Goal: Task Accomplishment & Management: Manage account settings

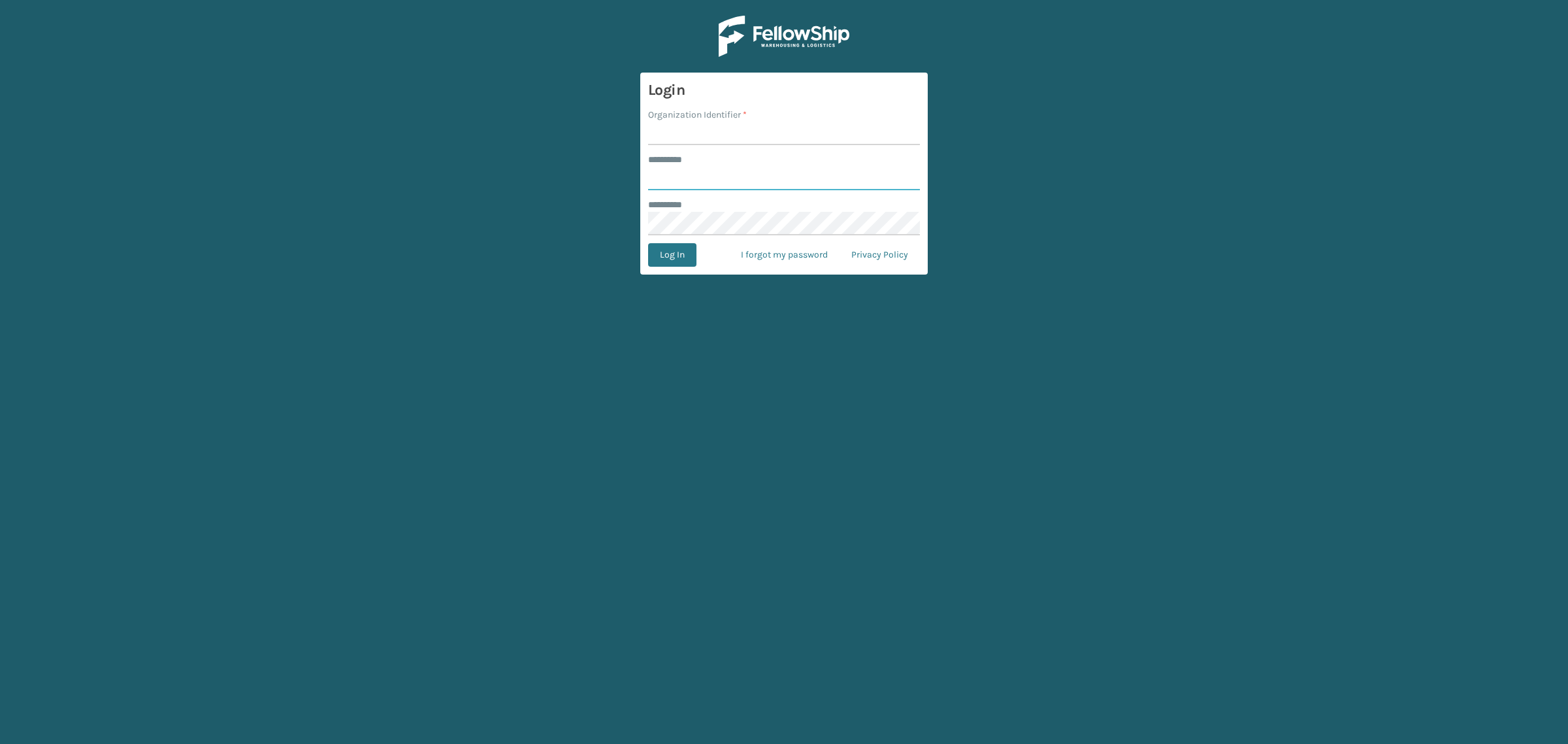
type input "**********"
click at [686, 131] on input "Organization Identifier *" at bounding box center [784, 133] width 272 height 23
type input "SuperAdminOrganization"
click at [683, 259] on button "Log In" at bounding box center [673, 255] width 48 height 23
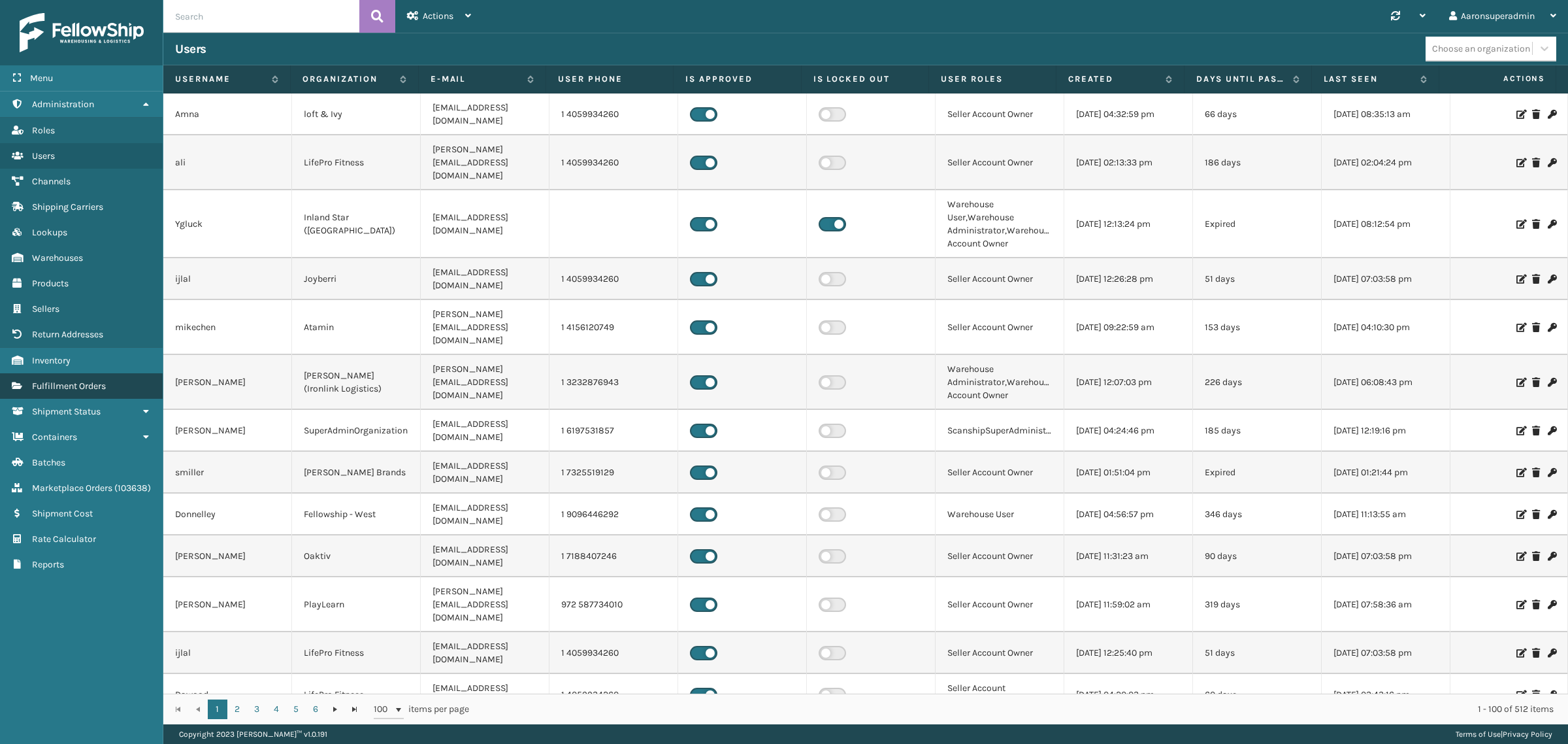
click at [141, 387] on link "Fulfillment Orders" at bounding box center [81, 386] width 163 height 26
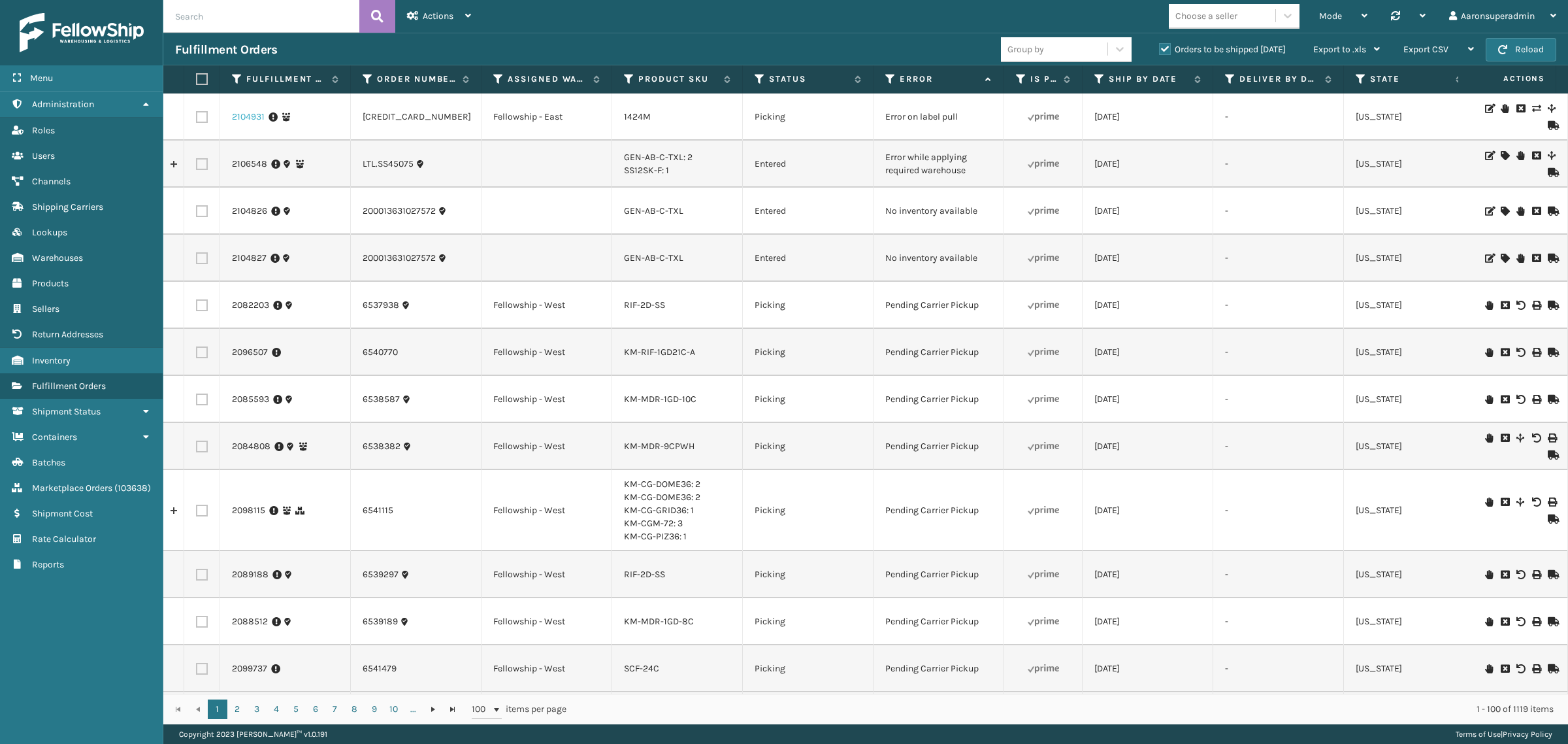
click at [255, 114] on link "2104931" at bounding box center [248, 117] width 33 height 13
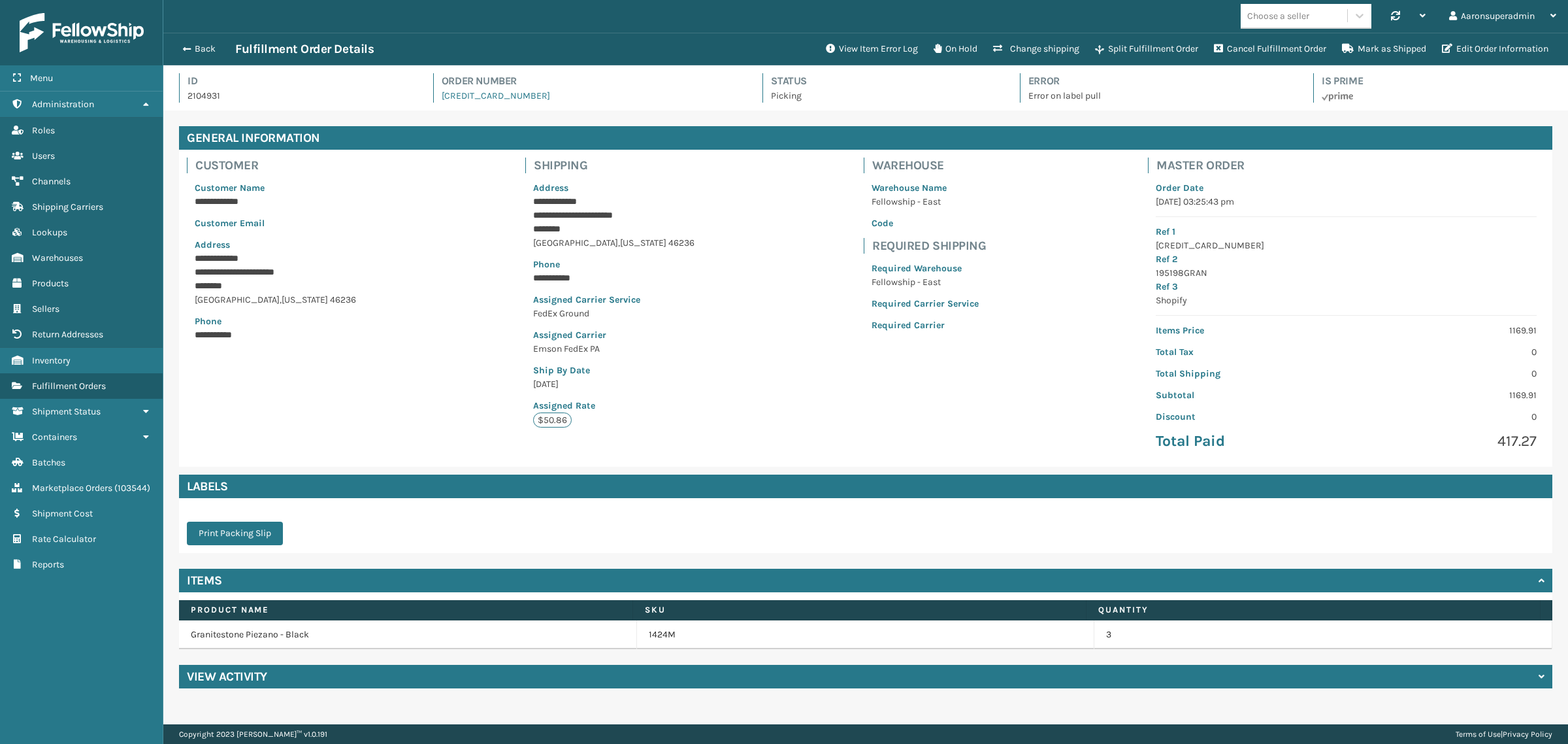
scroll to position [31, 1405]
click at [848, 49] on button "View Item Error Log" at bounding box center [872, 48] width 108 height 27
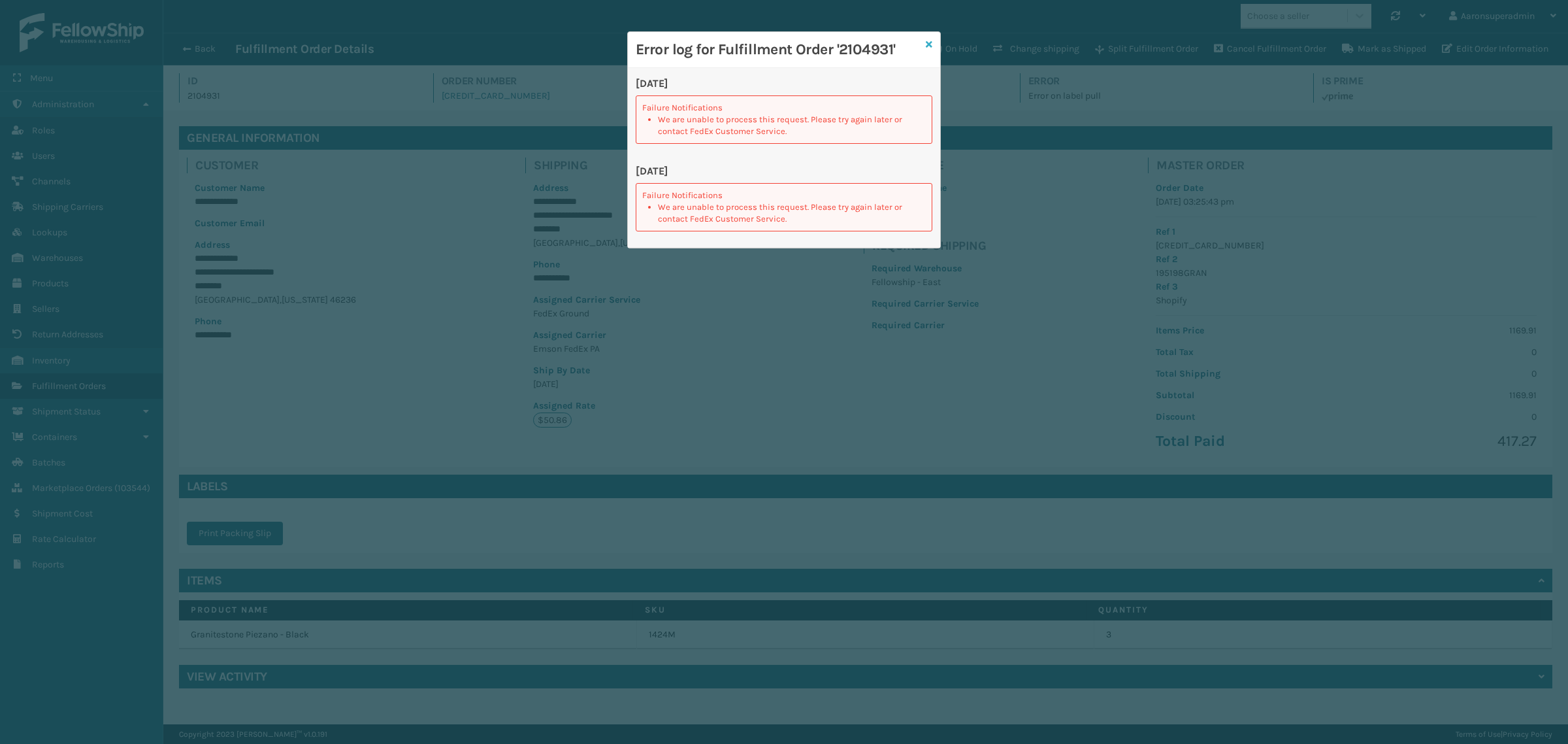
click at [929, 45] on icon at bounding box center [929, 45] width 7 height 9
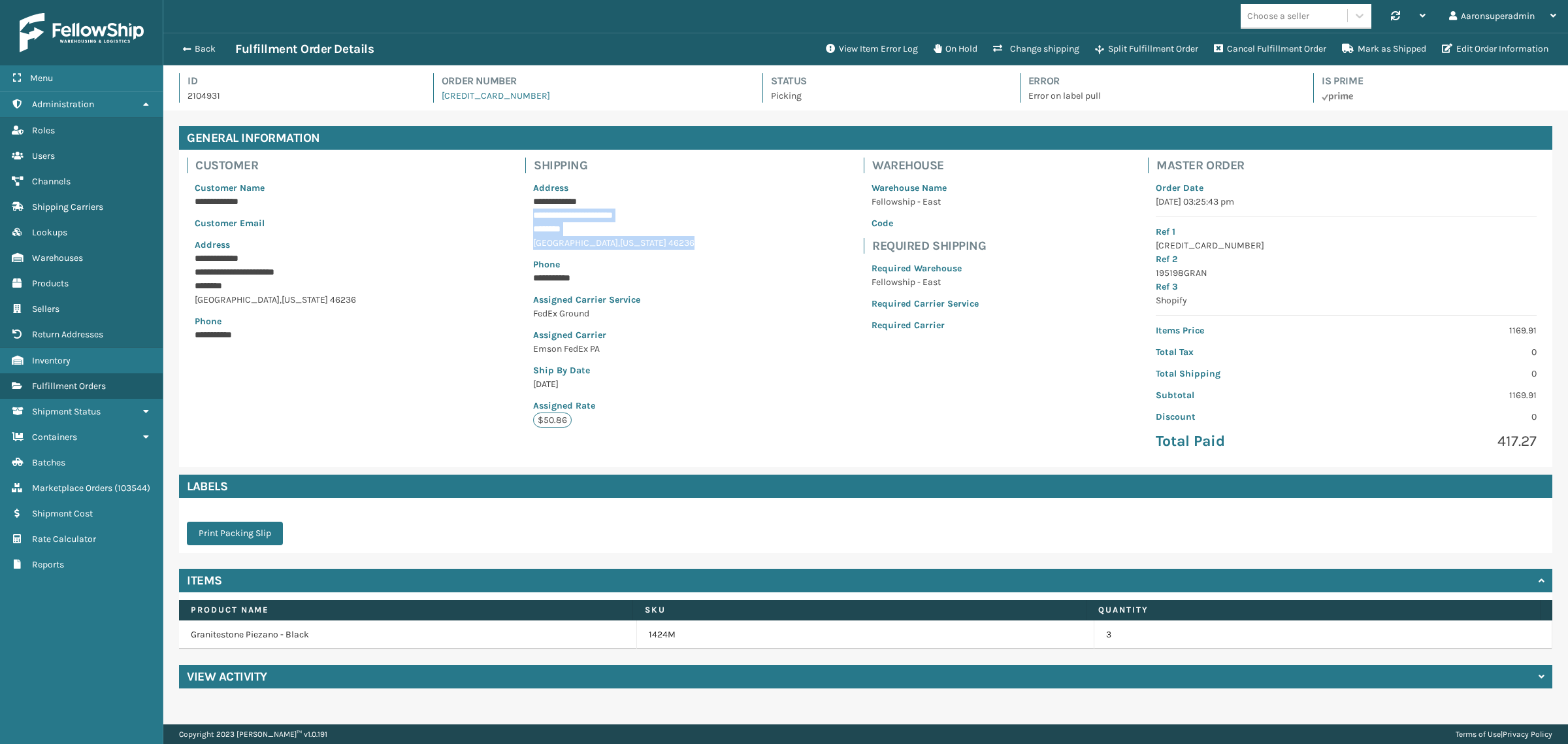
drag, startPoint x: 667, startPoint y: 243, endPoint x: 492, endPoint y: 217, distance: 176.9
click at [477, 220] on div "**********" at bounding box center [865, 308] width 1373 height 317
click at [639, 253] on div "**********" at bounding box center [614, 305] width 177 height 262
click at [1108, 55] on button "Split Fulfillment Order" at bounding box center [1146, 48] width 119 height 27
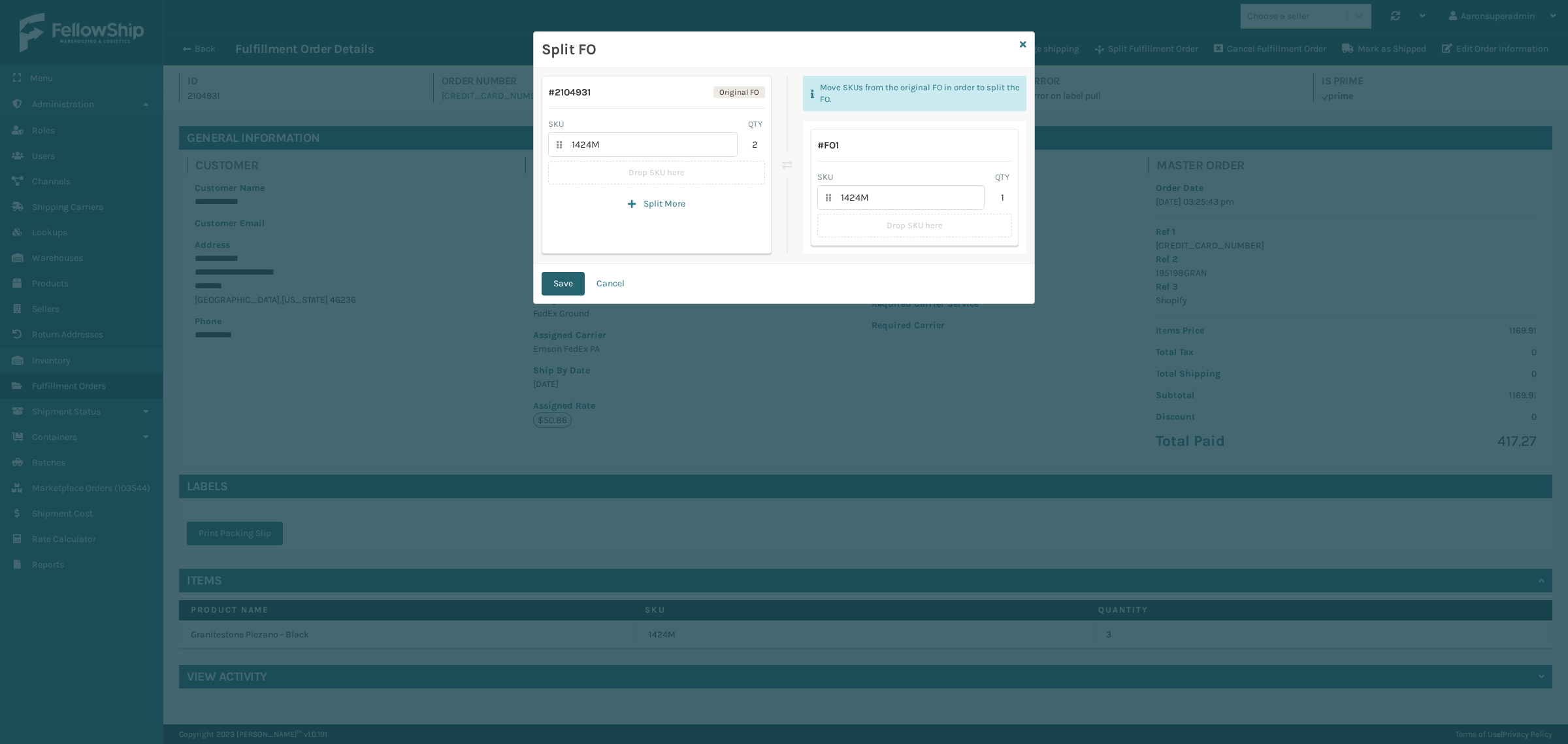
click at [566, 284] on button "Save" at bounding box center [563, 283] width 43 height 23
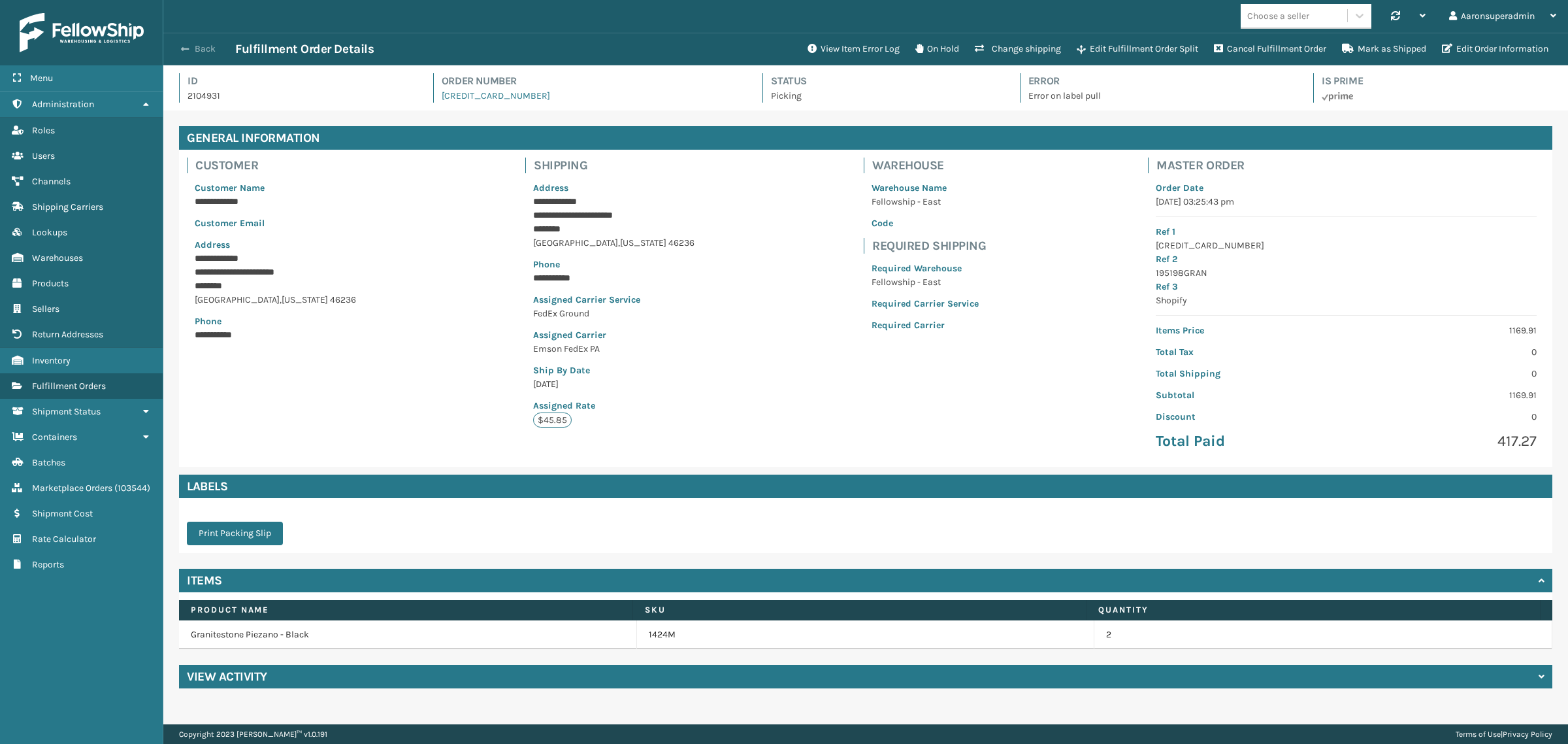
click at [203, 52] on button "Back" at bounding box center [205, 49] width 60 height 12
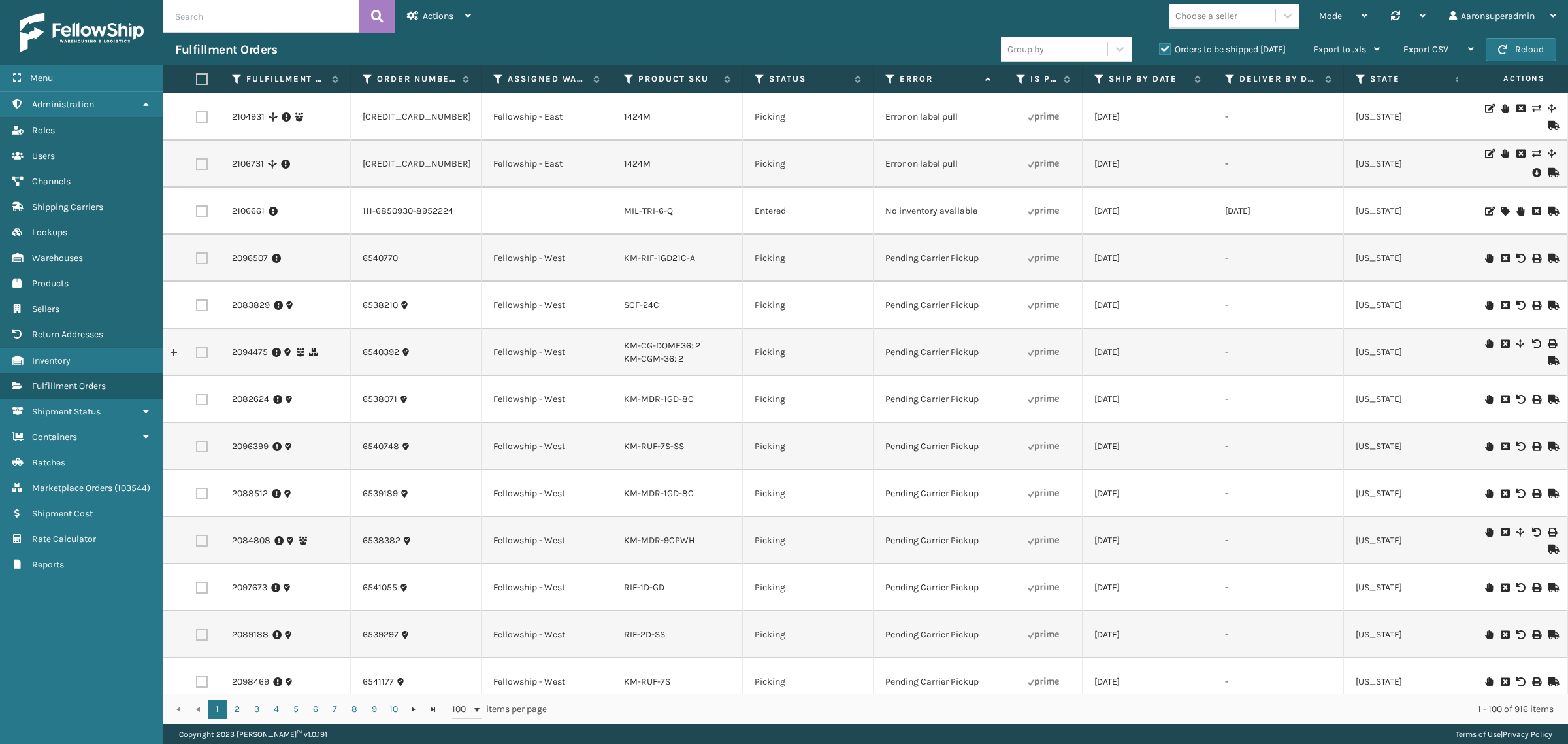
click at [1532, 170] on icon at bounding box center [1536, 172] width 8 height 13
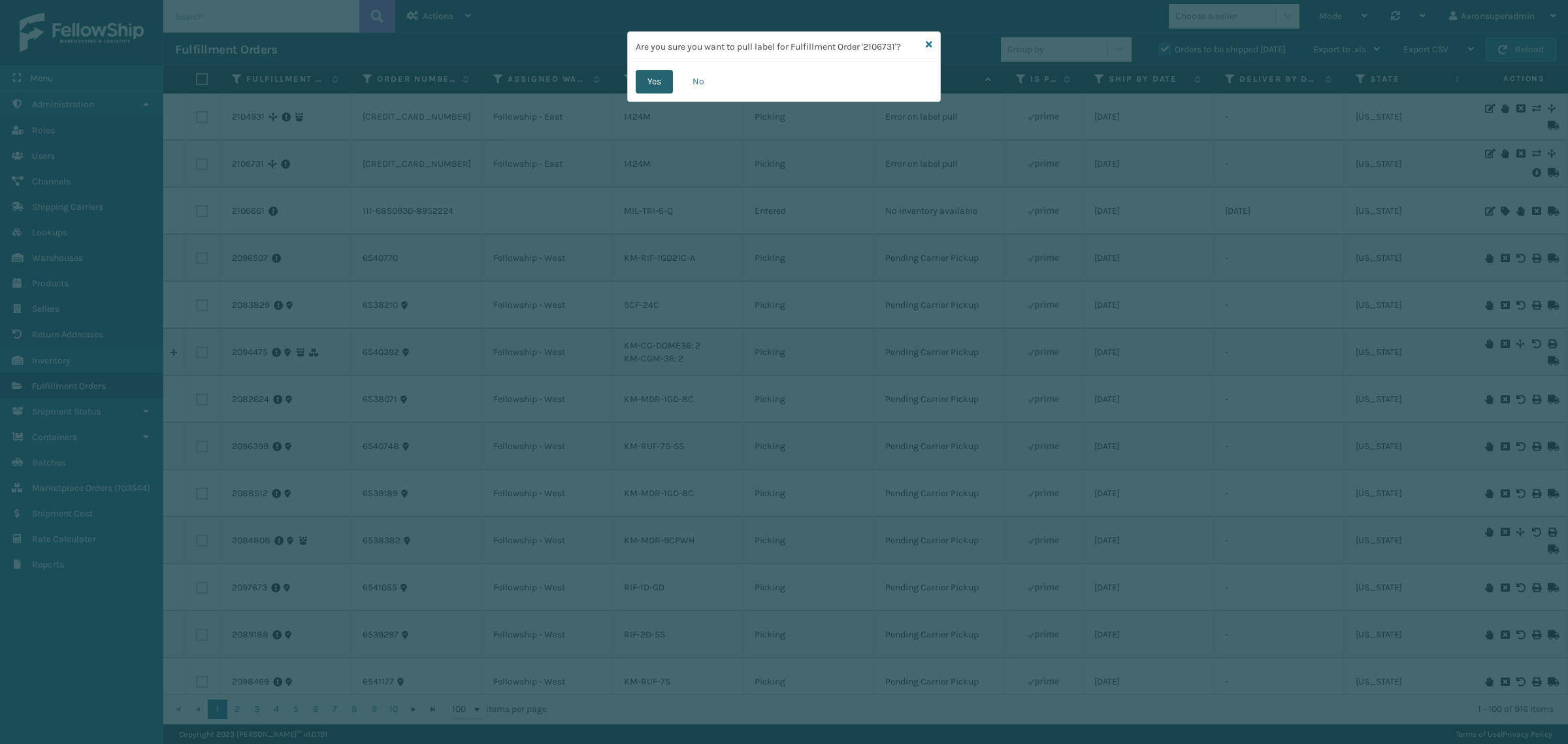
click at [658, 80] on button "Yes" at bounding box center [654, 81] width 37 height 23
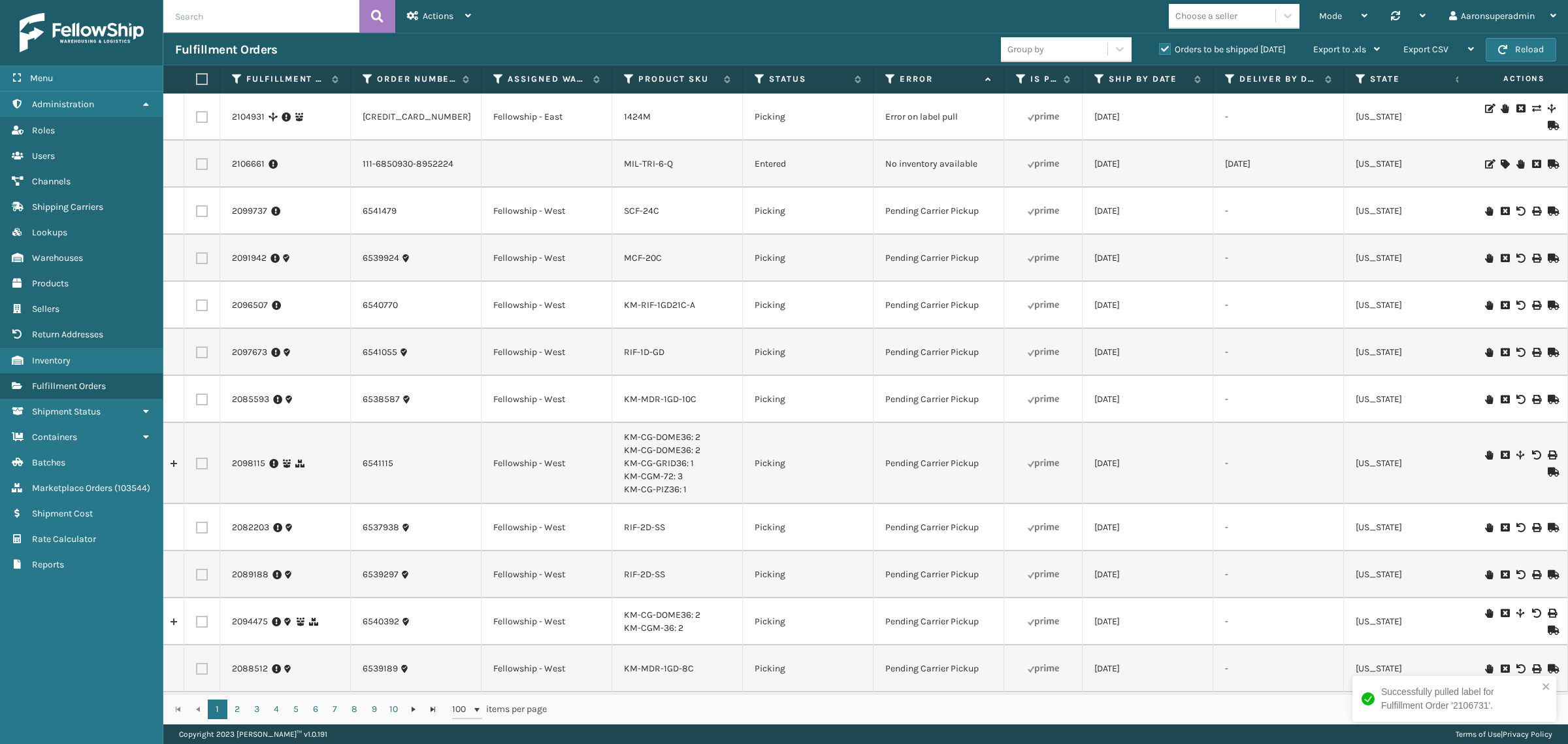
click at [1532, 107] on icon at bounding box center [1536, 108] width 8 height 9
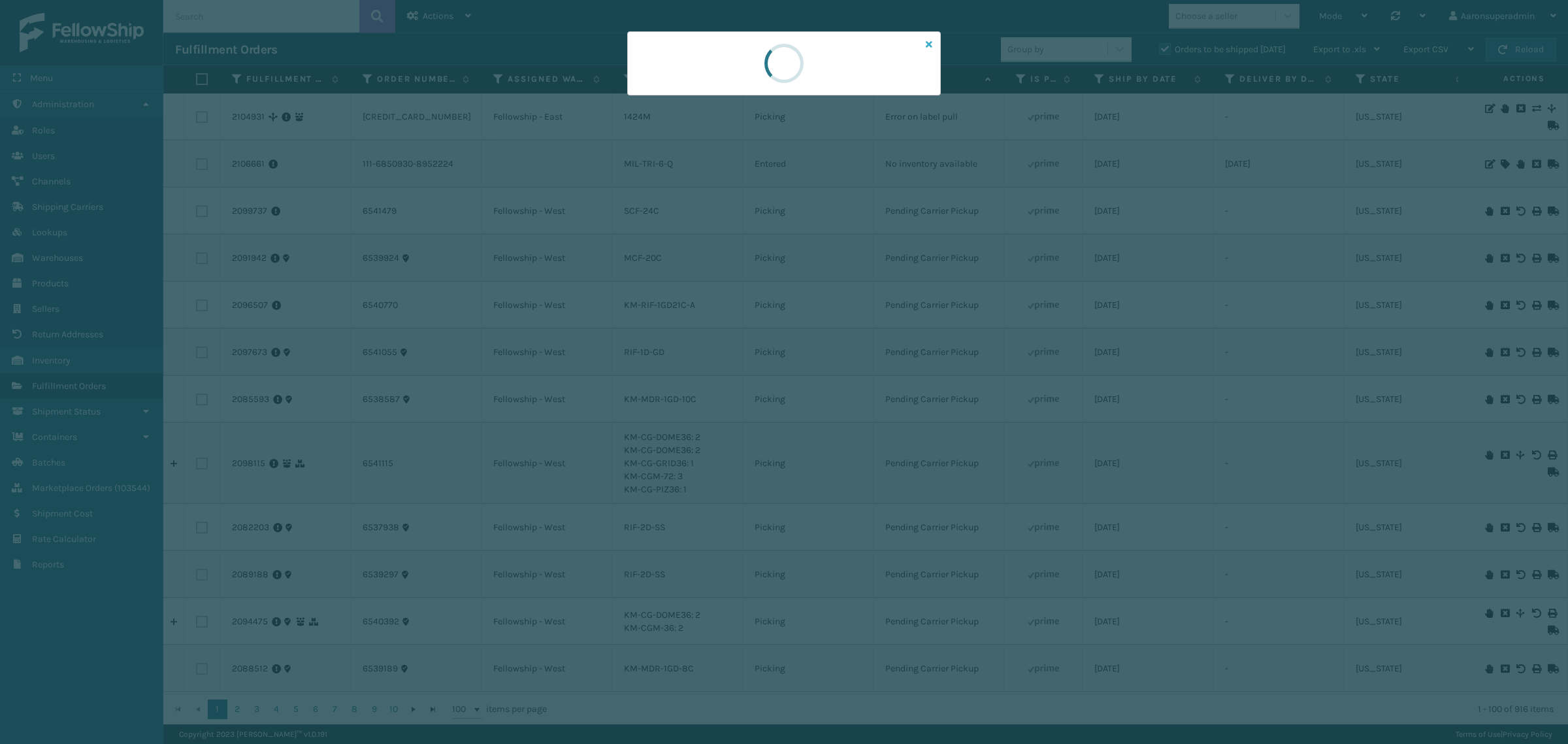
click at [932, 45] on icon at bounding box center [929, 45] width 7 height 9
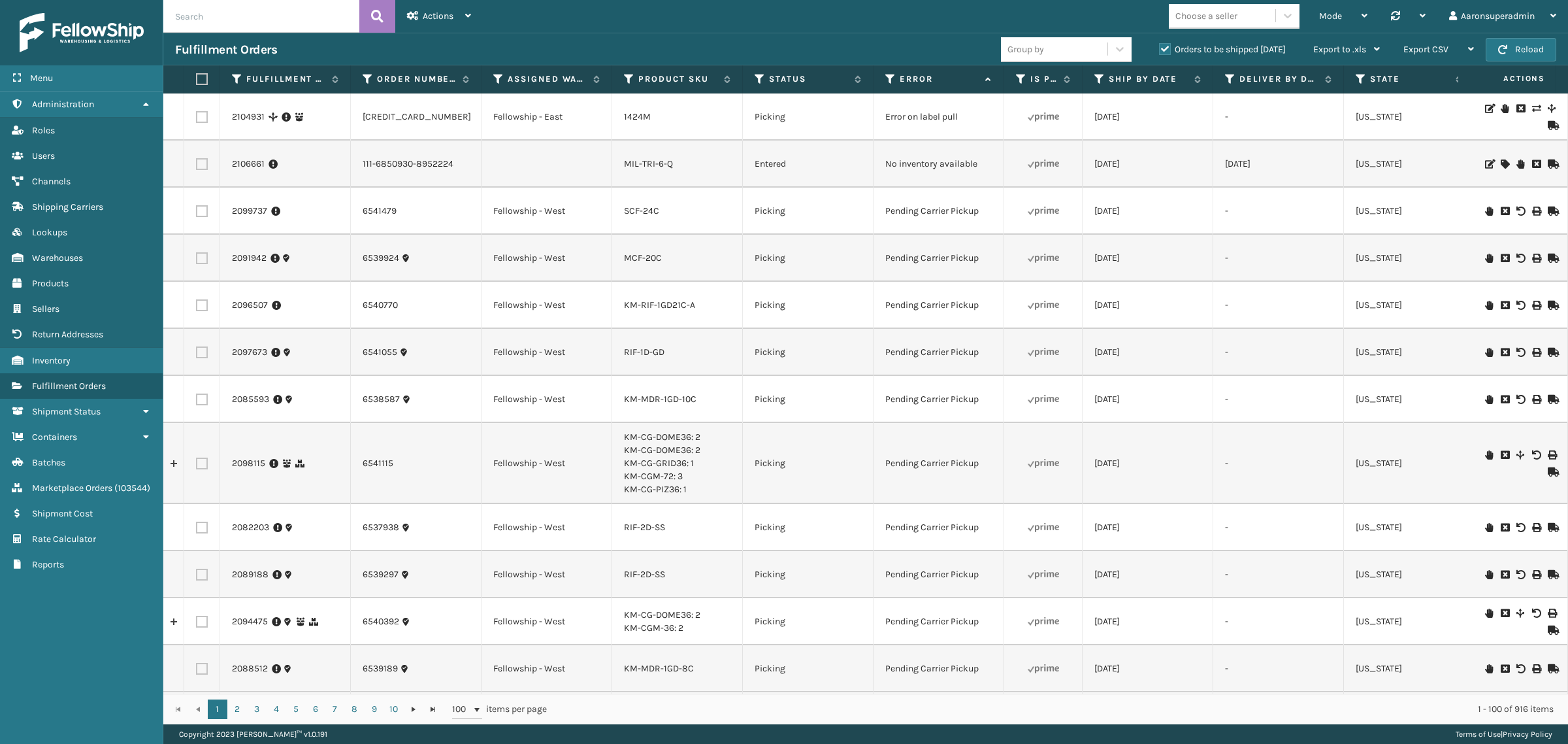
click at [1501, 111] on icon at bounding box center [1504, 108] width 8 height 9
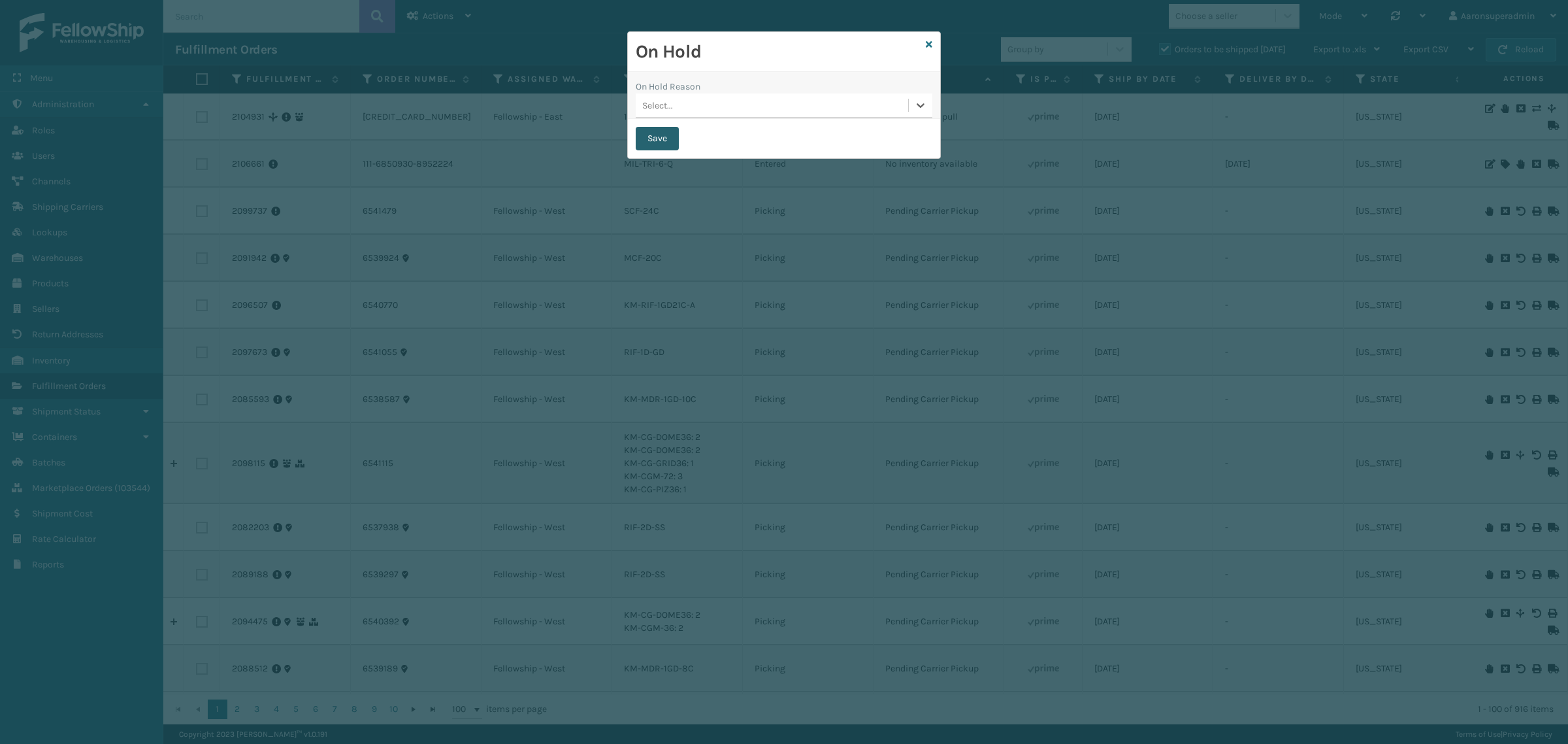
click at [658, 131] on button "Save" at bounding box center [657, 138] width 43 height 23
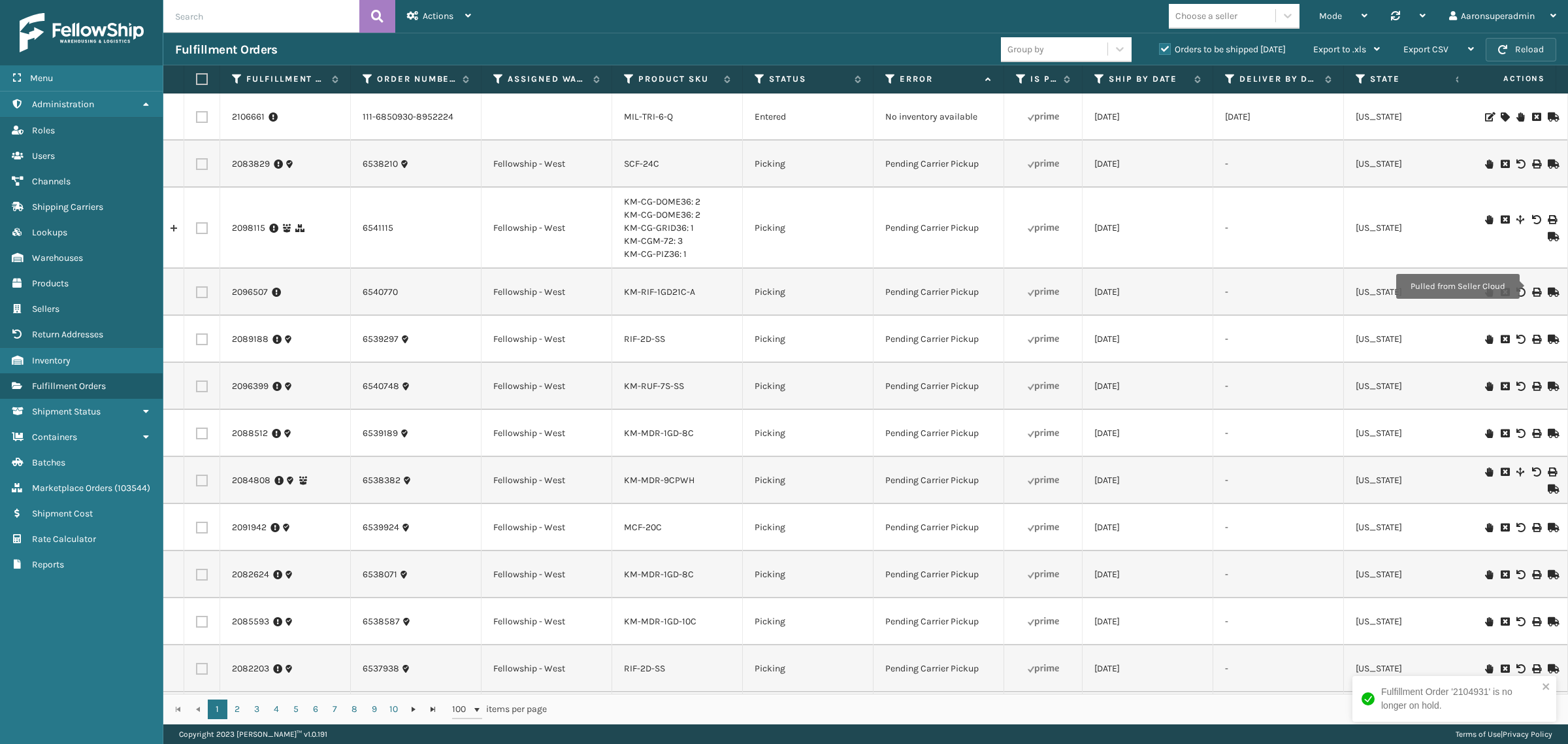
click at [1510, 42] on button "Reload" at bounding box center [1520, 49] width 70 height 23
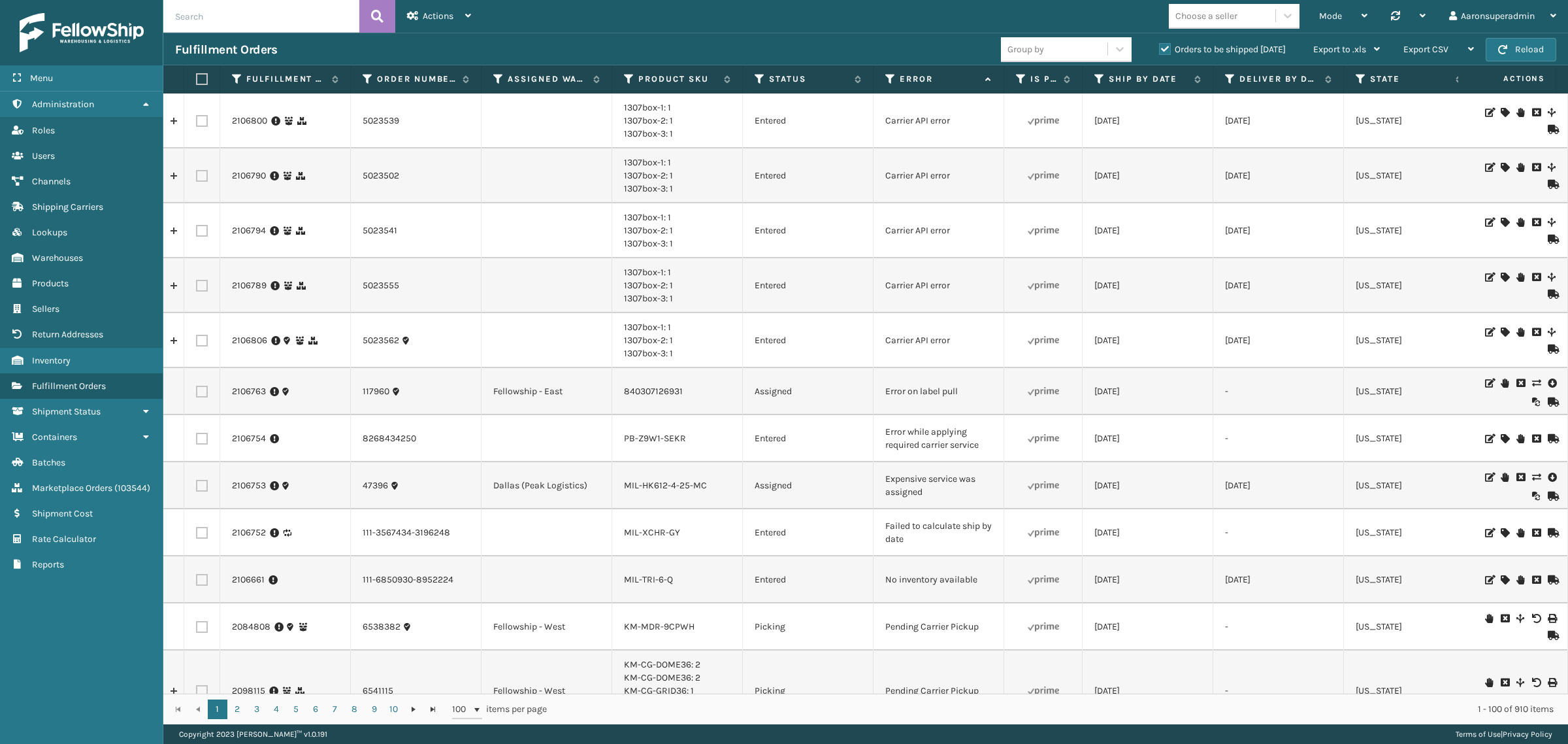
click at [1532, 482] on icon at bounding box center [1536, 477] width 8 height 9
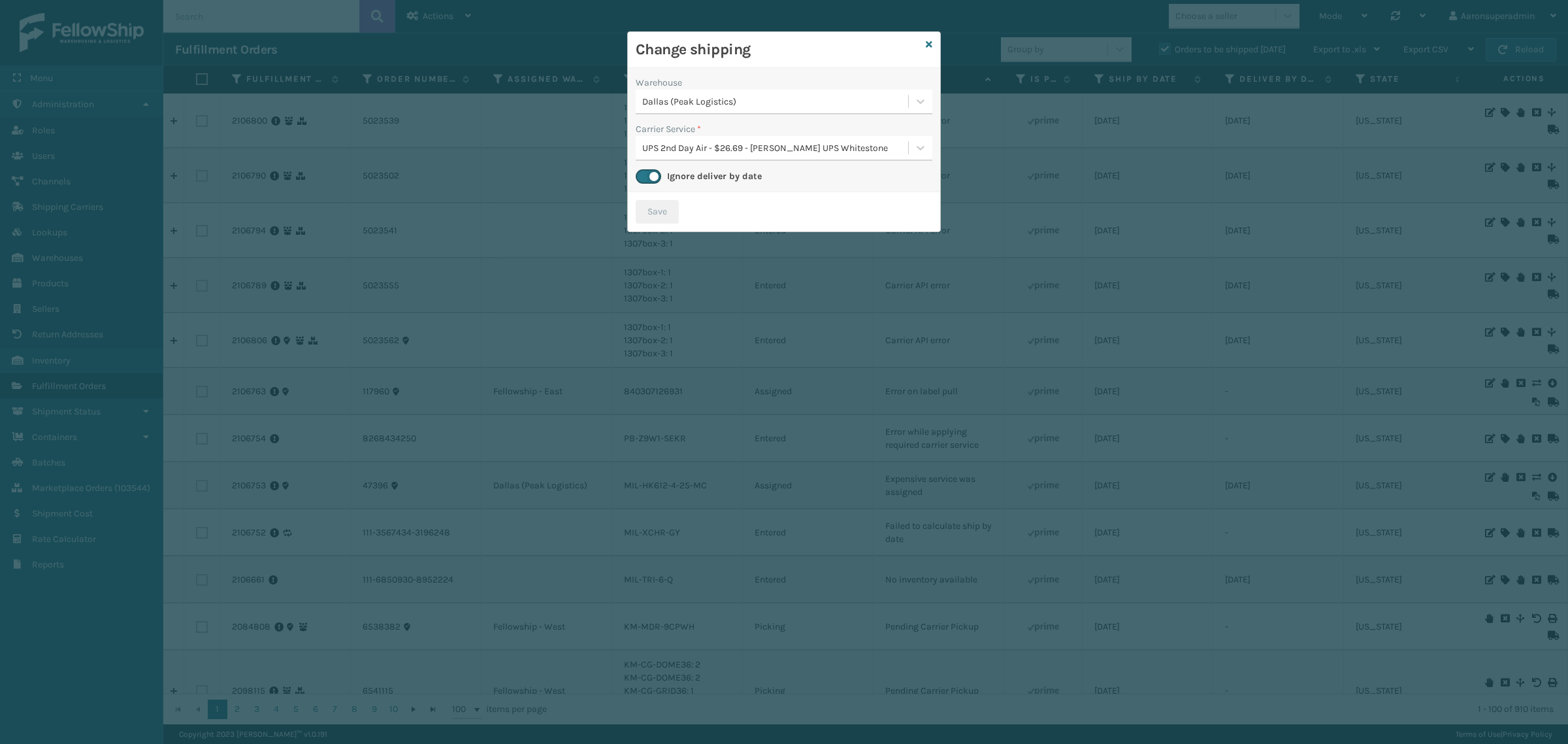
click at [714, 149] on div "UPS 2nd Day Air - $26.69 - [PERSON_NAME] UPS Whitestone" at bounding box center [776, 148] width 267 height 14
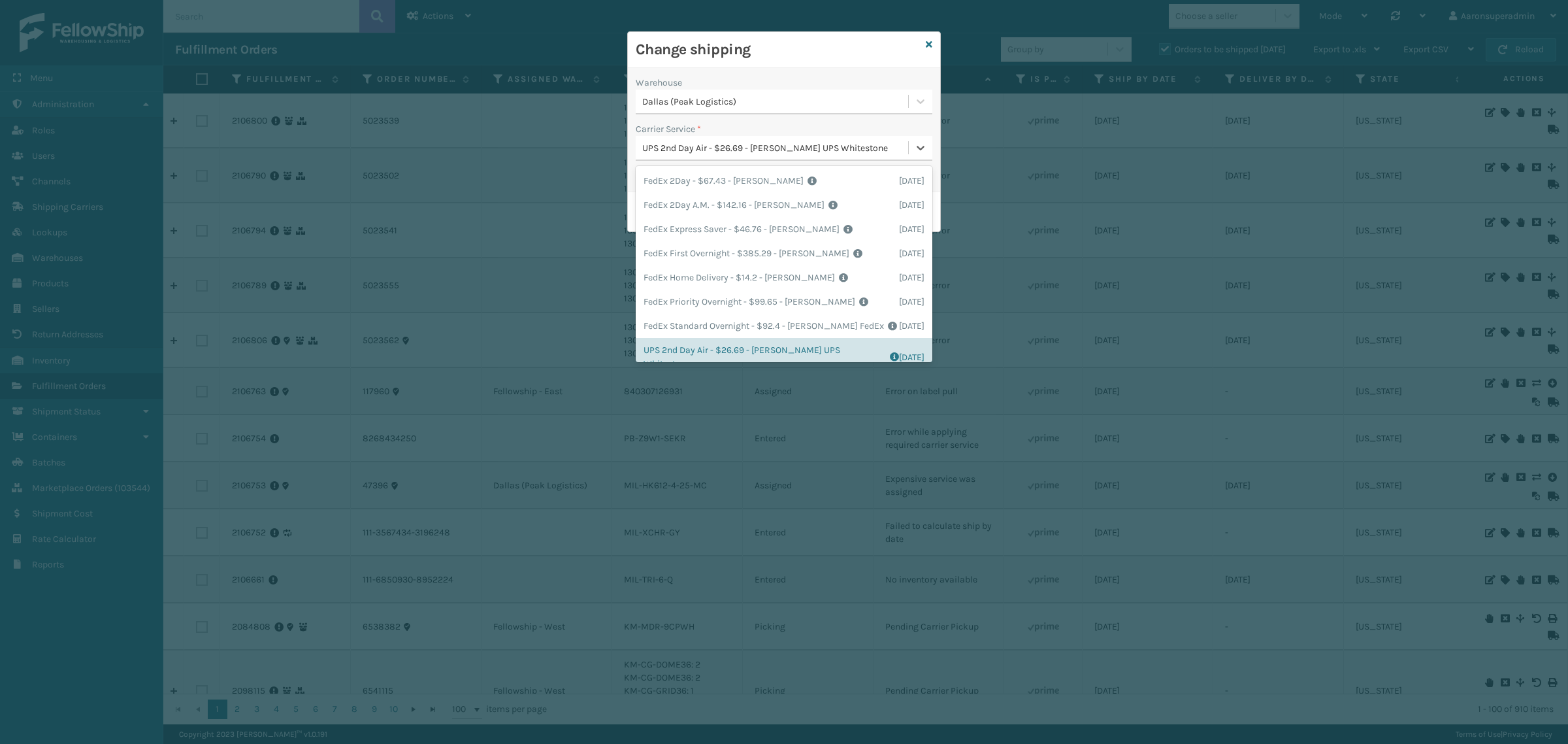
scroll to position [40, 0]
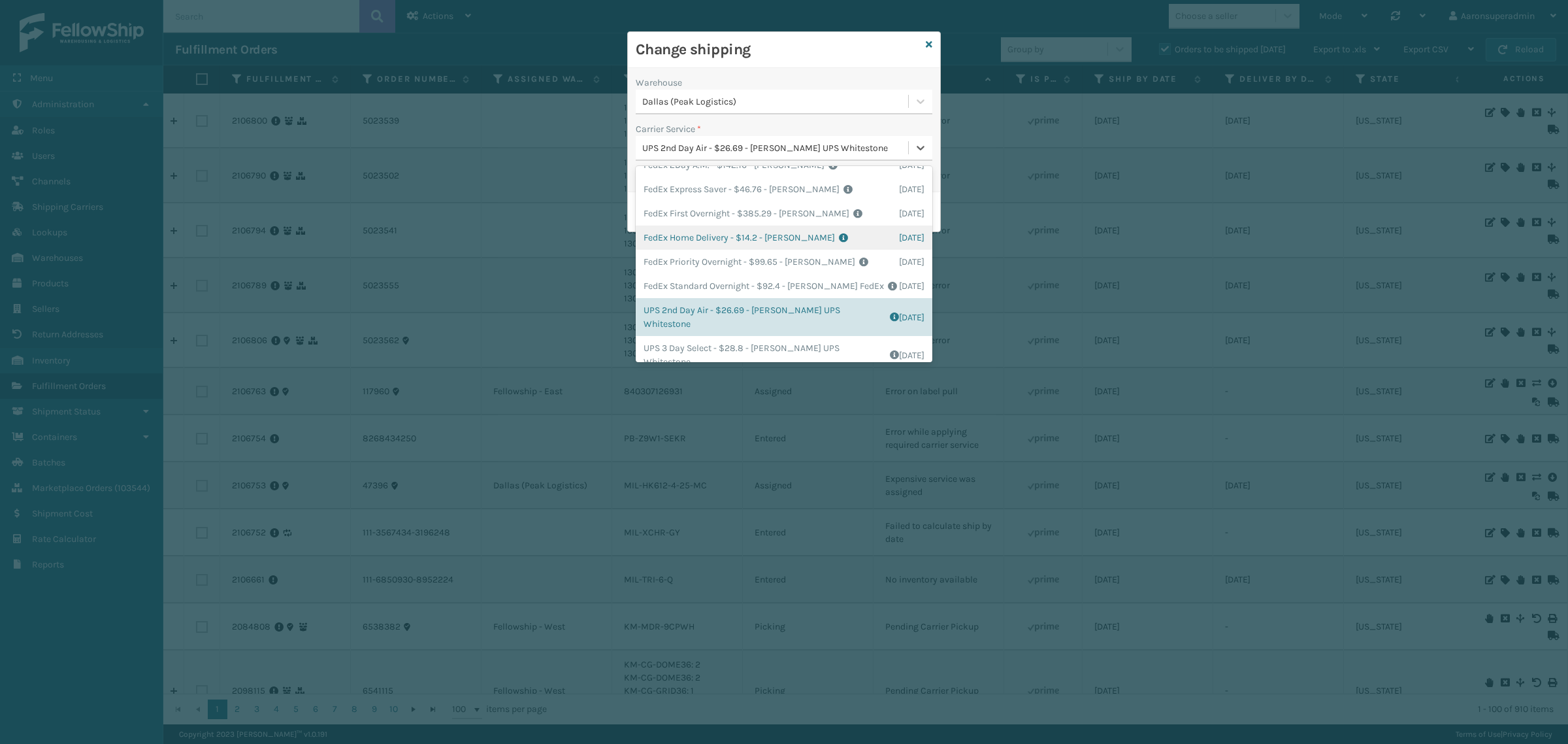
click at [673, 233] on div "FedEx Home Delivery - $14.2 - [PERSON_NAME] FedEx Shipping Cost $12.46 Surplus …" at bounding box center [784, 238] width 297 height 24
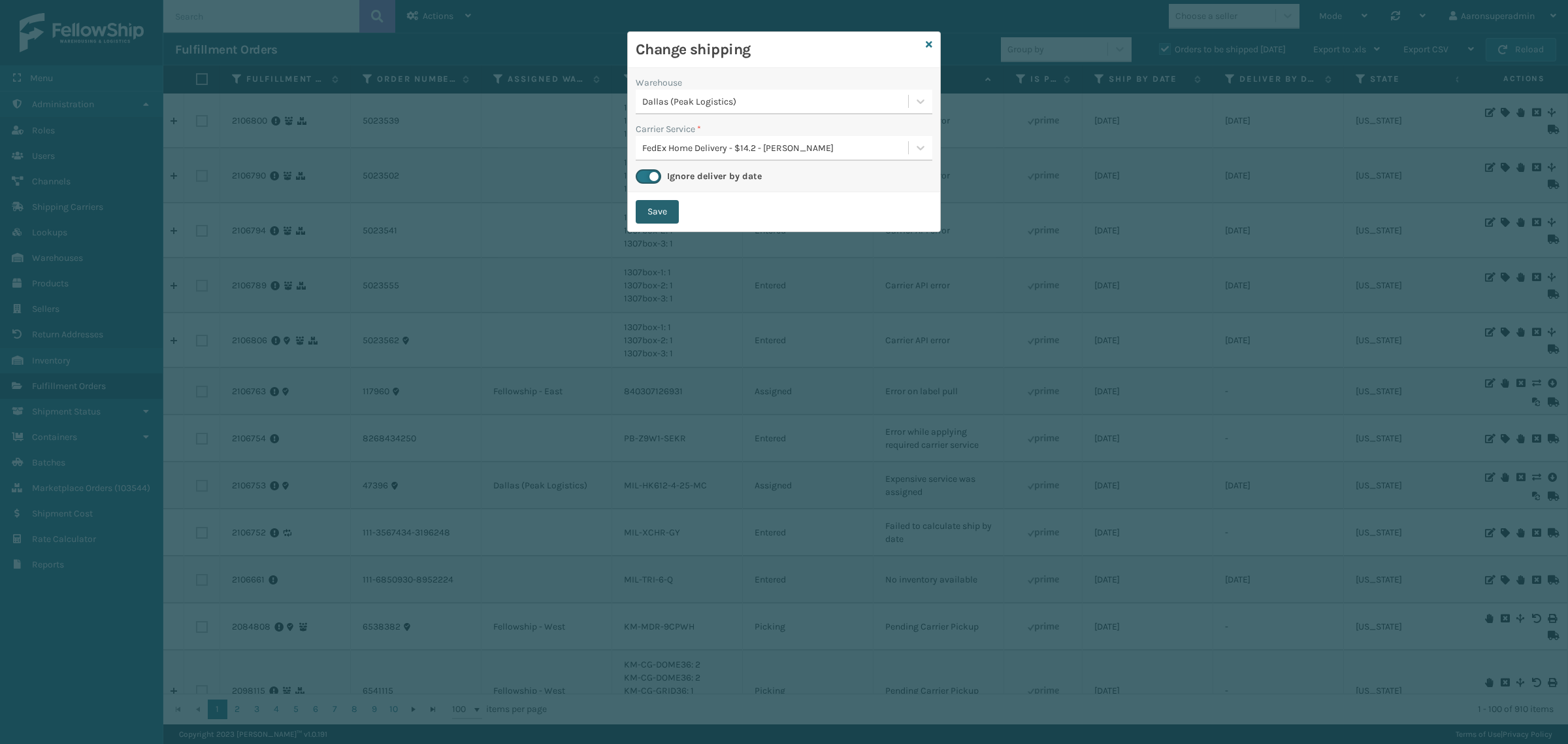
click at [668, 203] on button "Save" at bounding box center [657, 211] width 43 height 23
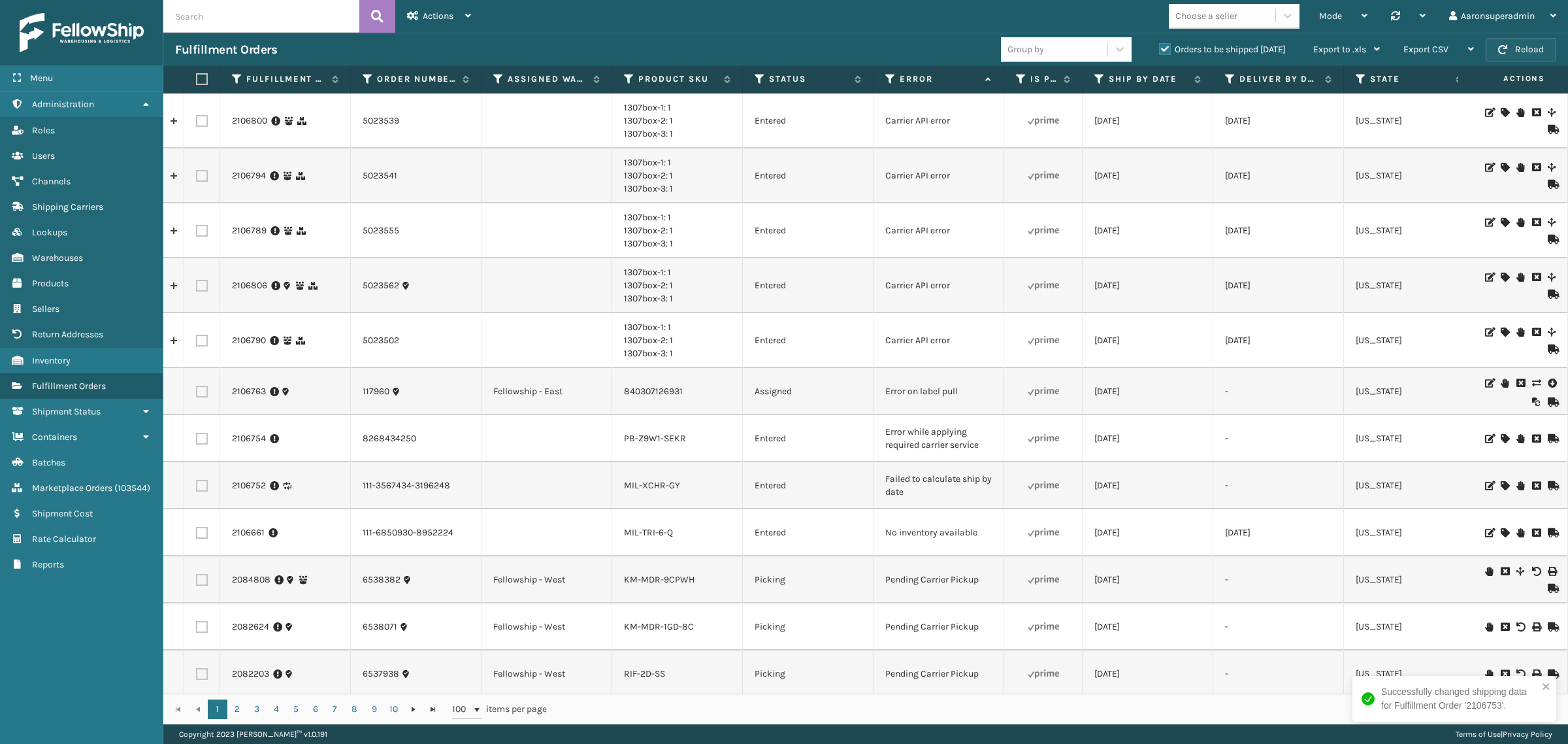
click at [1510, 54] on button "Reload" at bounding box center [1520, 49] width 70 height 23
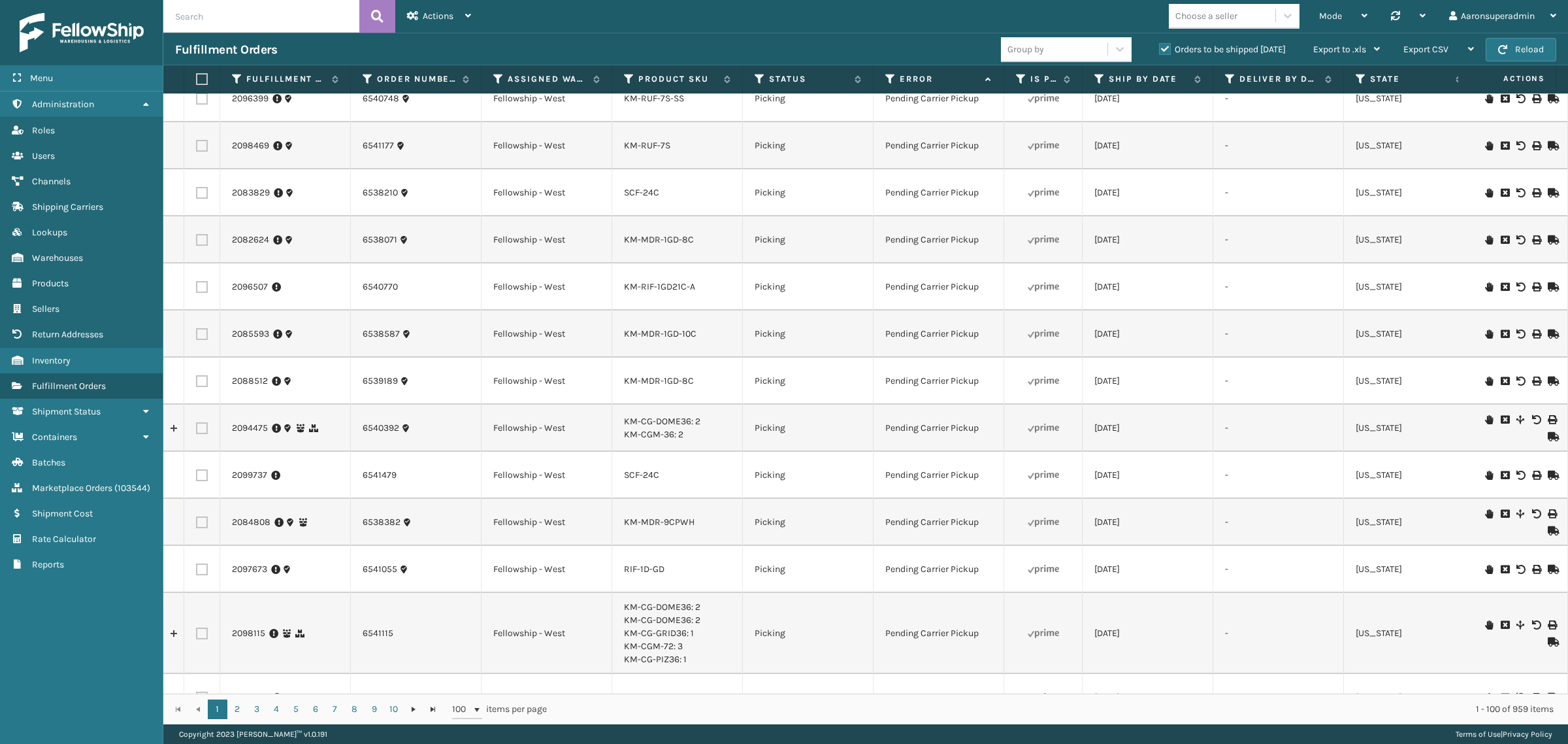
scroll to position [0, 0]
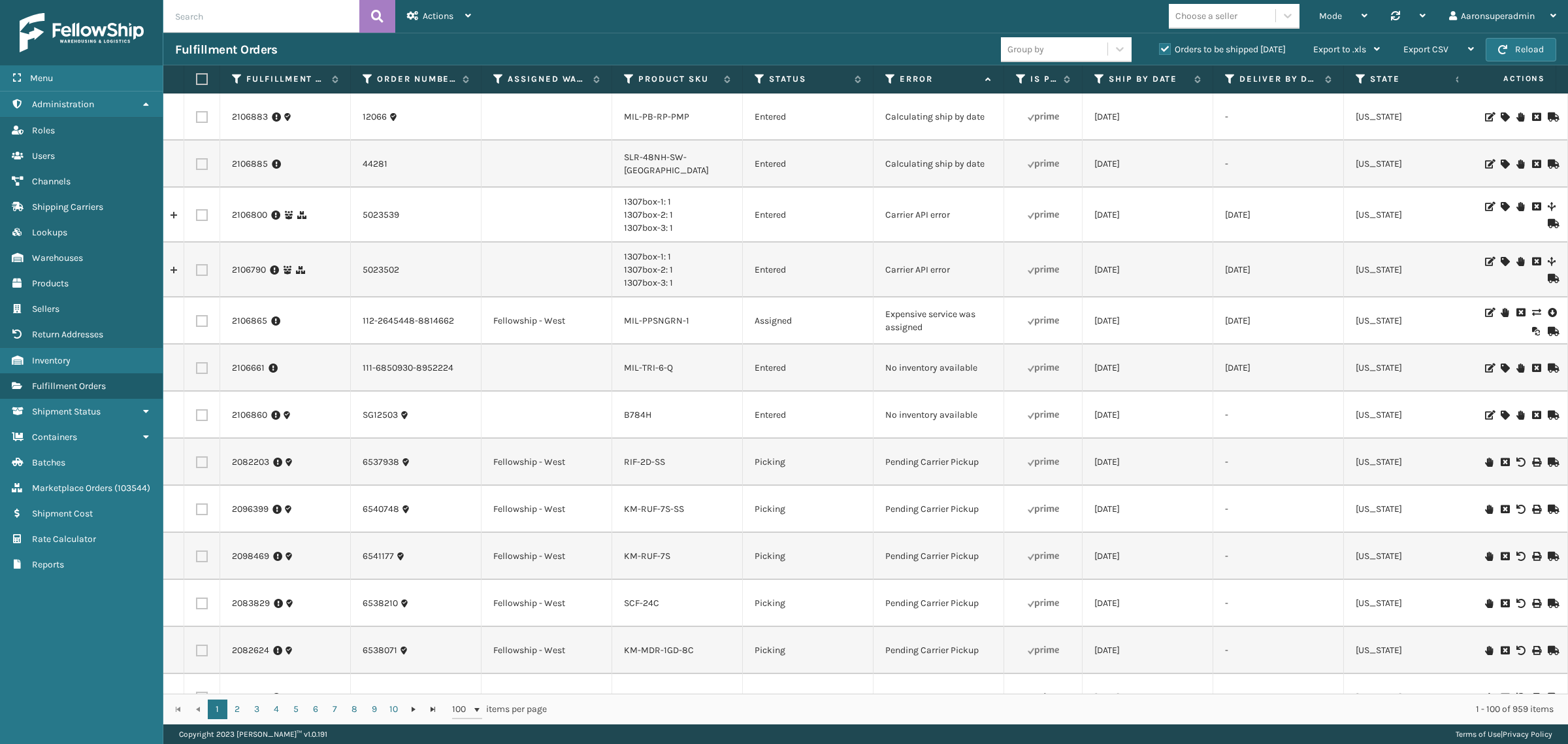
click at [1530, 311] on div at bounding box center [1518, 321] width 73 height 30
click at [1532, 314] on icon at bounding box center [1536, 312] width 8 height 9
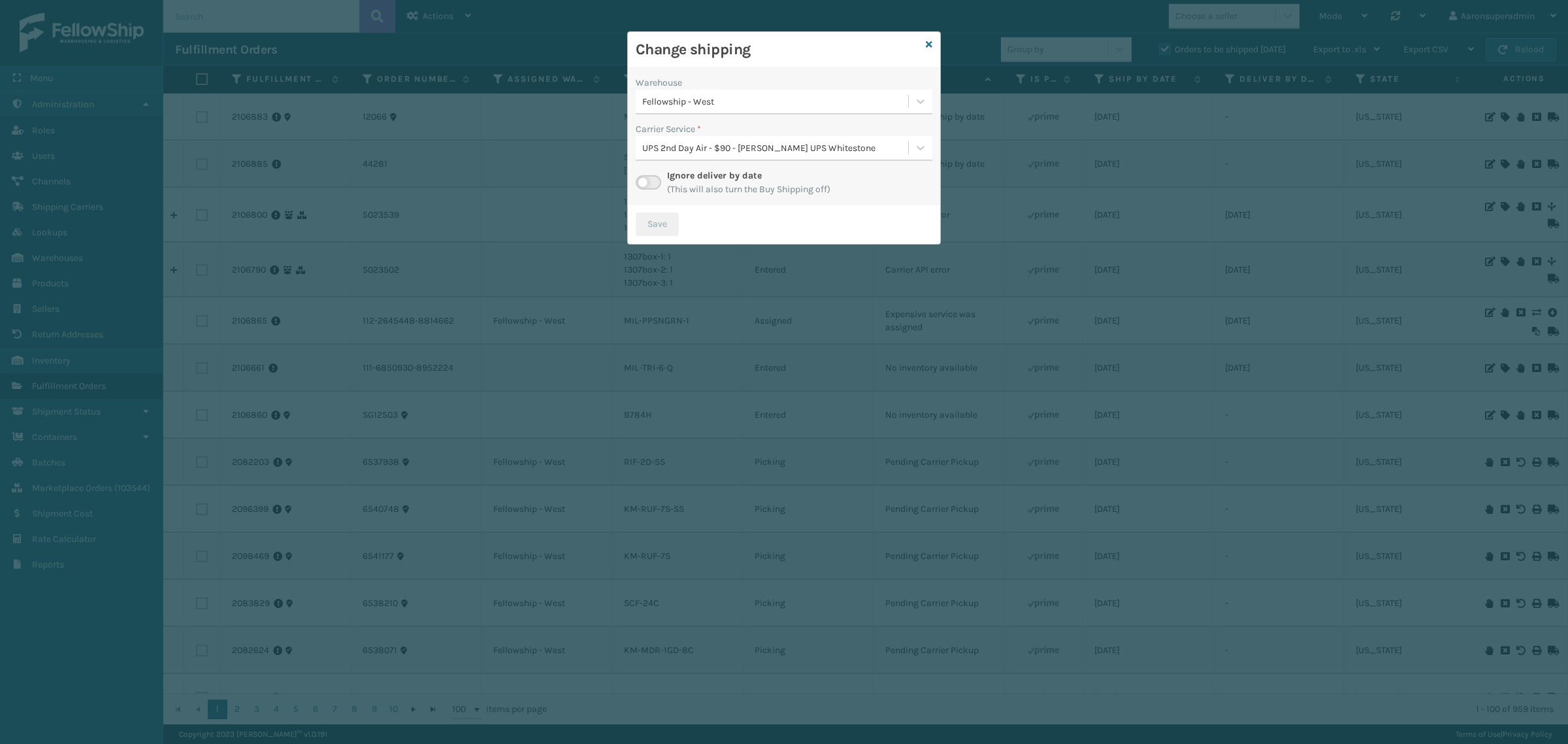
click at [651, 187] on label at bounding box center [648, 182] width 26 height 14
click at [644, 183] on input "checkbox" at bounding box center [639, 179] width 8 height 8
click at [722, 157] on div "Select..." at bounding box center [772, 148] width 273 height 21
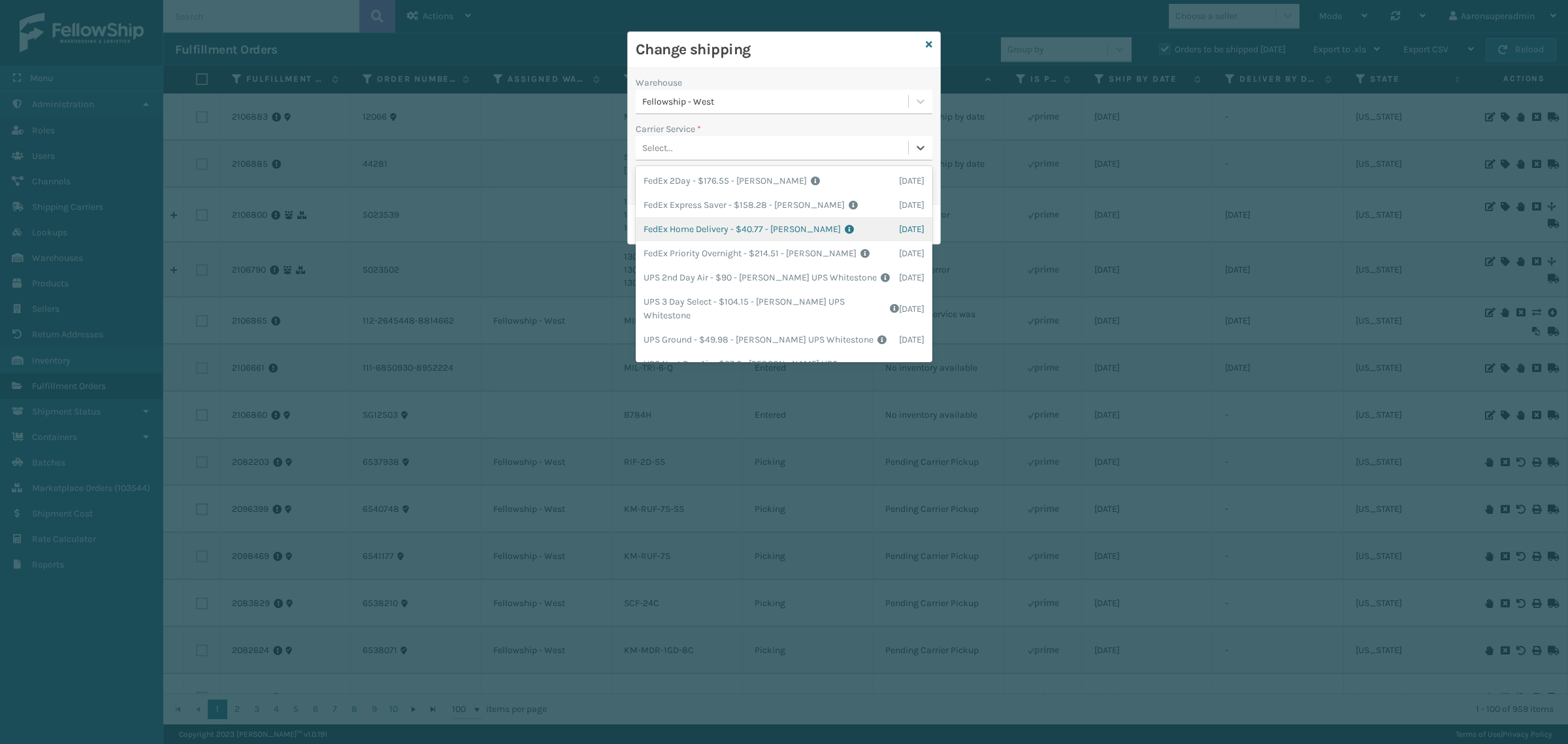
click at [667, 240] on div "FedEx Home Delivery - $40.77 - [PERSON_NAME] FedEx Shipping Cost $35.76 Surplus…" at bounding box center [784, 229] width 297 height 24
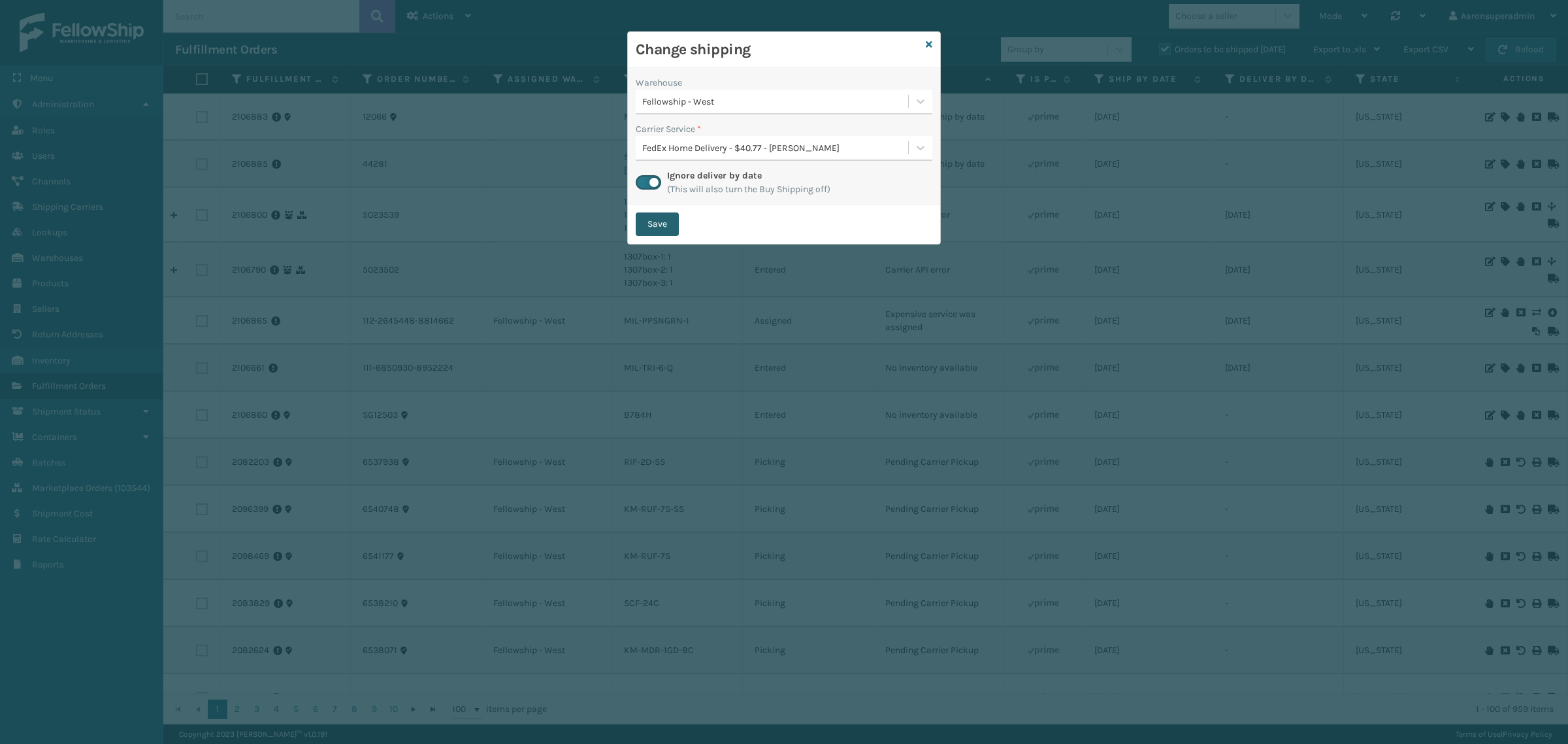
click at [660, 227] on button "Save" at bounding box center [657, 224] width 43 height 23
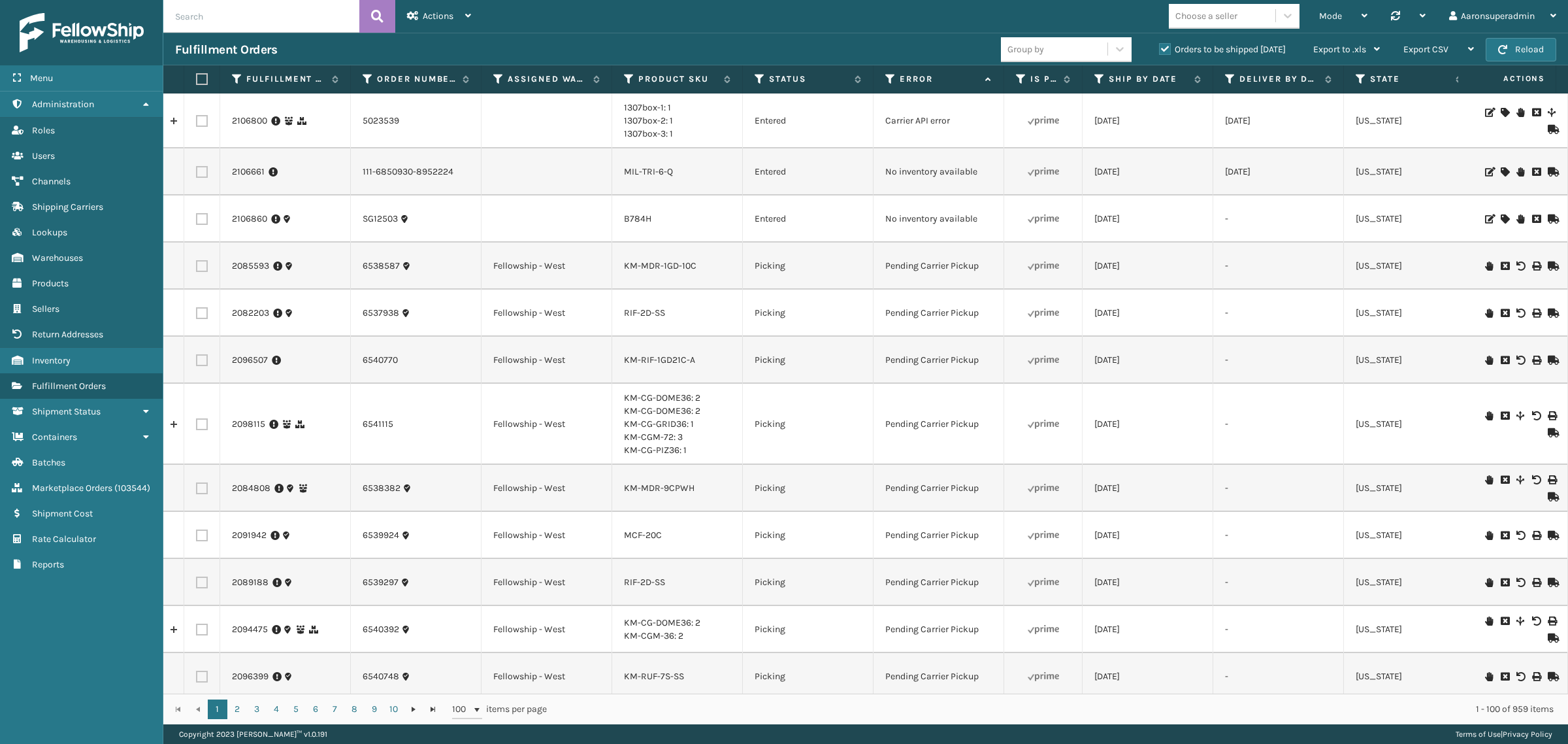
click at [1501, 172] on icon at bounding box center [1504, 172] width 8 height 9
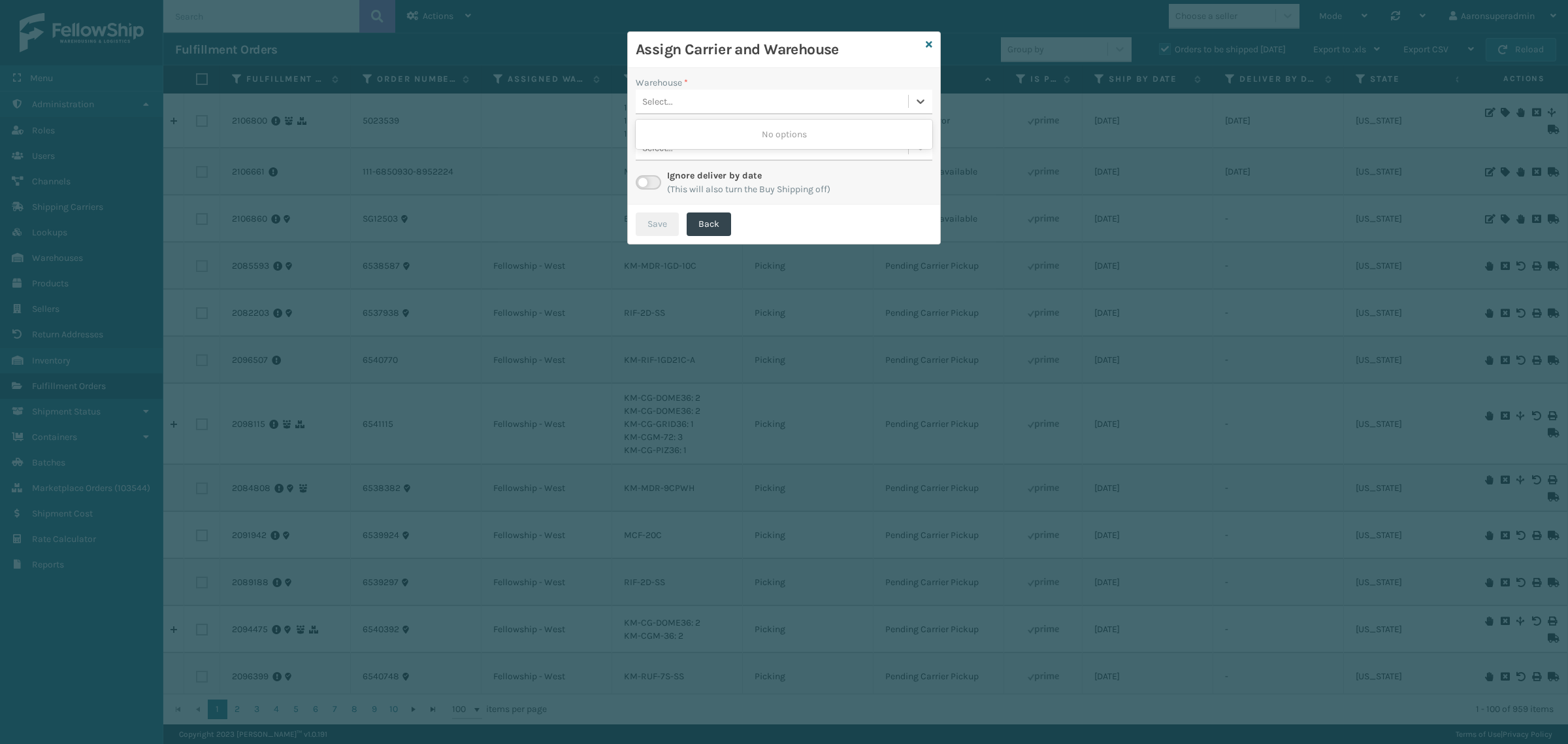
click at [694, 102] on div "Select..." at bounding box center [772, 102] width 273 height 21
click at [929, 42] on icon at bounding box center [929, 45] width 7 height 9
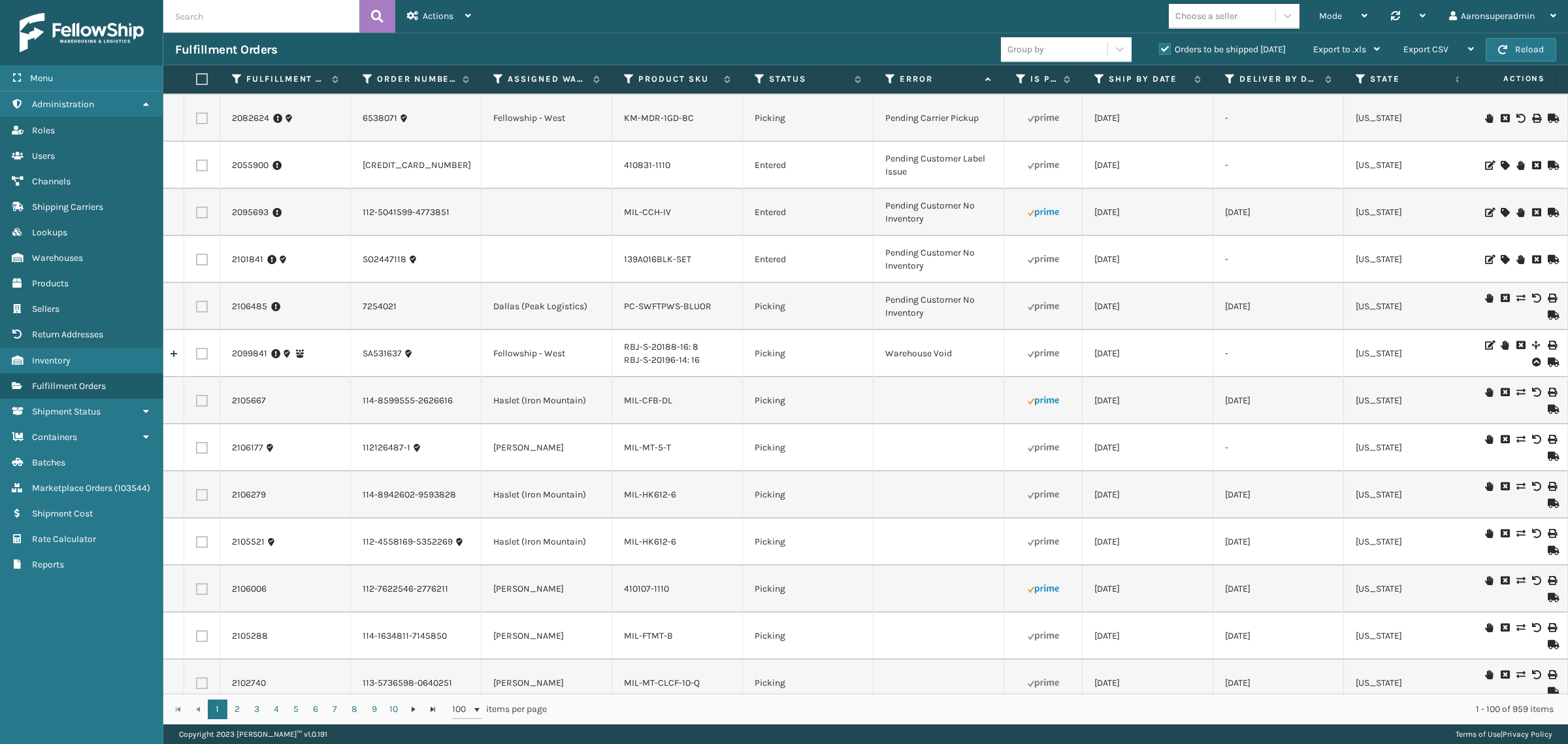
scroll to position [844, 0]
click at [311, 20] on input "text" at bounding box center [261, 16] width 196 height 33
paste input "2060097"
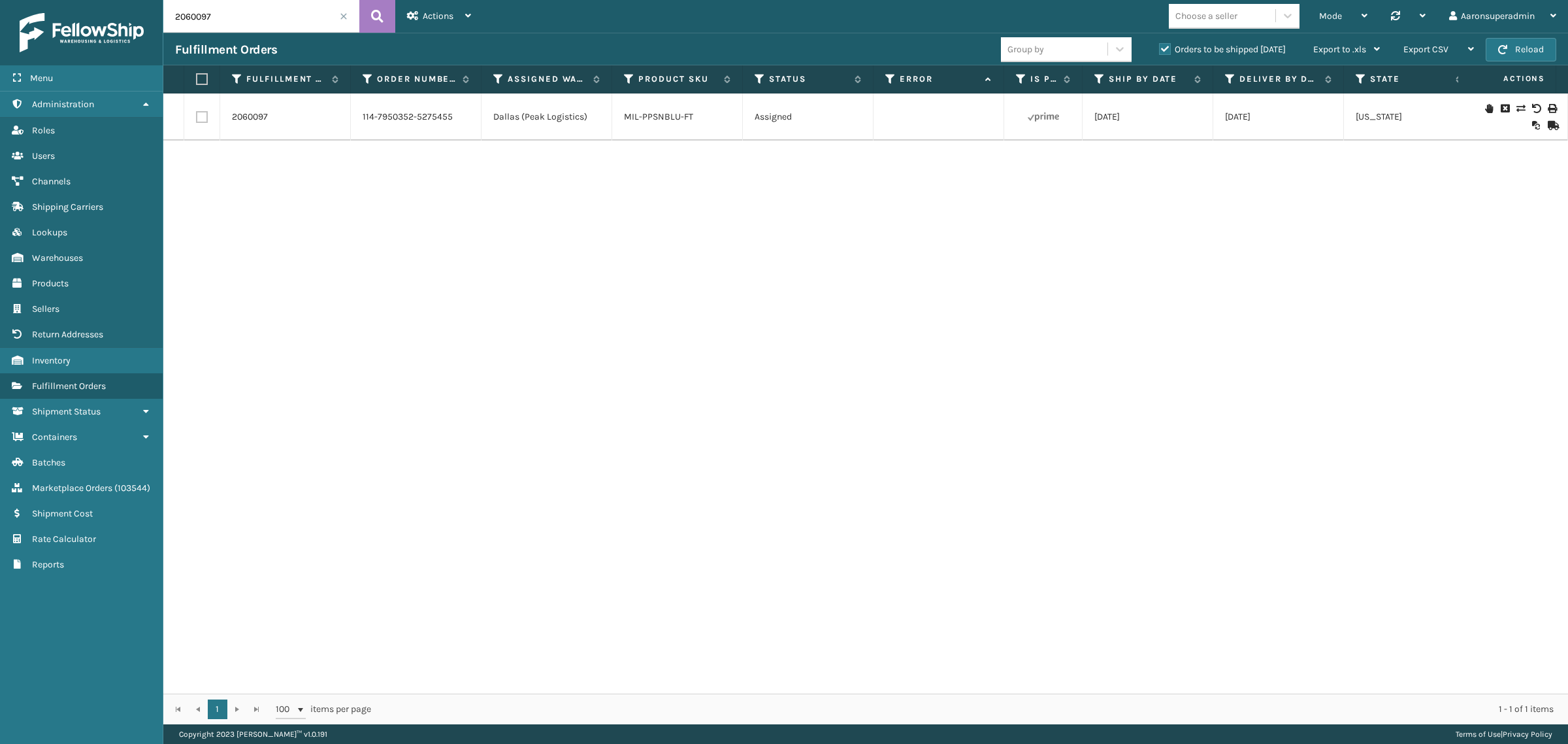
click at [296, 20] on input "2060097" at bounding box center [261, 16] width 196 height 33
click at [295, 20] on input "2060097" at bounding box center [261, 16] width 196 height 33
paste input "104931"
type input "2104931"
click at [252, 117] on link "2104931" at bounding box center [248, 117] width 33 height 13
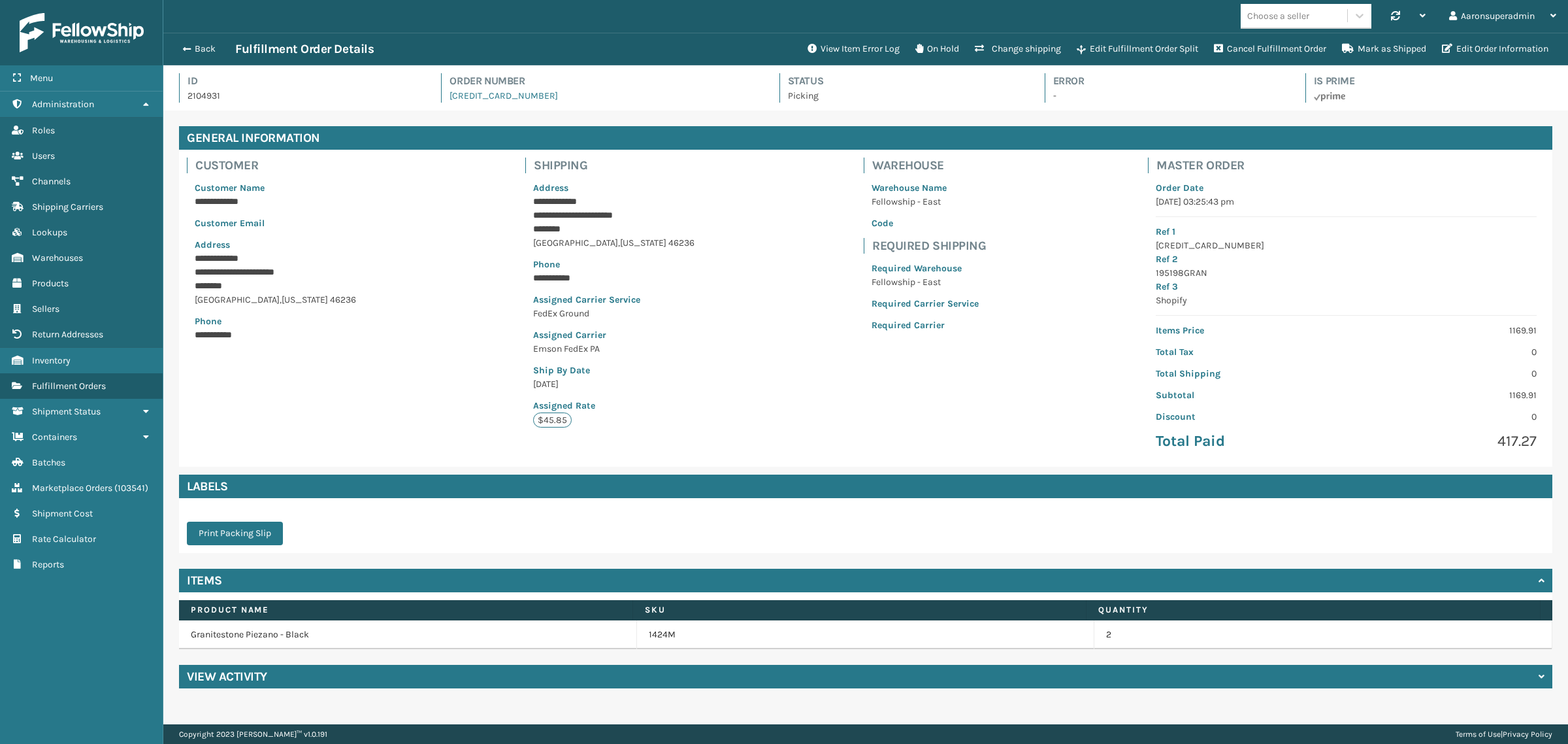
scroll to position [31, 1405]
click at [832, 45] on button "View Item Error Log" at bounding box center [854, 48] width 108 height 27
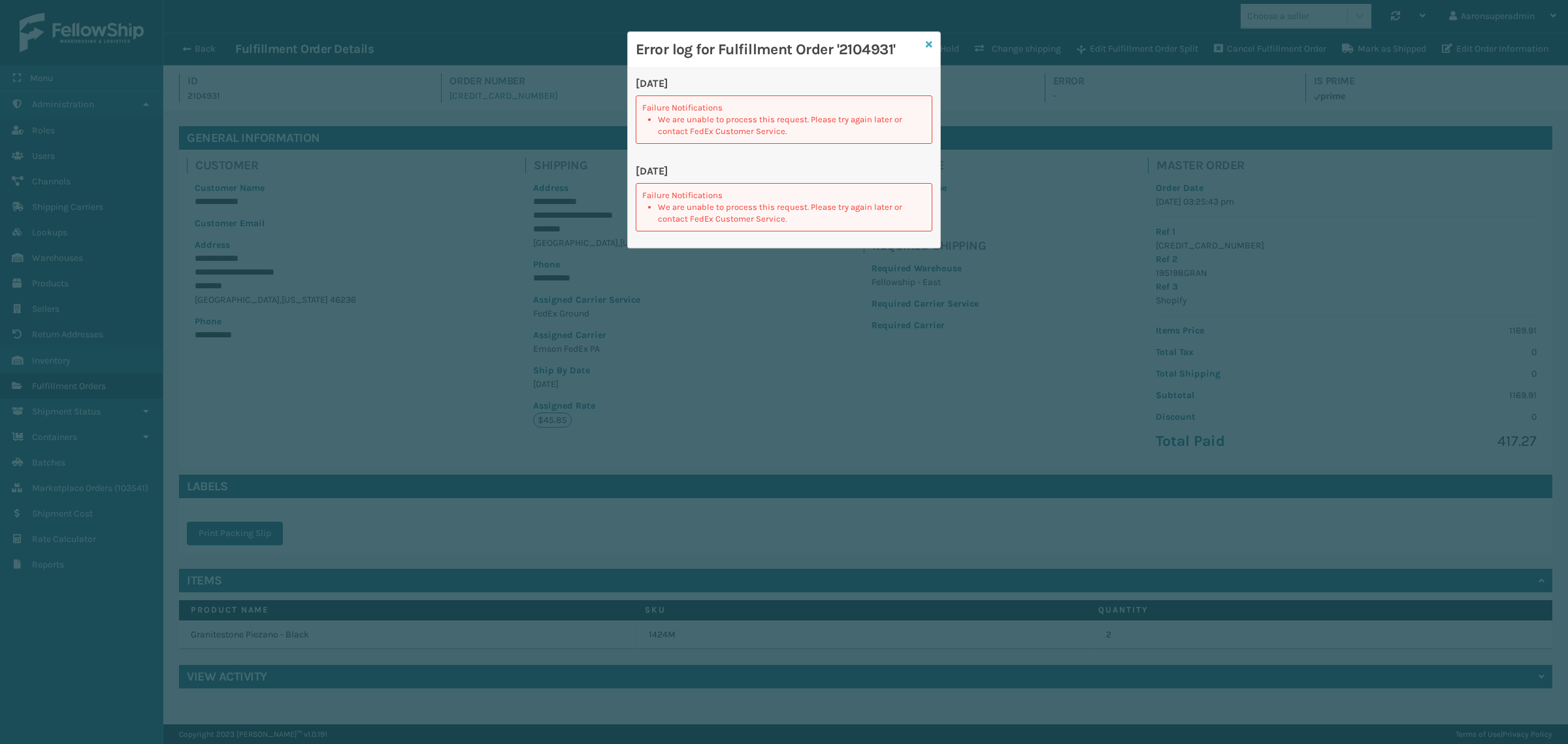
click at [928, 45] on icon at bounding box center [929, 45] width 7 height 9
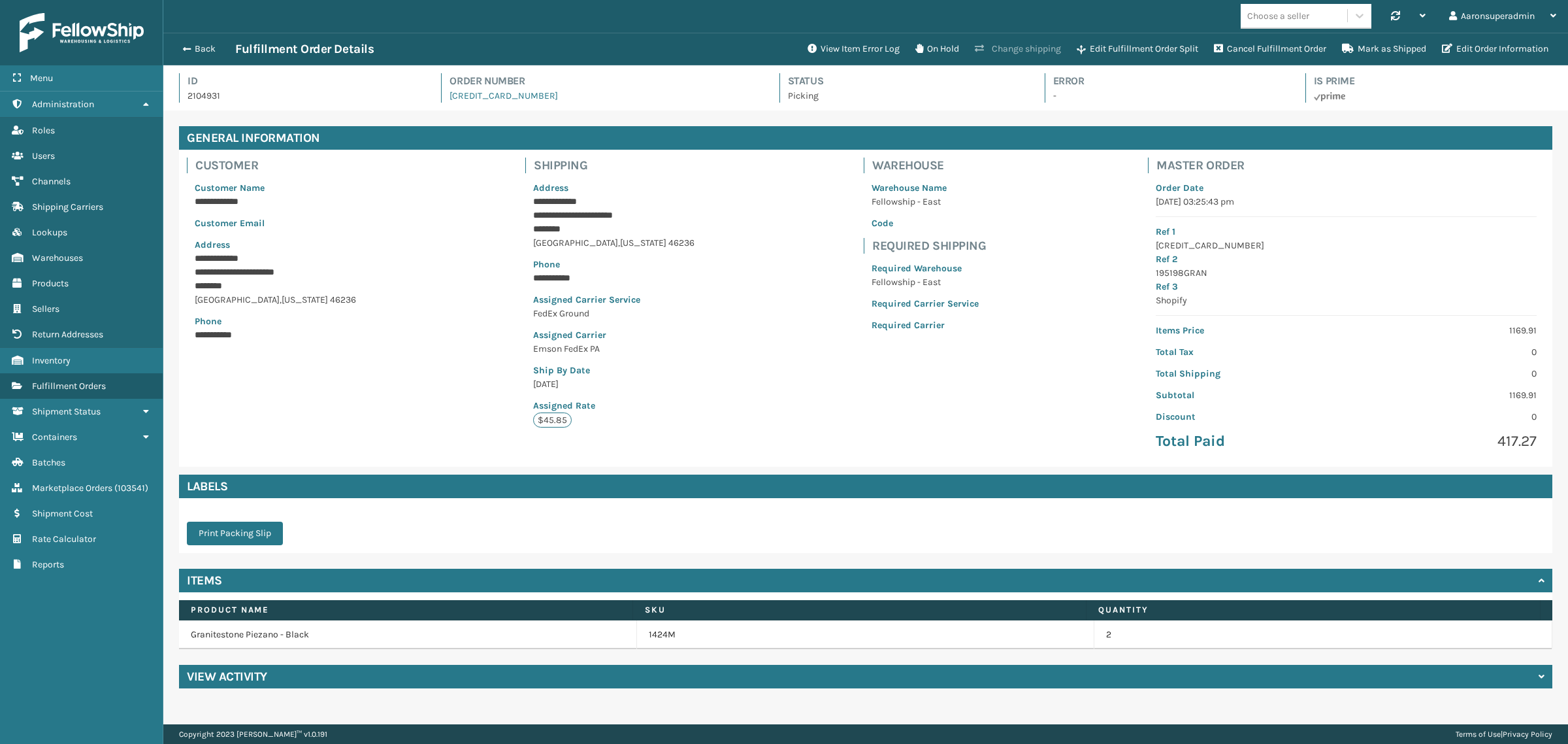
click at [992, 47] on button "Change shipping" at bounding box center [1018, 48] width 102 height 27
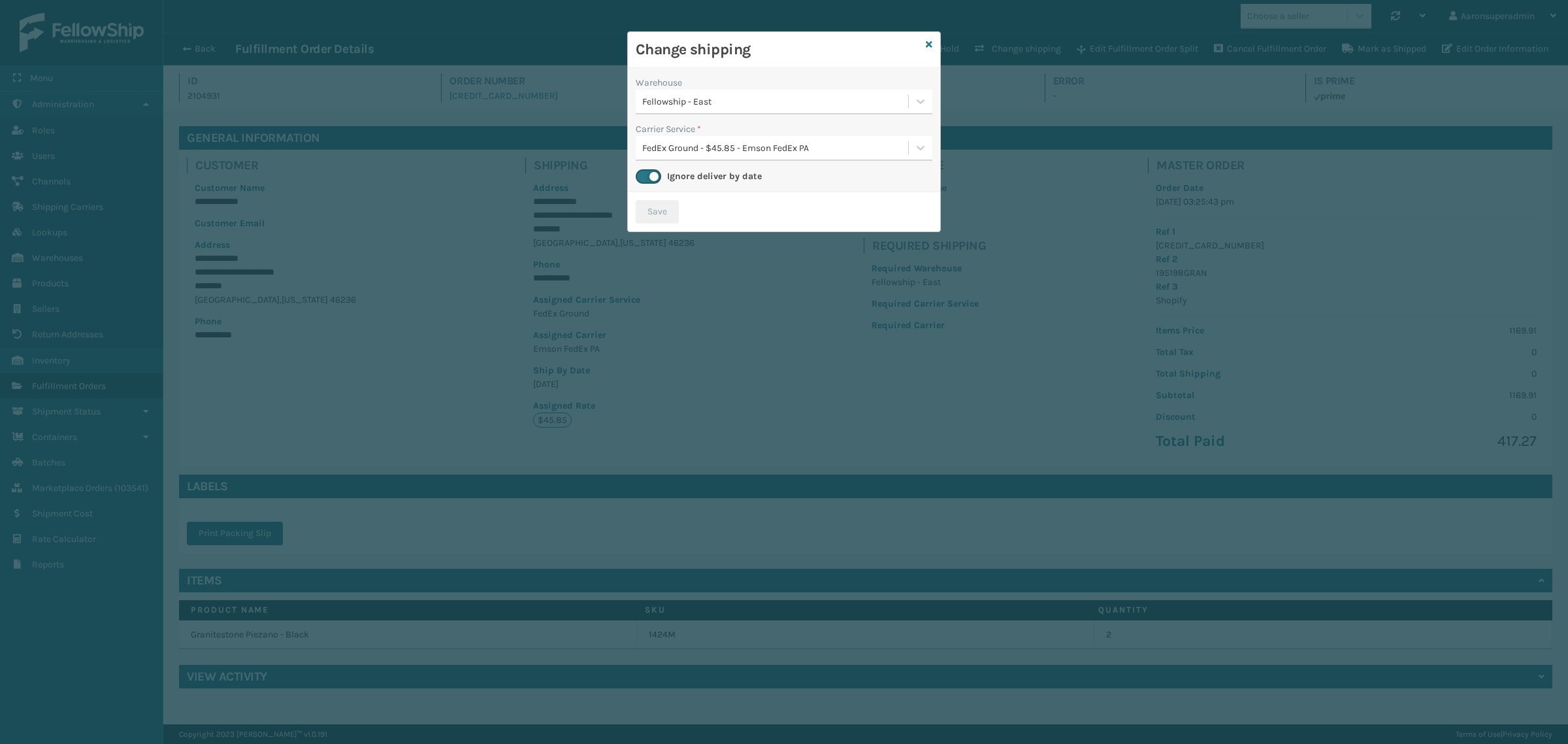
click at [719, 144] on div "FedEx Ground - $45.85 - Emson FedEx PA" at bounding box center [776, 148] width 267 height 14
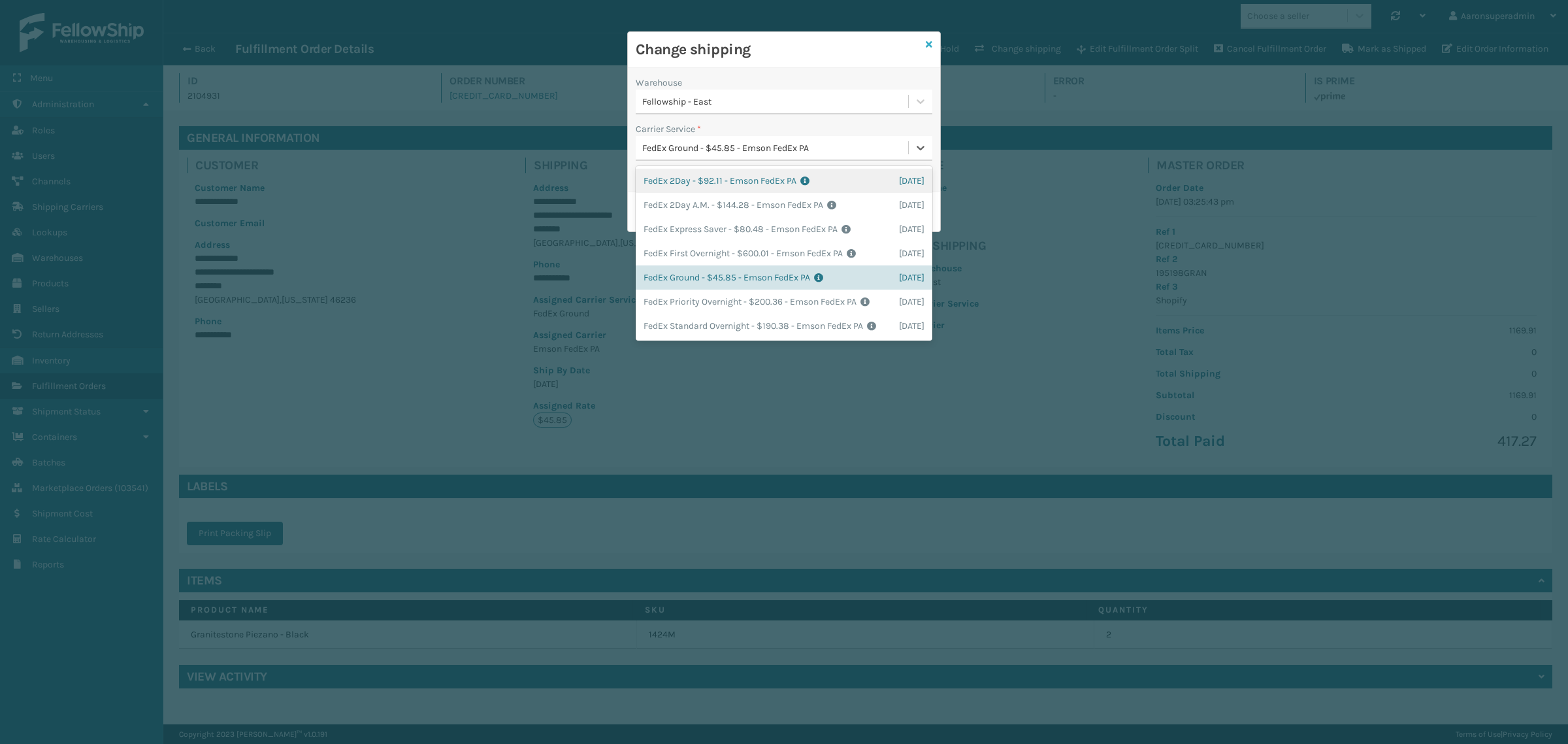
click at [926, 42] on icon at bounding box center [929, 45] width 7 height 9
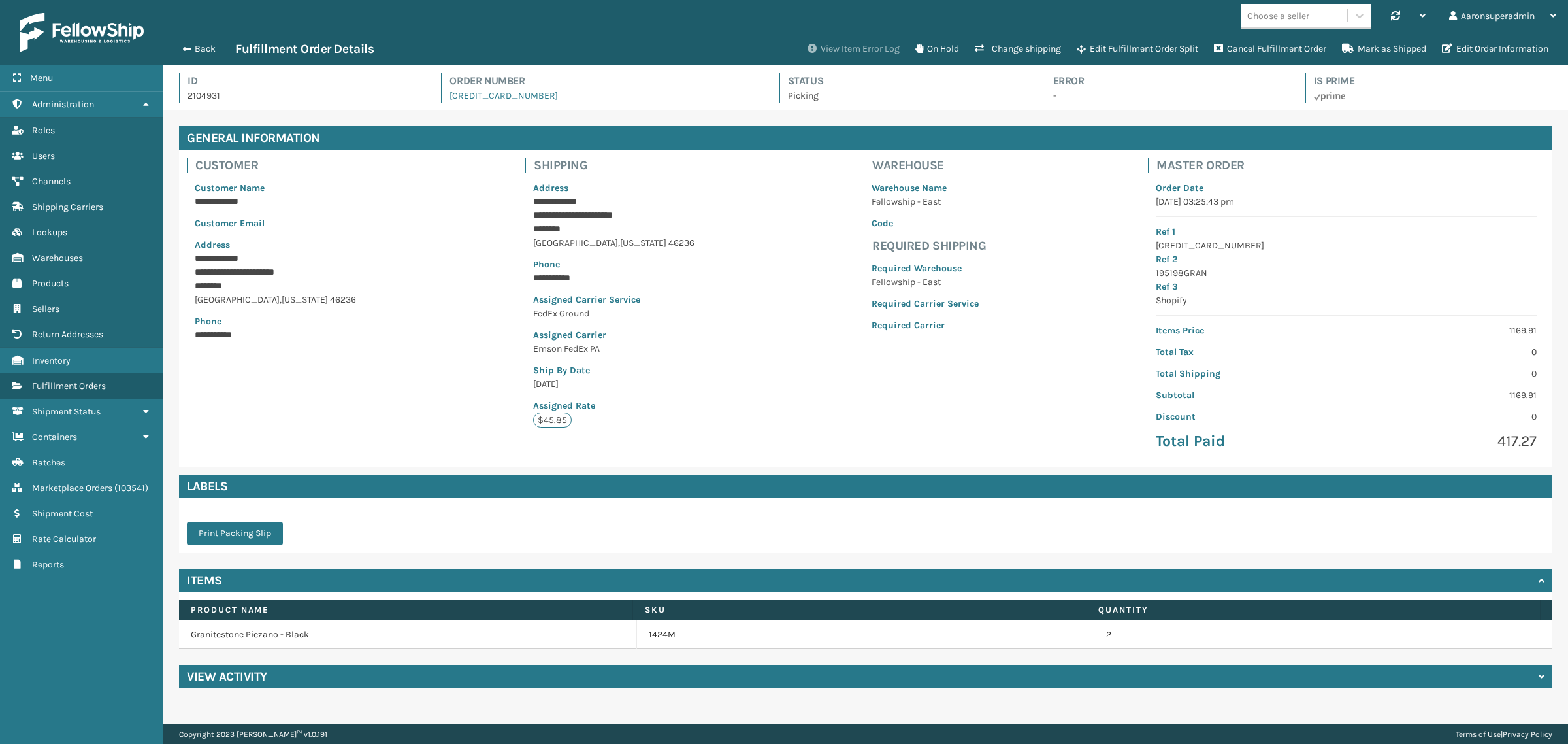
click at [846, 52] on button "View Item Error Log" at bounding box center [854, 48] width 108 height 27
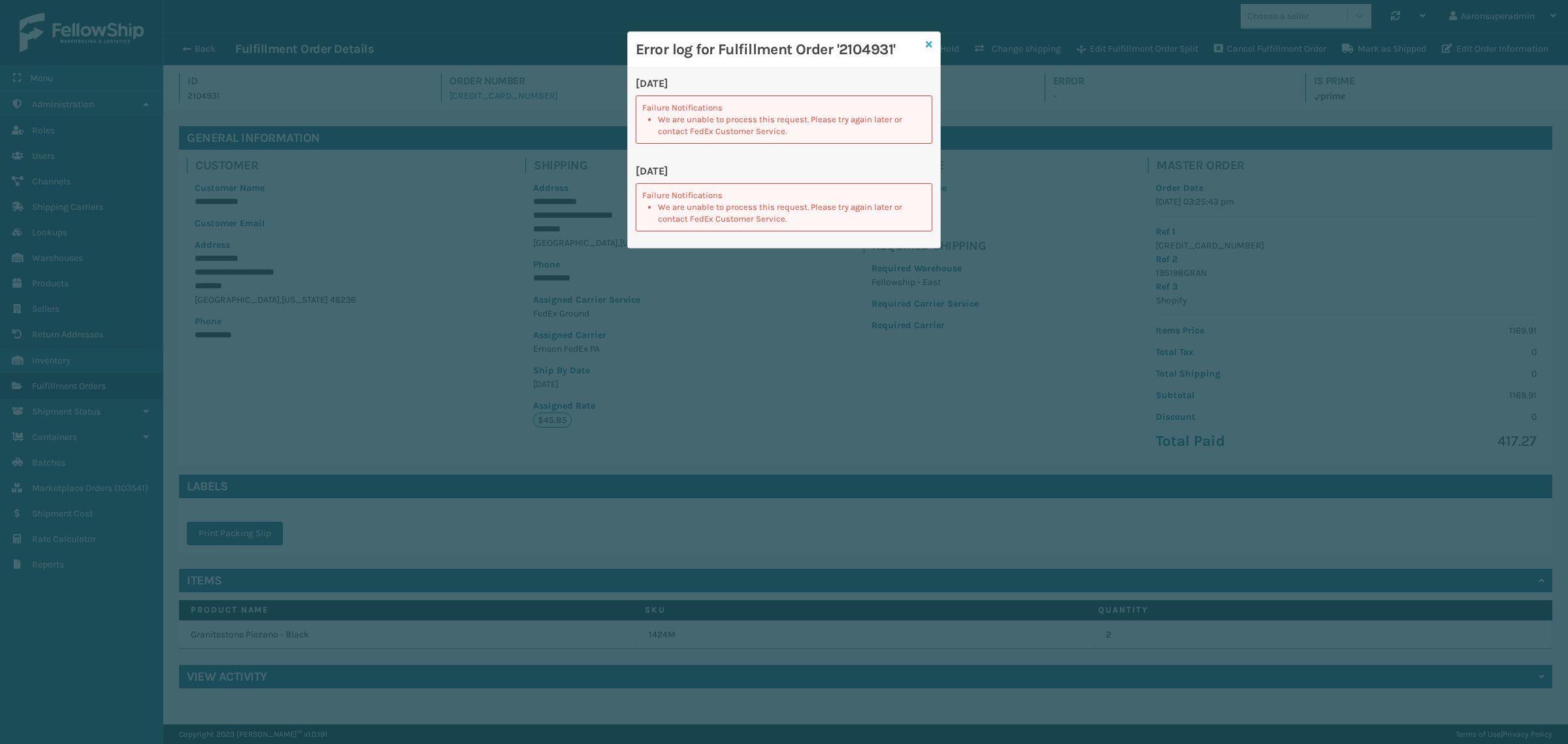
click at [932, 41] on icon at bounding box center [929, 45] width 7 height 9
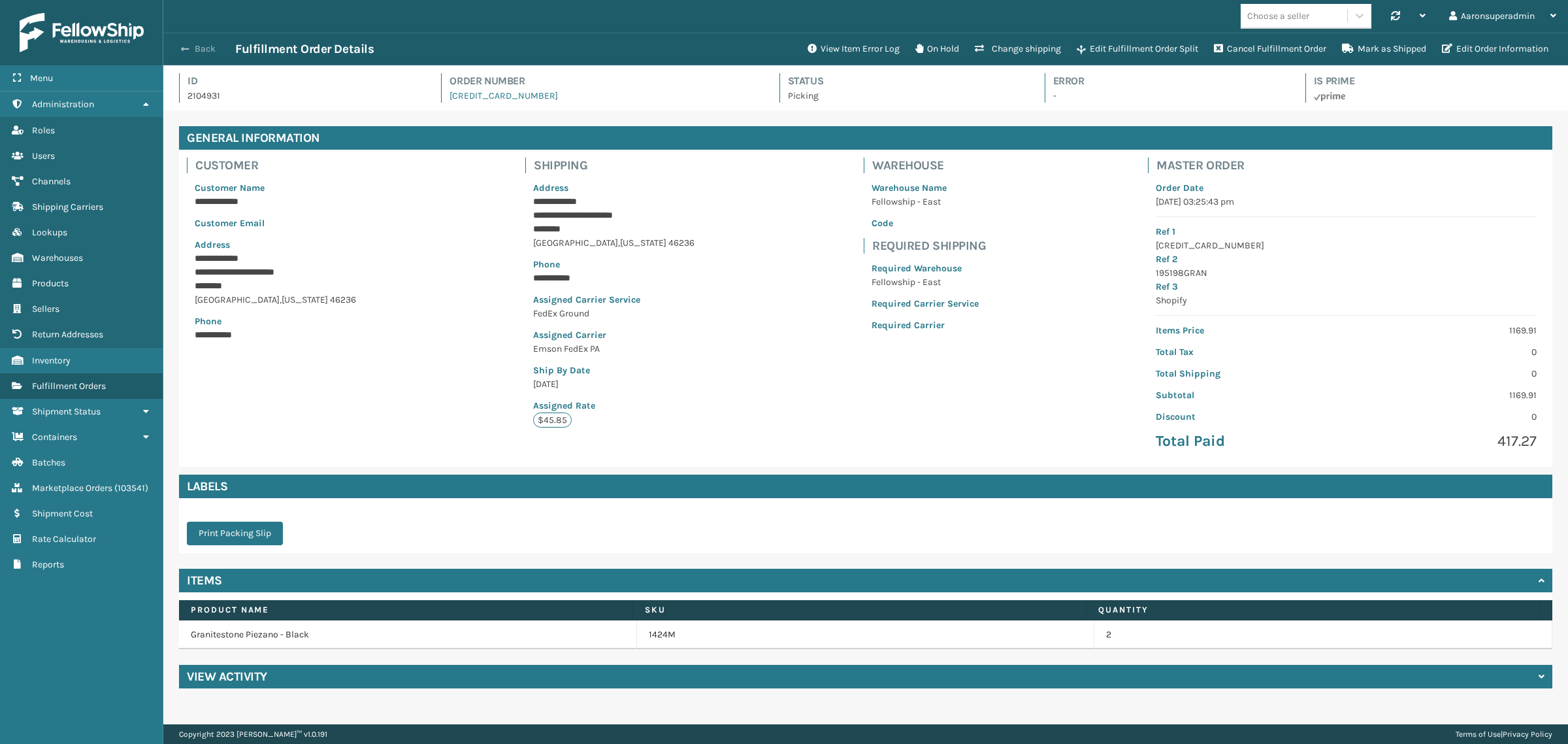
click at [209, 50] on button "Back" at bounding box center [205, 49] width 60 height 12
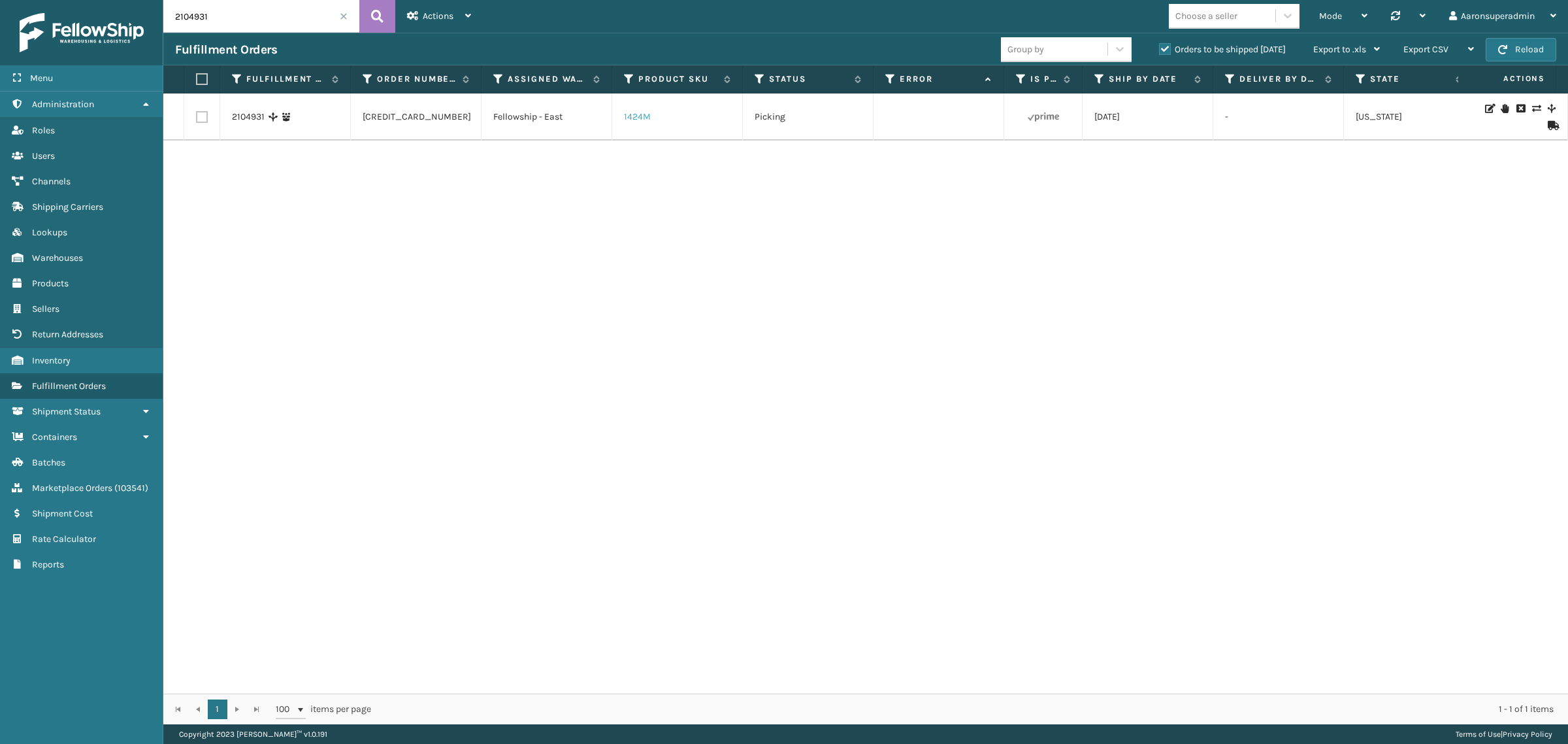
click at [633, 119] on link "1424M" at bounding box center [637, 117] width 27 height 11
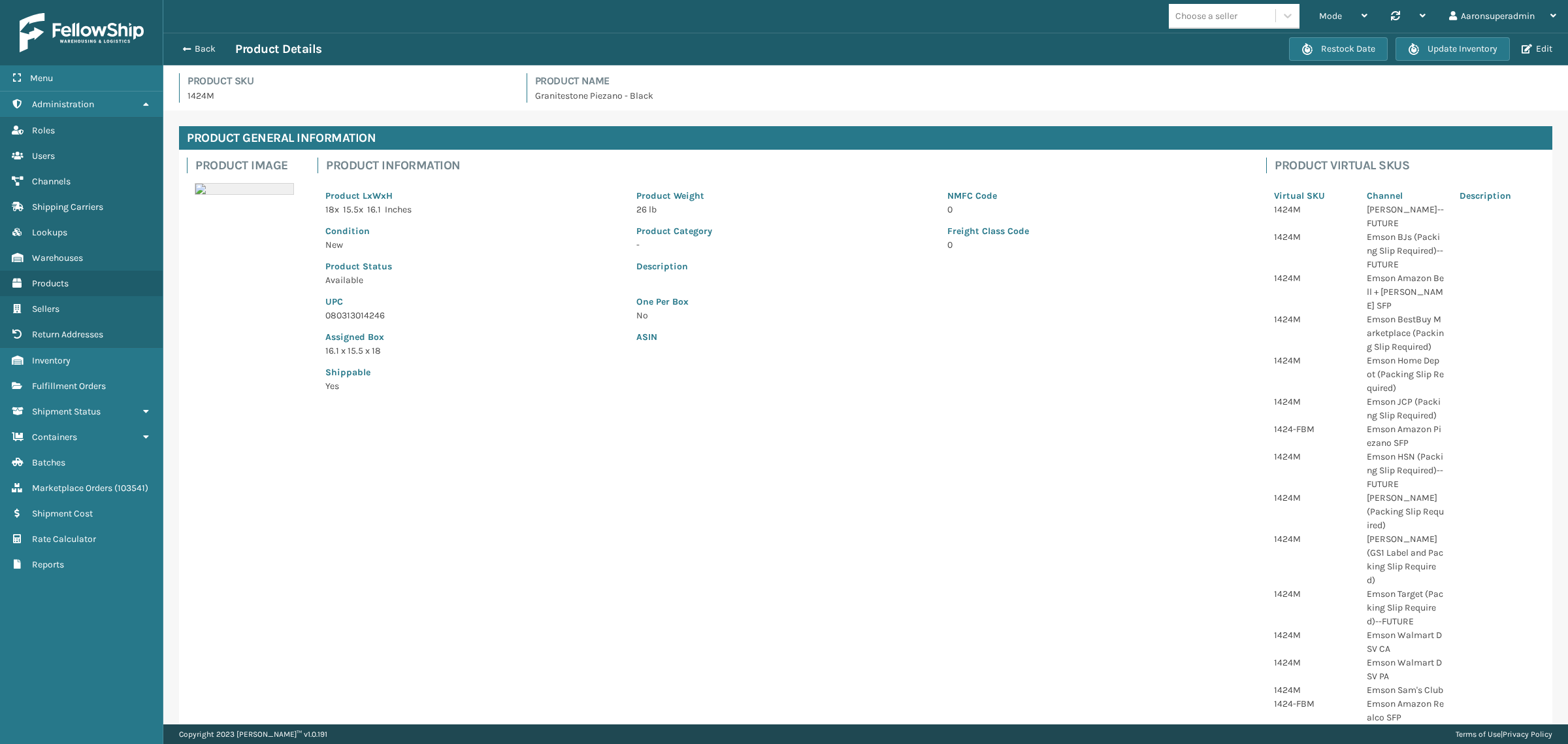
click at [345, 311] on p "080313014246" at bounding box center [473, 315] width 295 height 14
copy p "080313014246"
click at [191, 45] on button "Back" at bounding box center [205, 49] width 60 height 12
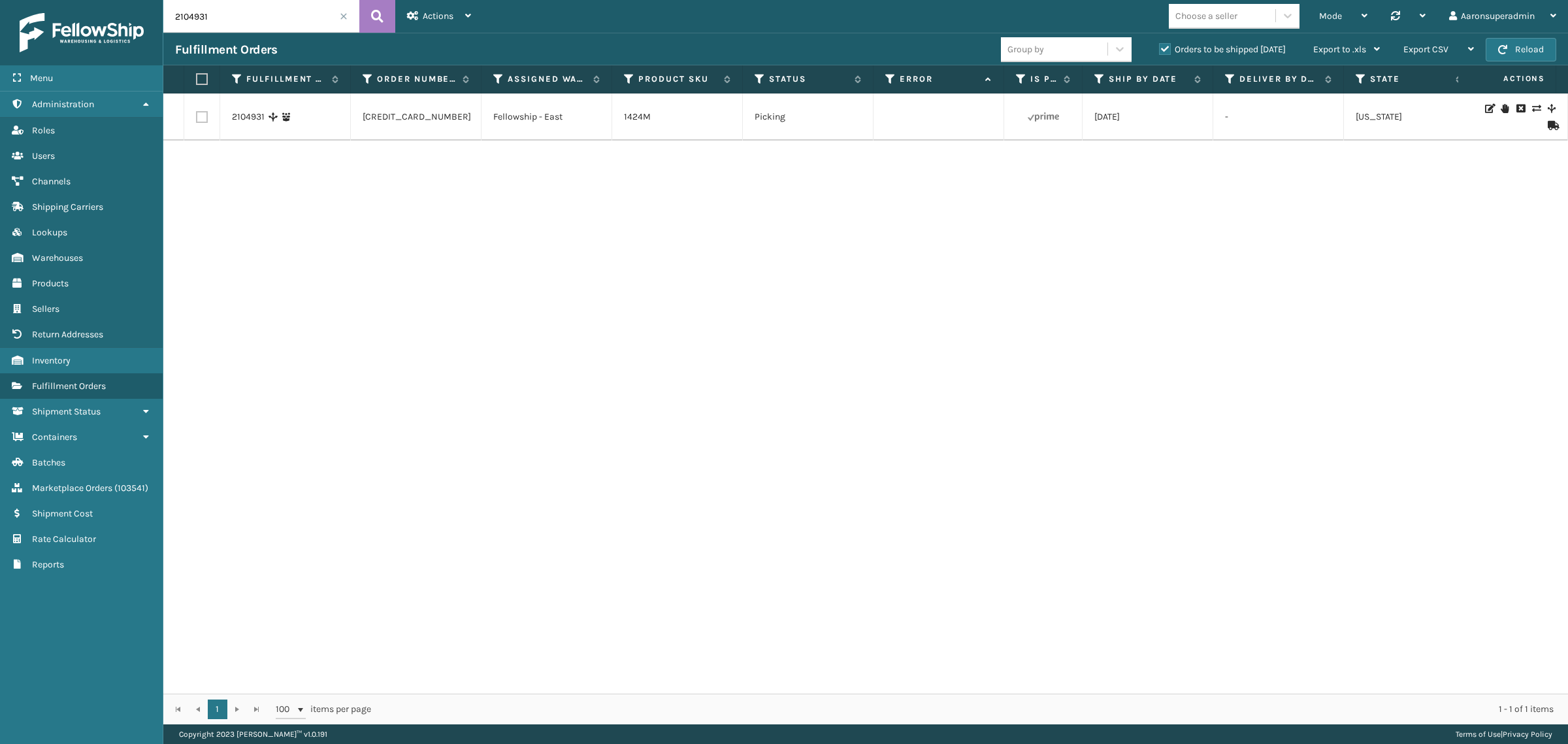
click at [217, 11] on input "2104931" at bounding box center [261, 16] width 196 height 33
paste input "056477"
click at [1508, 43] on button "Reload" at bounding box center [1520, 49] width 70 height 23
click at [292, 15] on input "2056477" at bounding box center [261, 16] width 196 height 33
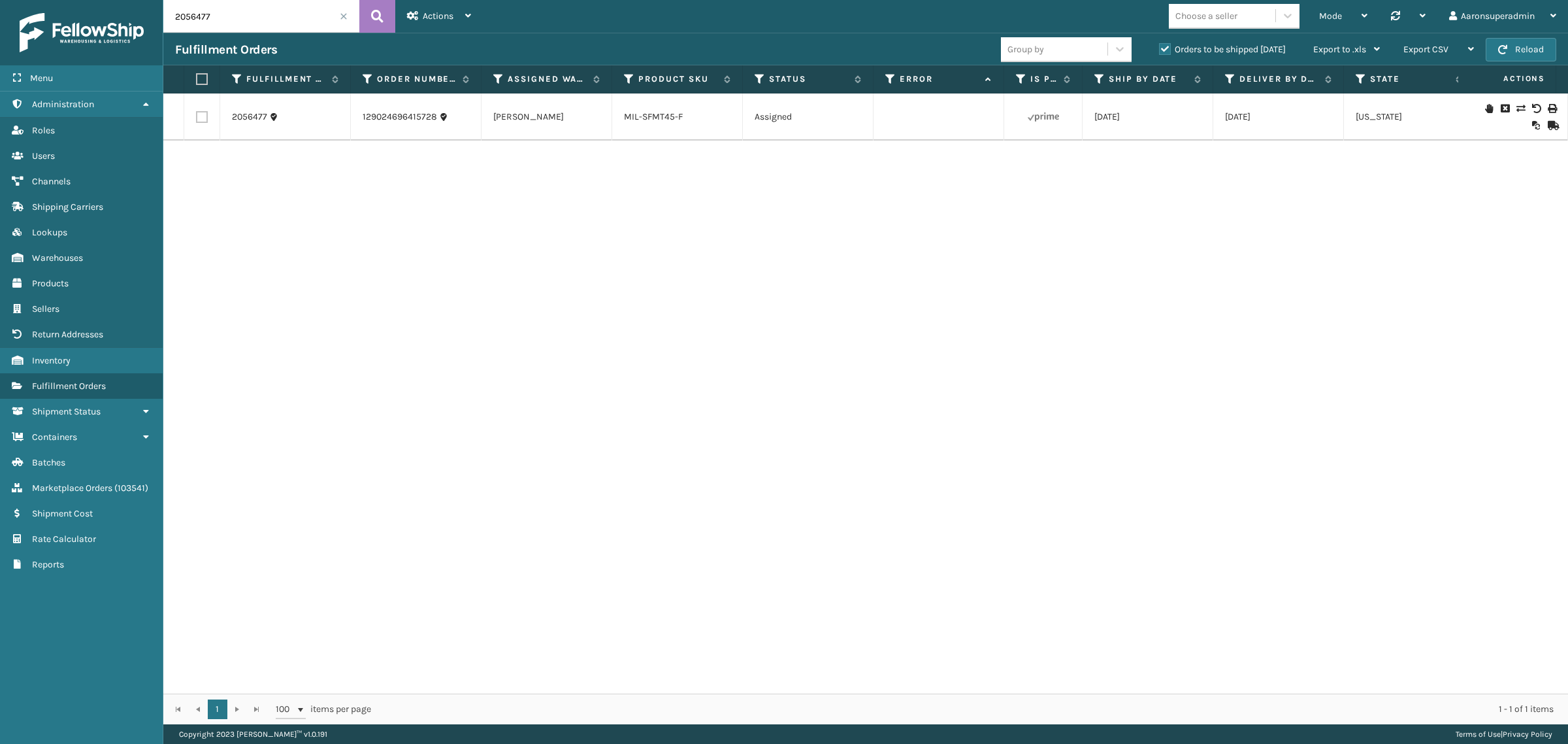
click at [292, 15] on input "2056477" at bounding box center [261, 16] width 196 height 33
paste input "106411"
type input "2106411"
click at [1548, 109] on icon at bounding box center [1551, 108] width 8 height 13
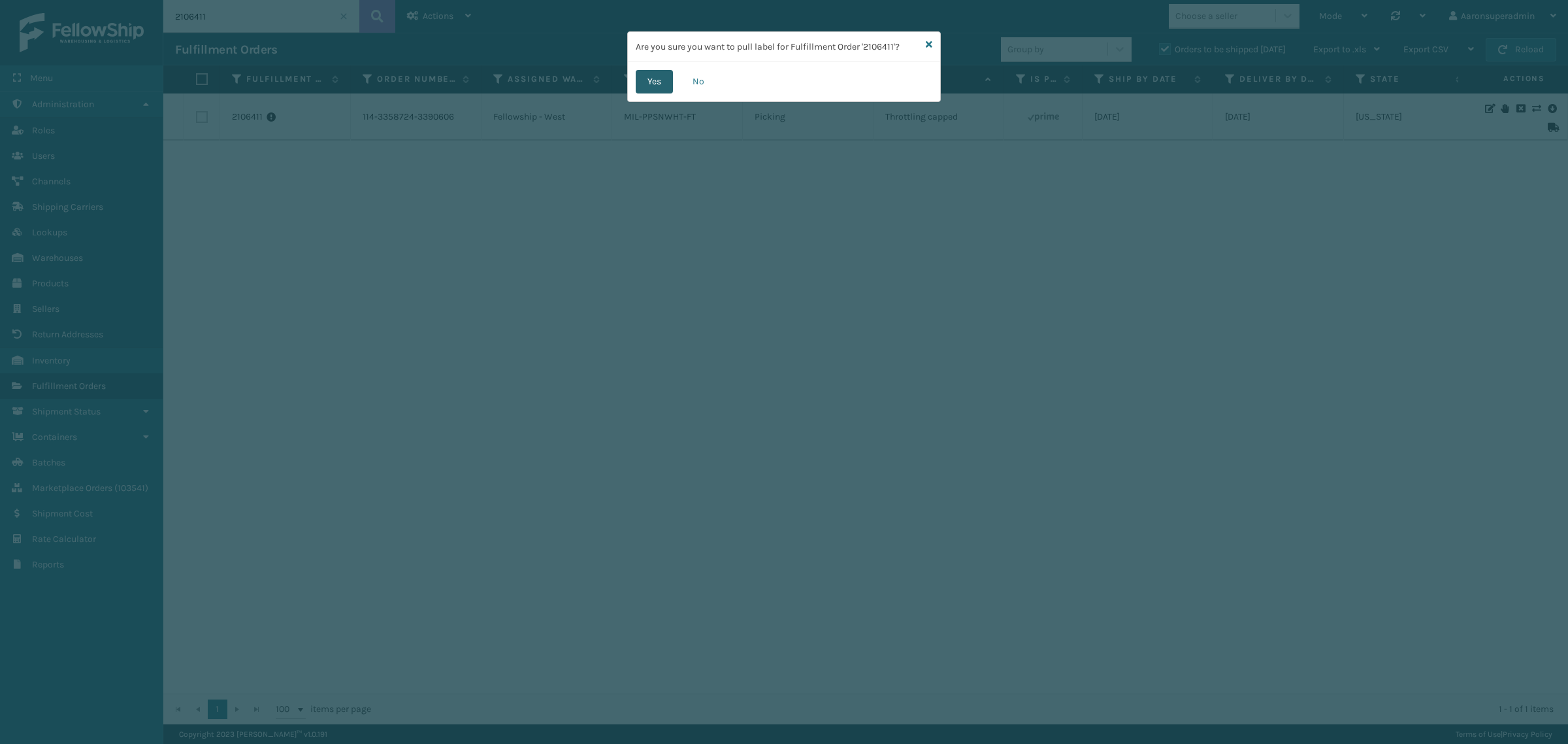
click at [650, 83] on button "Yes" at bounding box center [654, 81] width 37 height 23
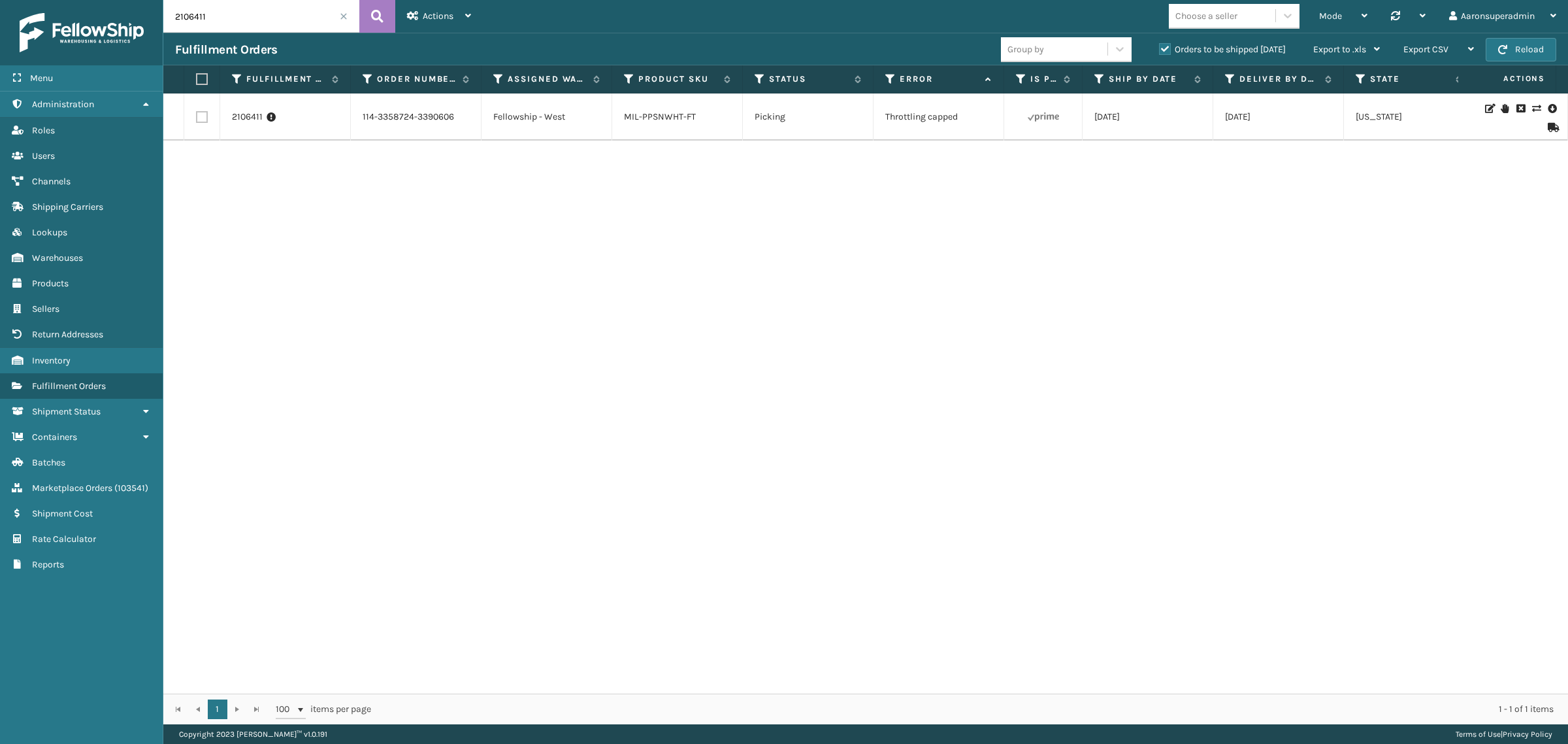
click at [1532, 106] on icon at bounding box center [1536, 108] width 8 height 9
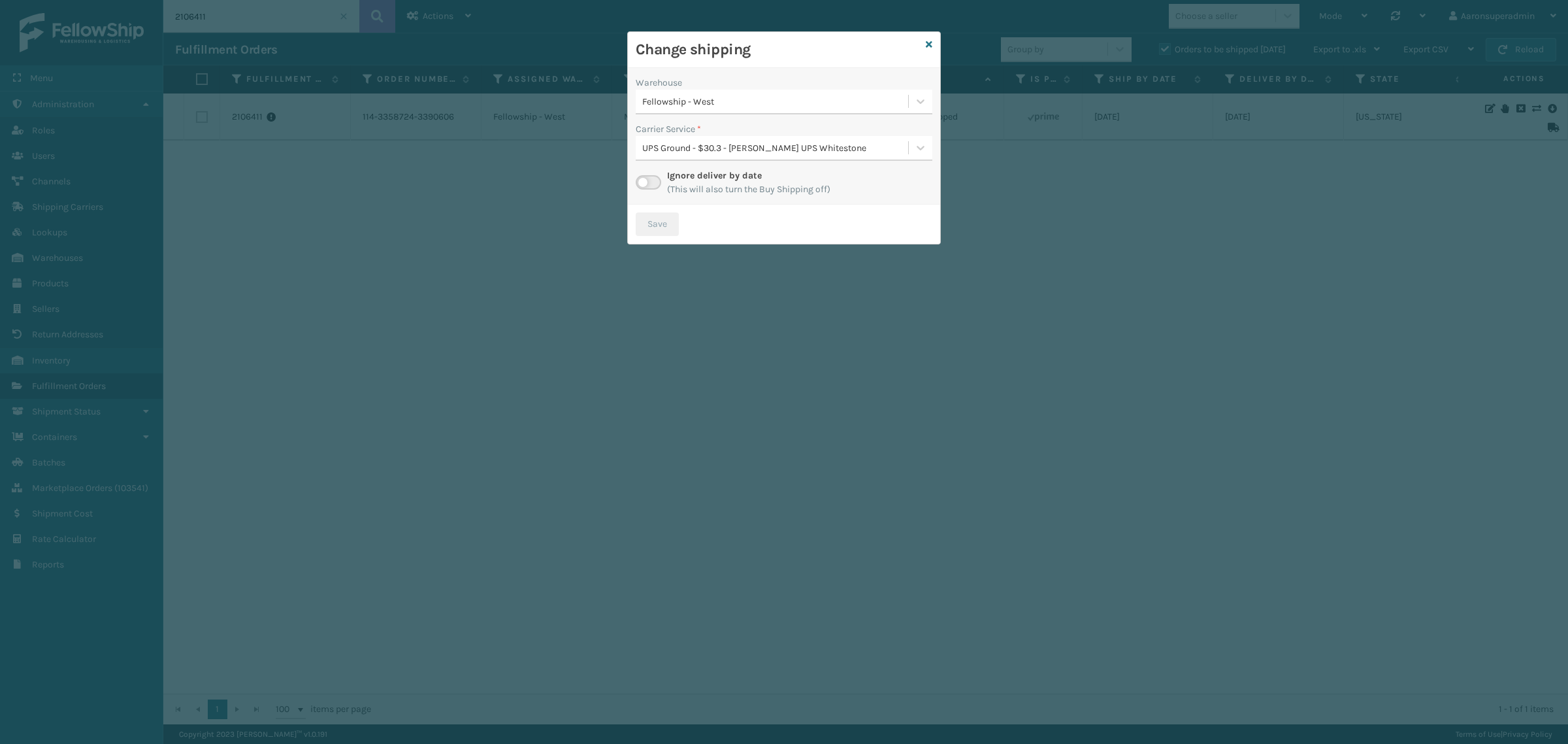
click at [649, 183] on label at bounding box center [648, 182] width 26 height 14
click at [644, 183] on input "checkbox" at bounding box center [639, 179] width 8 height 8
click at [713, 160] on div "Select..." at bounding box center [784, 148] width 297 height 25
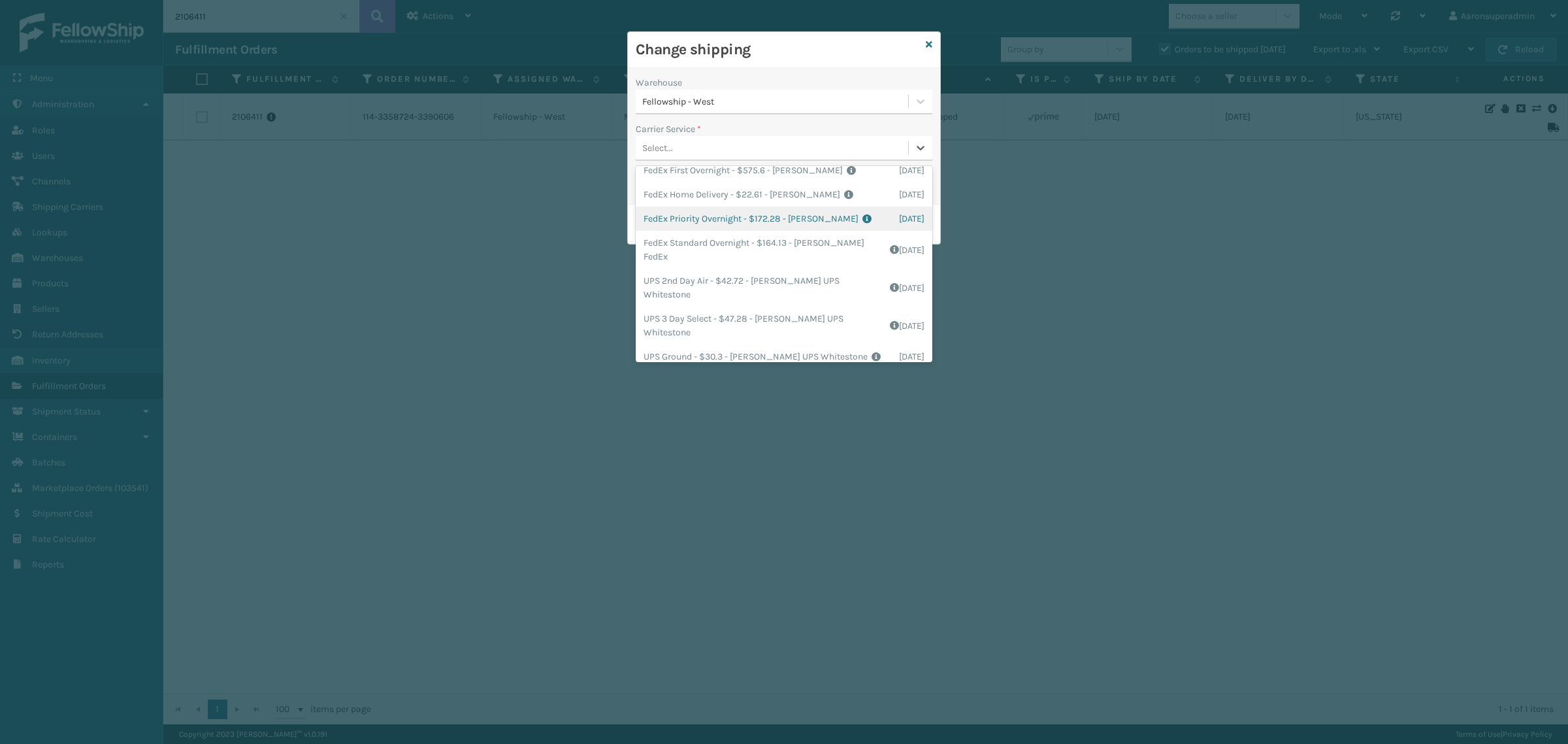
scroll to position [82, 0]
click at [682, 205] on div "FedEx Home Delivery - $22.61 - [PERSON_NAME] FedEx Shipping Cost $19.83 Surplus…" at bounding box center [784, 195] width 297 height 24
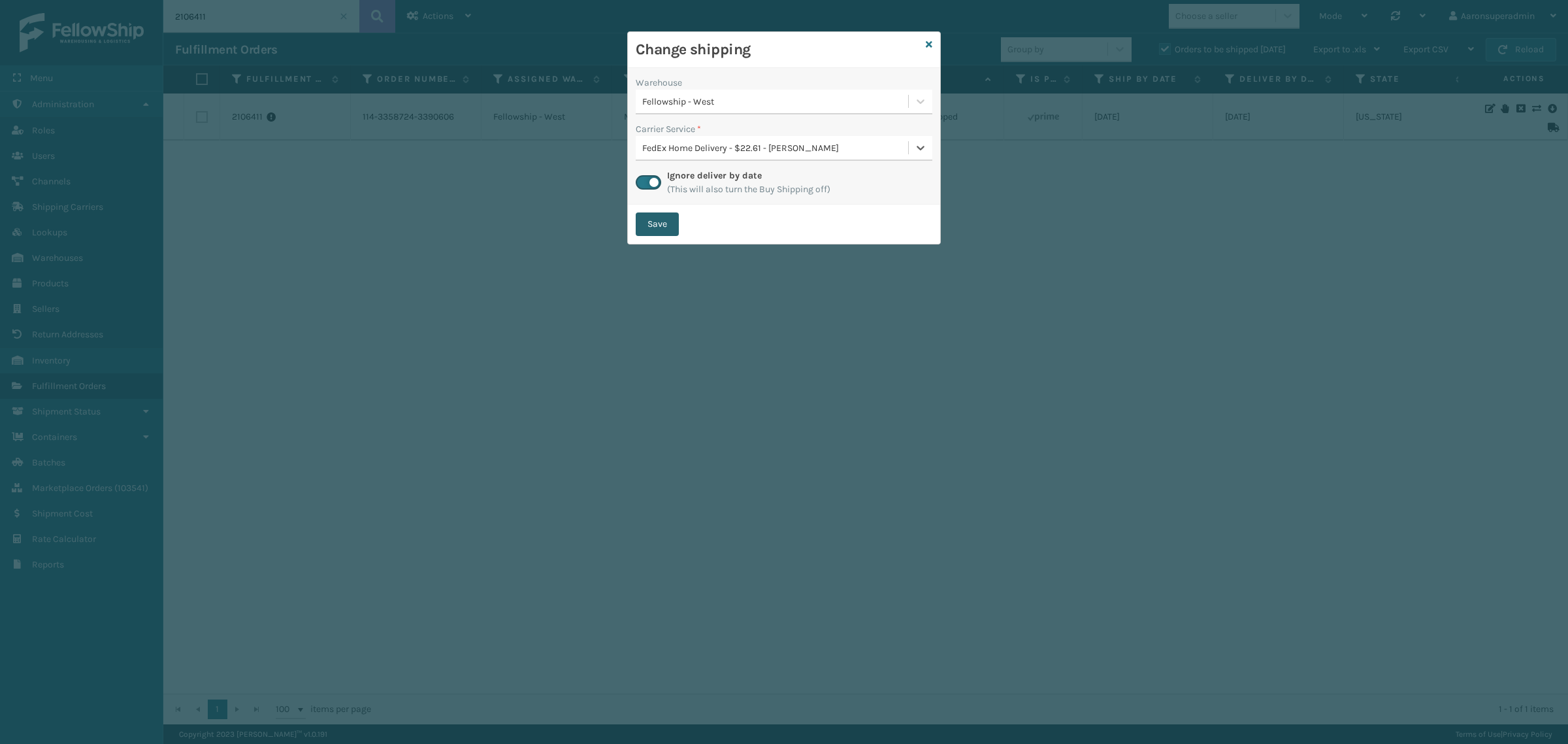
click at [654, 232] on button "Save" at bounding box center [657, 224] width 43 height 23
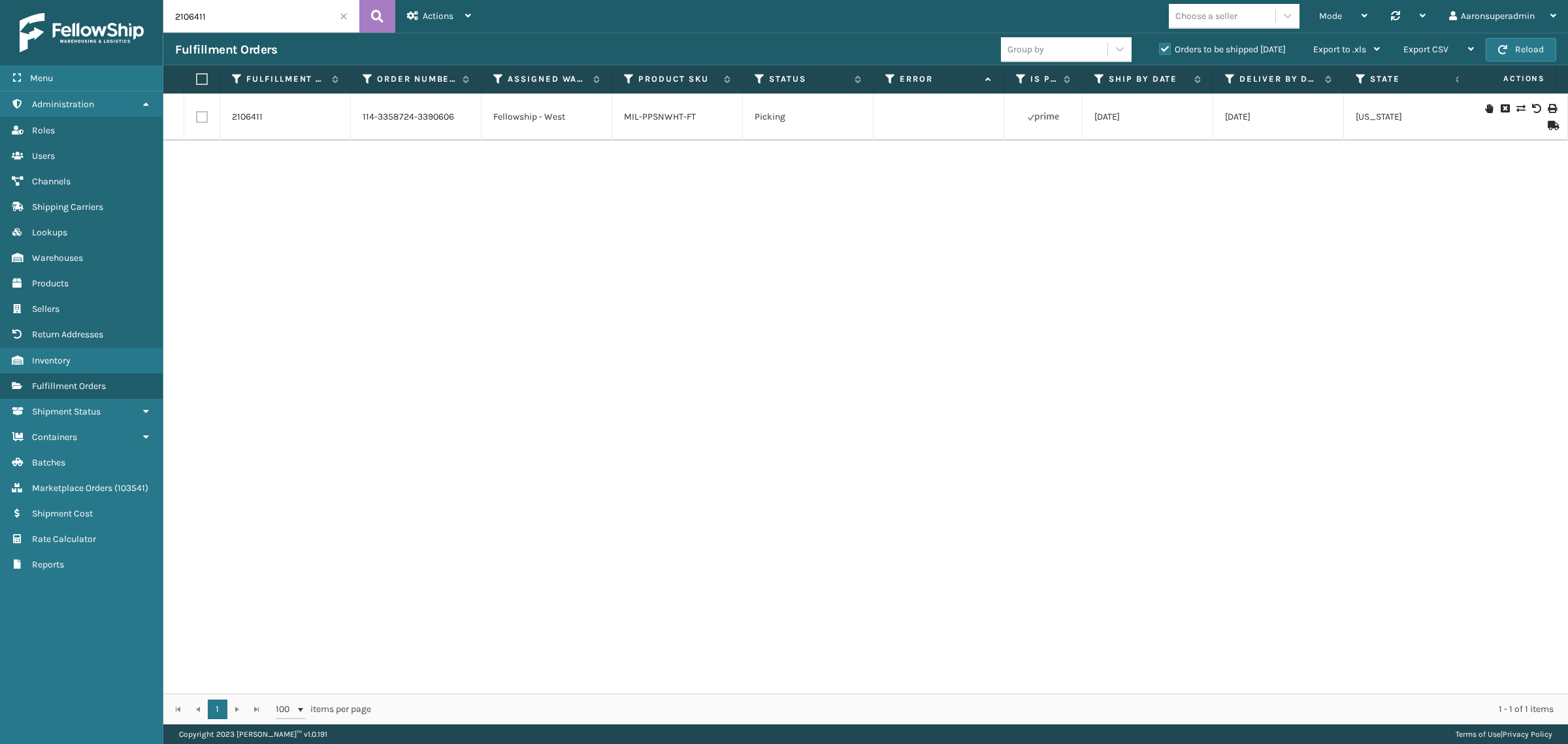
click at [345, 20] on span at bounding box center [344, 16] width 8 height 8
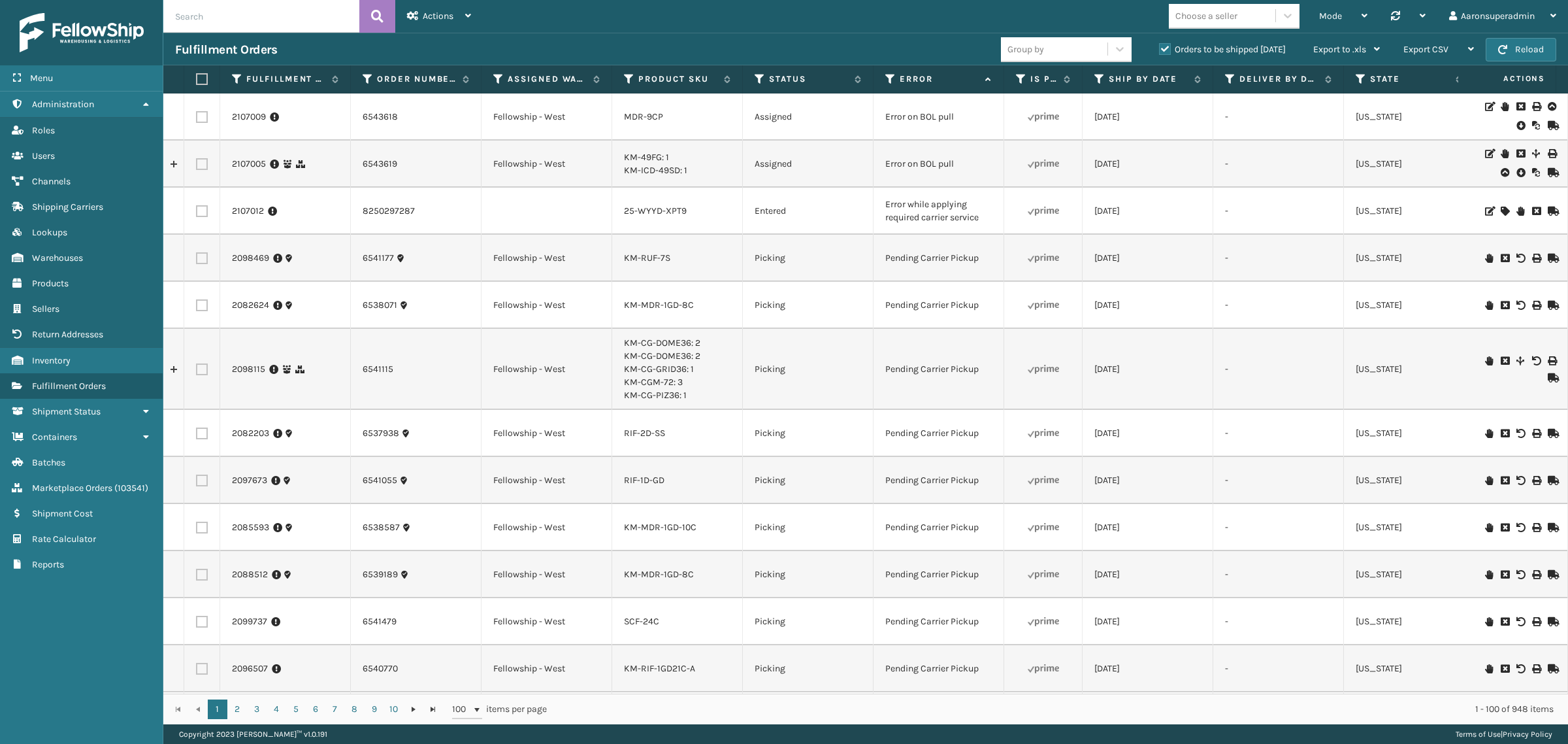
click at [1516, 173] on icon at bounding box center [1520, 172] width 8 height 13
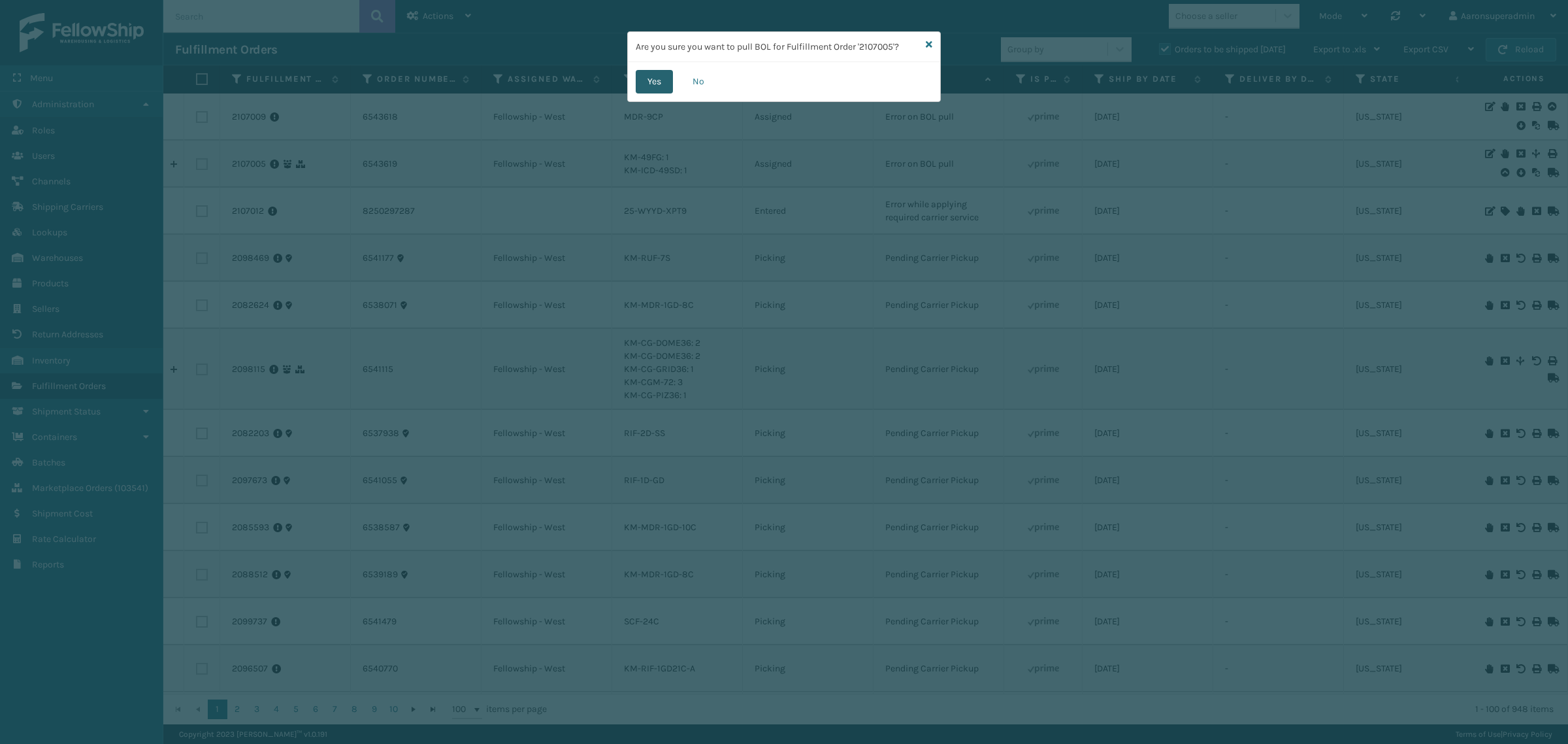
click at [664, 86] on button "Yes" at bounding box center [654, 81] width 37 height 23
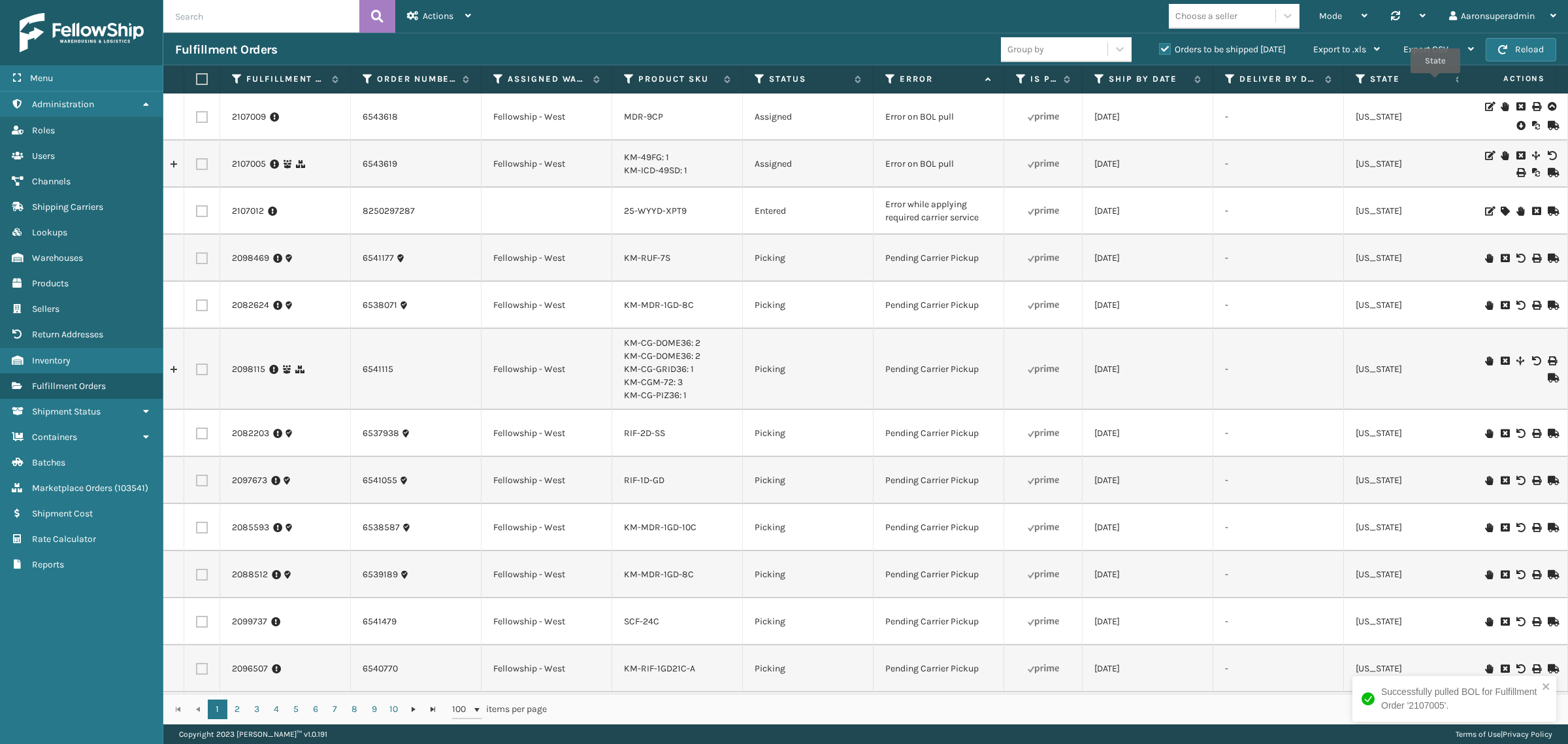
click at [1516, 129] on icon at bounding box center [1520, 125] width 8 height 13
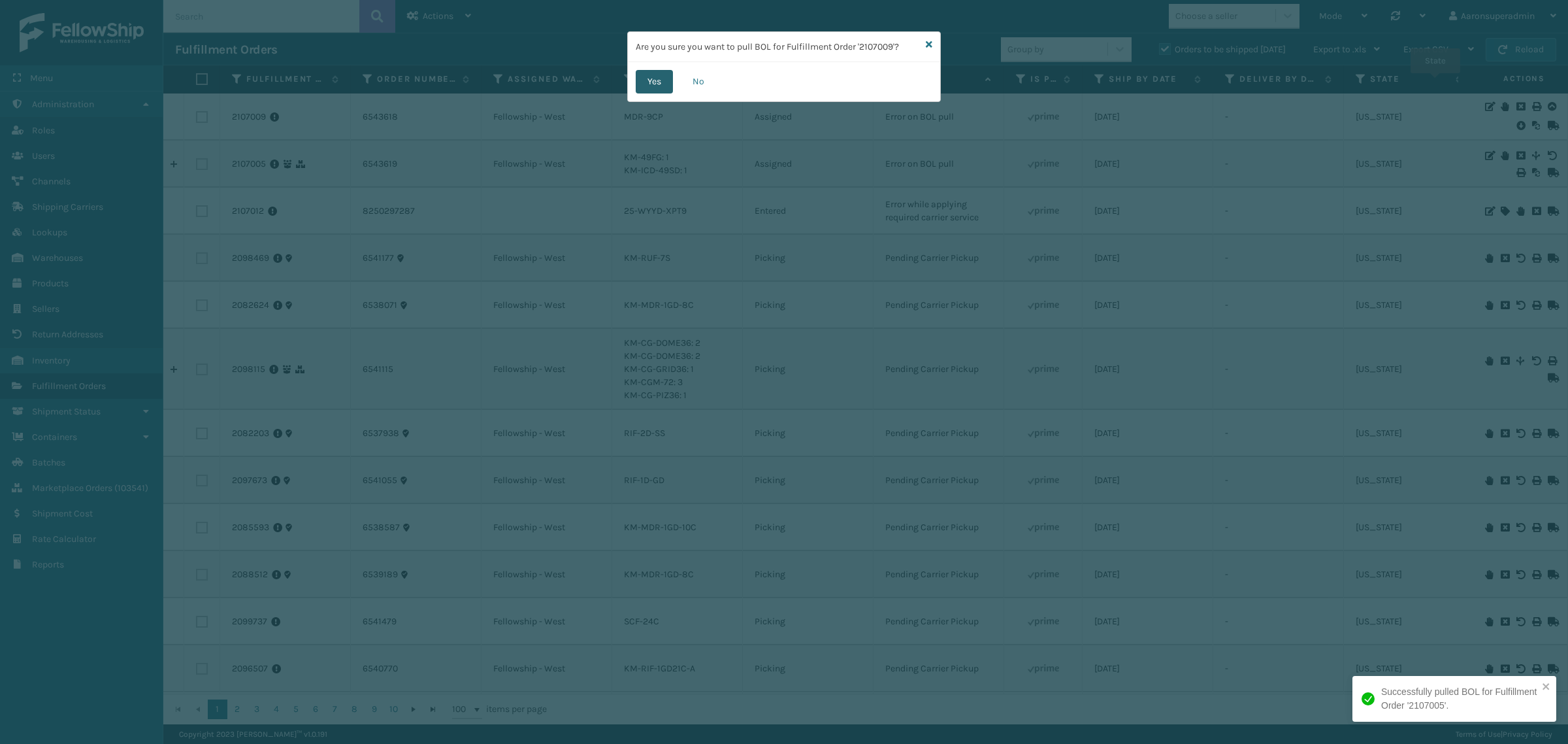
click at [645, 75] on button "Yes" at bounding box center [654, 81] width 37 height 23
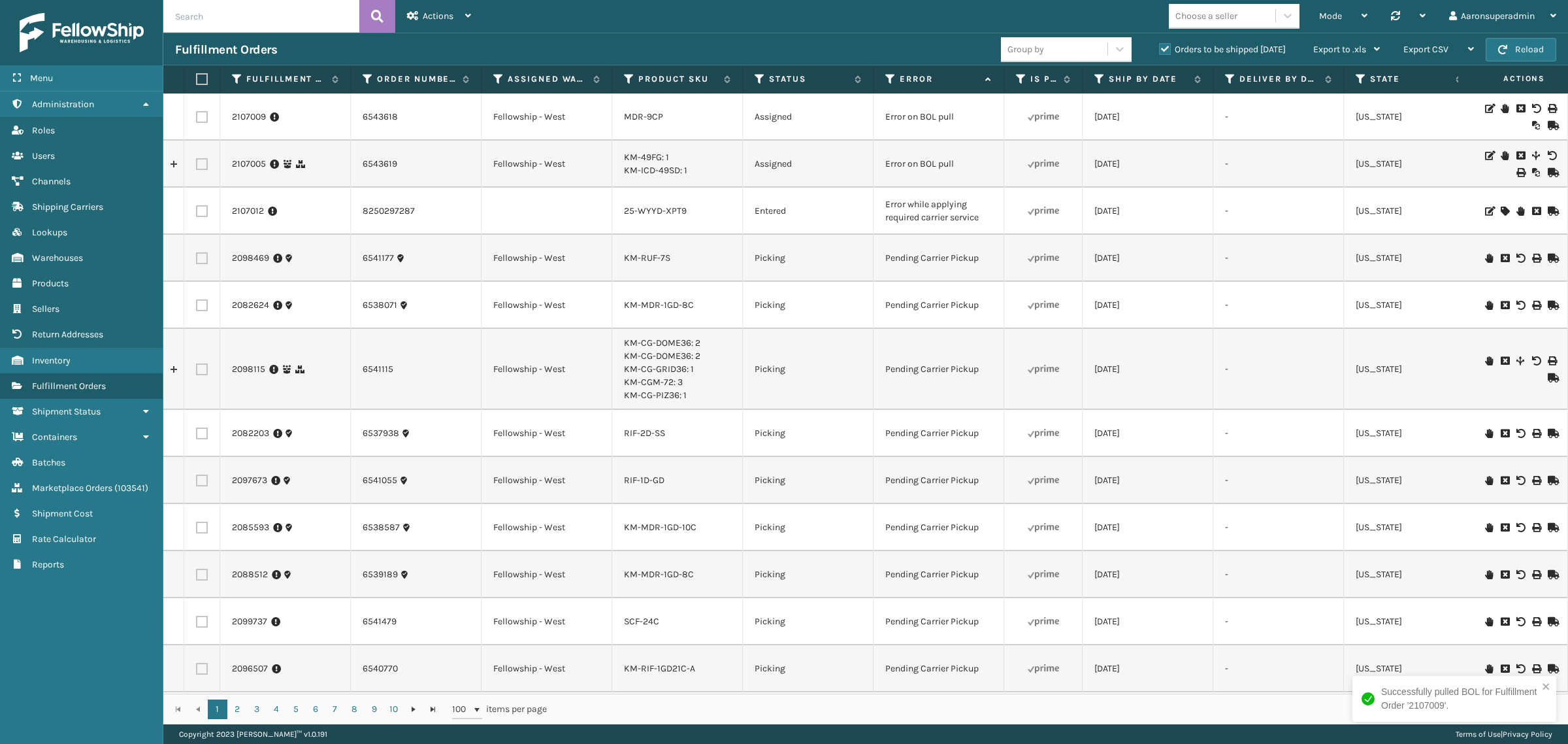
click at [203, 167] on label at bounding box center [202, 164] width 12 height 12
click at [197, 167] on input "checkbox" at bounding box center [196, 162] width 1 height 8
checkbox input "true"
click at [202, 119] on label at bounding box center [202, 117] width 12 height 12
click at [197, 119] on input "checkbox" at bounding box center [196, 115] width 1 height 8
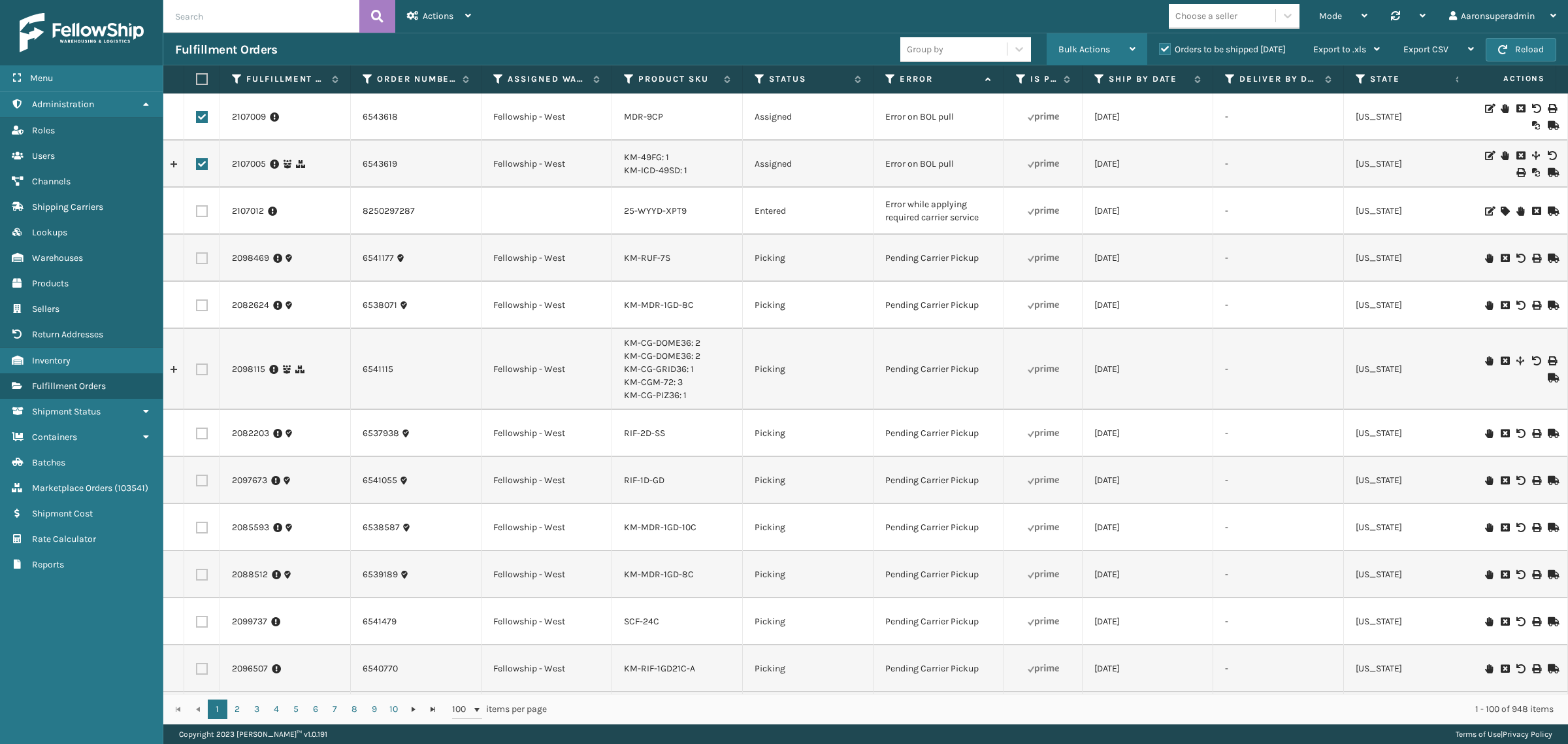
click at [1082, 36] on div "Bulk Actions" at bounding box center [1097, 49] width 77 height 33
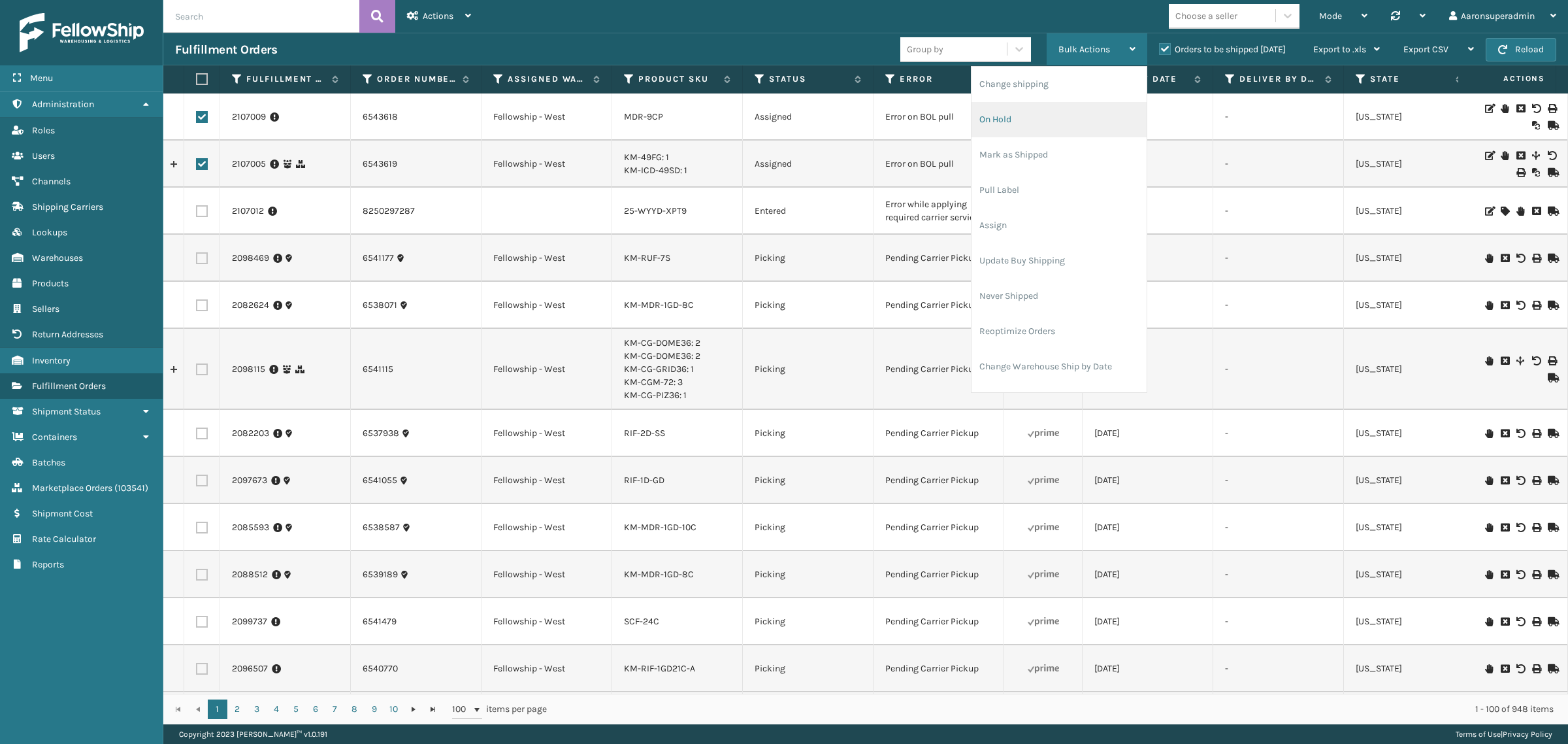
click at [996, 119] on li "On Hold" at bounding box center [1059, 120] width 175 height 36
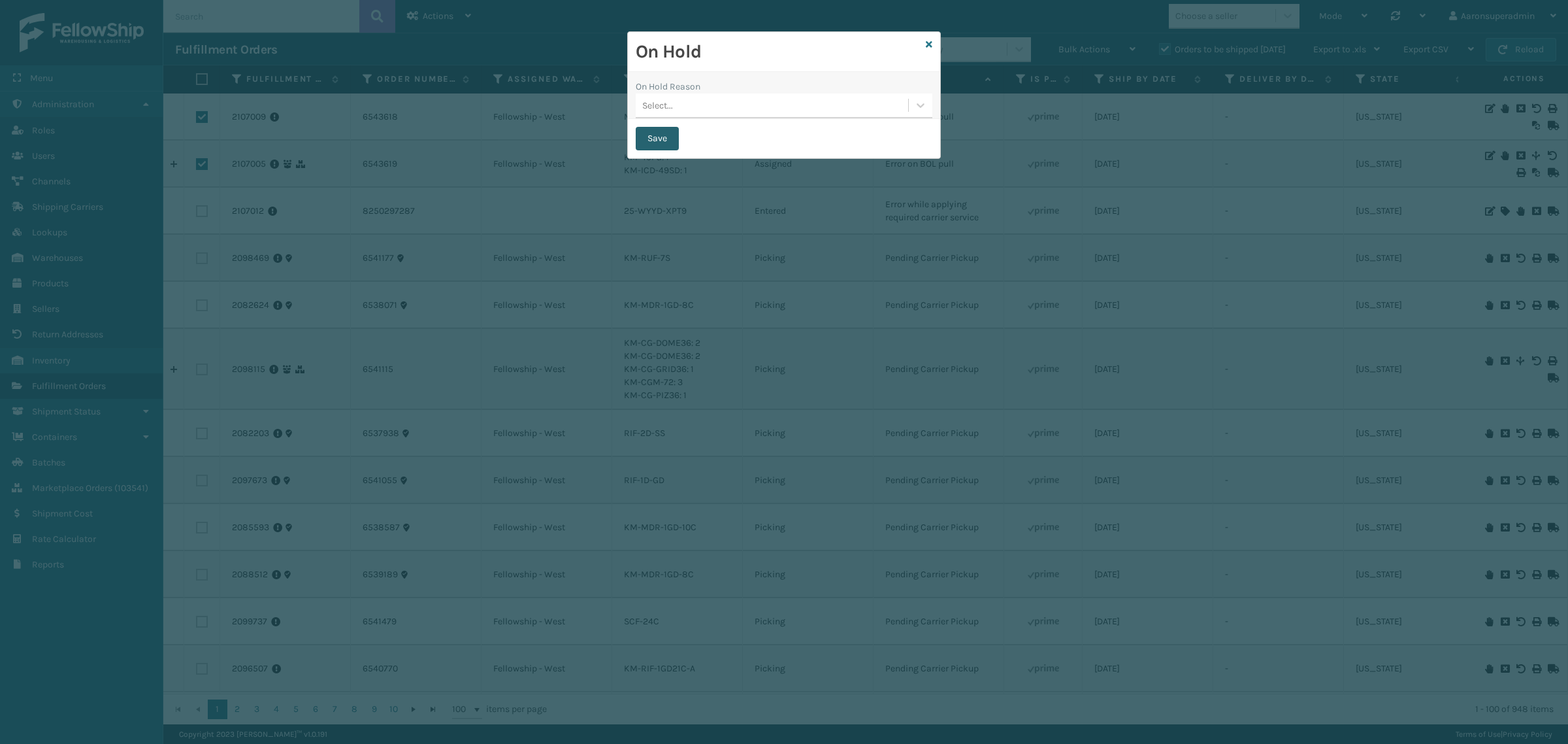
click at [645, 137] on button "Save" at bounding box center [657, 138] width 43 height 23
checkbox input "false"
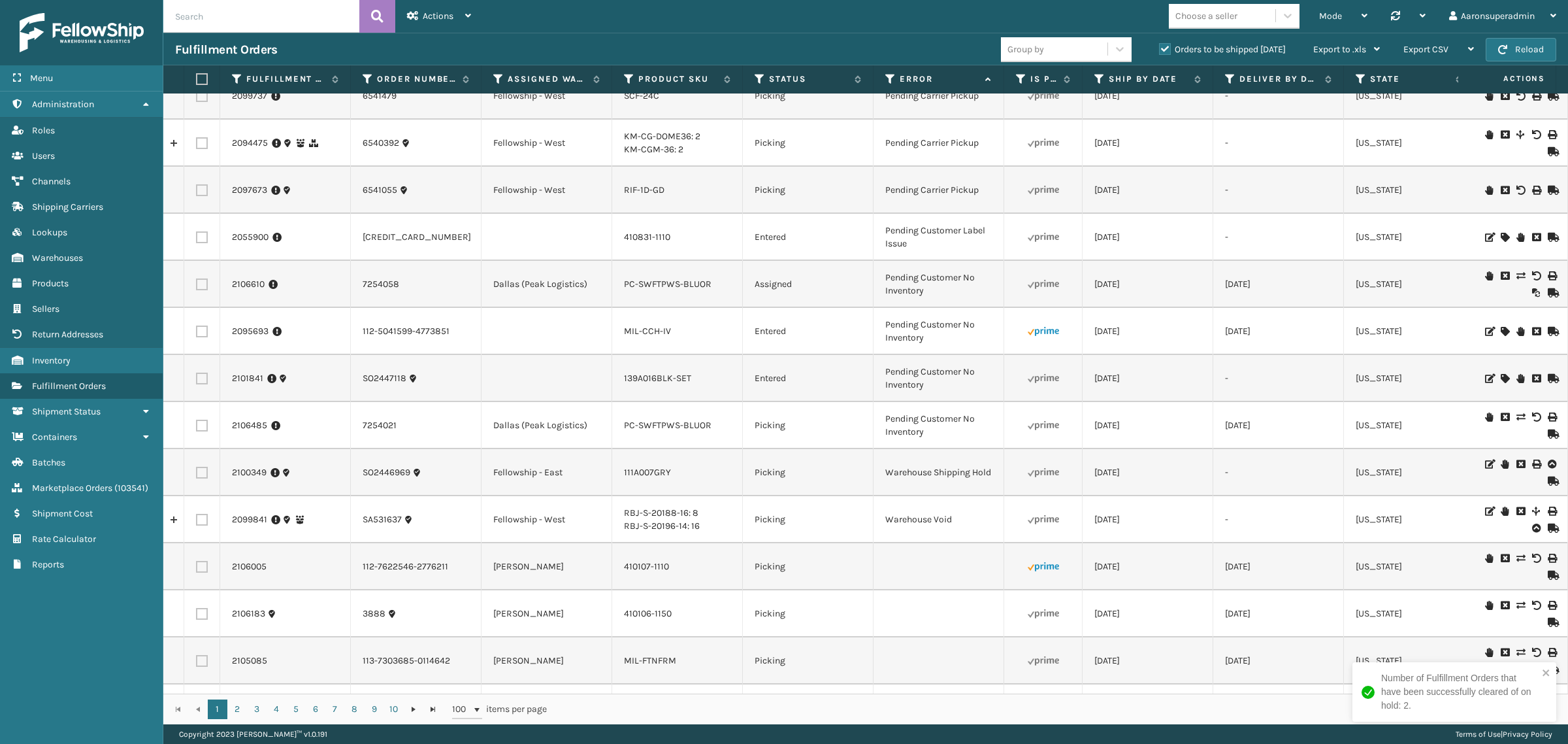
scroll to position [693, 0]
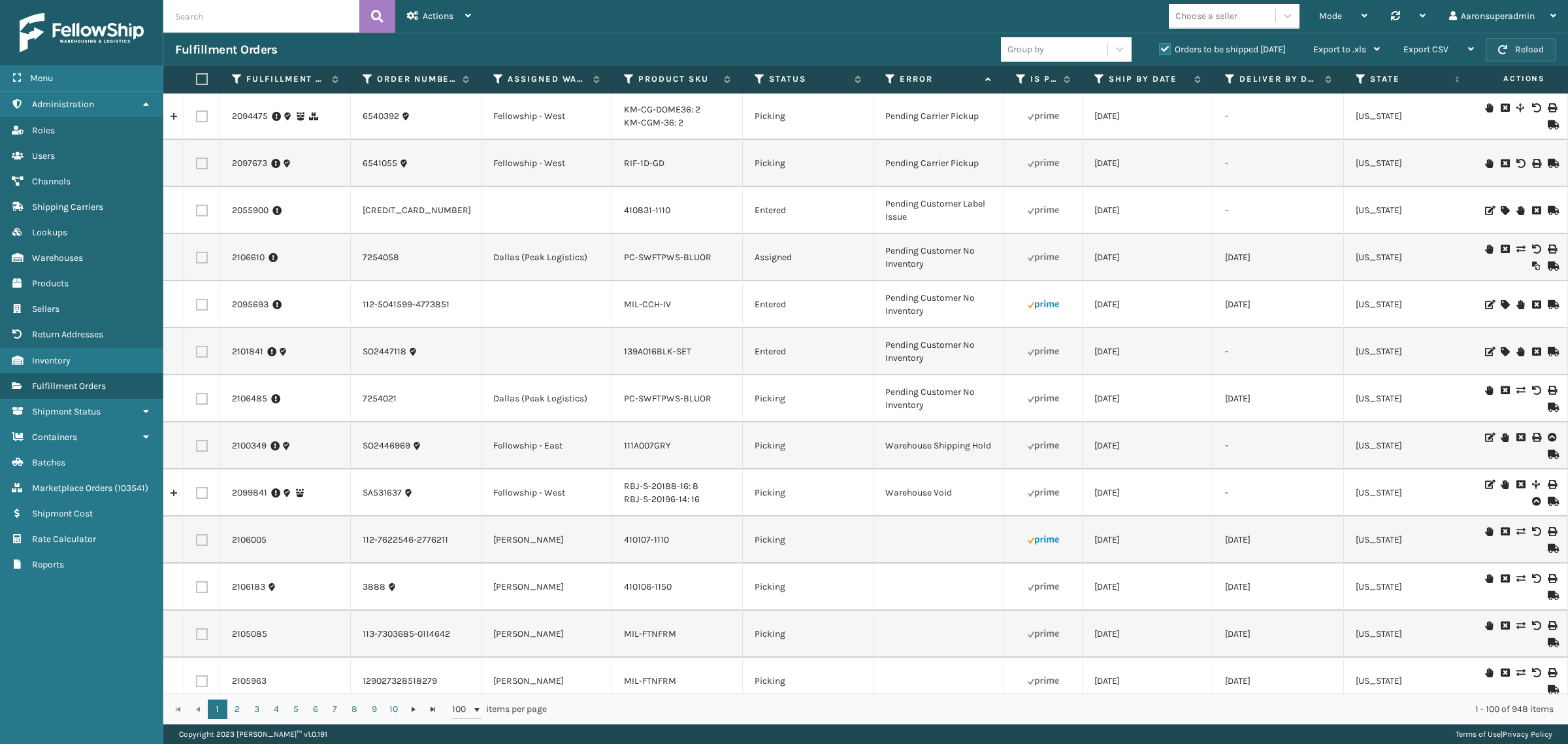
click at [1535, 49] on button "Reload" at bounding box center [1520, 49] width 70 height 23
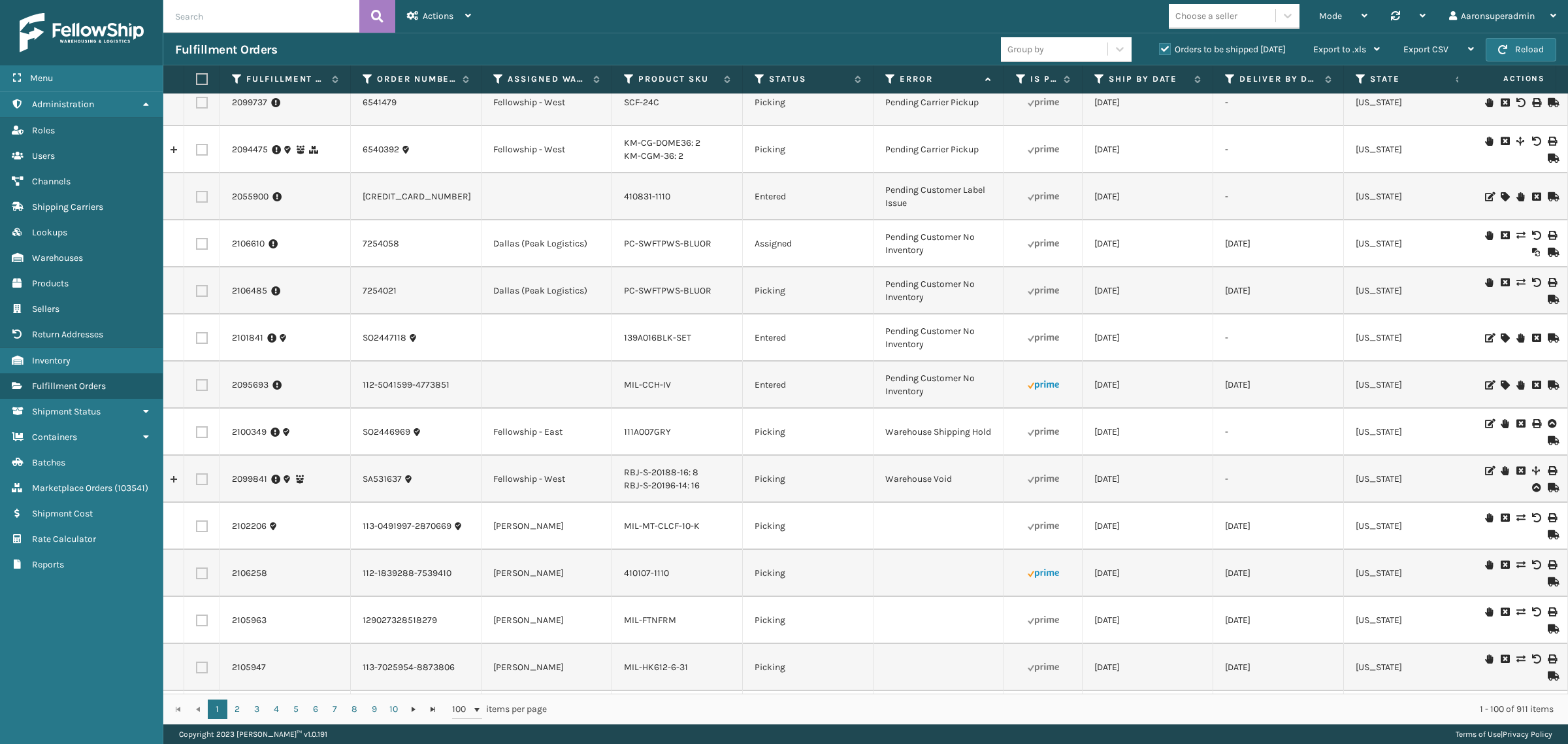
scroll to position [654, 0]
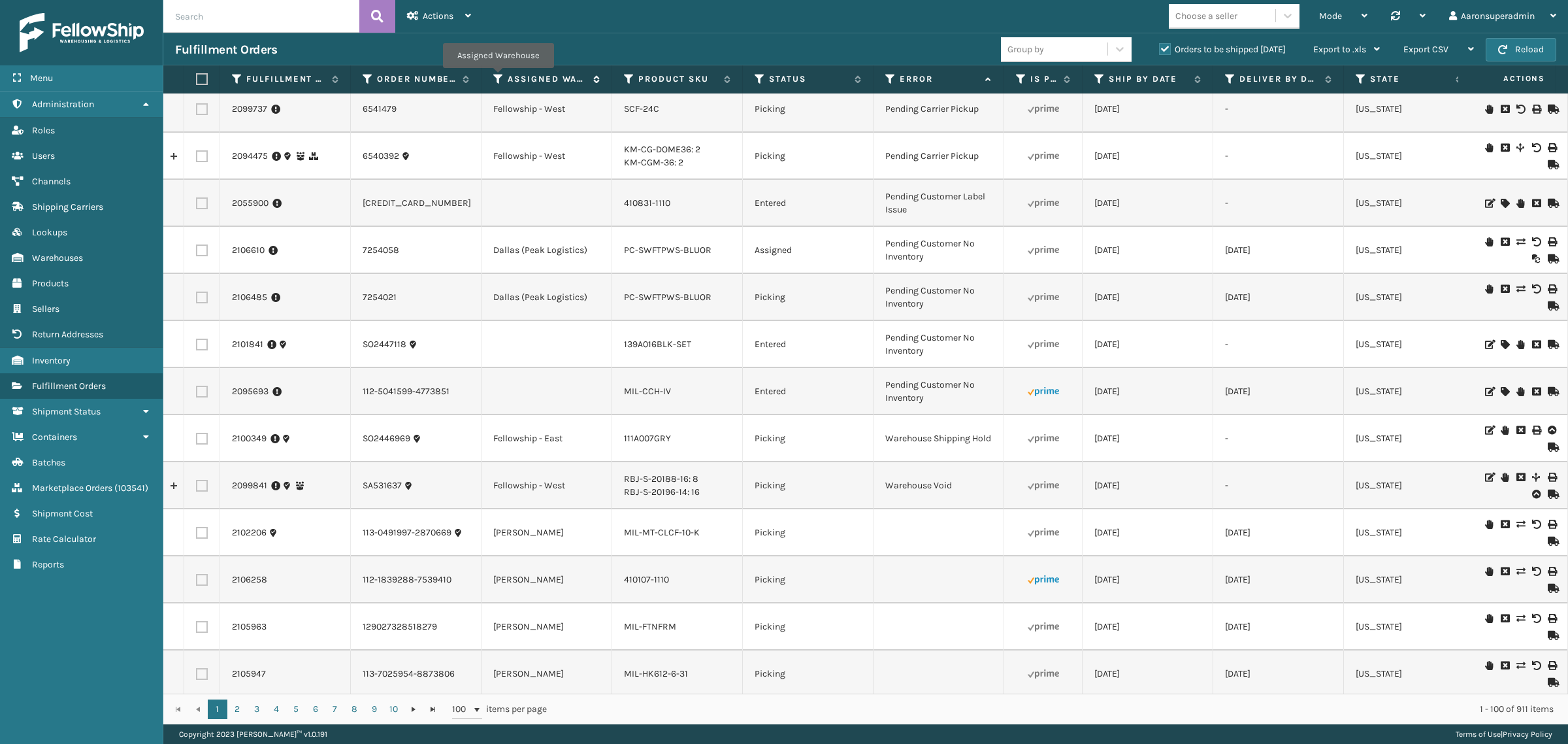
click at [498, 77] on icon at bounding box center [498, 80] width 11 height 12
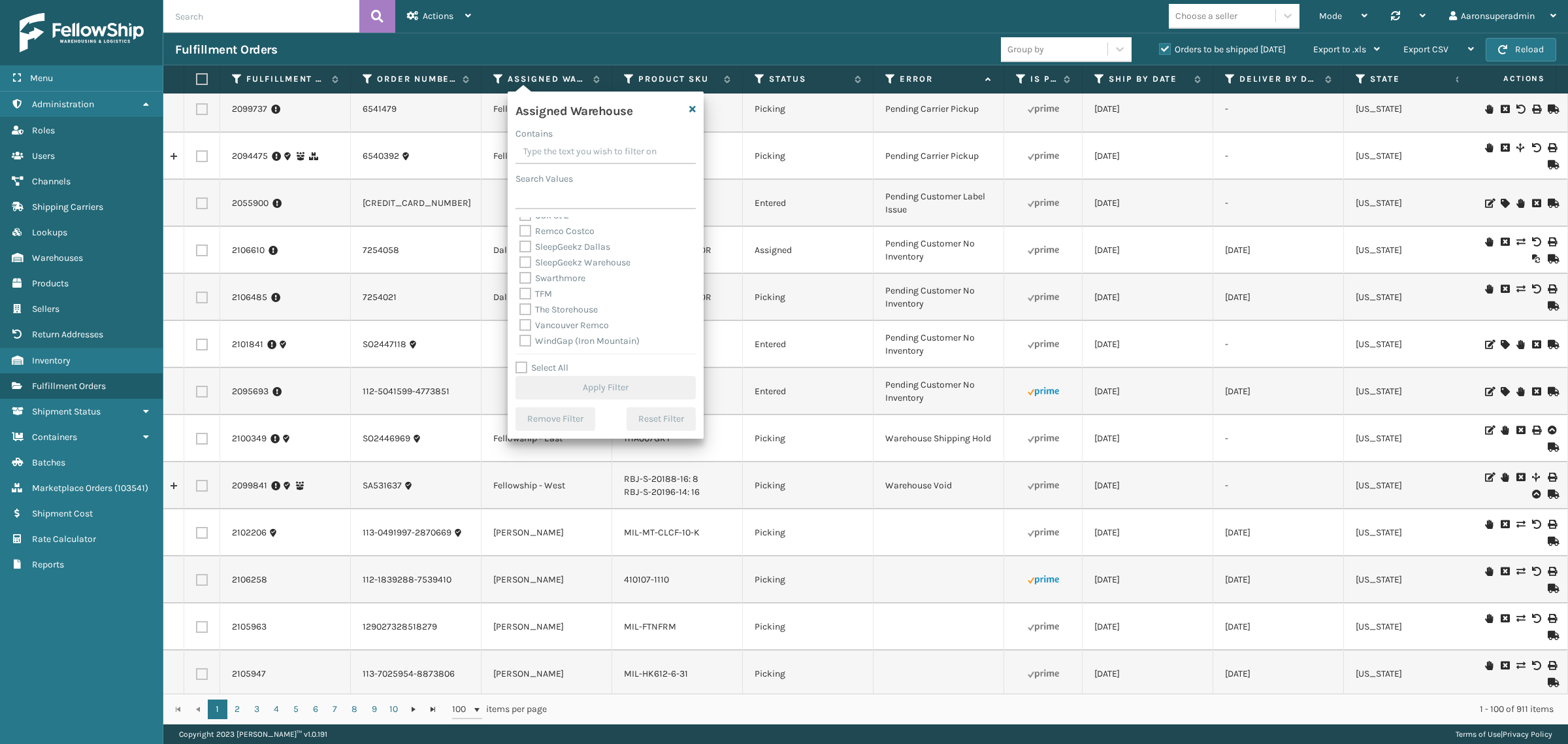
scroll to position [340, 0]
click at [589, 340] on label "WindGap (Iron Mountain)" at bounding box center [579, 339] width 120 height 11
click at [520, 340] on input "WindGap (Iron Mountain)" at bounding box center [520, 336] width 1 height 8
checkbox input "true"
click at [592, 386] on button "Apply Filter" at bounding box center [606, 387] width 180 height 23
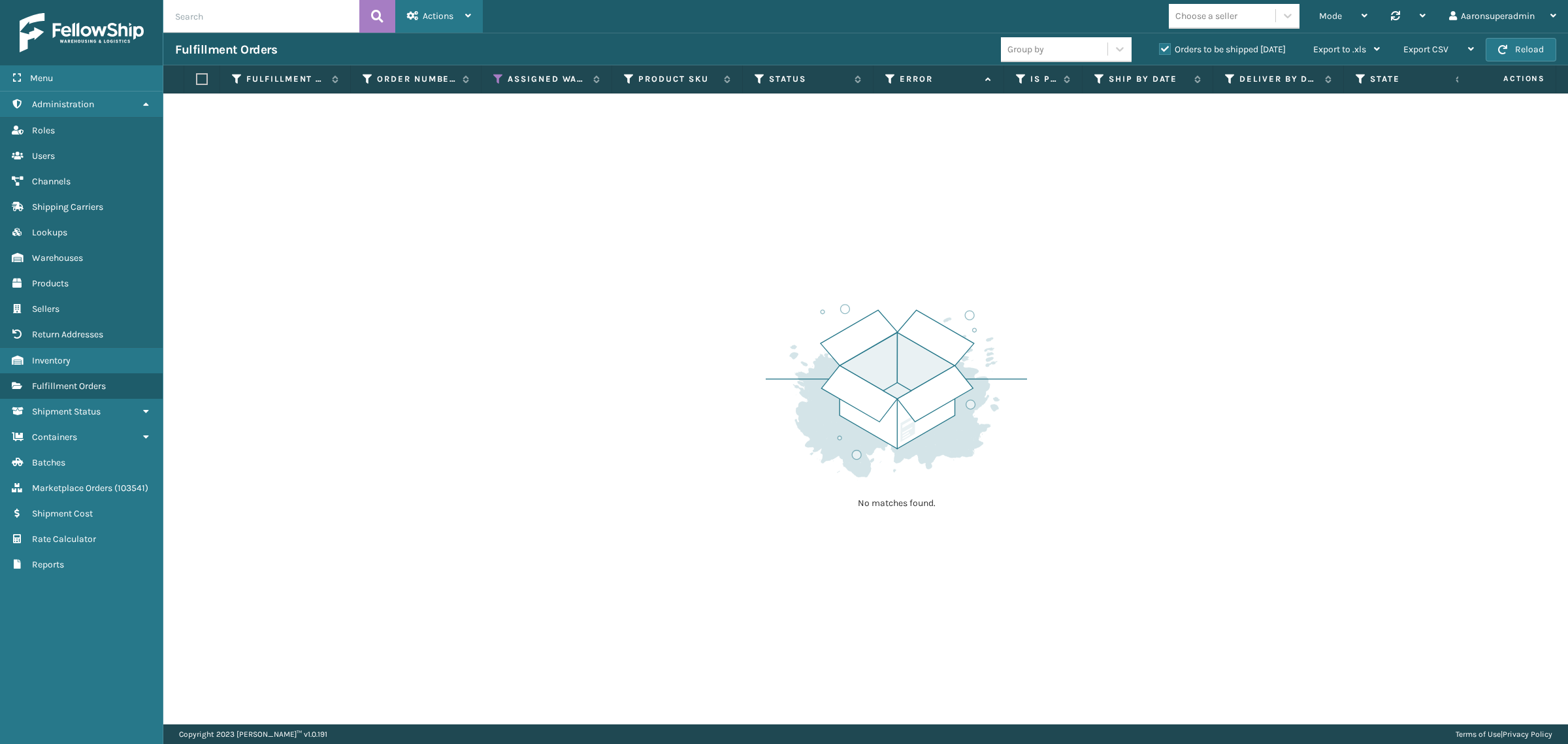
click at [416, 27] on div "Actions" at bounding box center [439, 16] width 64 height 33
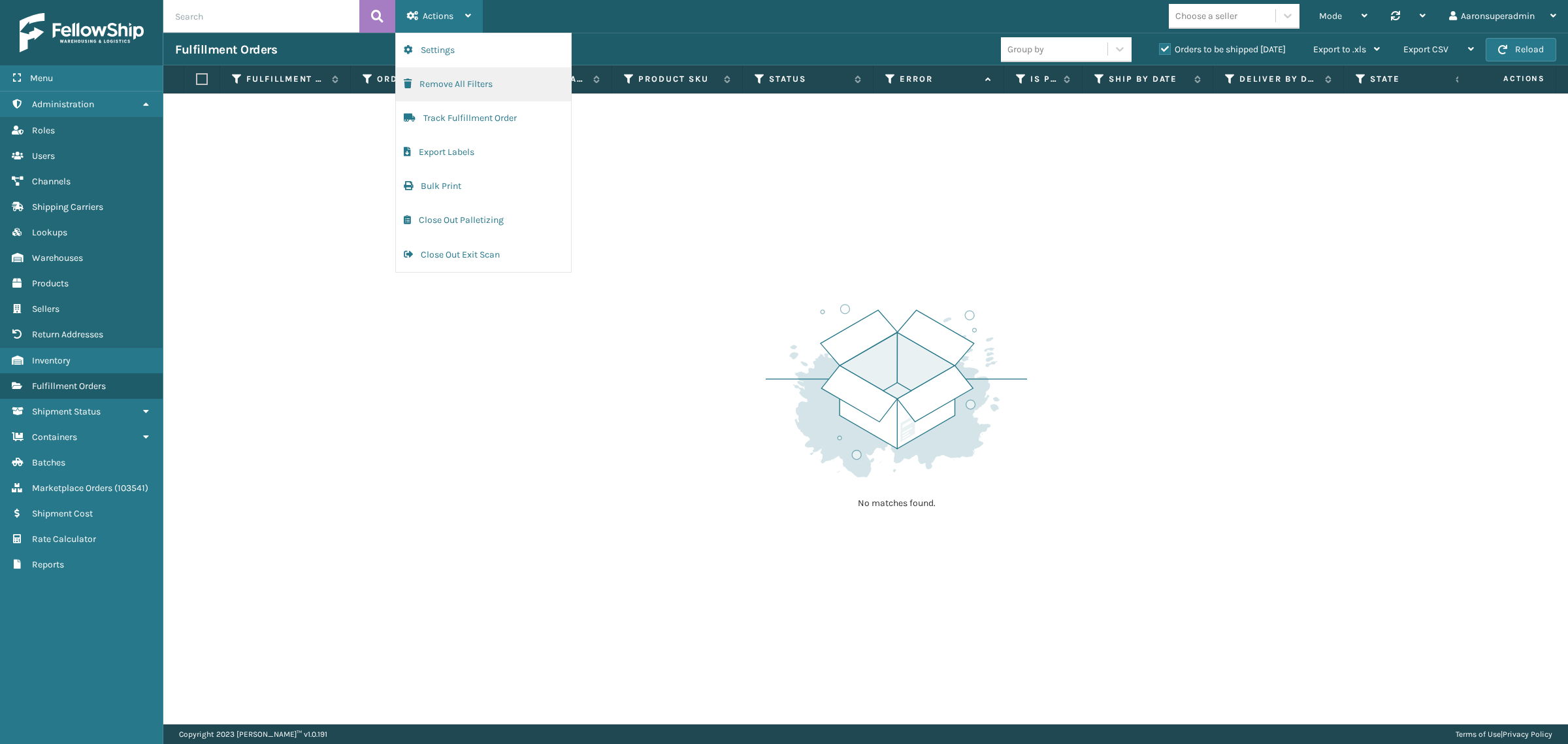
click at [438, 83] on button "Remove All Filters" at bounding box center [483, 84] width 175 height 34
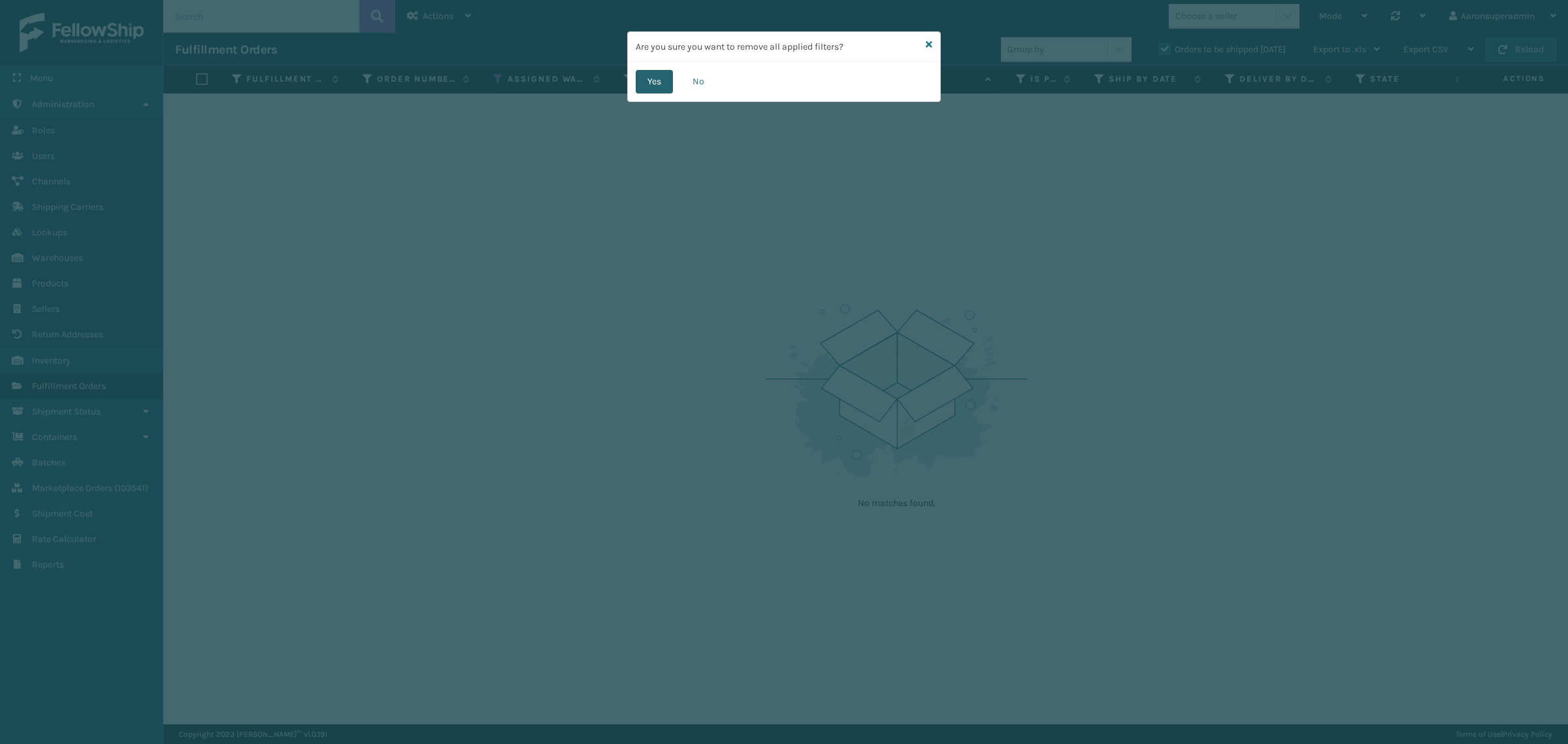
click at [645, 88] on button "Yes" at bounding box center [654, 81] width 37 height 23
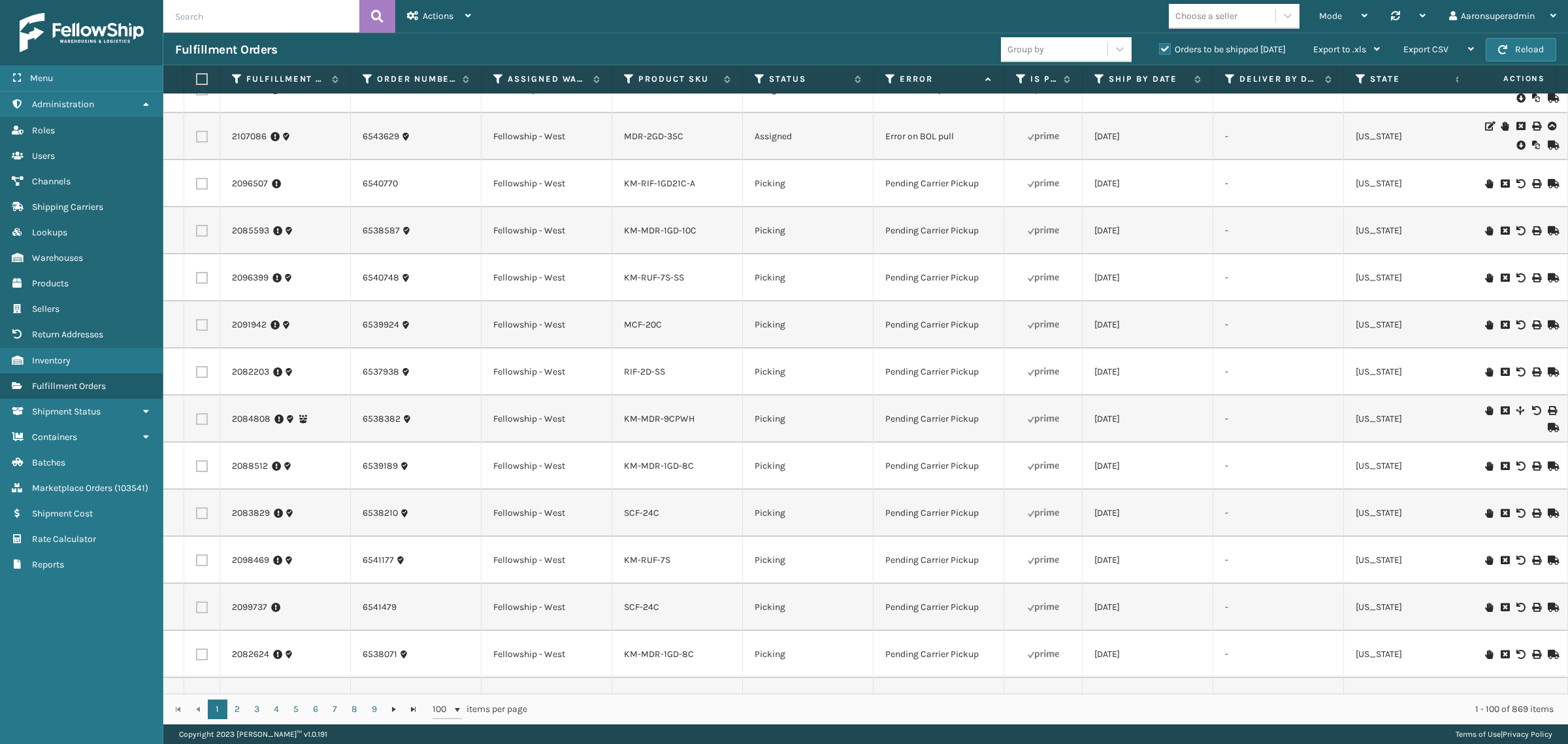
scroll to position [0, 0]
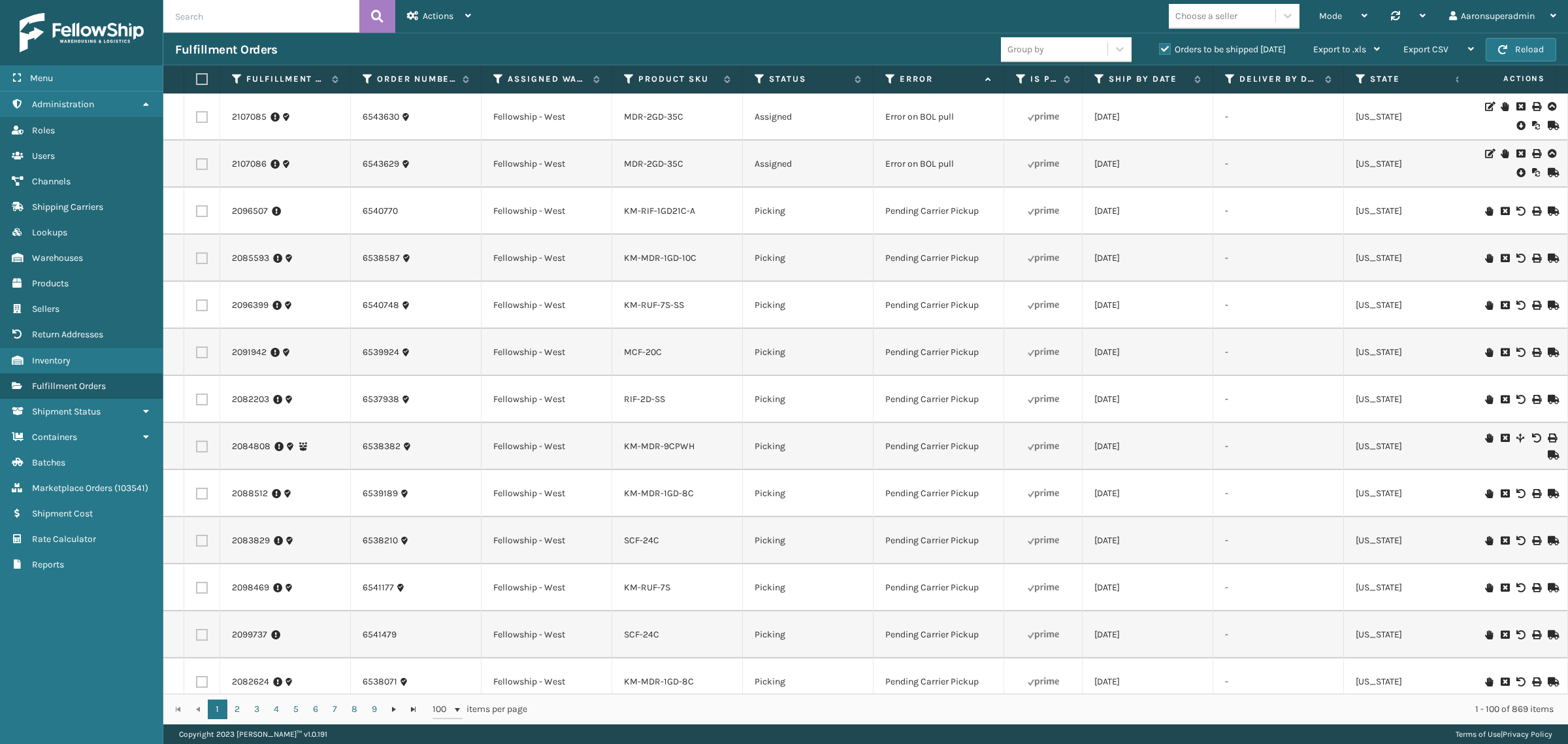
click at [1516, 127] on icon at bounding box center [1520, 125] width 8 height 13
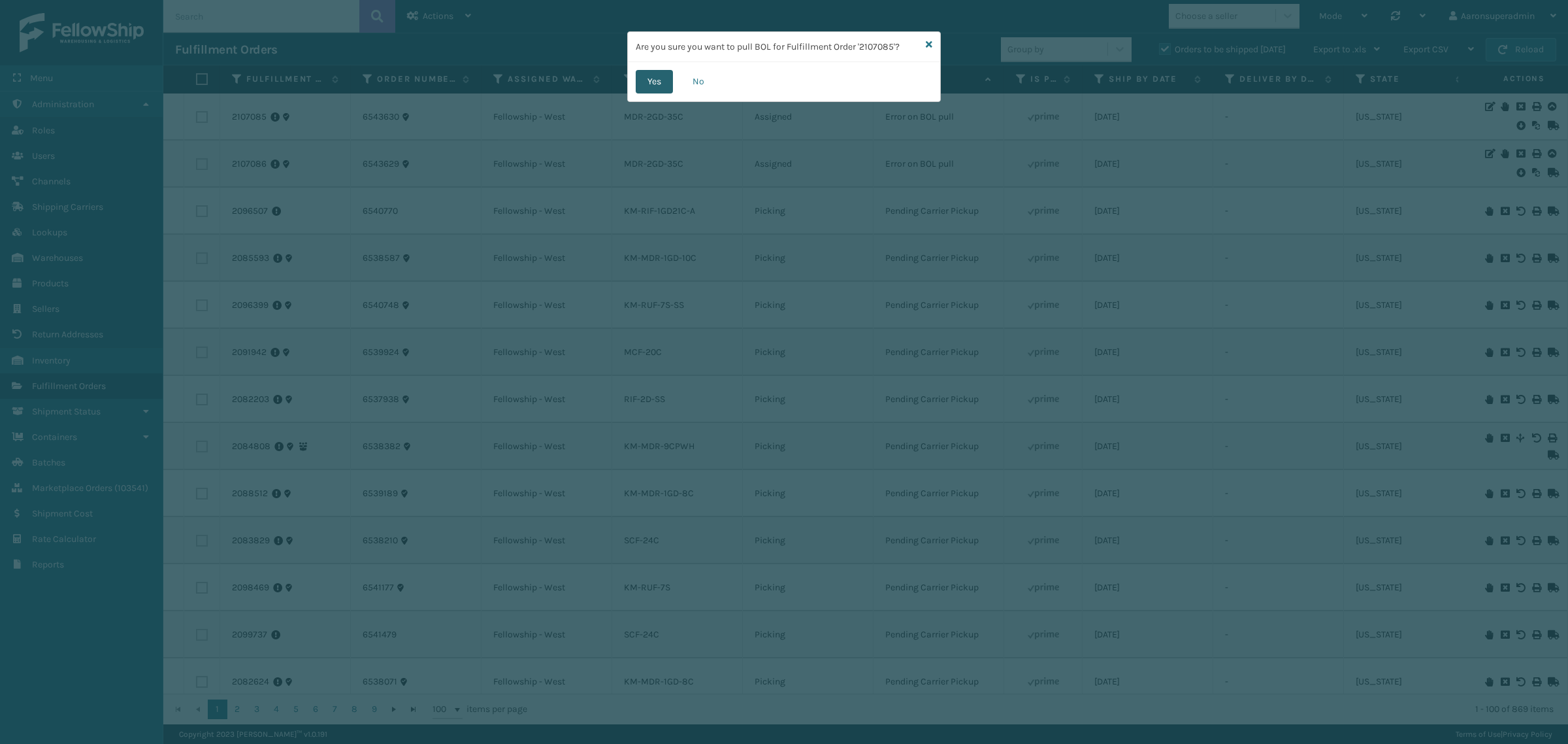
click at [654, 85] on button "Yes" at bounding box center [654, 81] width 37 height 23
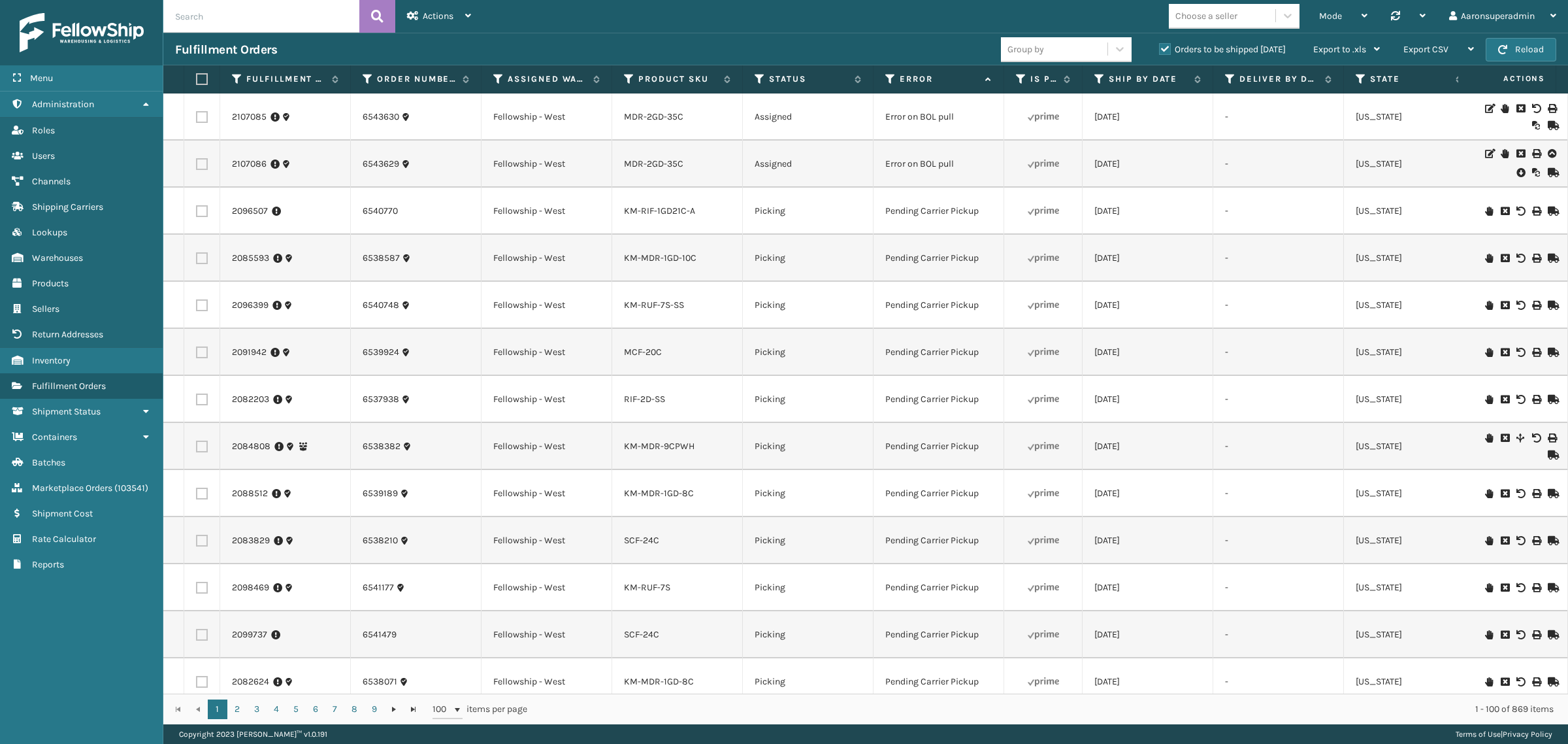
click at [1516, 172] on icon at bounding box center [1520, 172] width 8 height 13
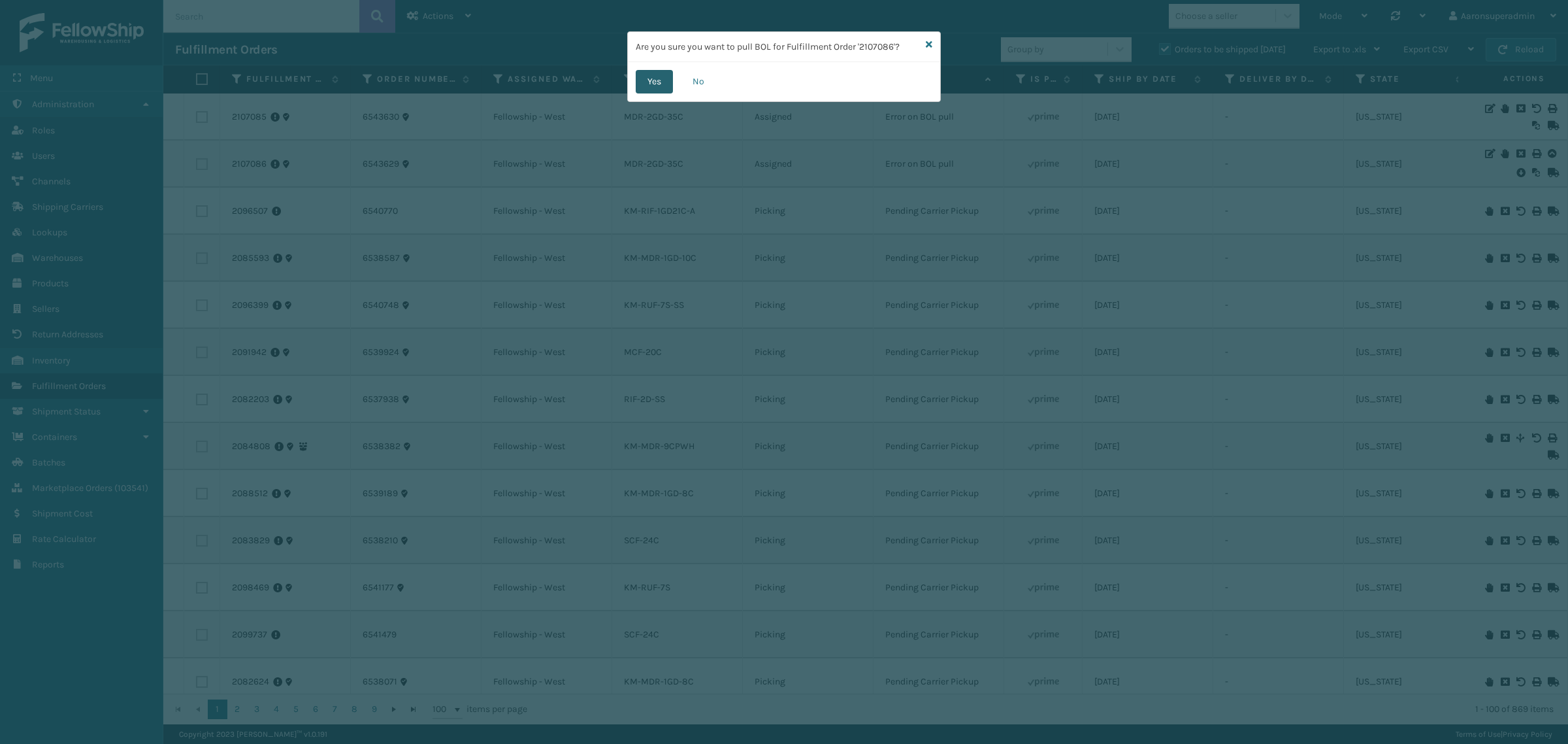
click at [649, 82] on button "Yes" at bounding box center [654, 81] width 37 height 23
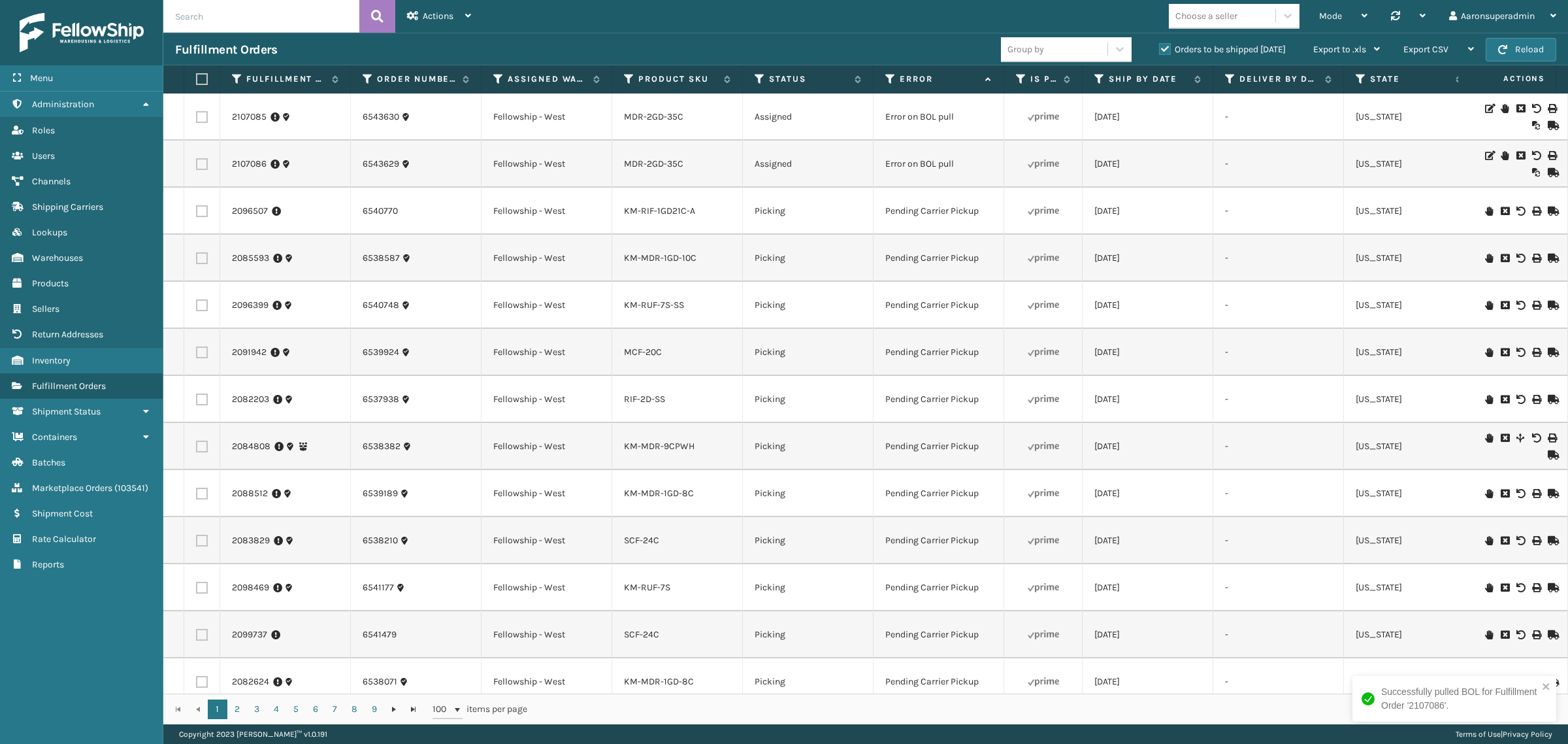
click at [199, 162] on label at bounding box center [202, 164] width 12 height 12
click at [197, 162] on input "checkbox" at bounding box center [196, 162] width 1 height 8
checkbox input "true"
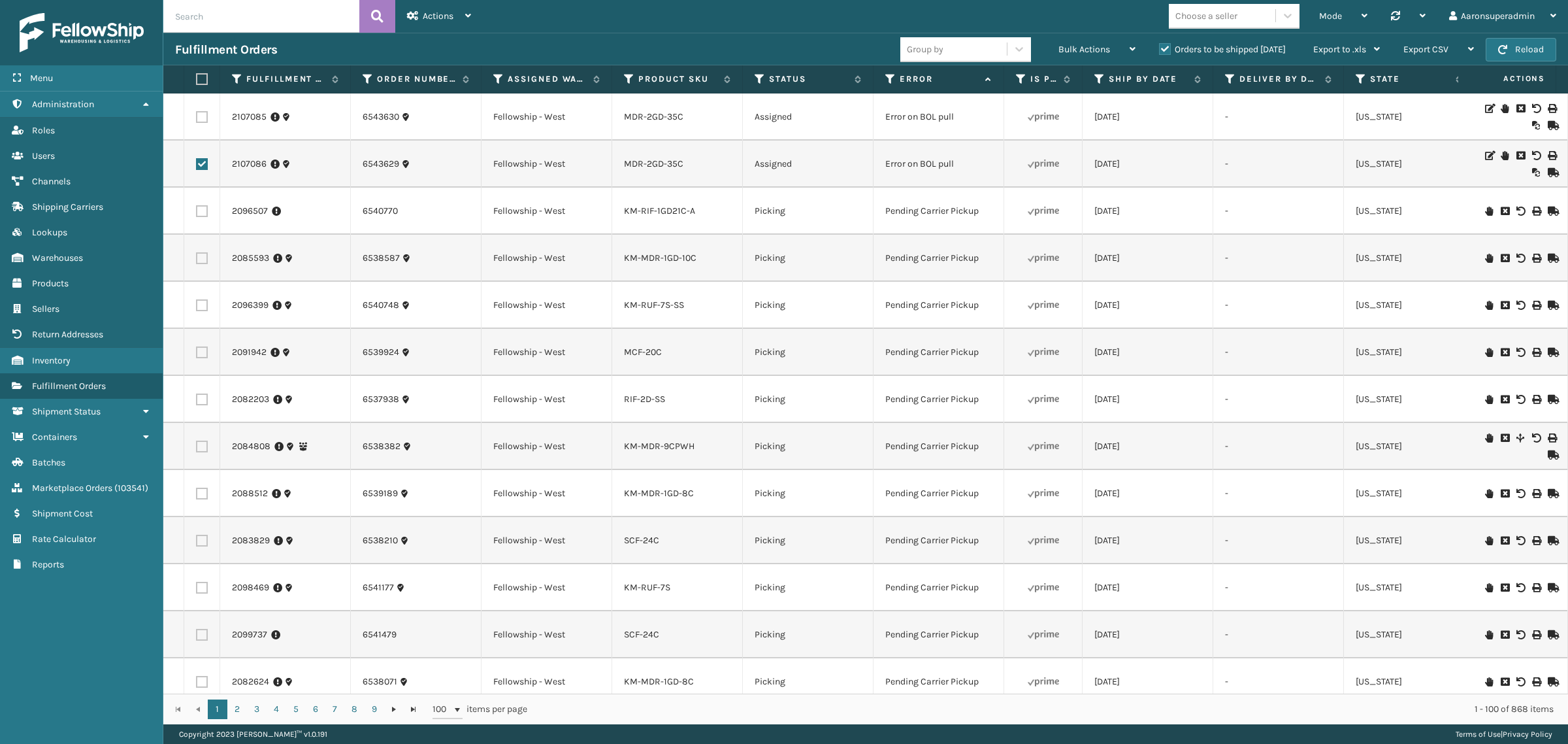
click at [196, 117] on label at bounding box center [202, 117] width 12 height 12
click at [196, 117] on input "checkbox" at bounding box center [196, 115] width 1 height 8
click at [1060, 44] on span "Bulk Actions" at bounding box center [1084, 49] width 52 height 11
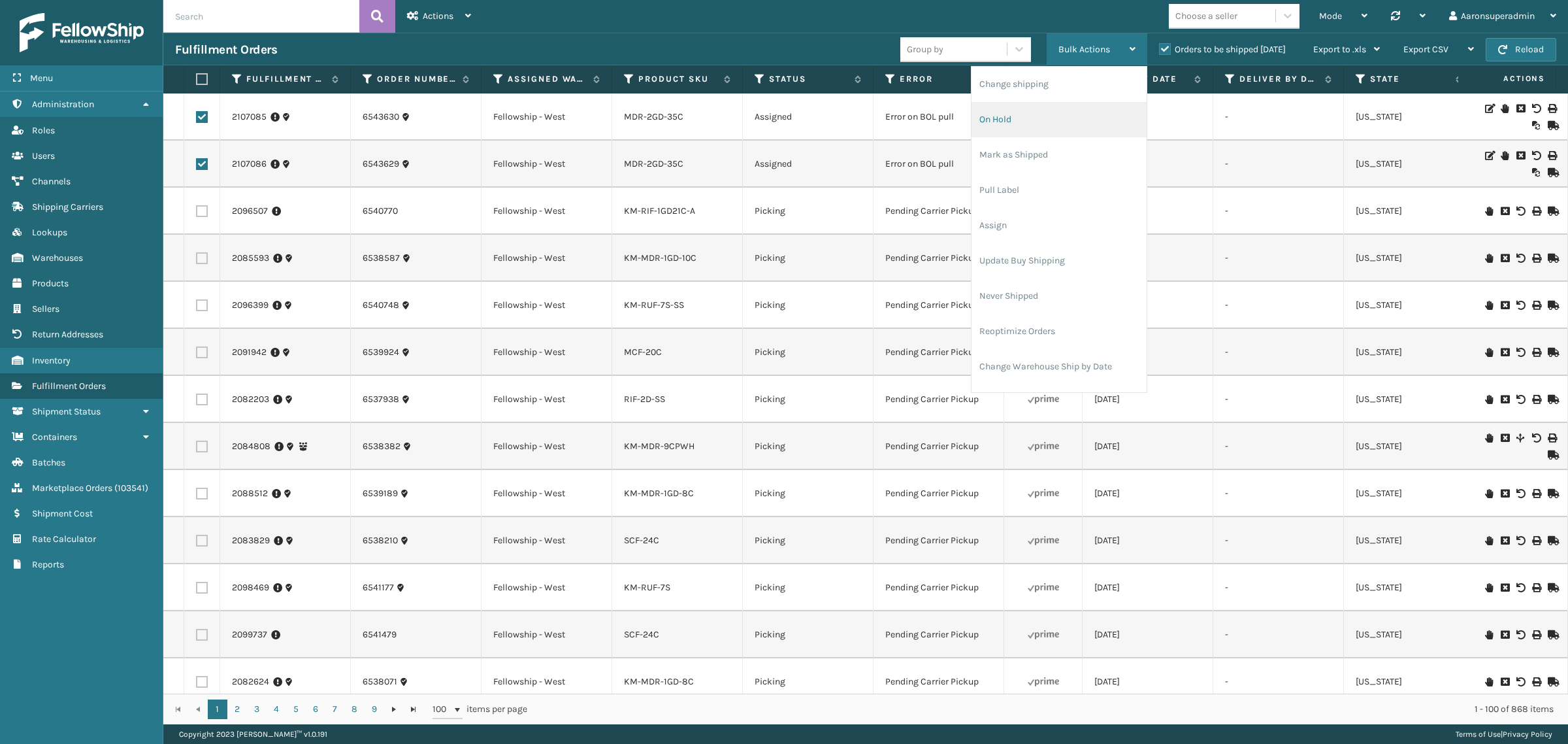
click at [1014, 115] on li "On Hold" at bounding box center [1059, 120] width 175 height 36
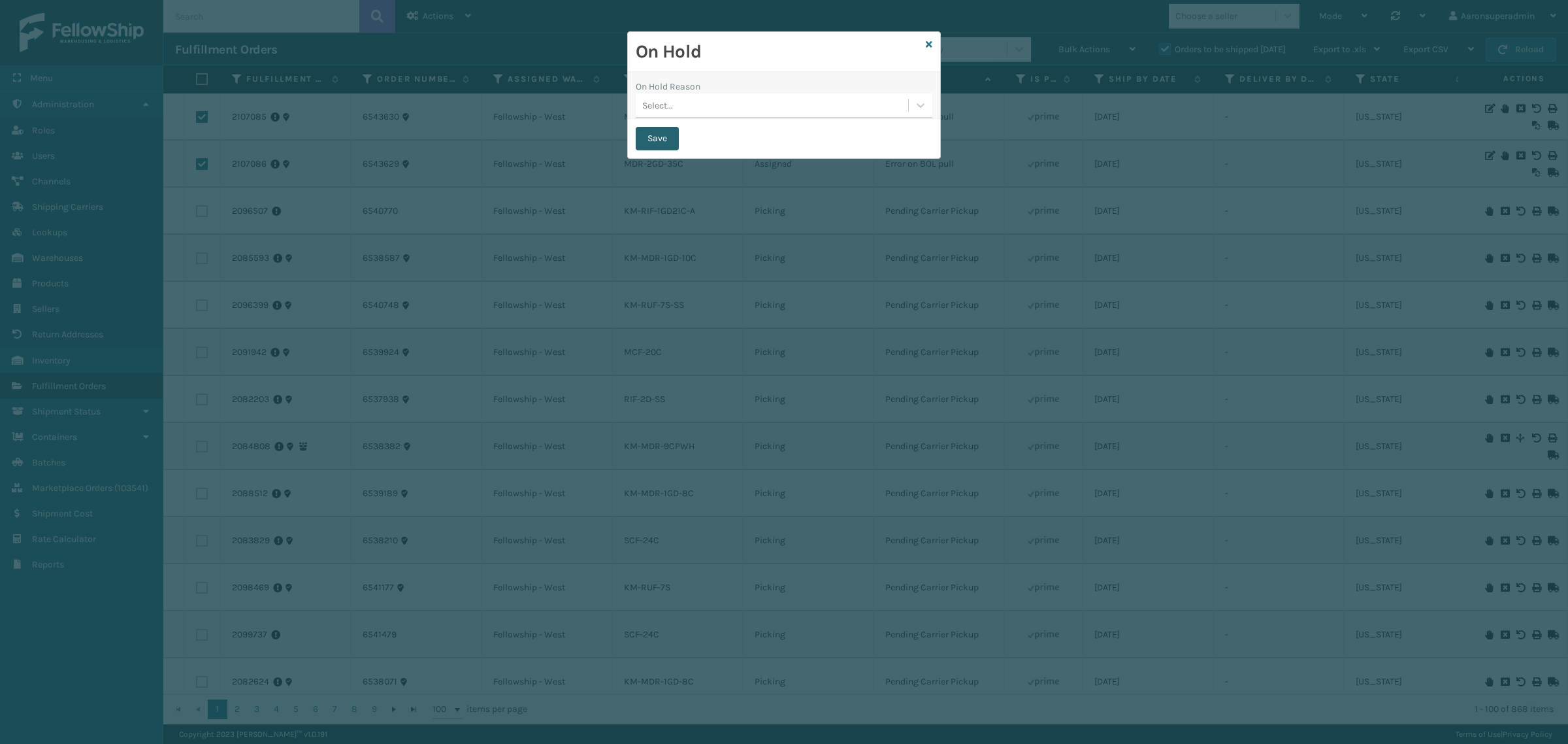
click at [661, 135] on button "Save" at bounding box center [657, 138] width 43 height 23
checkbox input "false"
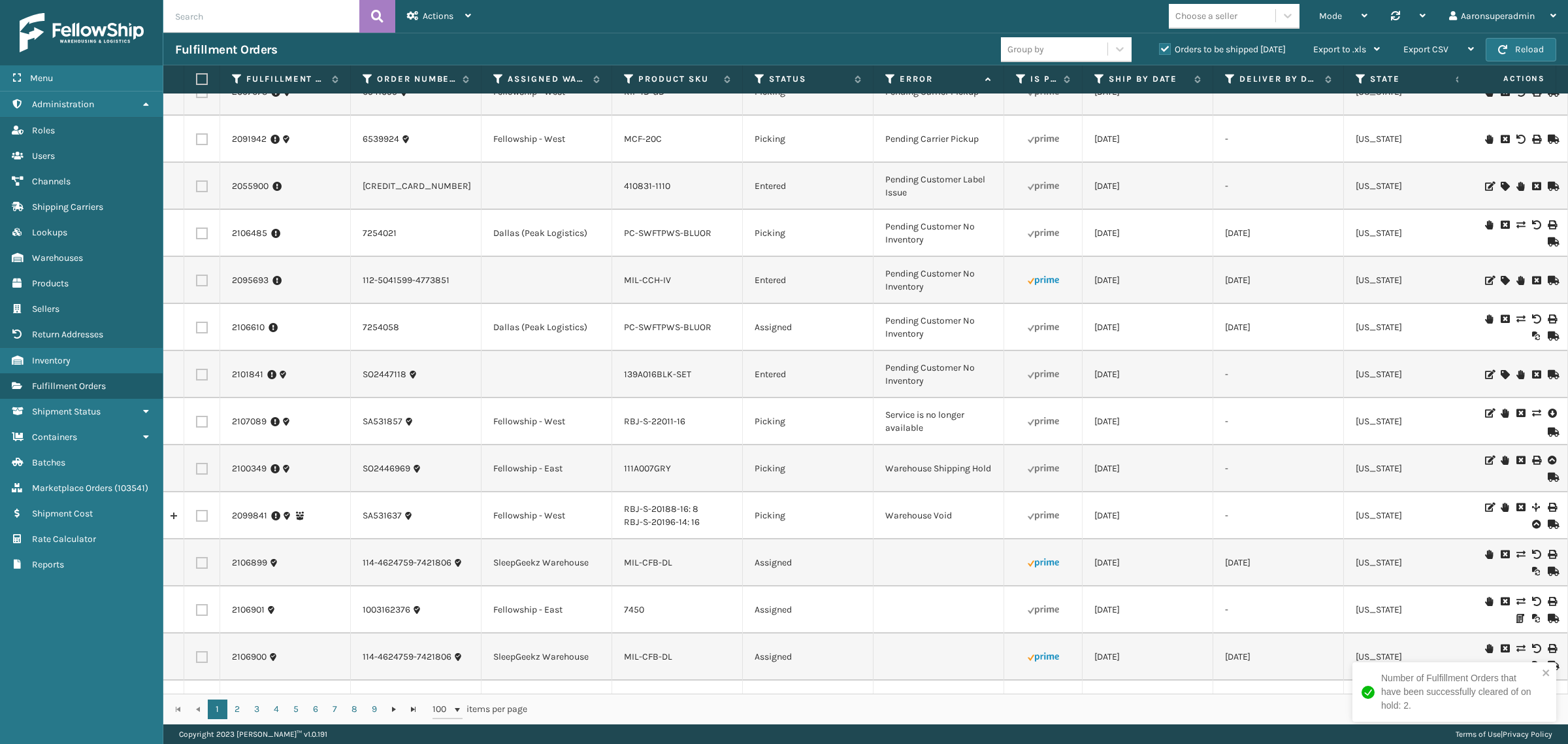
scroll to position [605, 0]
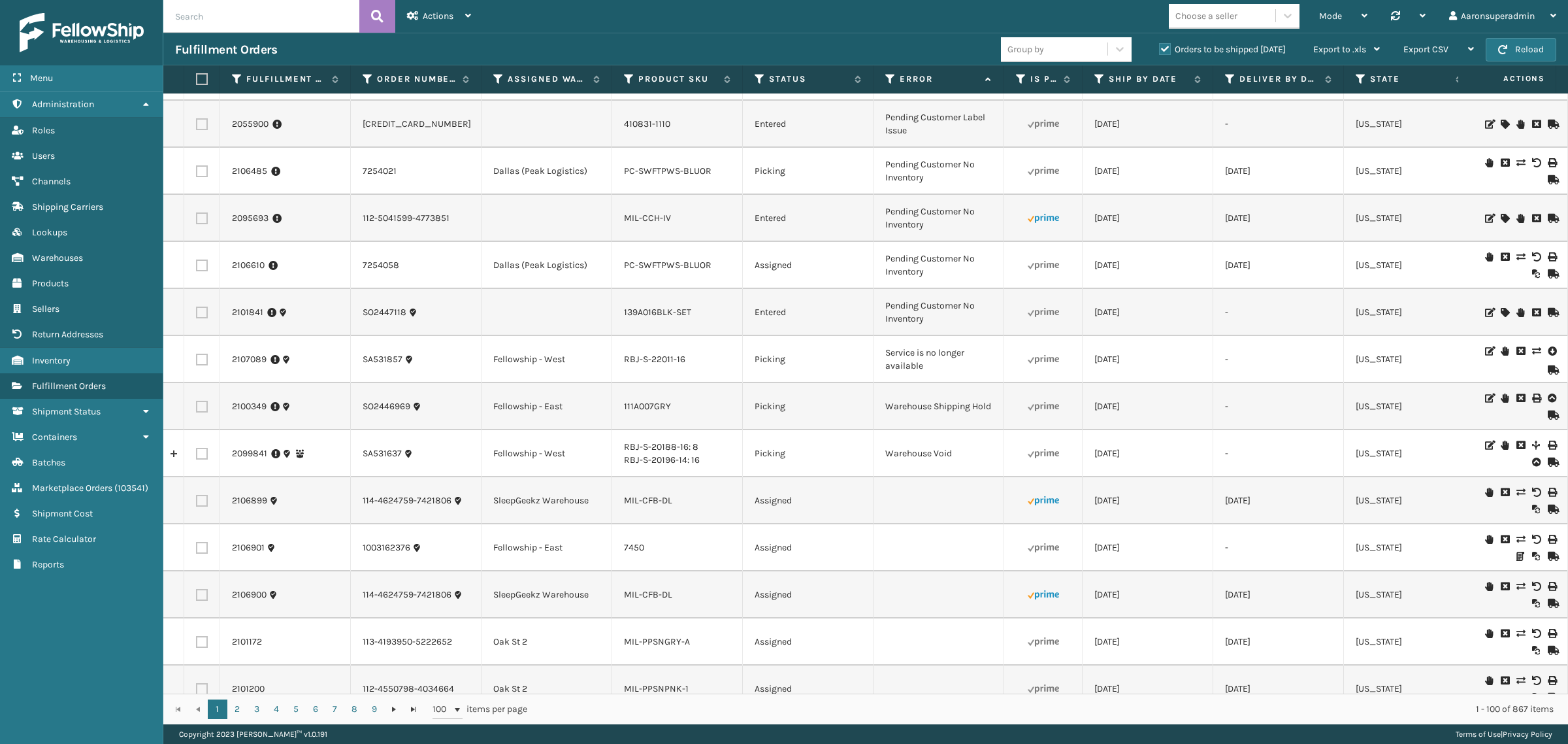
click at [195, 14] on input "text" at bounding box center [261, 16] width 196 height 33
paste input "2104474,2106660,2102093,2106426,2109129,2106907,2106906,2091990,2094428,2093397…"
type input "2104474,2106660,2102093,2106426,2109129,2106907,2106906,2091990,2094428,2093397…"
click at [374, 20] on icon at bounding box center [377, 17] width 12 height 20
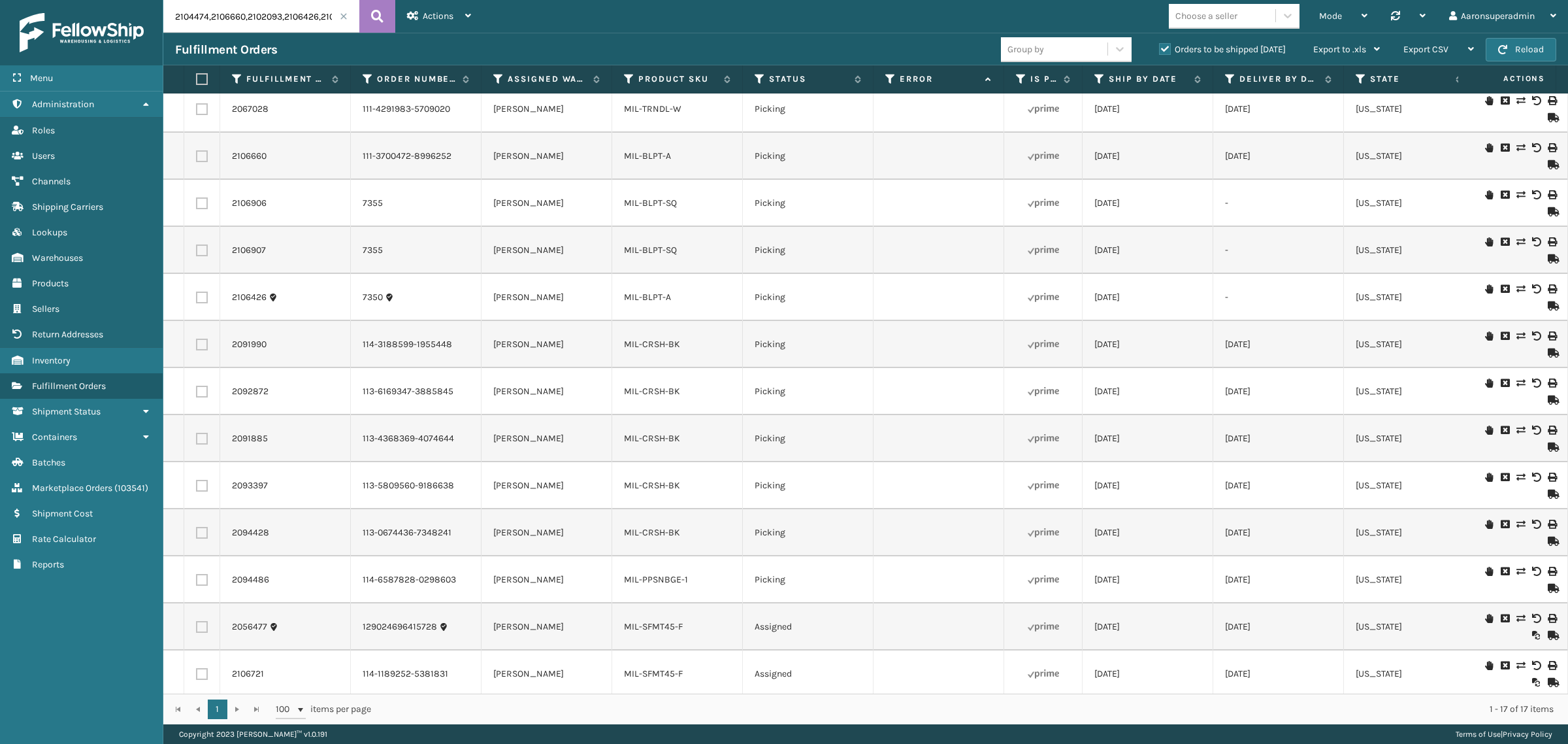
scroll to position [212, 0]
click at [668, 382] on link "MIL-CRSH-BK" at bounding box center [652, 387] width 56 height 11
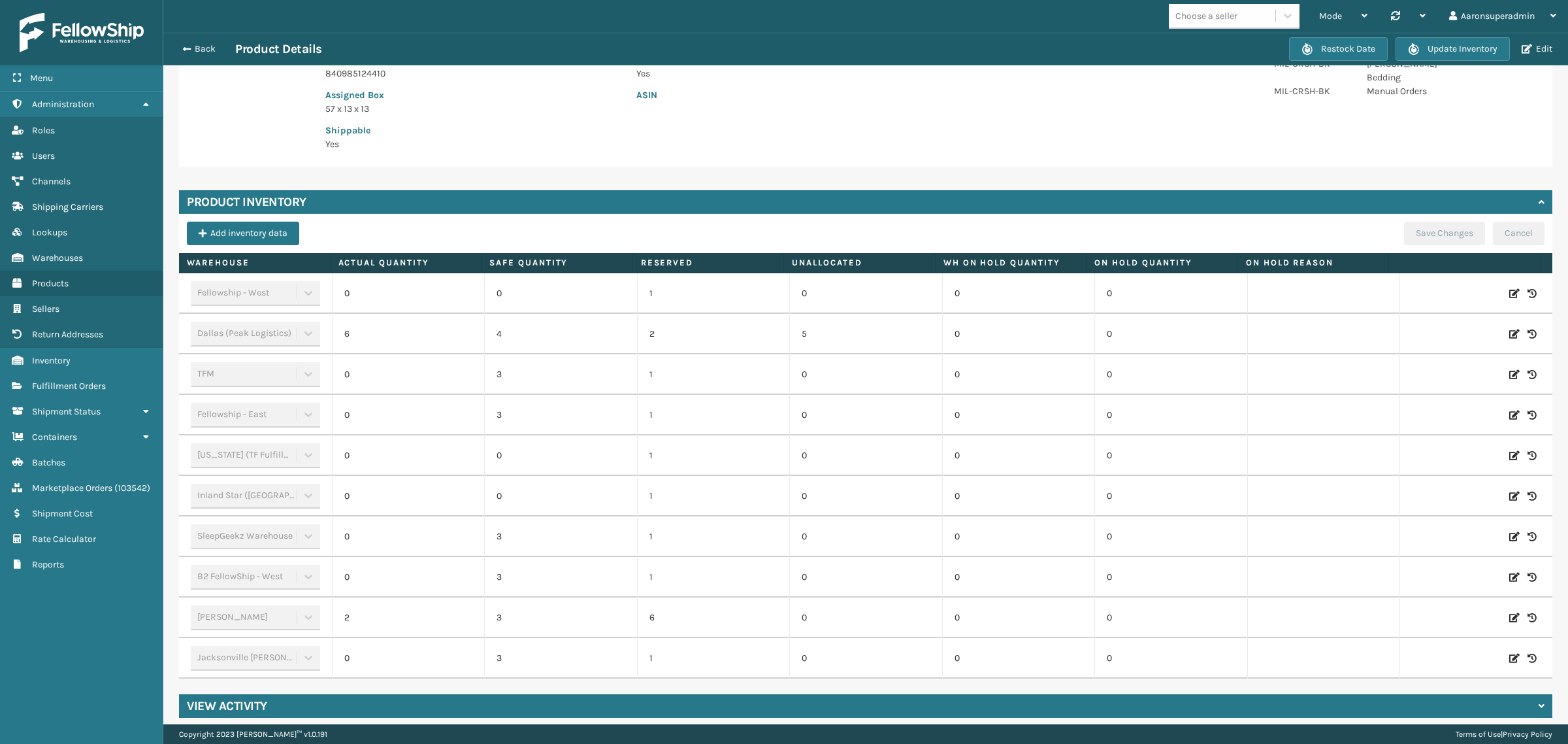
scroll to position [250, 0]
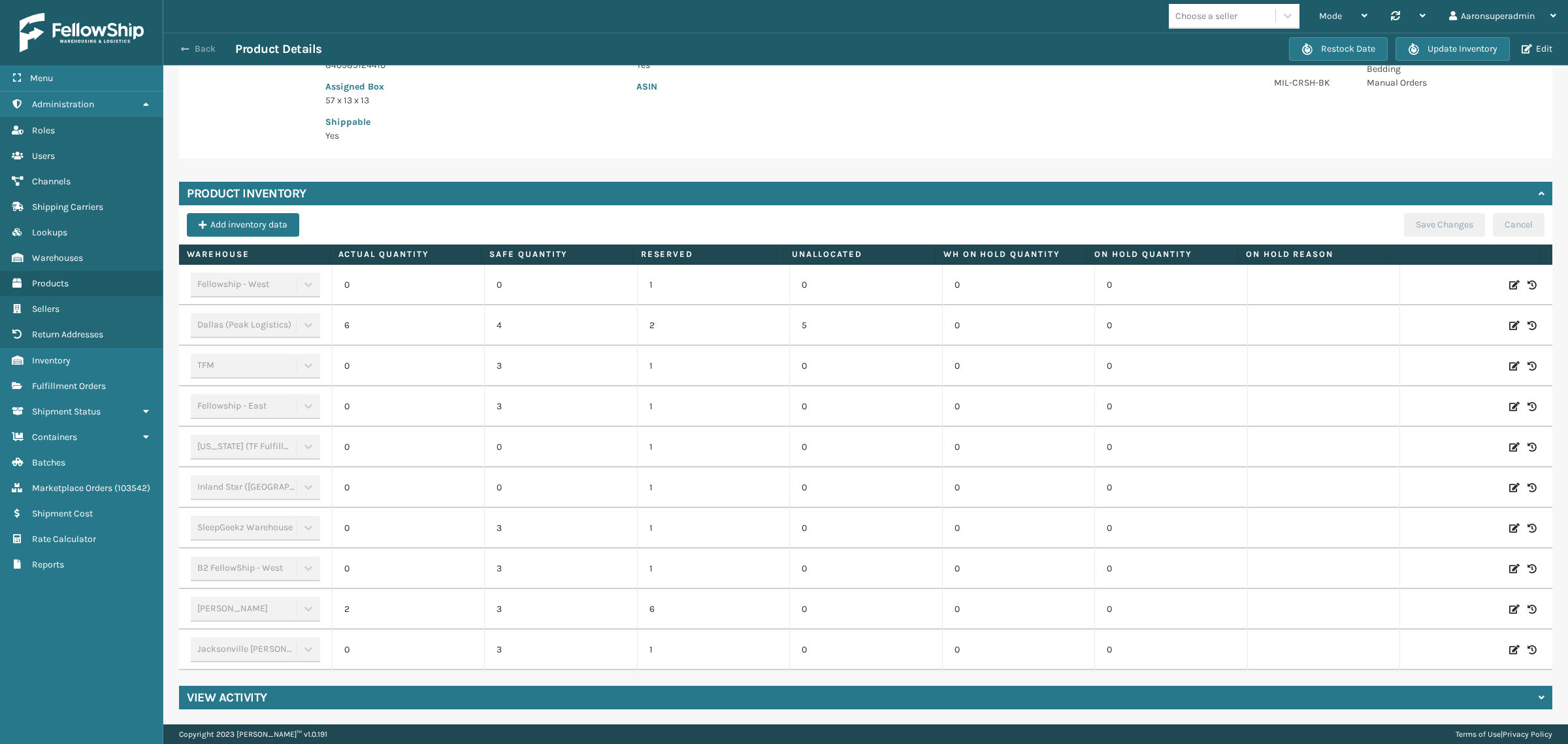
click at [190, 45] on button "Back" at bounding box center [205, 49] width 60 height 12
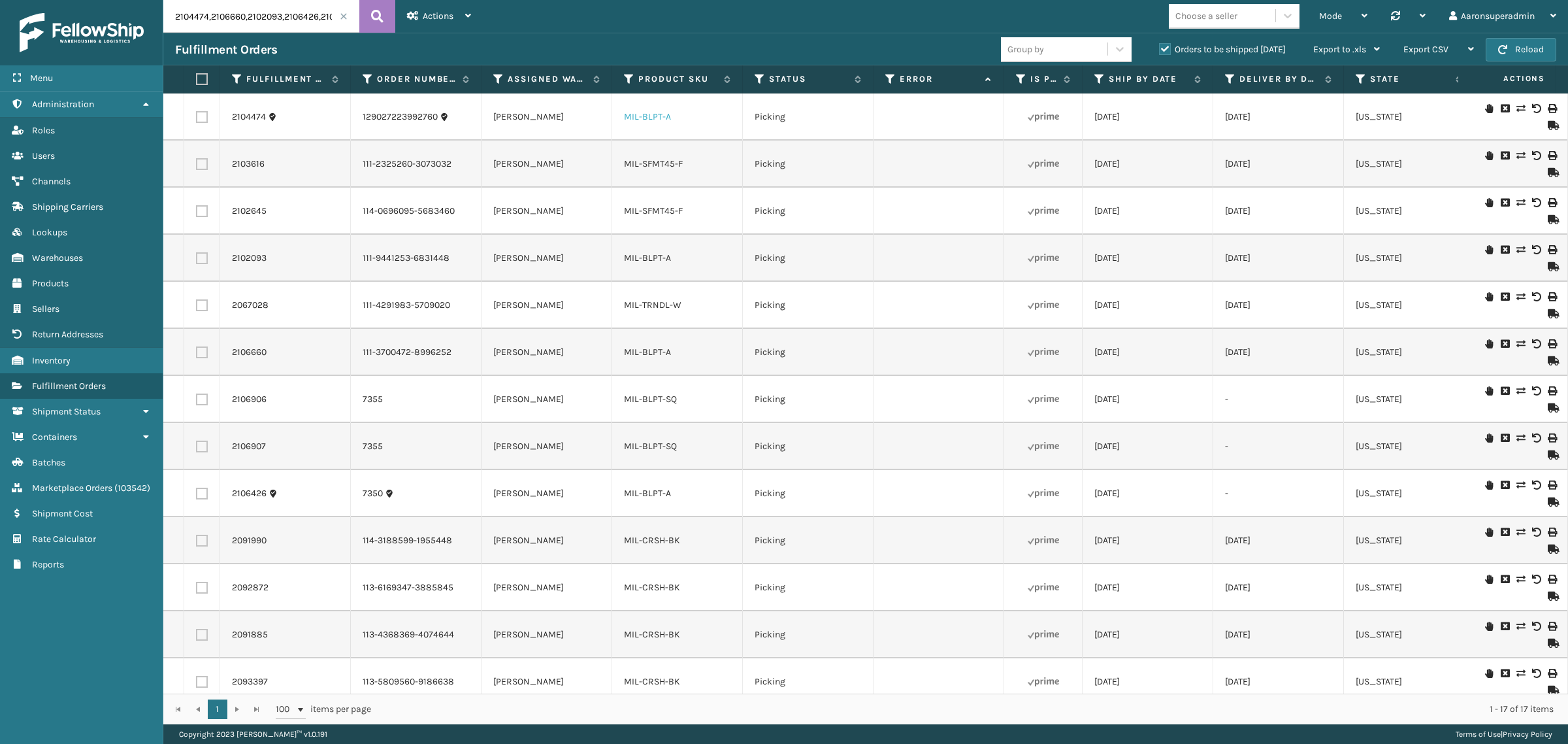
click at [644, 118] on link "MIL-BLPT-A" at bounding box center [648, 117] width 47 height 11
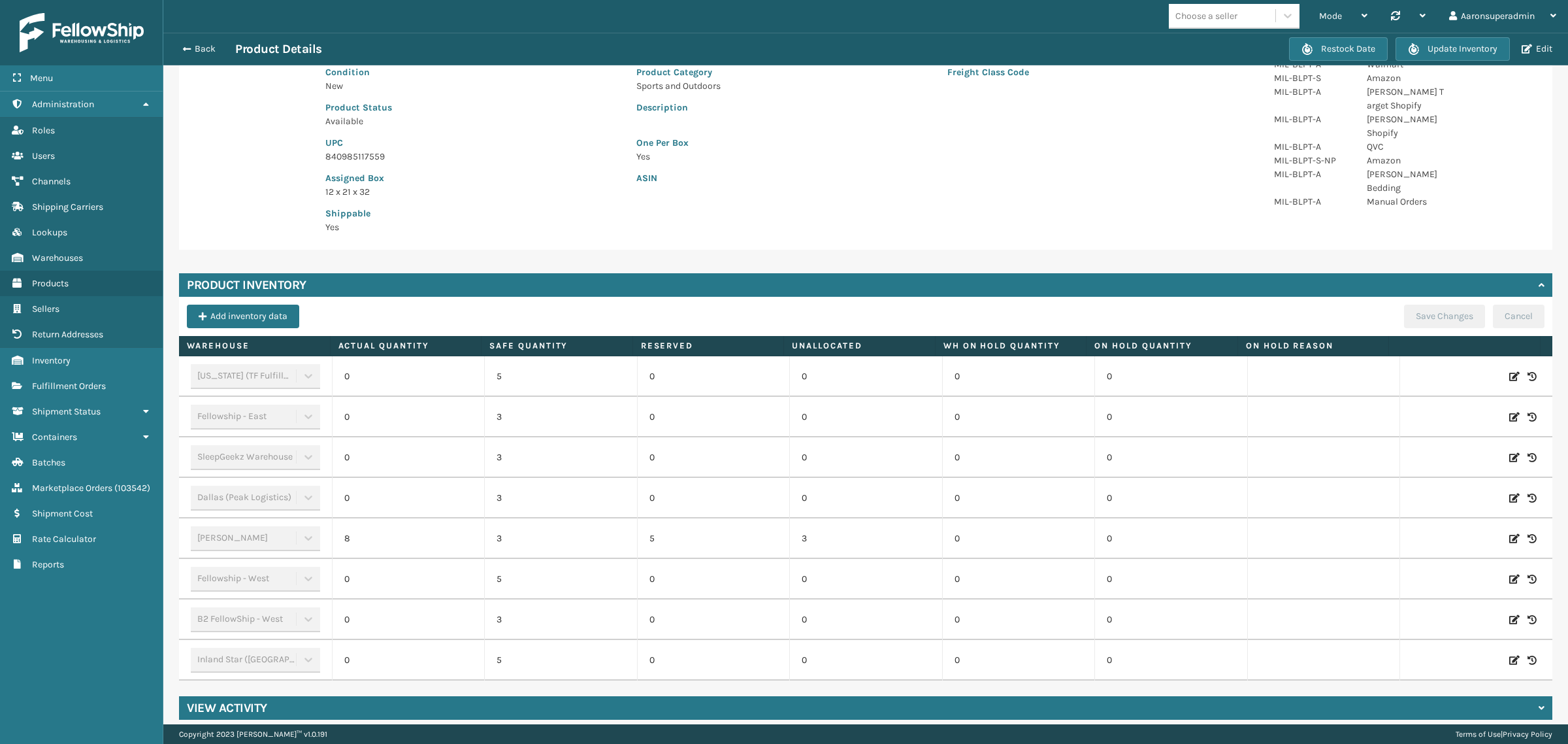
scroll to position [169, 0]
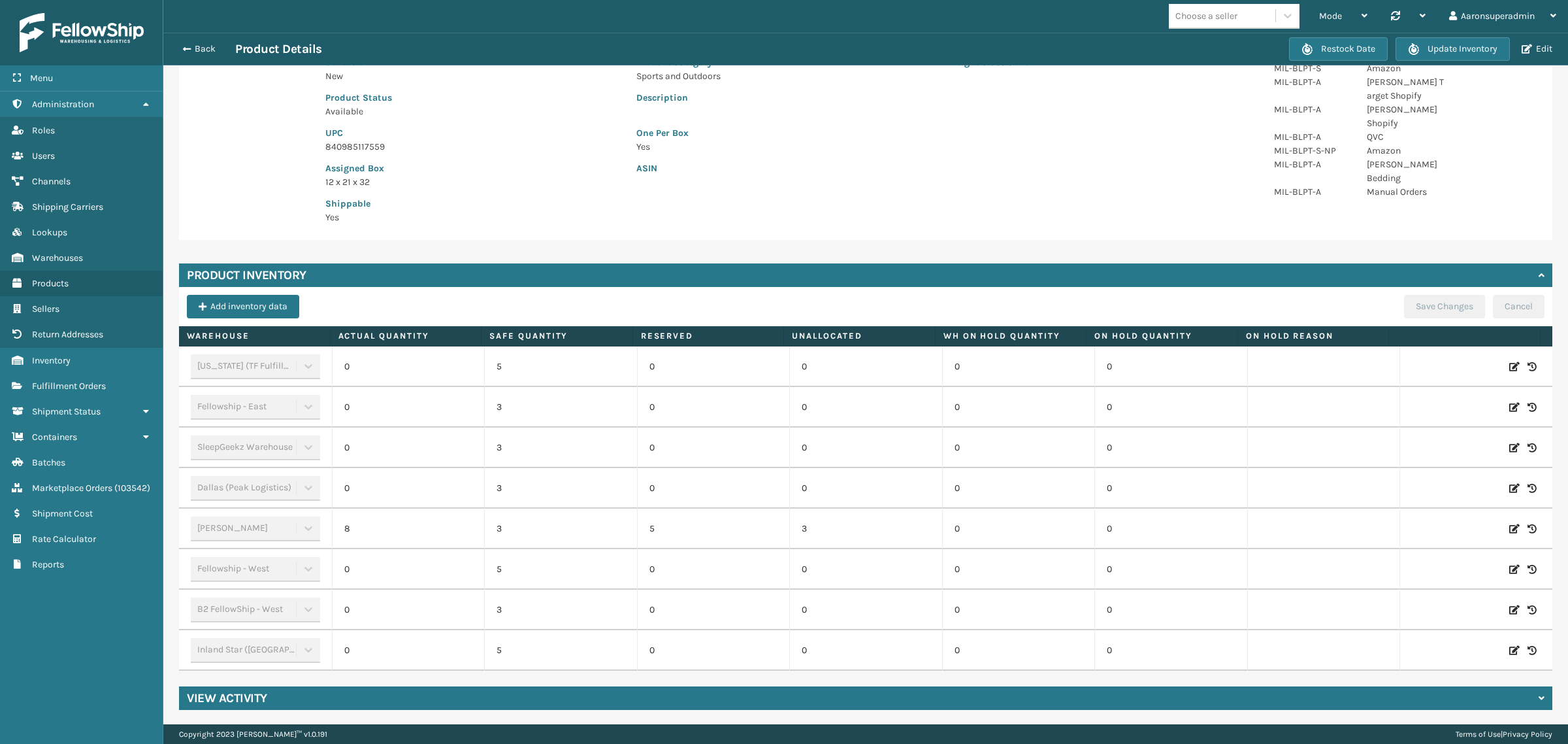
click at [1510, 487] on icon at bounding box center [1515, 488] width 11 height 13
click at [337, 500] on td "0" at bounding box center [408, 488] width 153 height 40
click at [1451, 489] on button "Cancel" at bounding box center [1470, 488] width 44 height 16
click at [1510, 528] on icon at bounding box center [1515, 528] width 11 height 13
click at [340, 530] on td "8" at bounding box center [408, 528] width 153 height 40
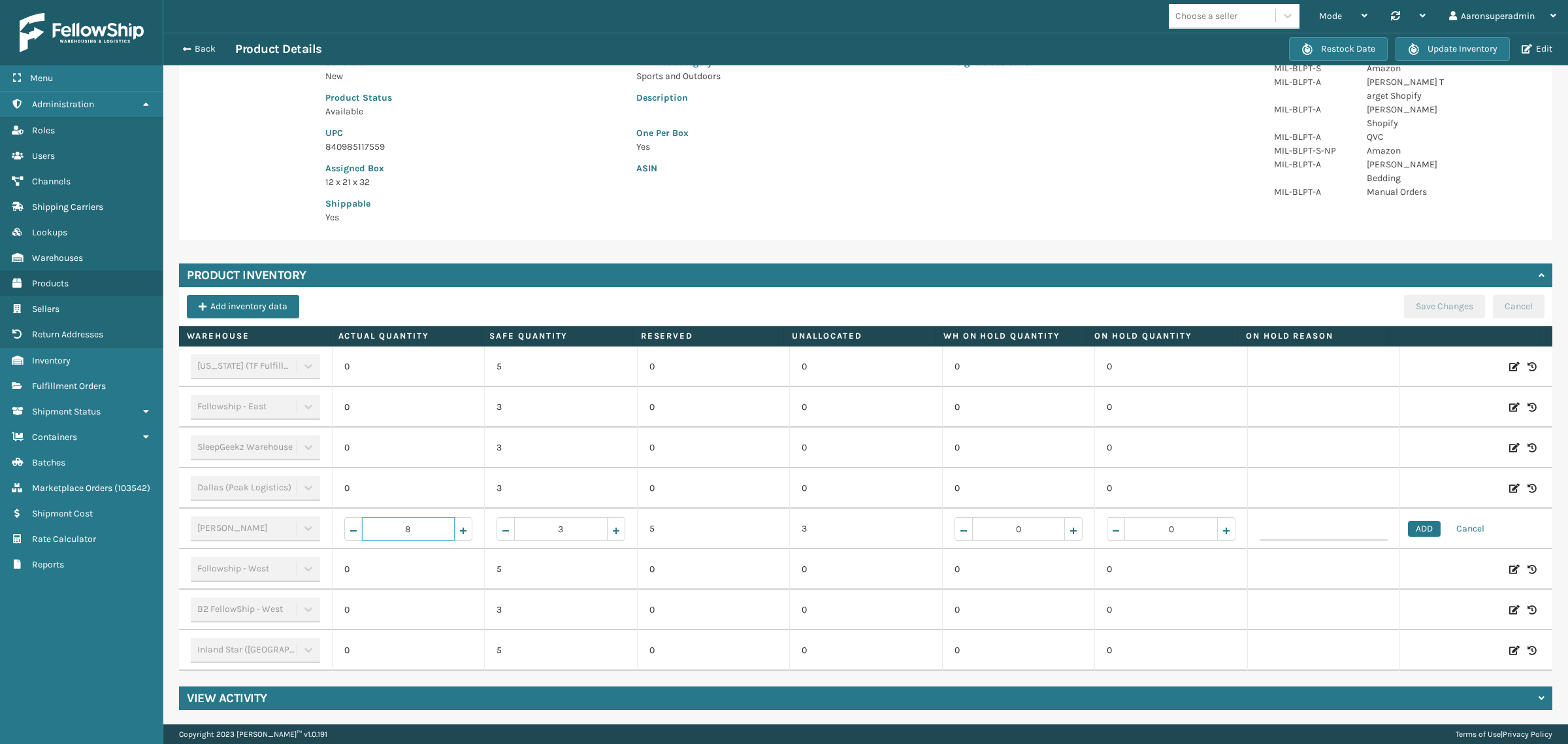
click at [345, 530] on span at bounding box center [409, 528] width 129 height 23
click at [414, 527] on input "8" at bounding box center [408, 528] width 93 height 23
type input "0"
click at [1408, 526] on button "ADD" at bounding box center [1424, 528] width 33 height 16
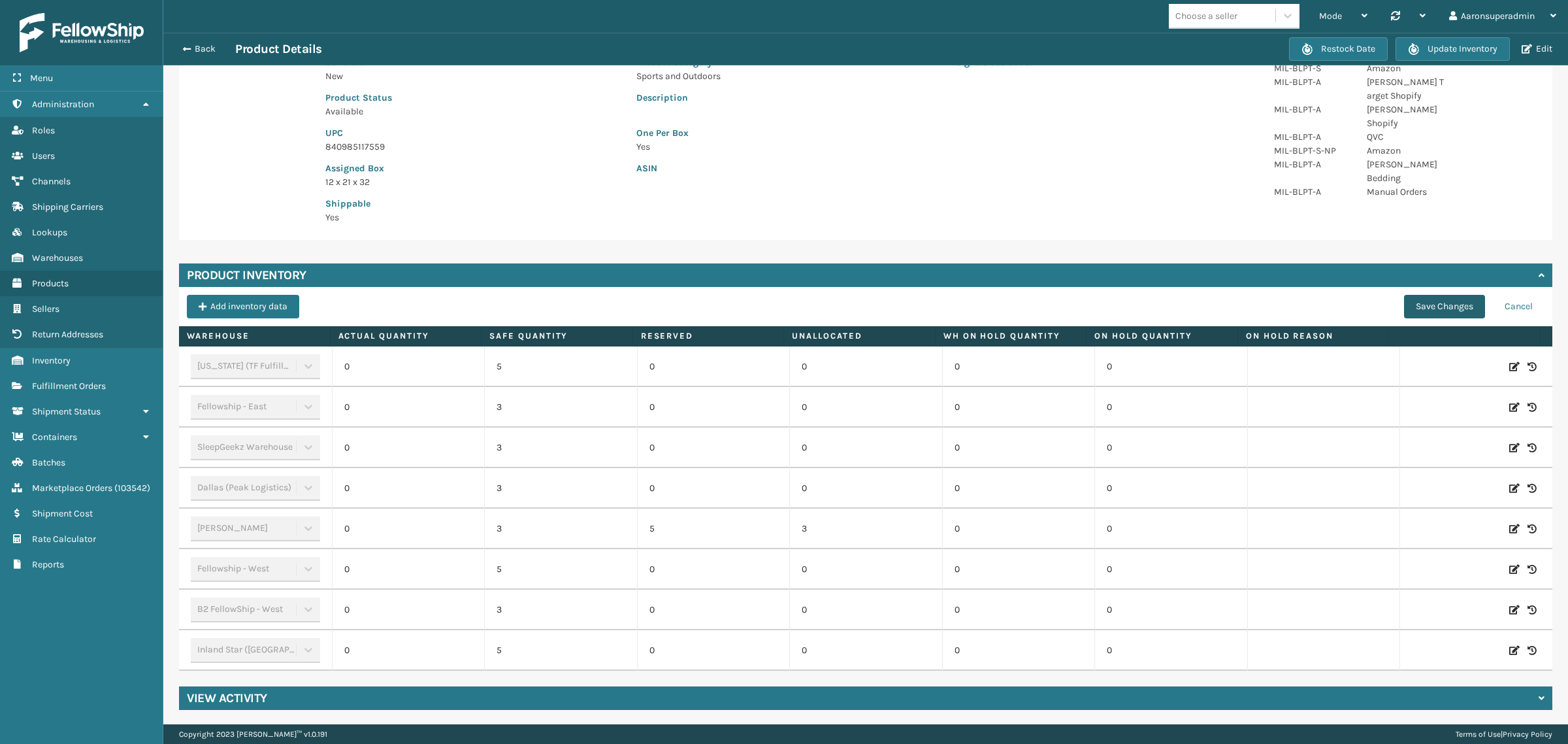
click at [1414, 308] on button "Save Changes" at bounding box center [1445, 306] width 81 height 23
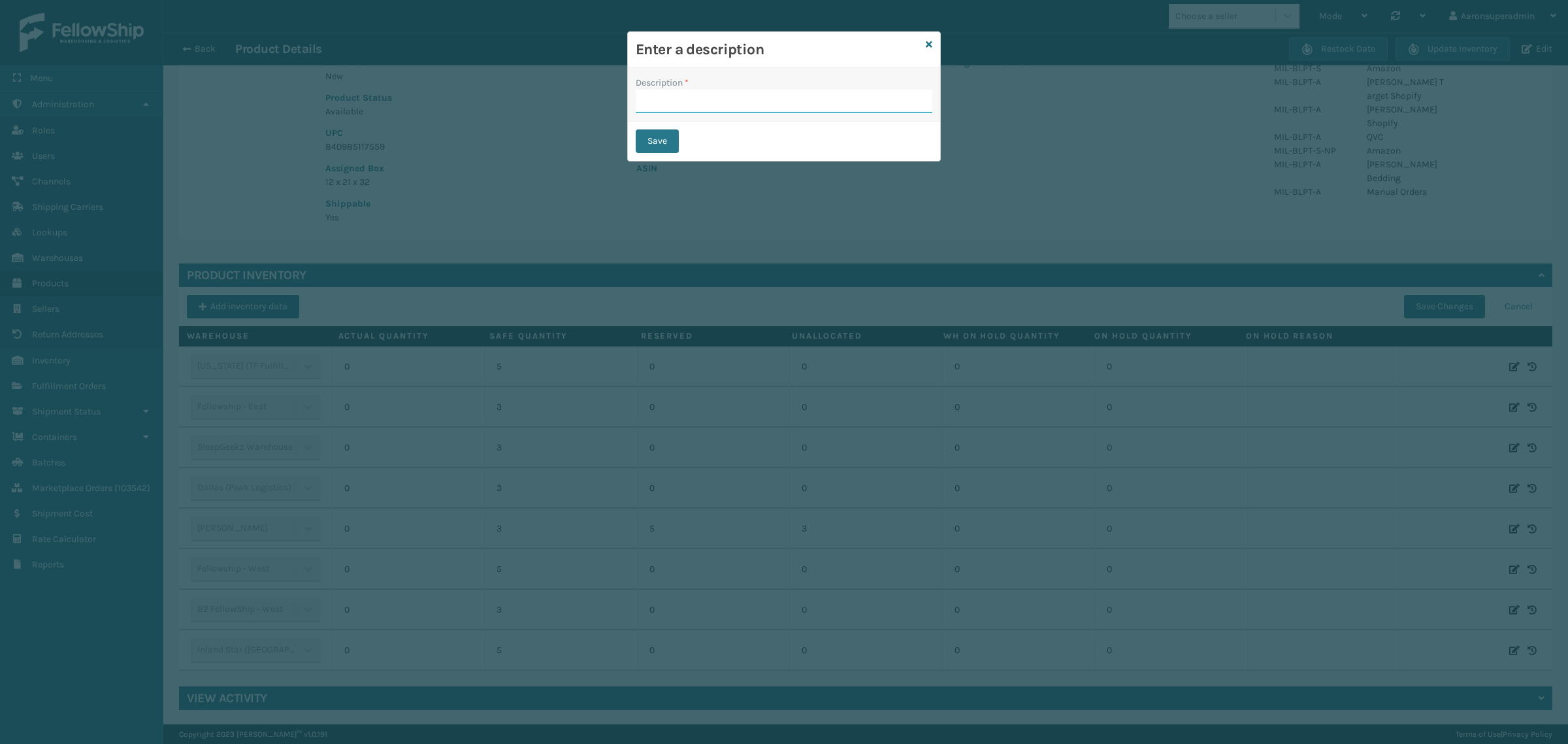
click at [691, 105] on input "Description *" at bounding box center [784, 101] width 297 height 23
type input "SFP"
click at [645, 131] on button "Save" at bounding box center [657, 141] width 43 height 23
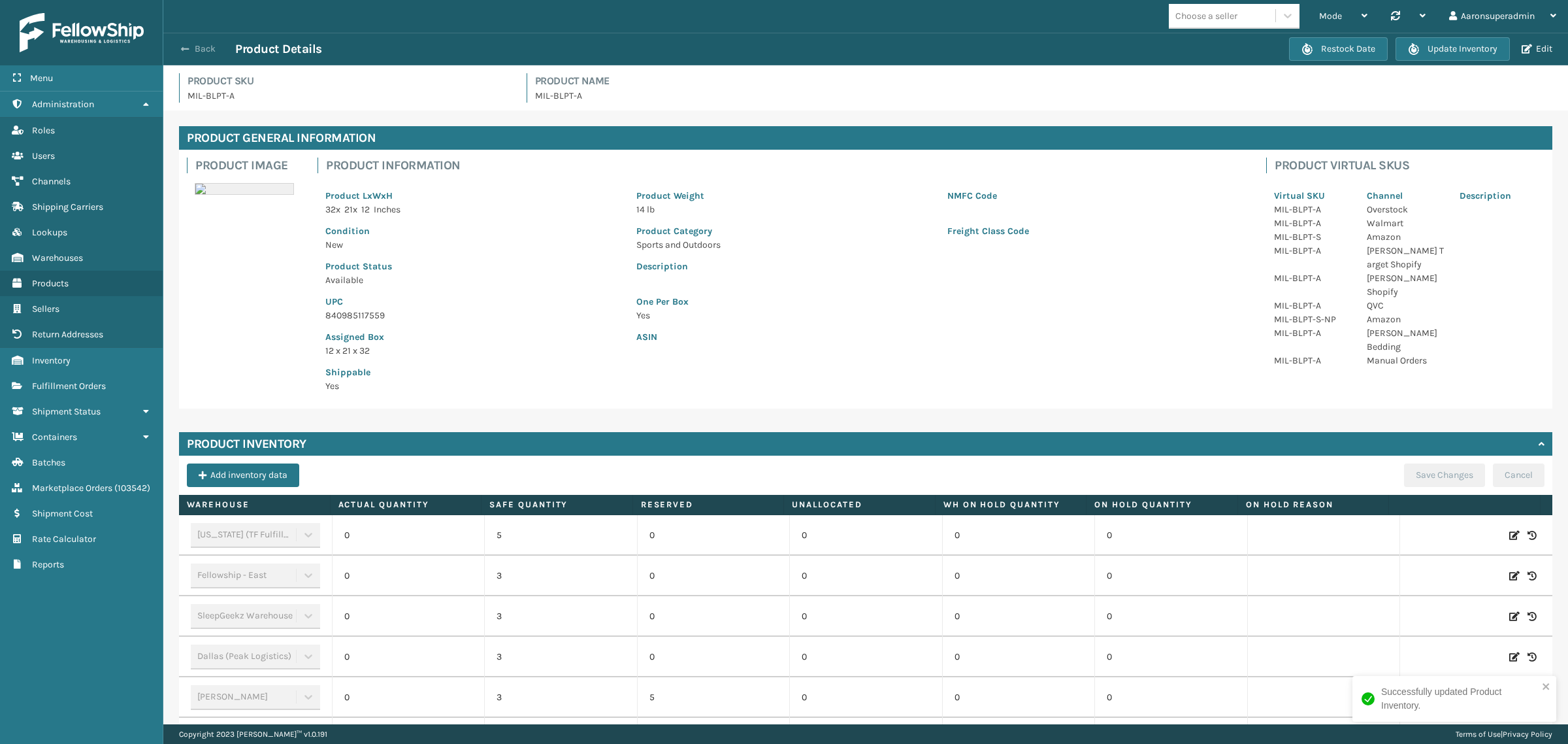
click at [191, 49] on button "Back" at bounding box center [205, 49] width 60 height 12
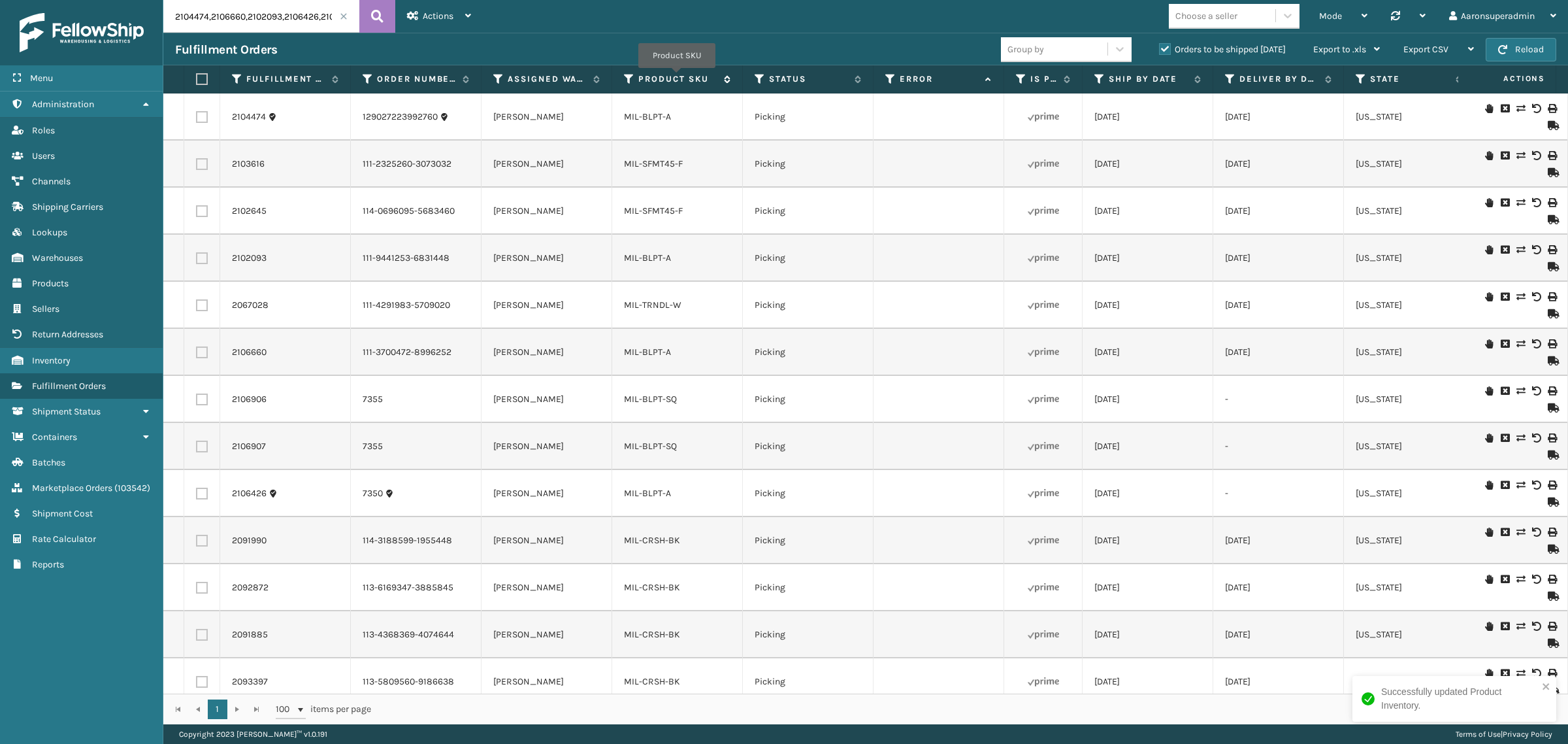
click at [677, 77] on label "Product SKU" at bounding box center [678, 80] width 79 height 12
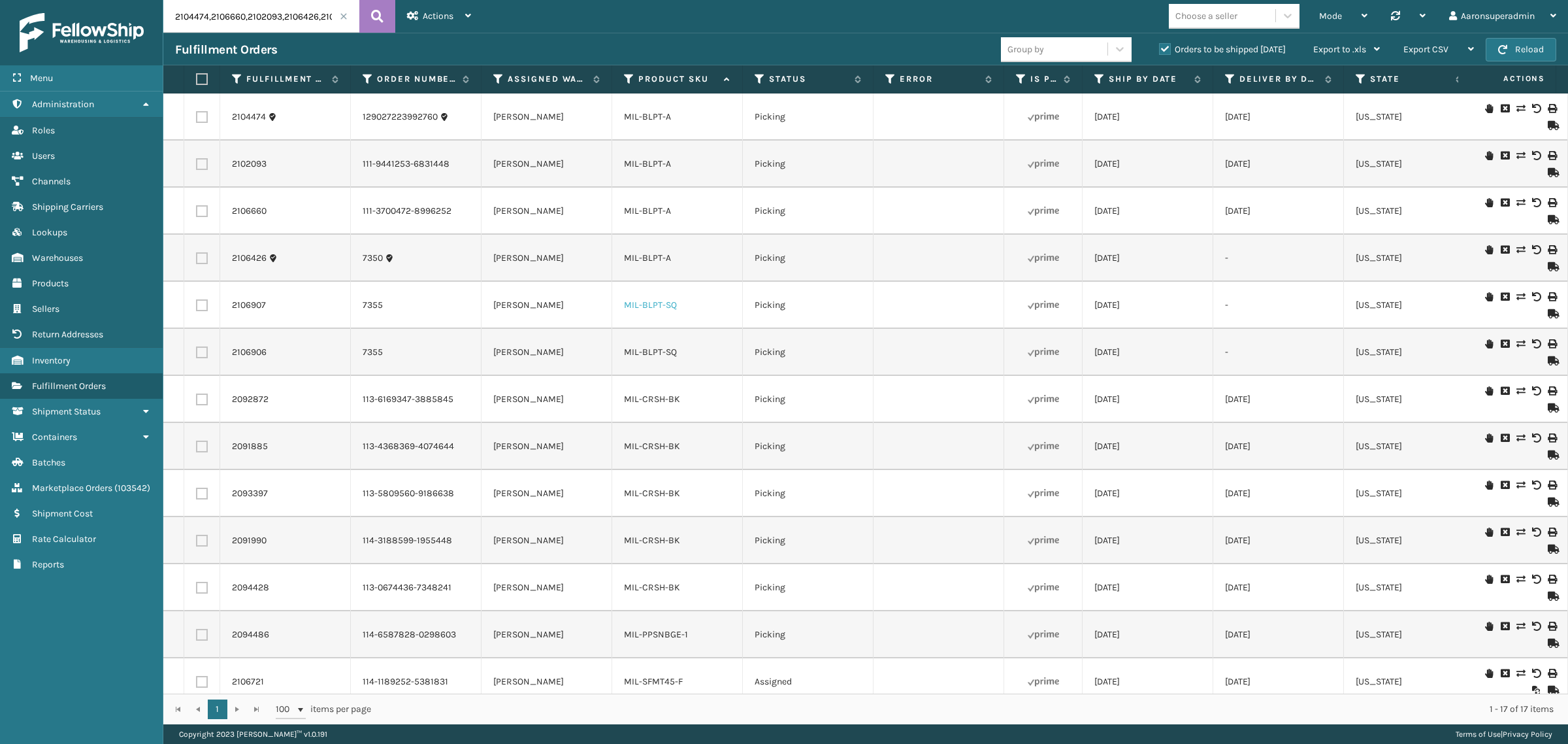
click at [645, 309] on link "MIL-BLPT-SQ" at bounding box center [651, 305] width 53 height 11
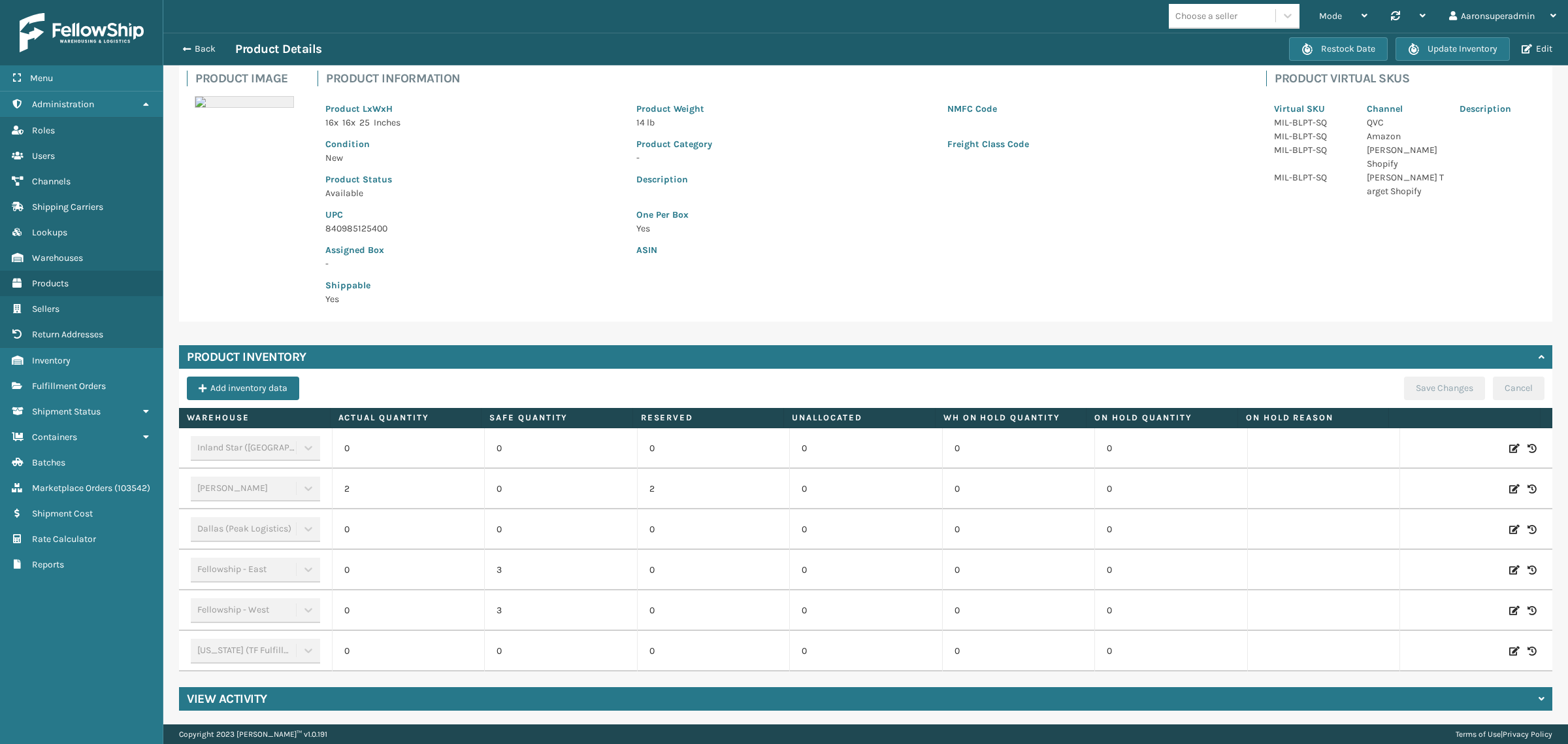
scroll to position [88, 0]
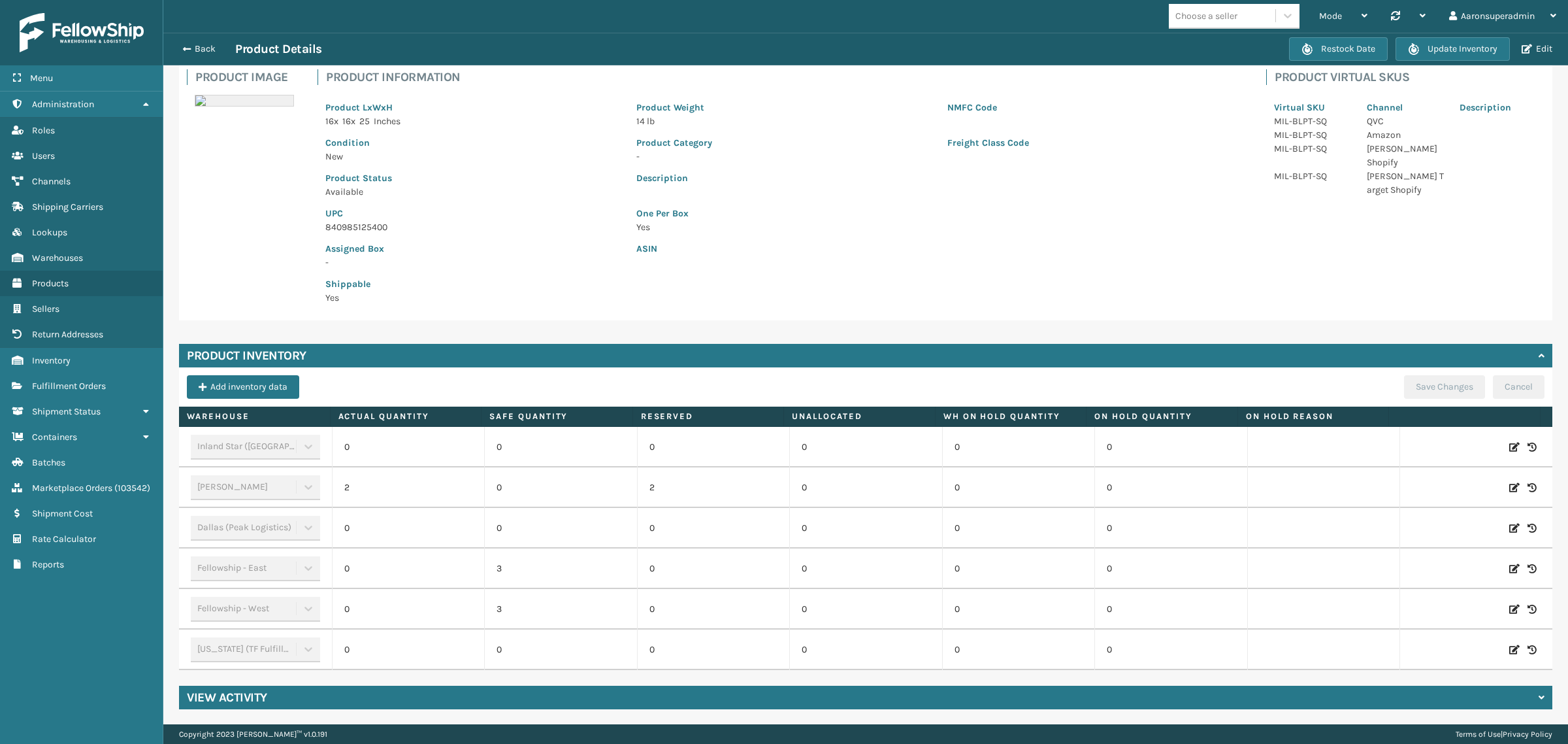
click at [1510, 489] on icon at bounding box center [1515, 487] width 11 height 13
click at [357, 487] on span "Decrease value" at bounding box center [376, 487] width 64 height 22
drag, startPoint x: 360, startPoint y: 486, endPoint x: 380, endPoint y: 480, distance: 20.9
click at [362, 485] on input "1" at bounding box center [408, 487] width 93 height 23
click at [351, 487] on span "Decrease value" at bounding box center [354, 489] width 11 height 11
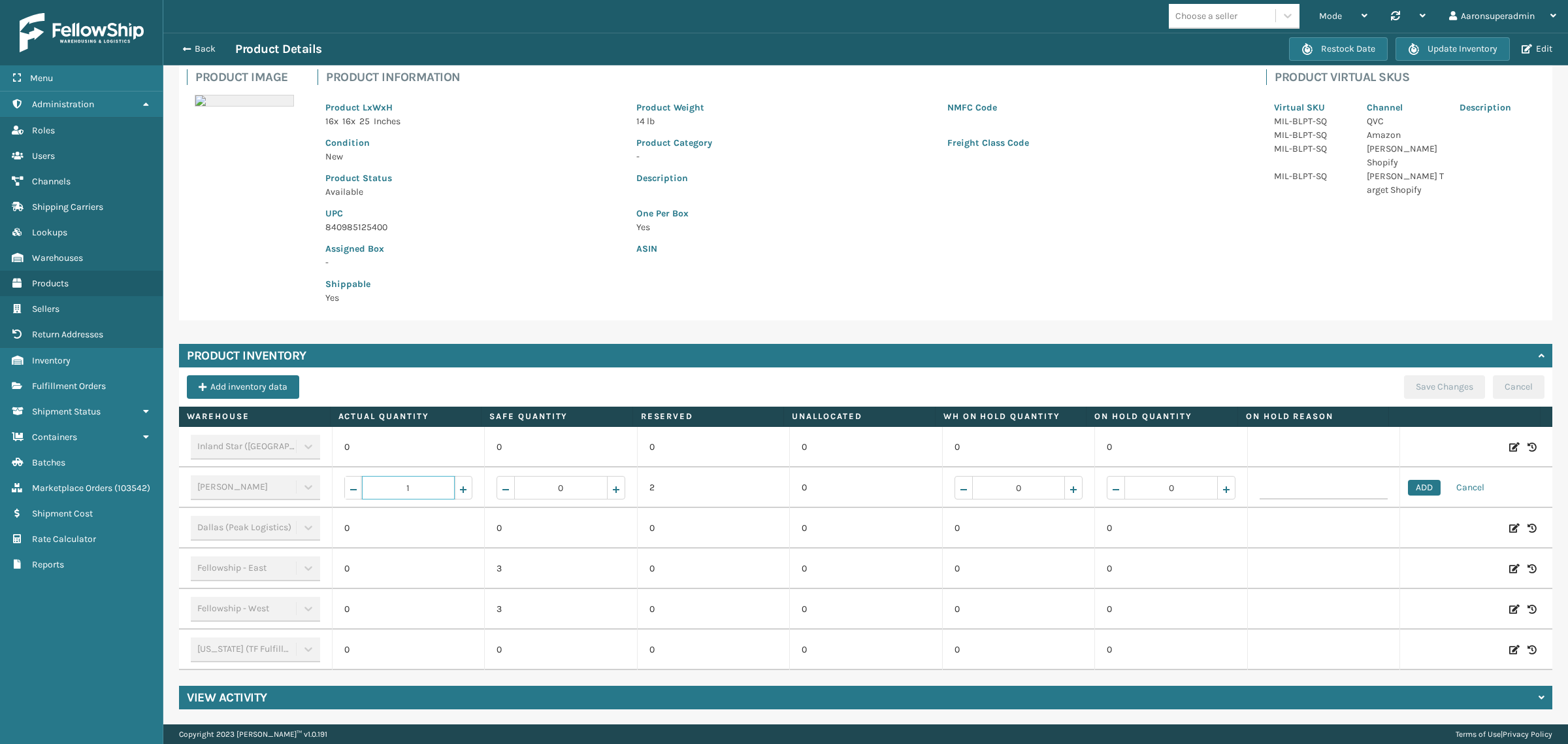
type input "0"
click at [1409, 484] on button "ADD" at bounding box center [1424, 487] width 33 height 16
click at [1417, 380] on button "Save Changes" at bounding box center [1445, 386] width 81 height 23
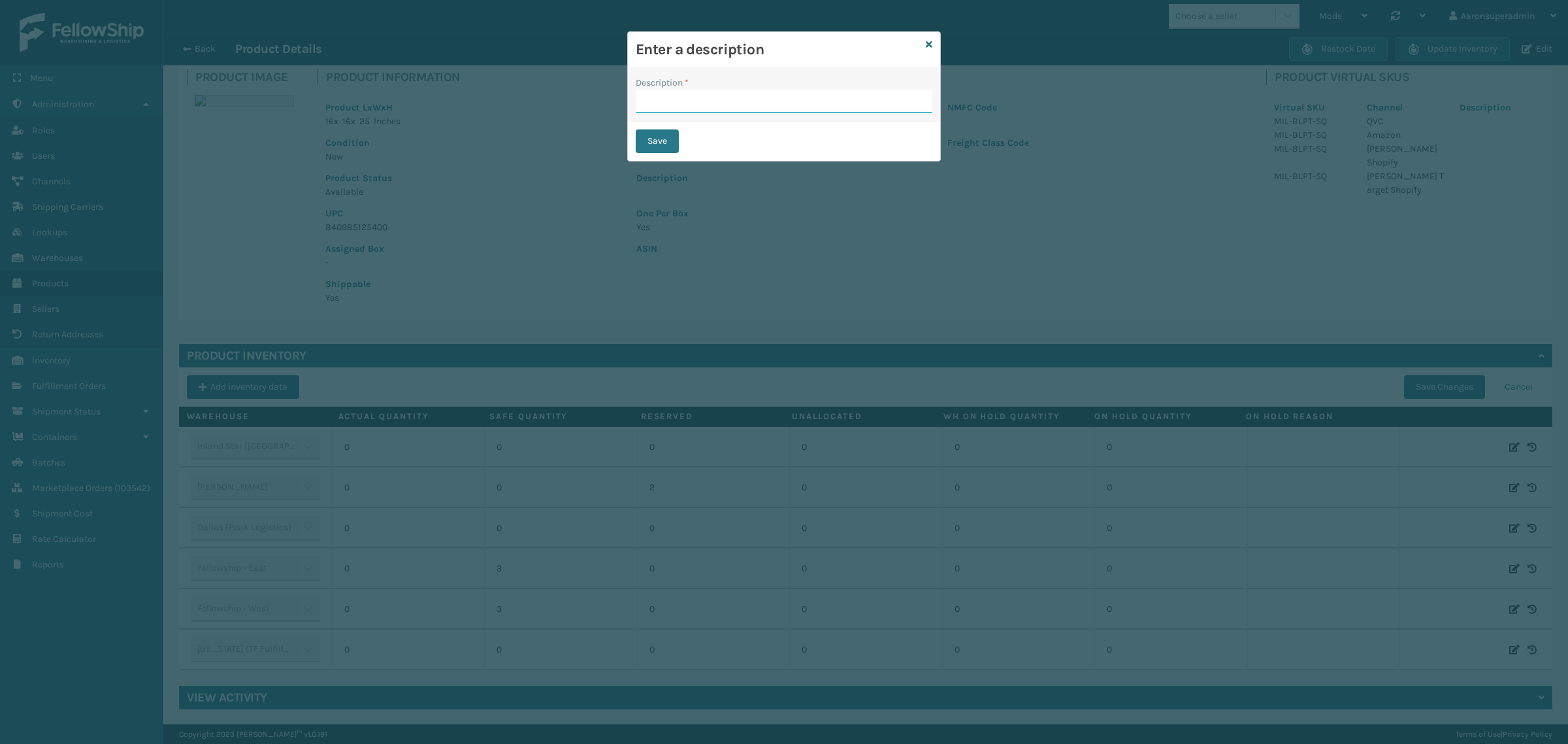
click at [701, 92] on input "Description *" at bounding box center [784, 101] width 297 height 23
type input "SFP"
click at [668, 145] on button "Save" at bounding box center [657, 141] width 43 height 23
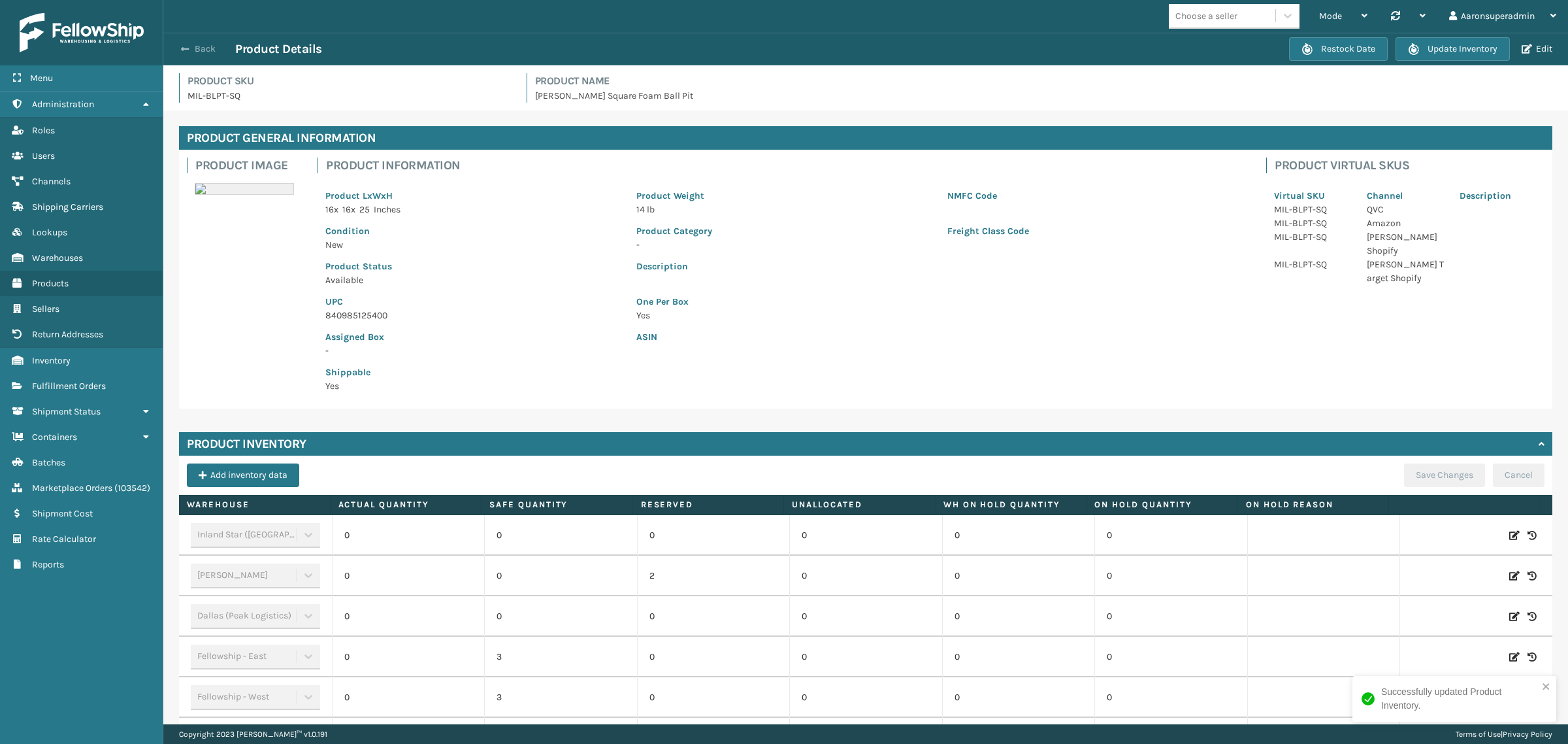
click at [211, 50] on button "Back" at bounding box center [205, 49] width 60 height 12
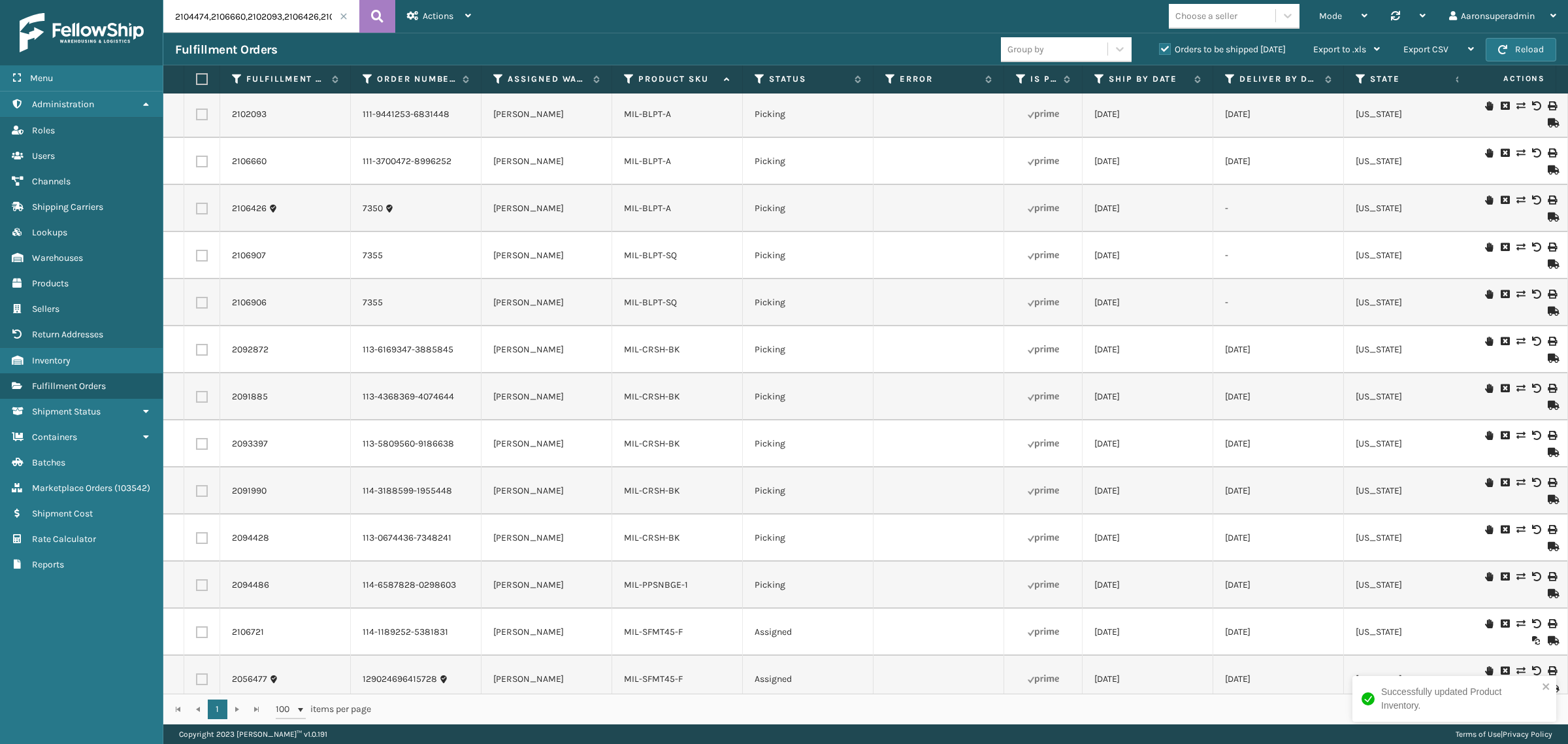
scroll to position [108, 0]
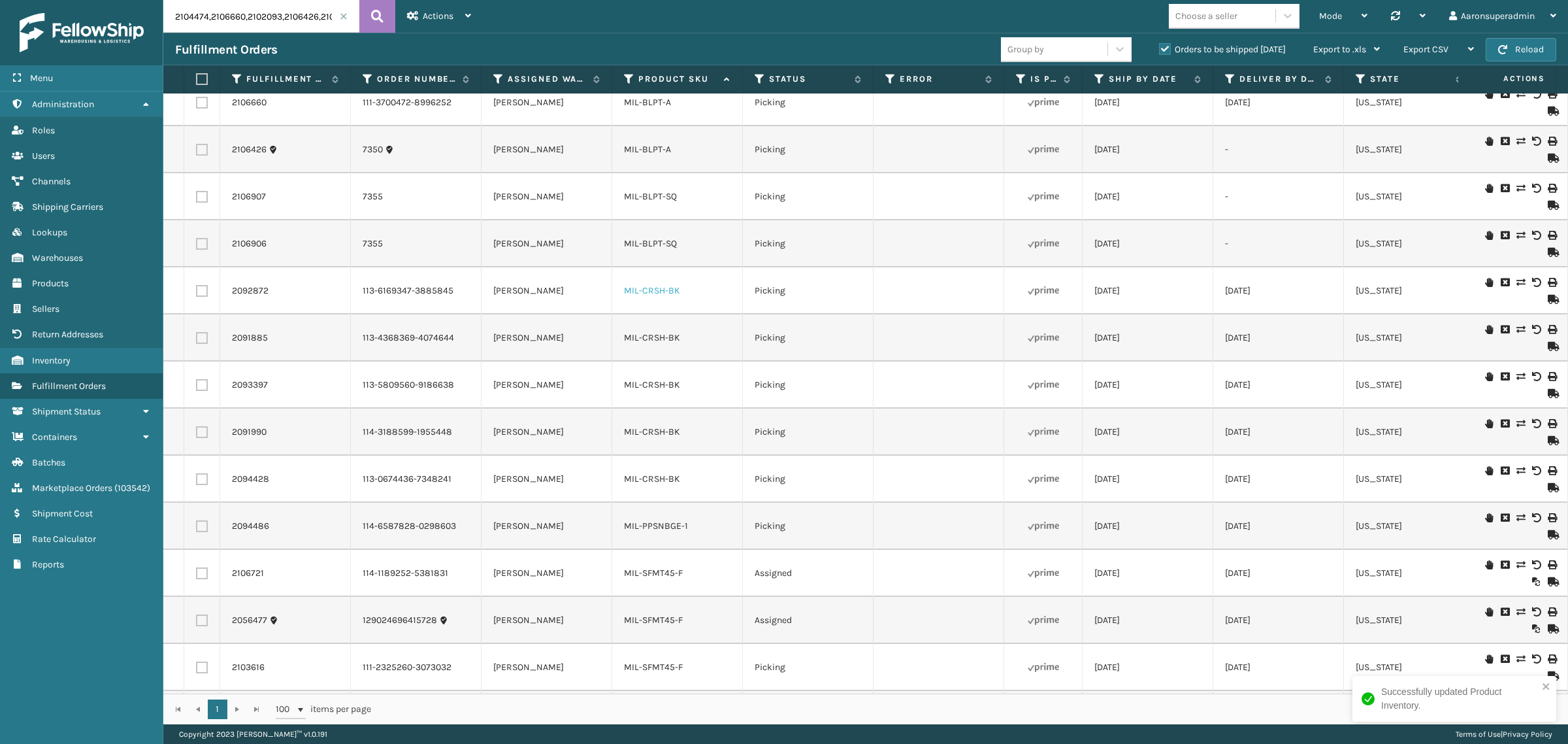
click at [637, 291] on link "MIL-CRSH-BK" at bounding box center [652, 290] width 56 height 11
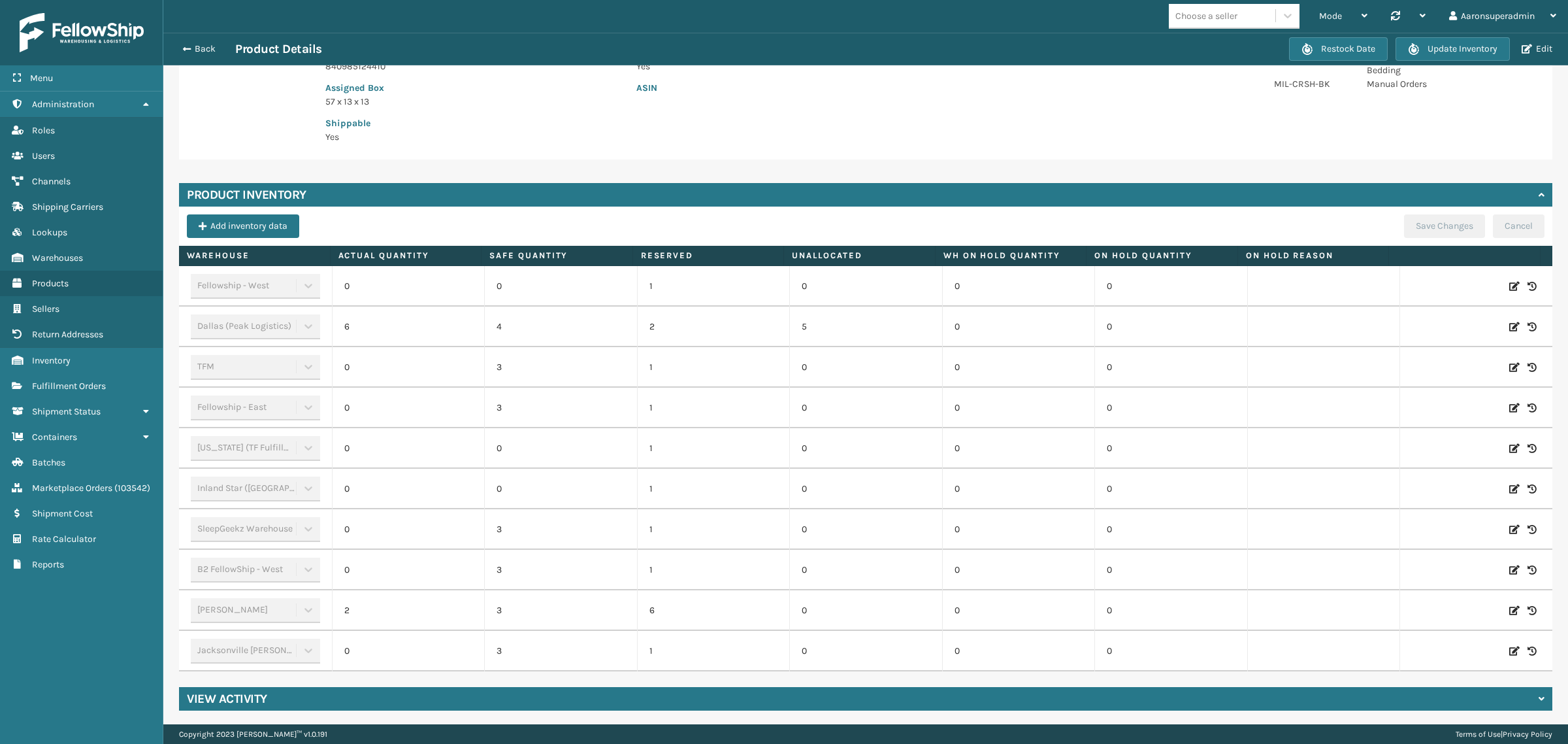
scroll to position [250, 0]
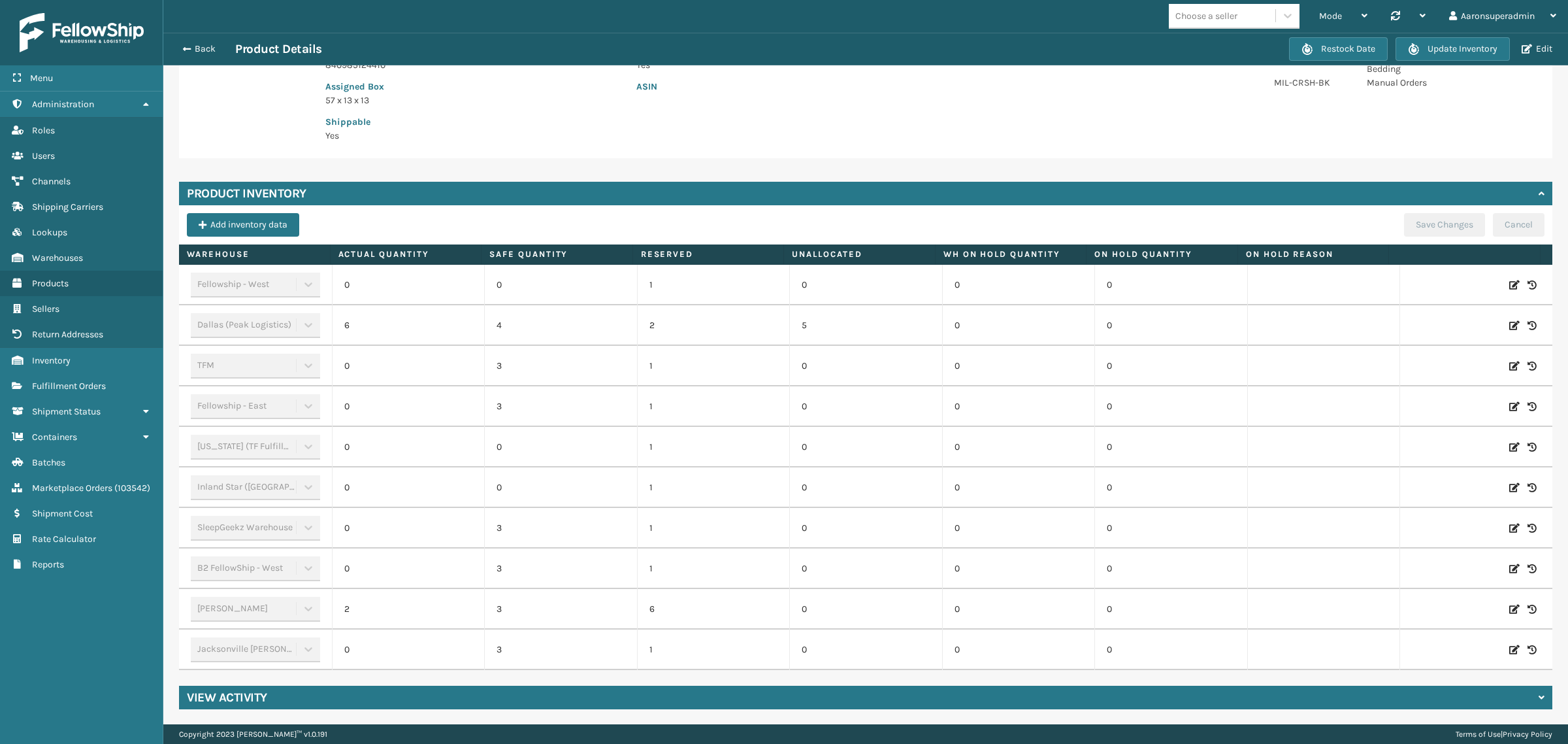
click at [1510, 609] on icon at bounding box center [1515, 608] width 11 height 13
click at [353, 606] on span "Decrease value" at bounding box center [354, 611] width 11 height 11
type input "0"
click at [1408, 608] on button "ADD" at bounding box center [1424, 609] width 33 height 16
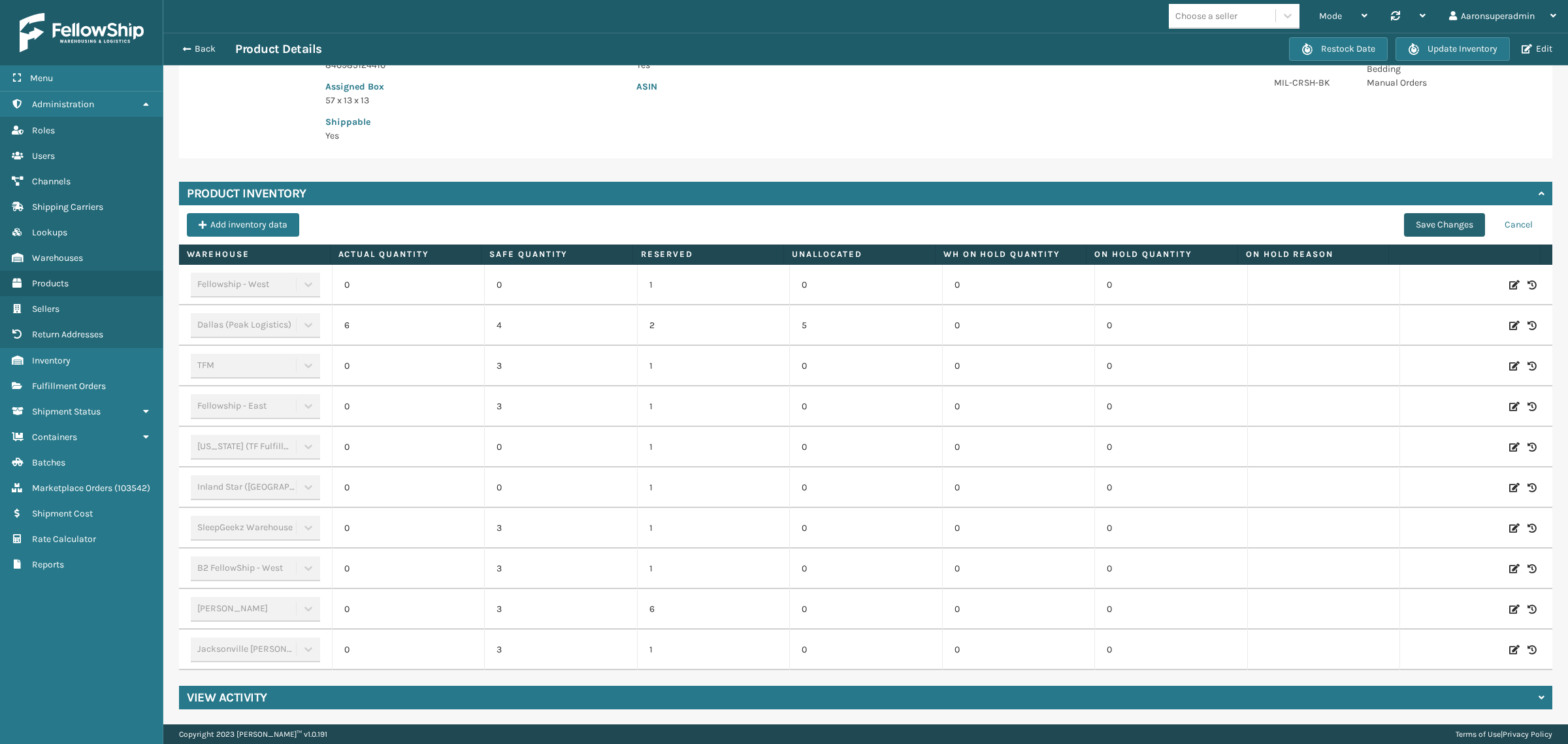
click at [1418, 227] on button "Save Changes" at bounding box center [1445, 224] width 81 height 23
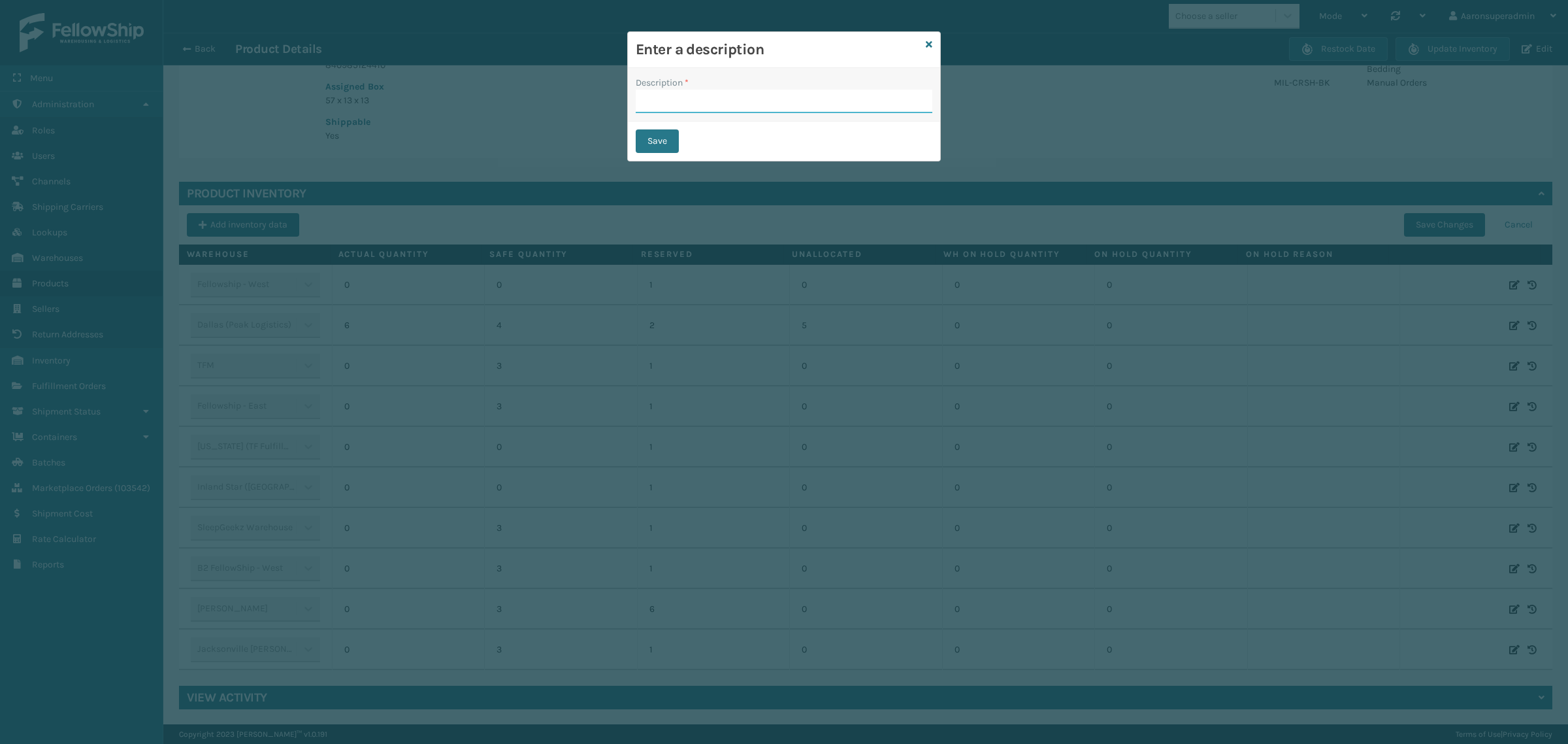
drag, startPoint x: 672, startPoint y: 103, endPoint x: 681, endPoint y: 108, distance: 10.3
click at [672, 103] on input "Description *" at bounding box center [784, 101] width 297 height 23
type input "SFP"
click at [657, 131] on button "Save" at bounding box center [657, 141] width 43 height 23
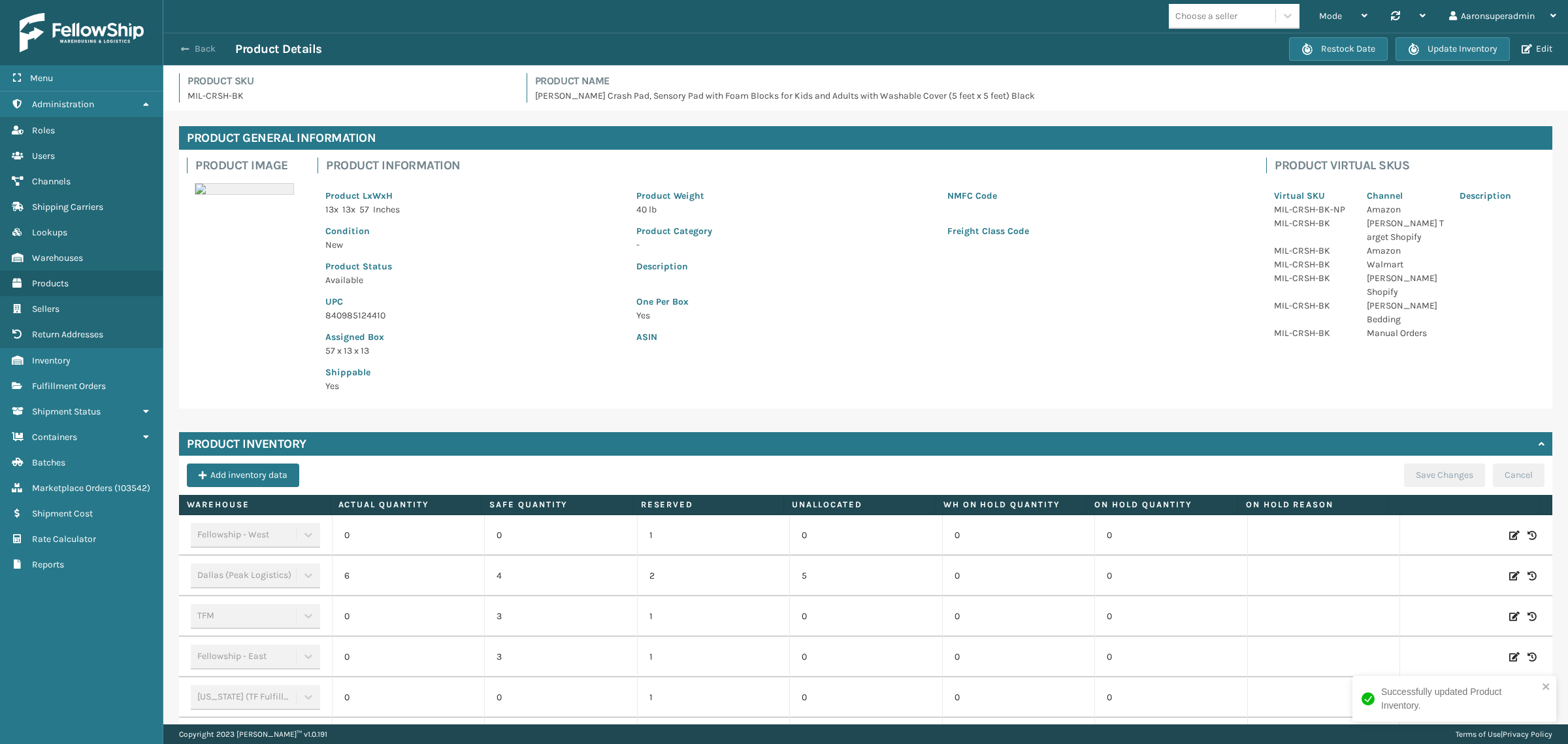
click at [193, 51] on button "Back" at bounding box center [205, 49] width 60 height 12
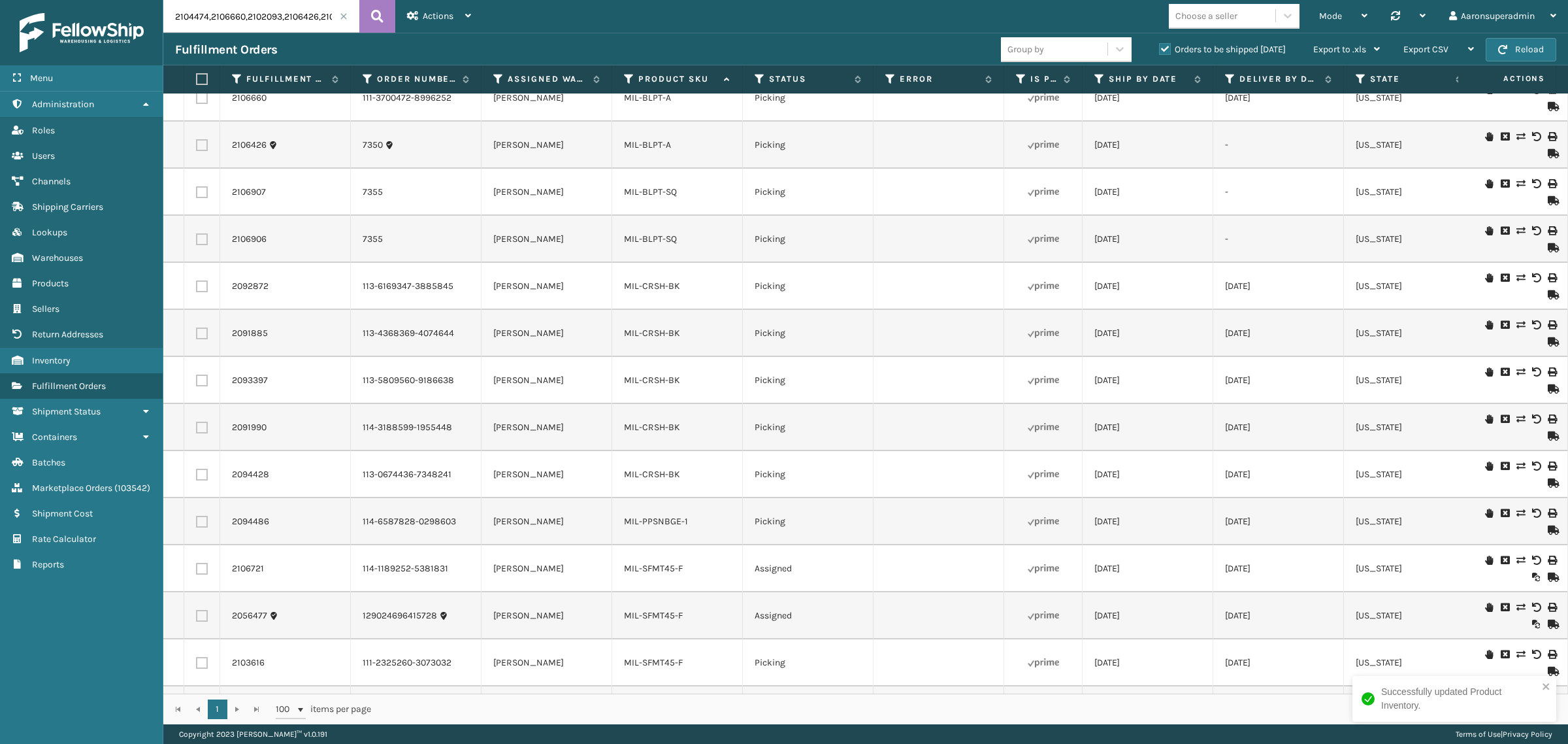
scroll to position [136, 0]
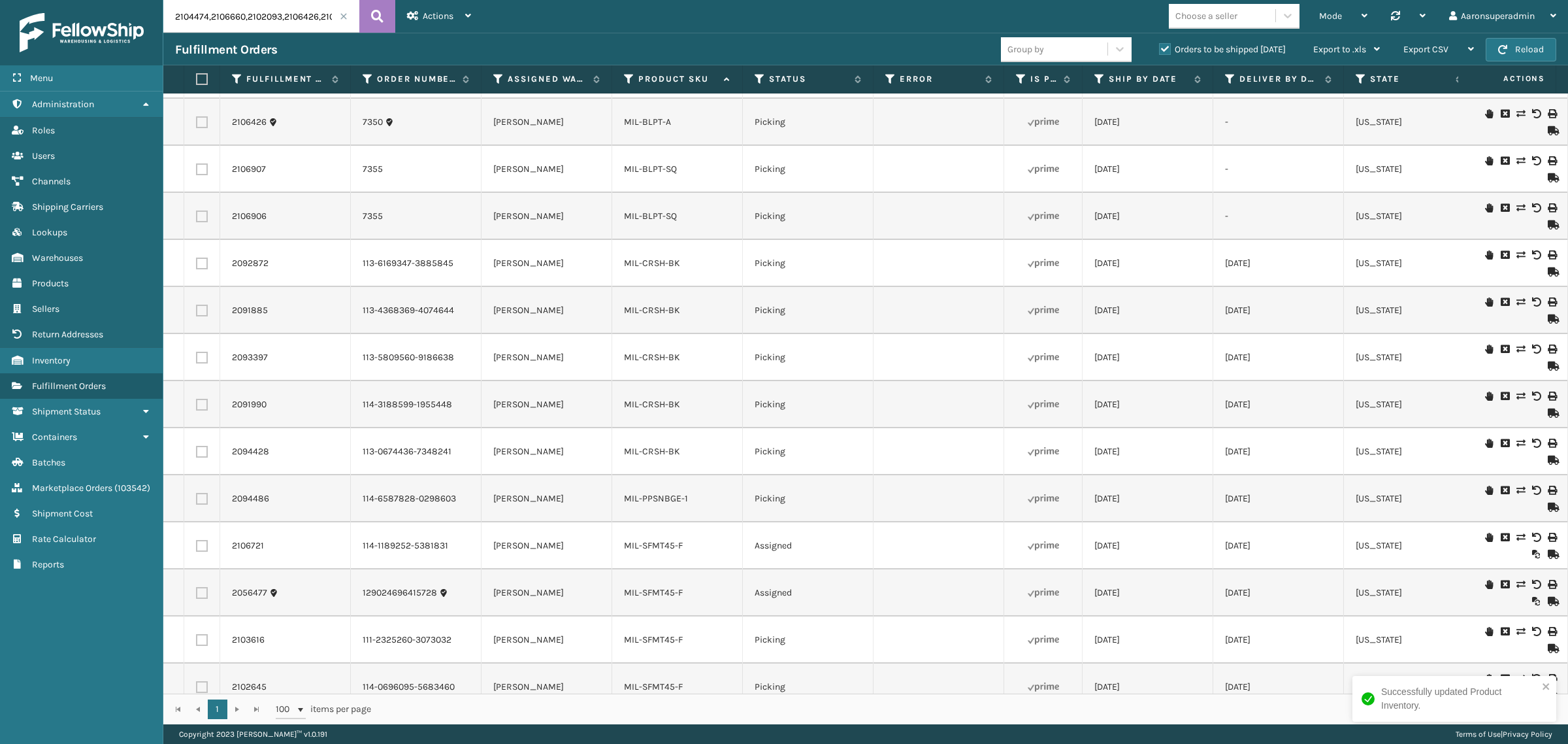
click at [1516, 252] on icon at bounding box center [1520, 255] width 8 height 9
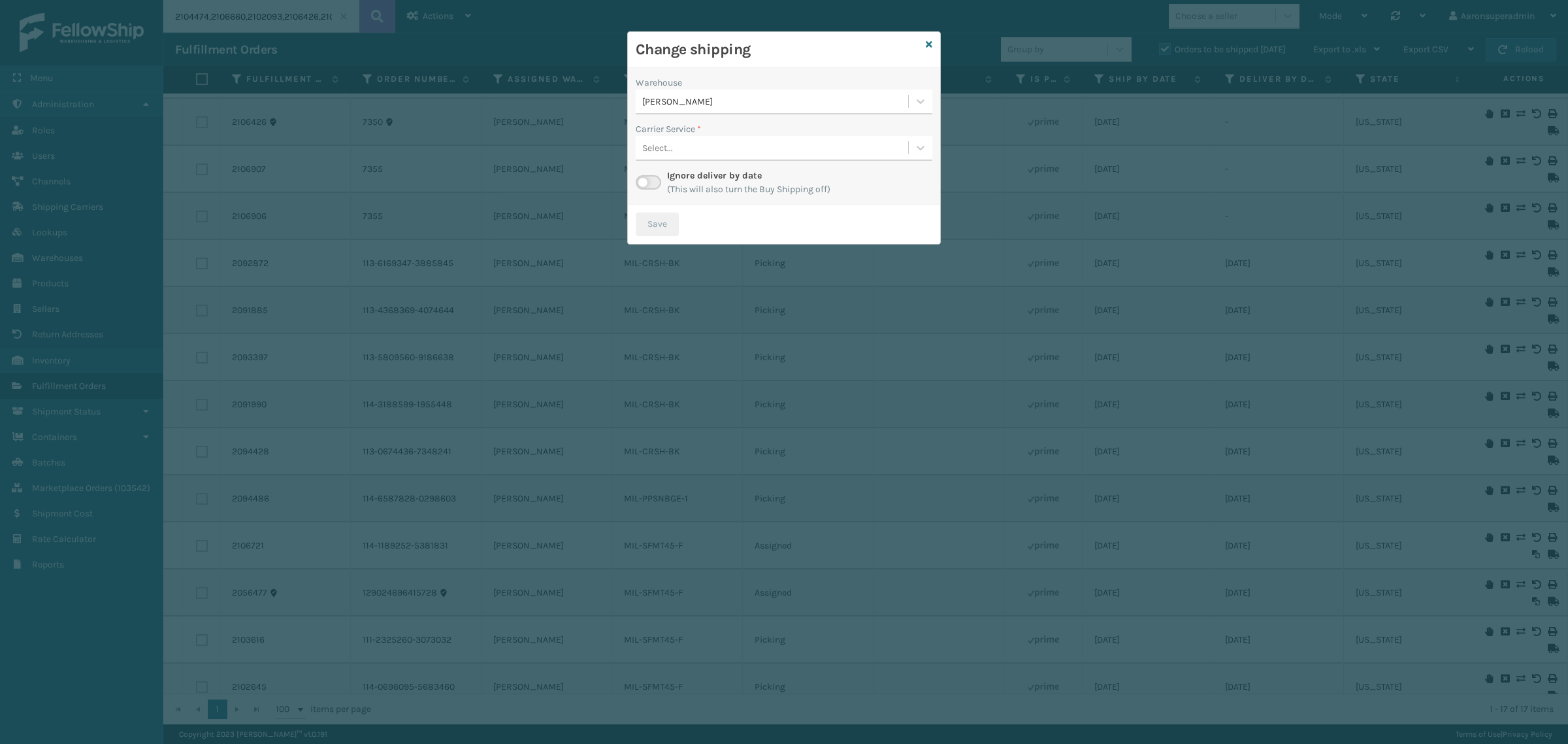
click at [662, 98] on div "[PERSON_NAME]" at bounding box center [776, 102] width 267 height 14
click at [671, 132] on div "Dallas (Peak Logistics) 5" at bounding box center [784, 134] width 297 height 24
click at [706, 137] on div "Select..." at bounding box center [772, 148] width 273 height 21
click at [701, 139] on div "Select..." at bounding box center [772, 148] width 273 height 21
click at [645, 185] on label at bounding box center [648, 182] width 26 height 14
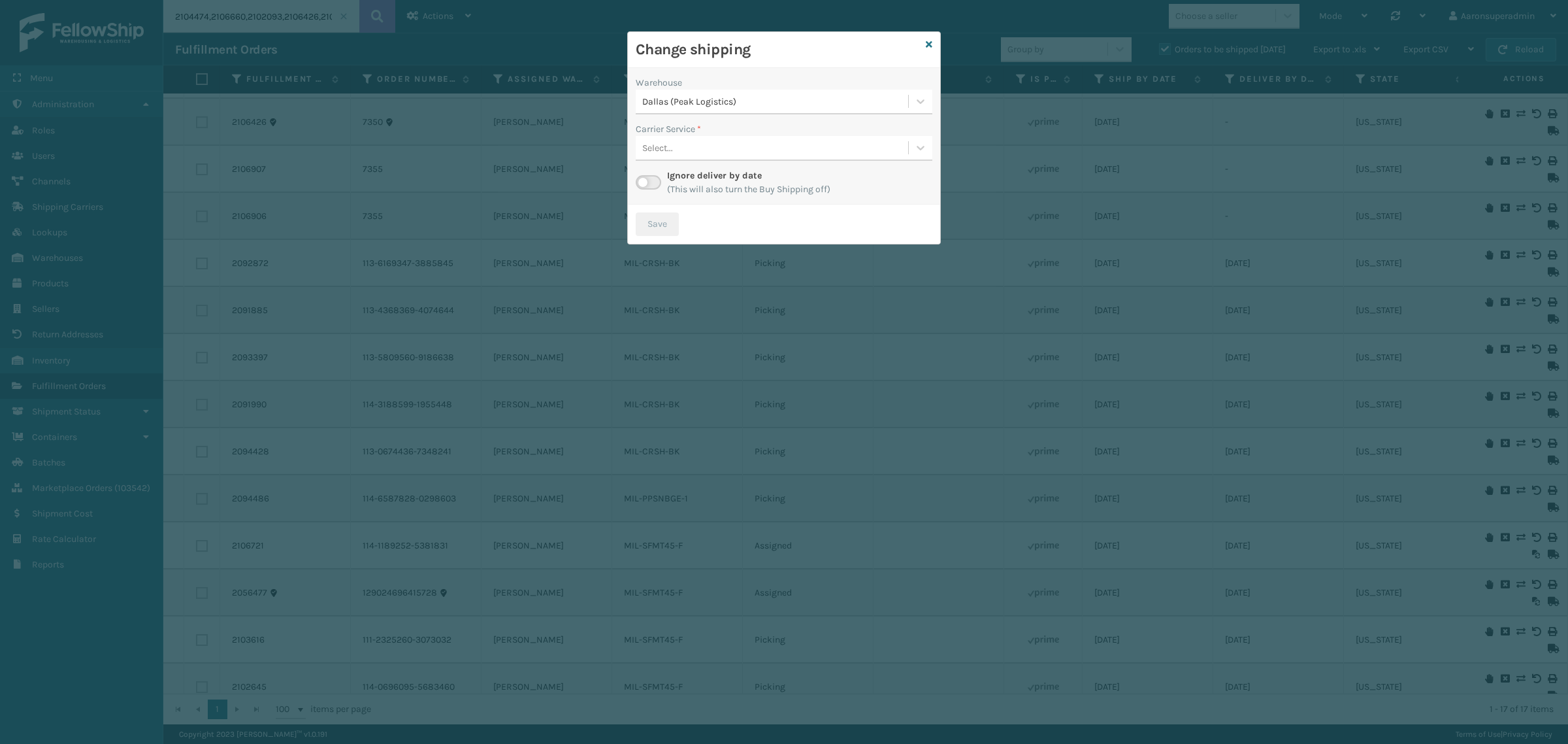
click at [644, 183] on input "checkbox" at bounding box center [639, 179] width 8 height 8
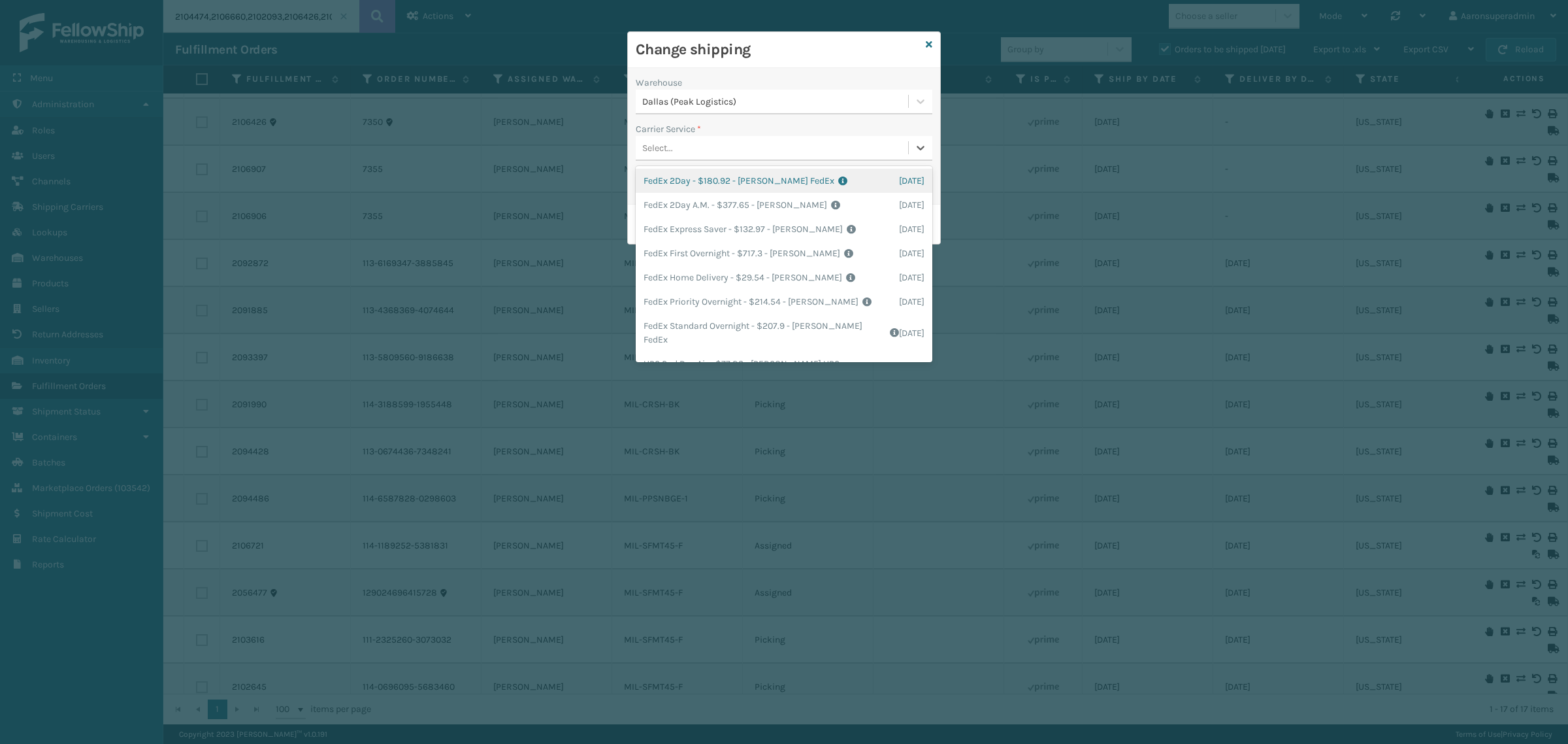
click at [770, 160] on div "Select..." at bounding box center [784, 148] width 297 height 25
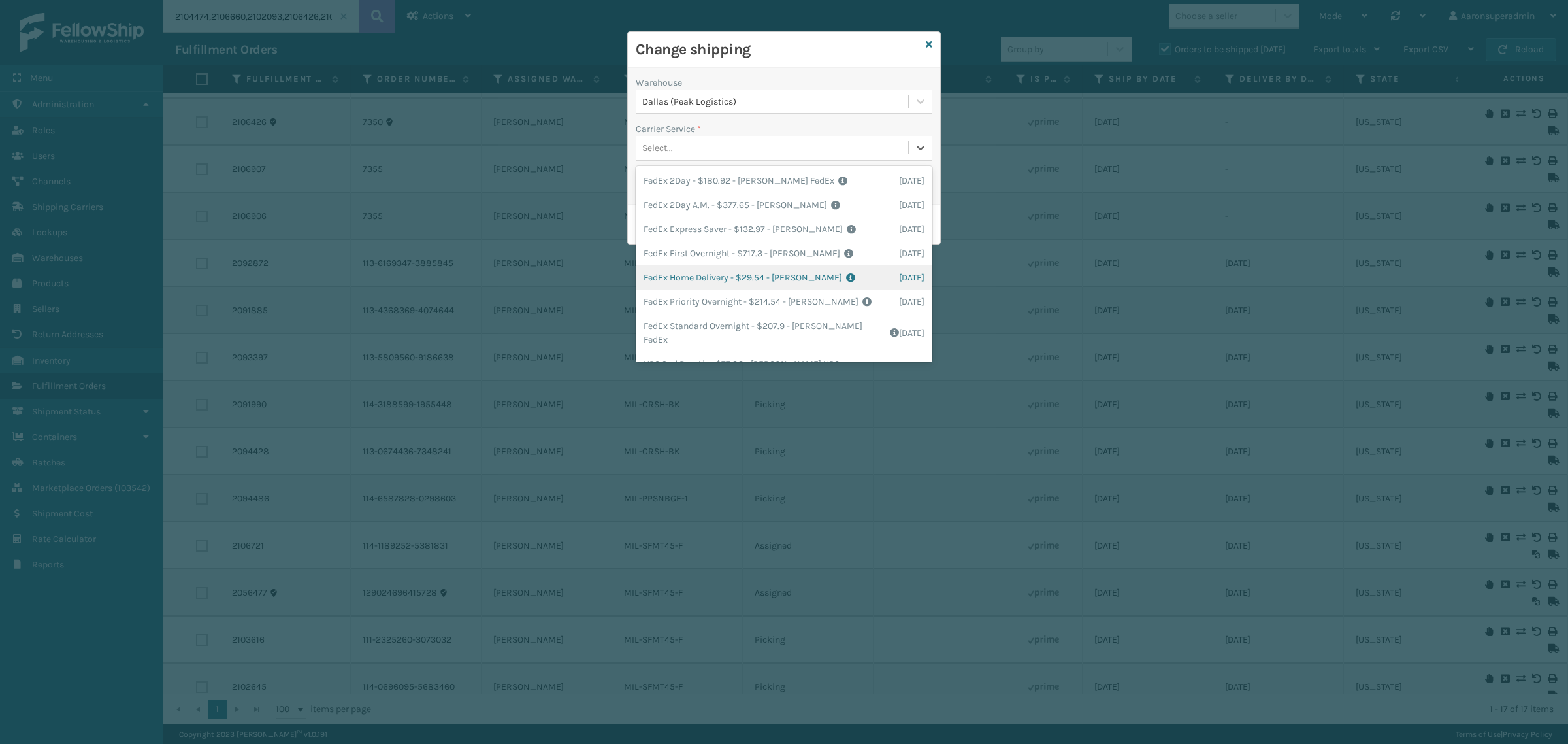
click at [747, 278] on div "FedEx Home Delivery - $29.54 - [PERSON_NAME] Shipping Cost $25.91 Surplus Cost …" at bounding box center [784, 277] width 297 height 24
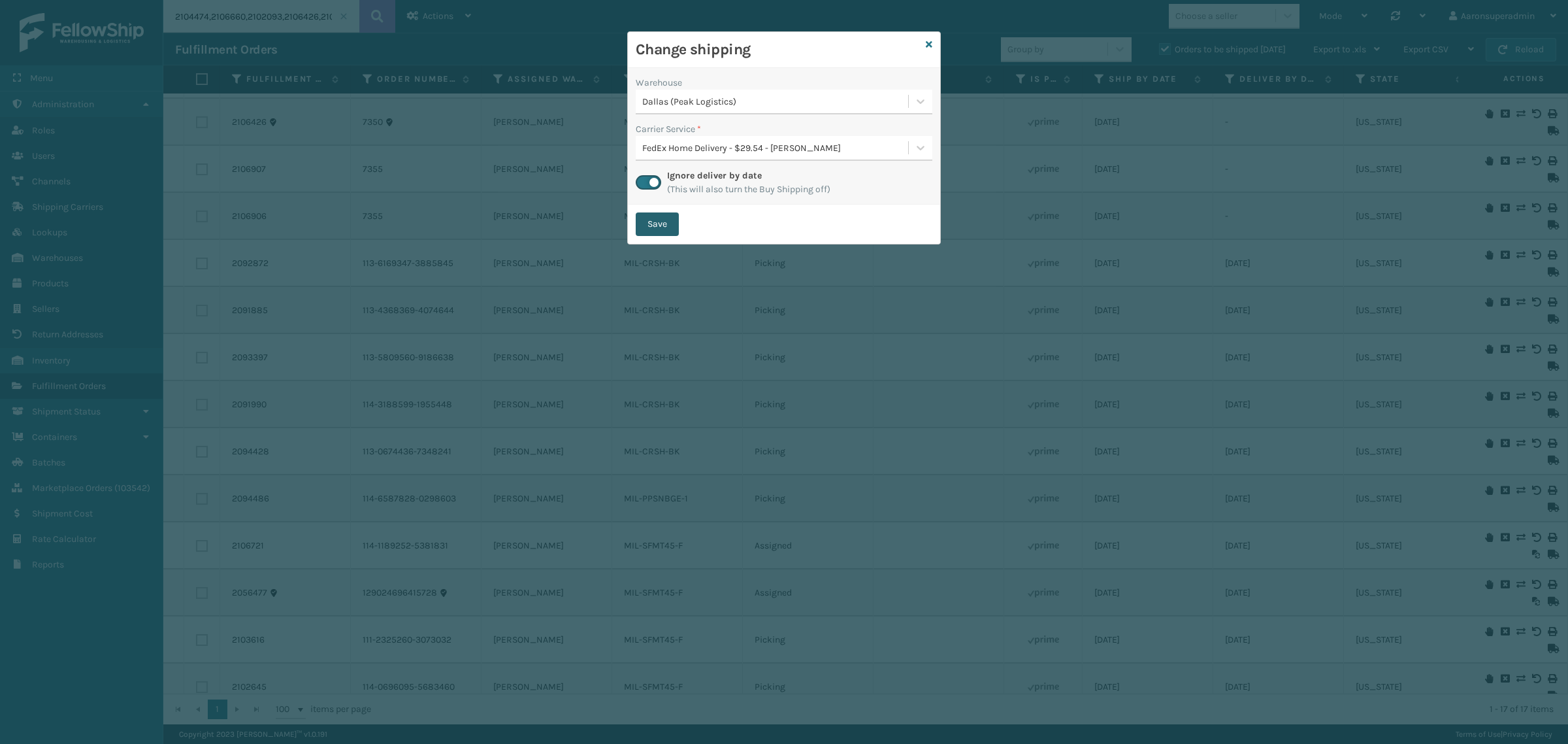
click at [651, 226] on button "Save" at bounding box center [657, 224] width 43 height 23
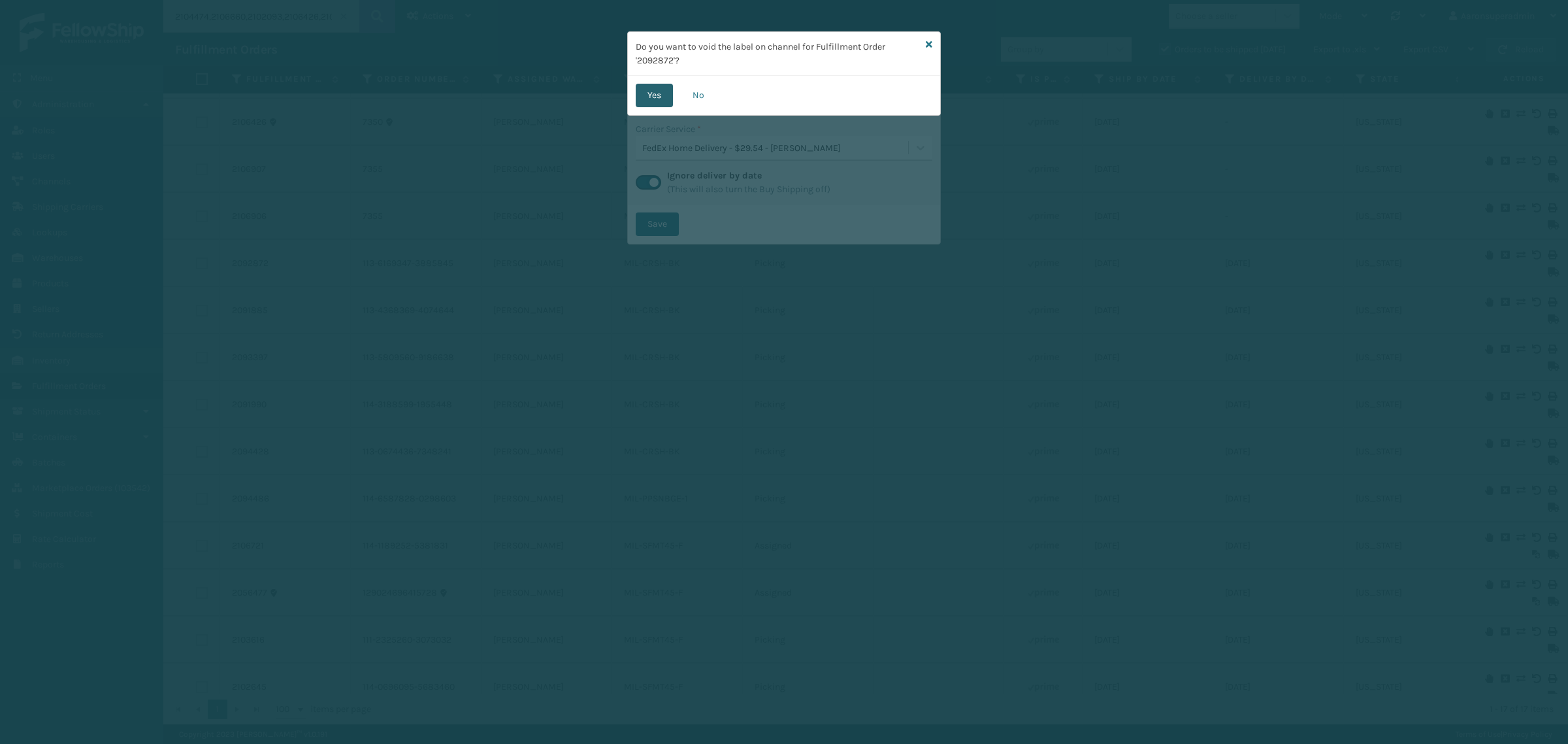
click at [637, 97] on button "Yes" at bounding box center [654, 95] width 37 height 23
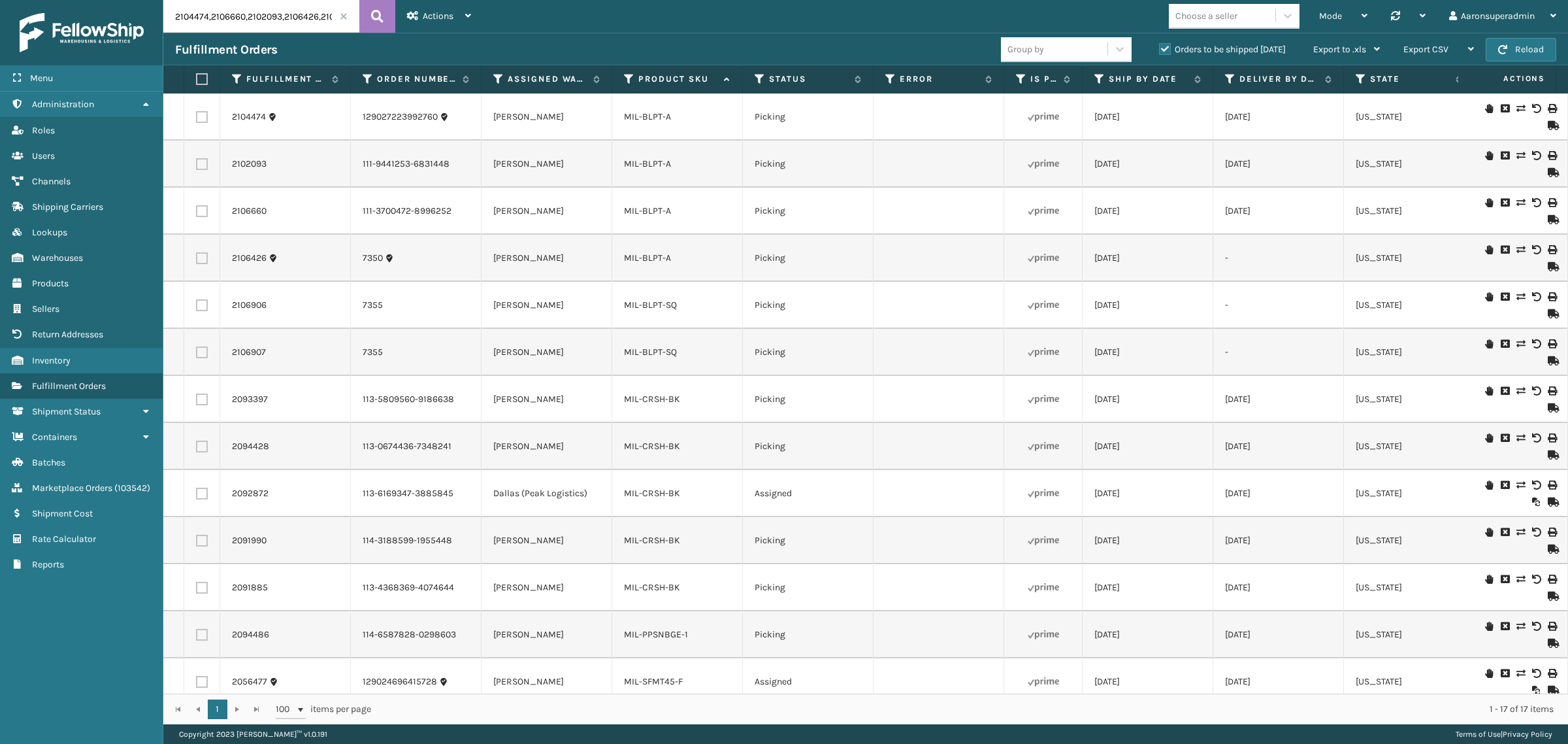
click at [205, 397] on label at bounding box center [202, 399] width 12 height 12
click at [197, 397] on input "checkbox" at bounding box center [196, 397] width 1 height 8
checkbox input "true"
click at [201, 445] on label at bounding box center [202, 446] width 12 height 12
click at [197, 445] on input "checkbox" at bounding box center [196, 444] width 1 height 8
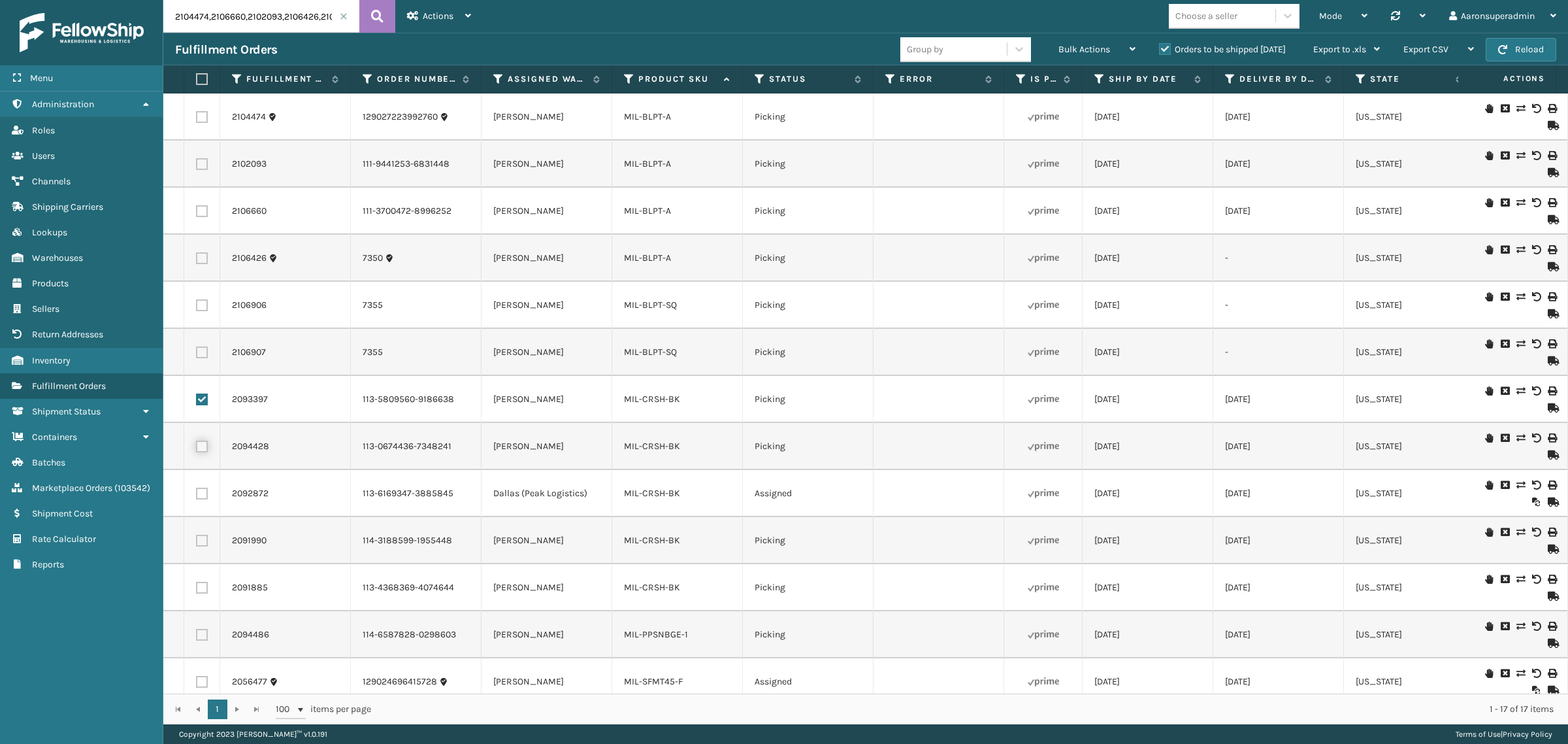
checkbox input "true"
click at [1079, 59] on div "Bulk Actions" at bounding box center [1097, 49] width 77 height 33
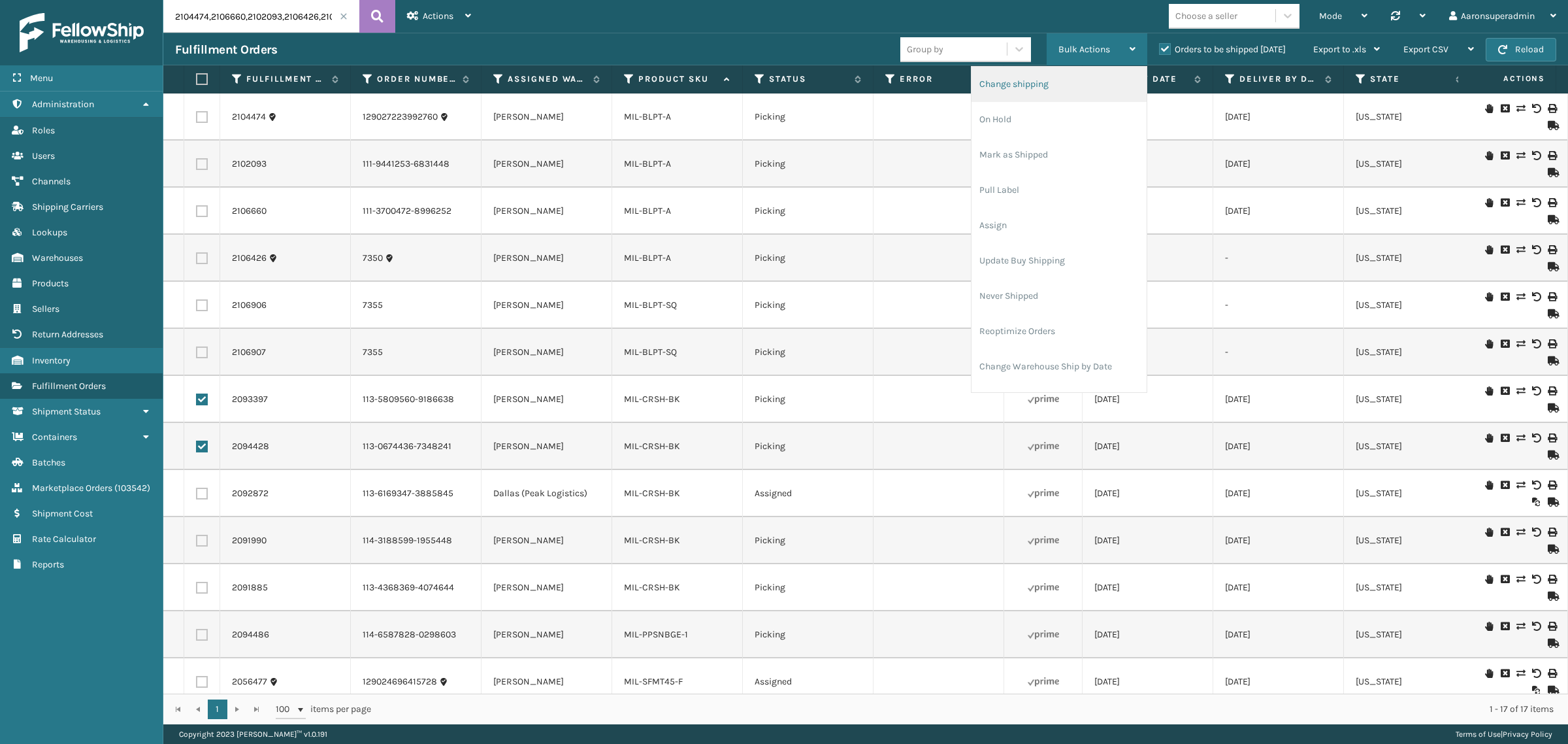
click at [1023, 92] on li "Change shipping" at bounding box center [1059, 84] width 175 height 36
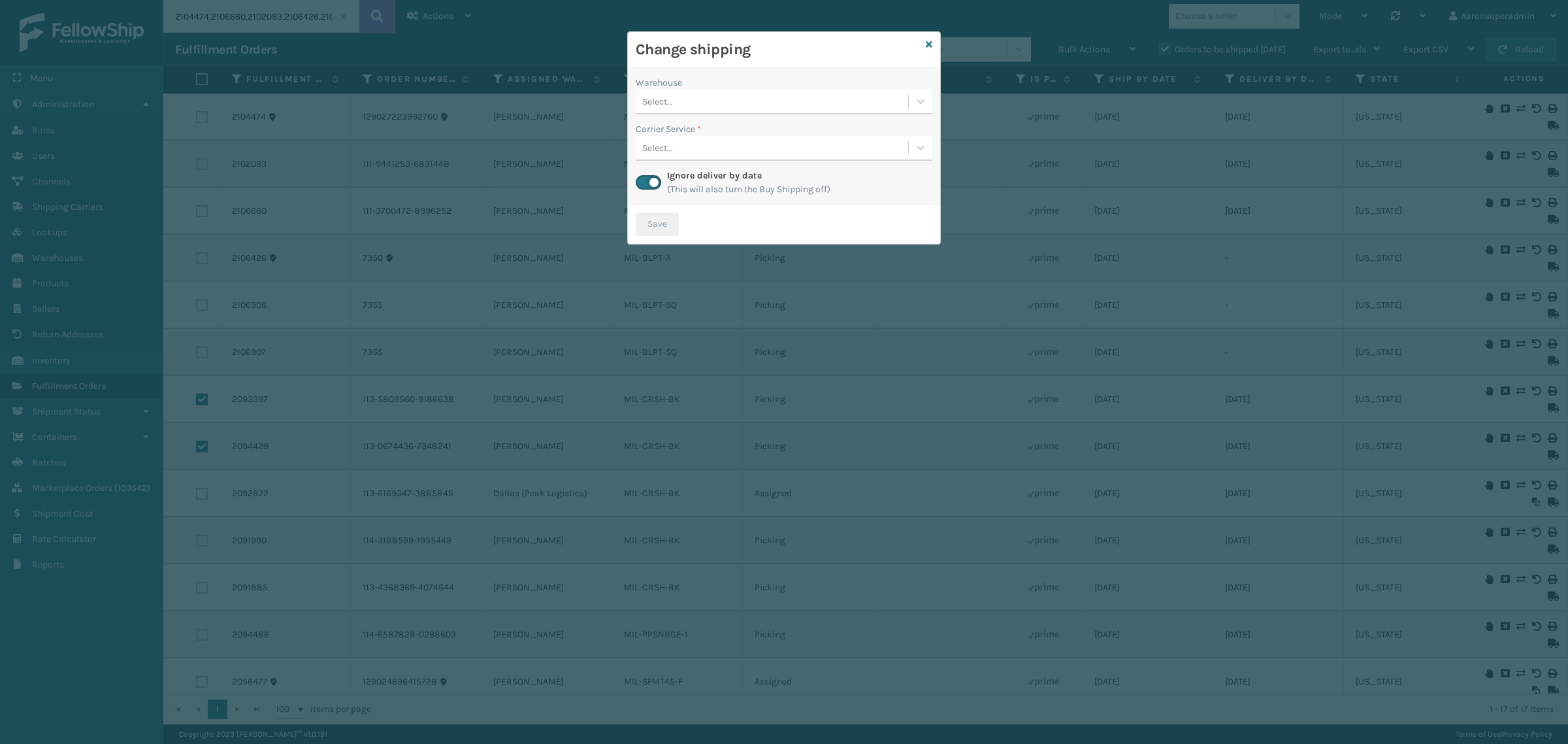
click at [665, 99] on div "Select..." at bounding box center [657, 102] width 31 height 14
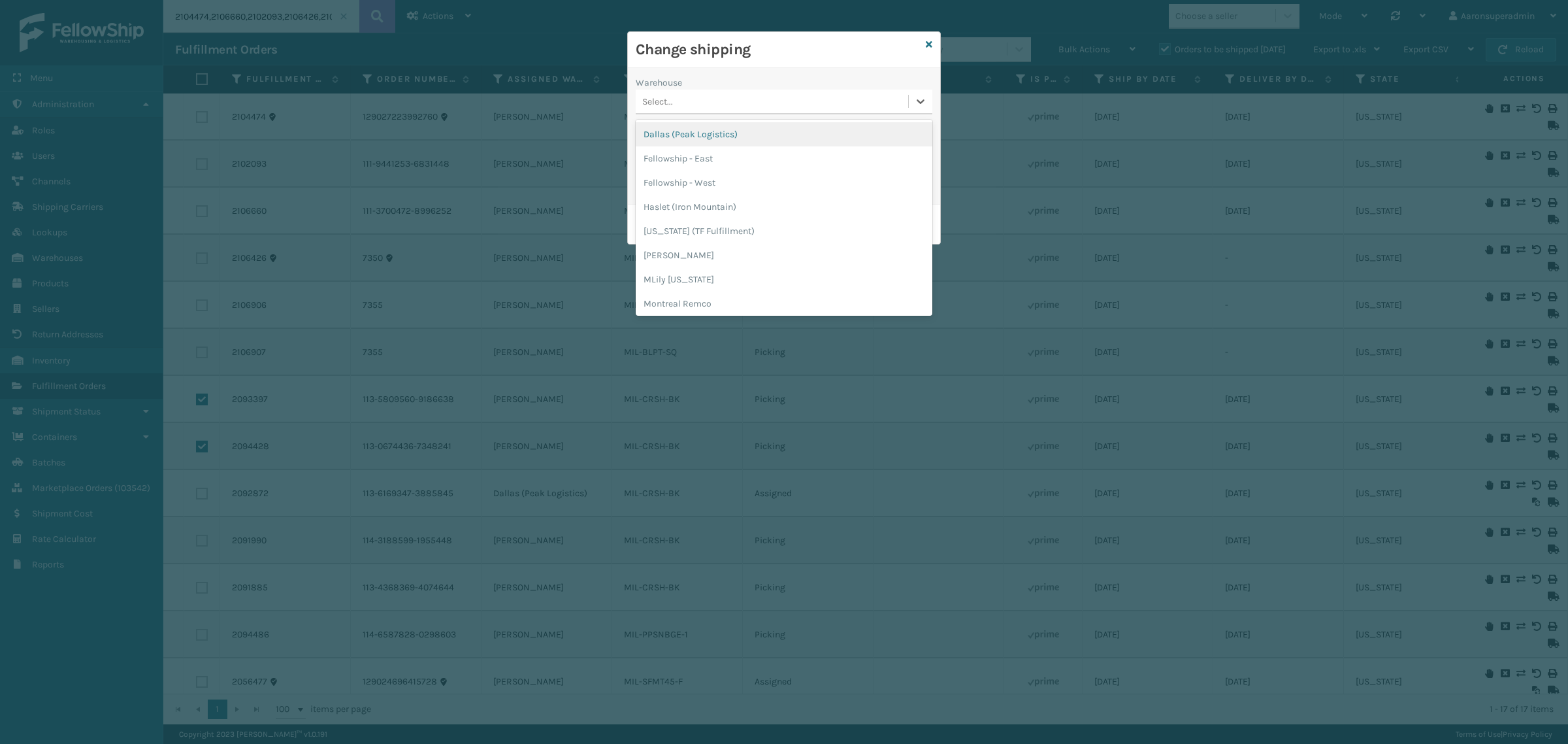
click at [668, 141] on div "Dallas (Peak Logistics)" at bounding box center [784, 134] width 297 height 24
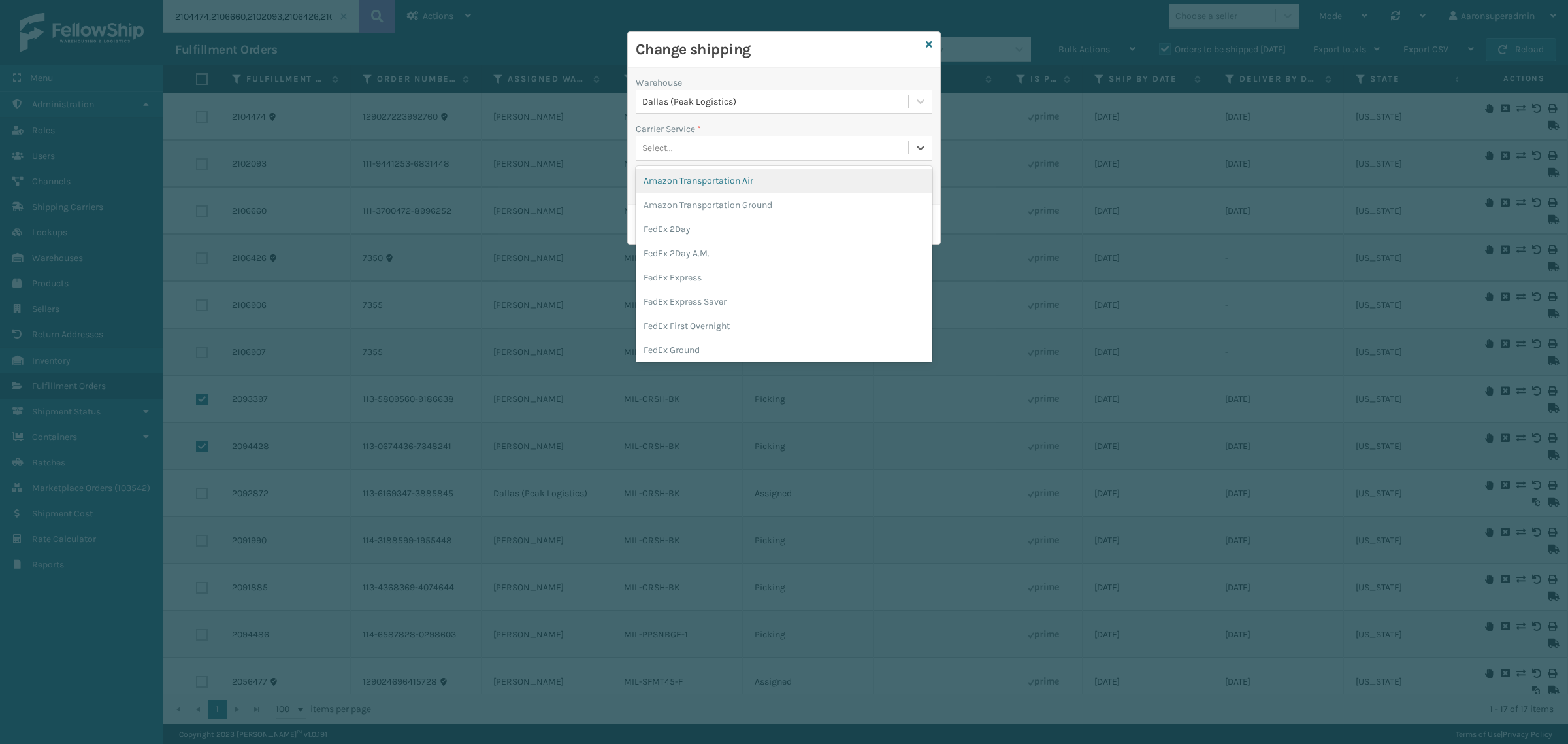
click at [671, 144] on div "Select..." at bounding box center [657, 148] width 31 height 14
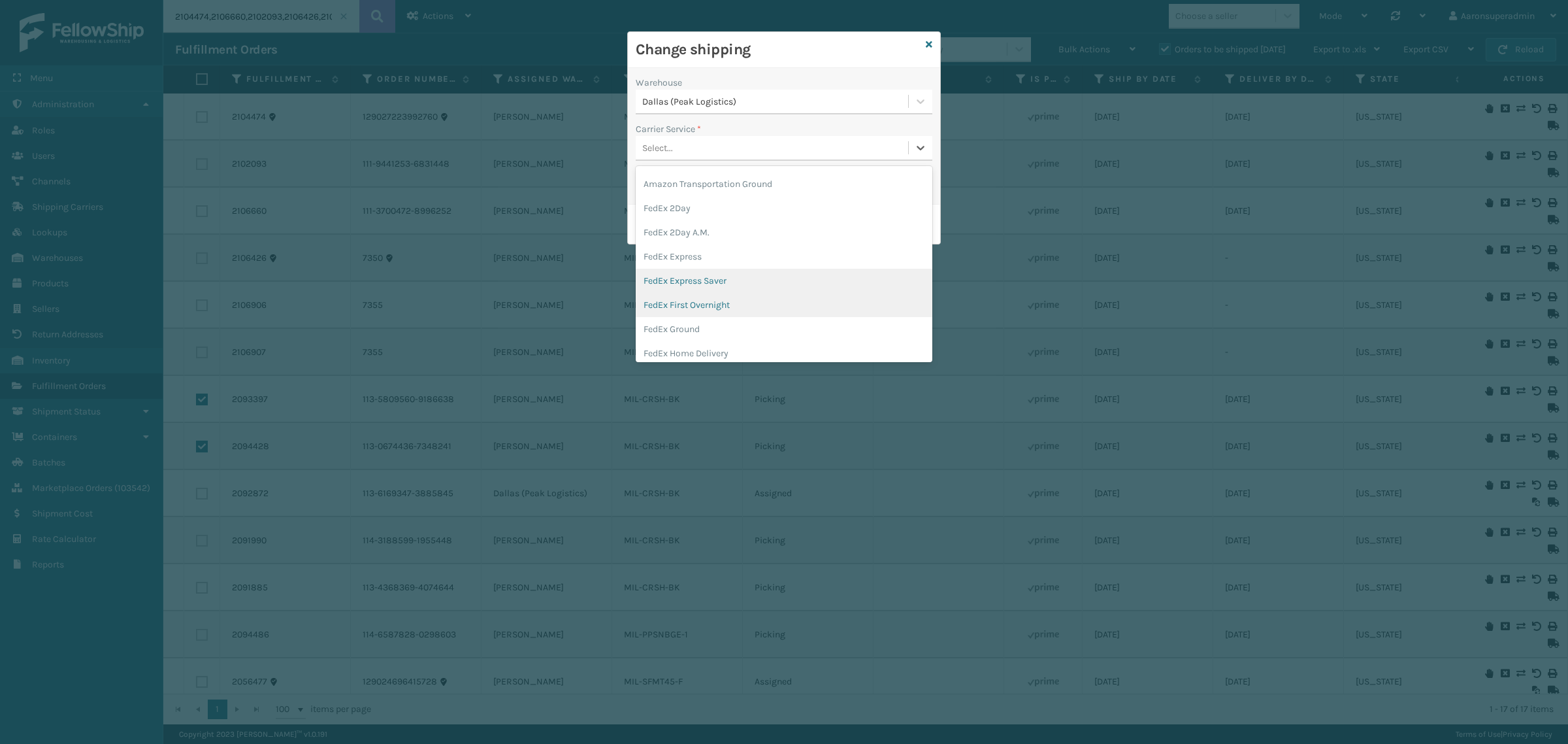
scroll to position [27, 0]
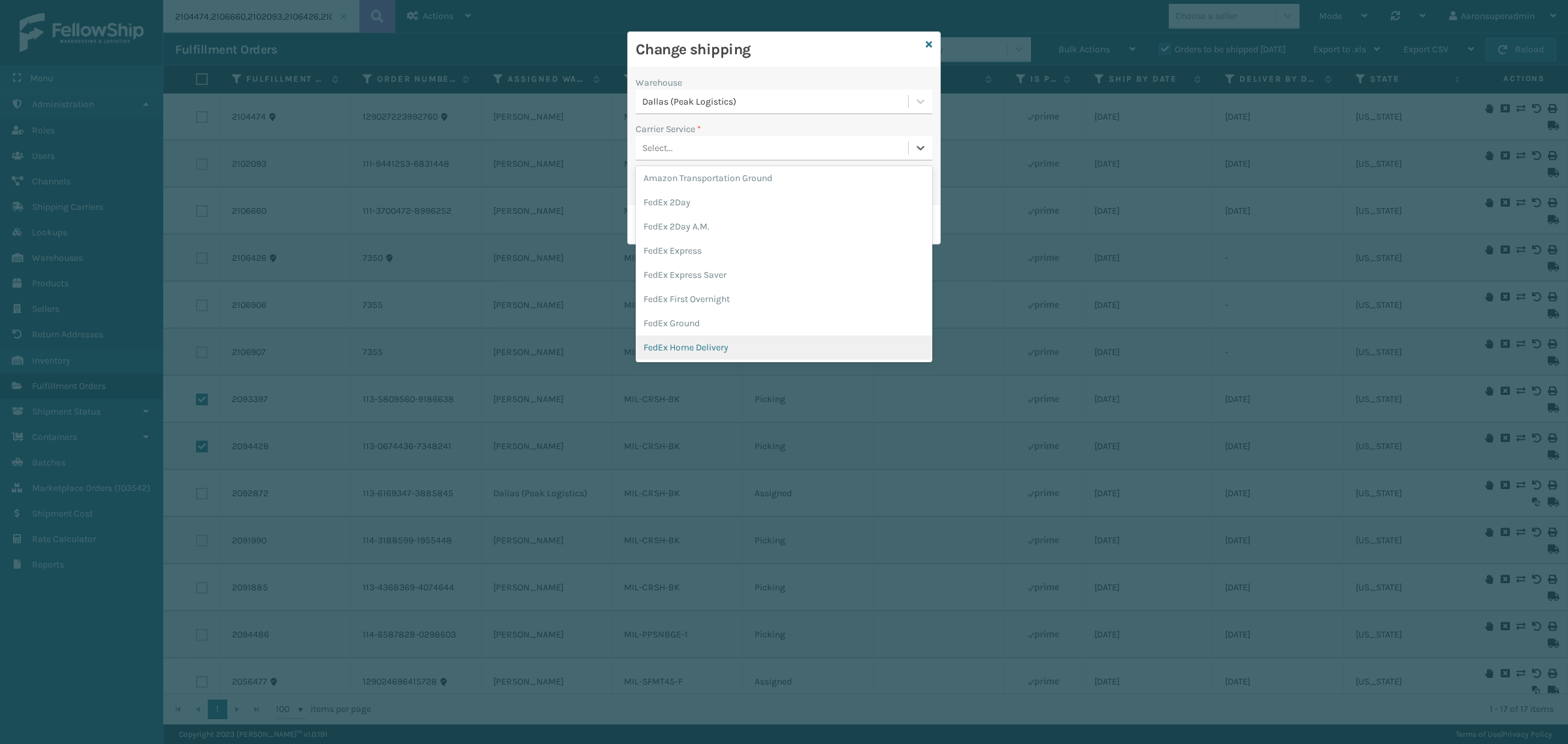
drag, startPoint x: 706, startPoint y: 345, endPoint x: 707, endPoint y: 338, distance: 7.1
click at [707, 345] on div "FedEx Home Delivery" at bounding box center [784, 347] width 297 height 24
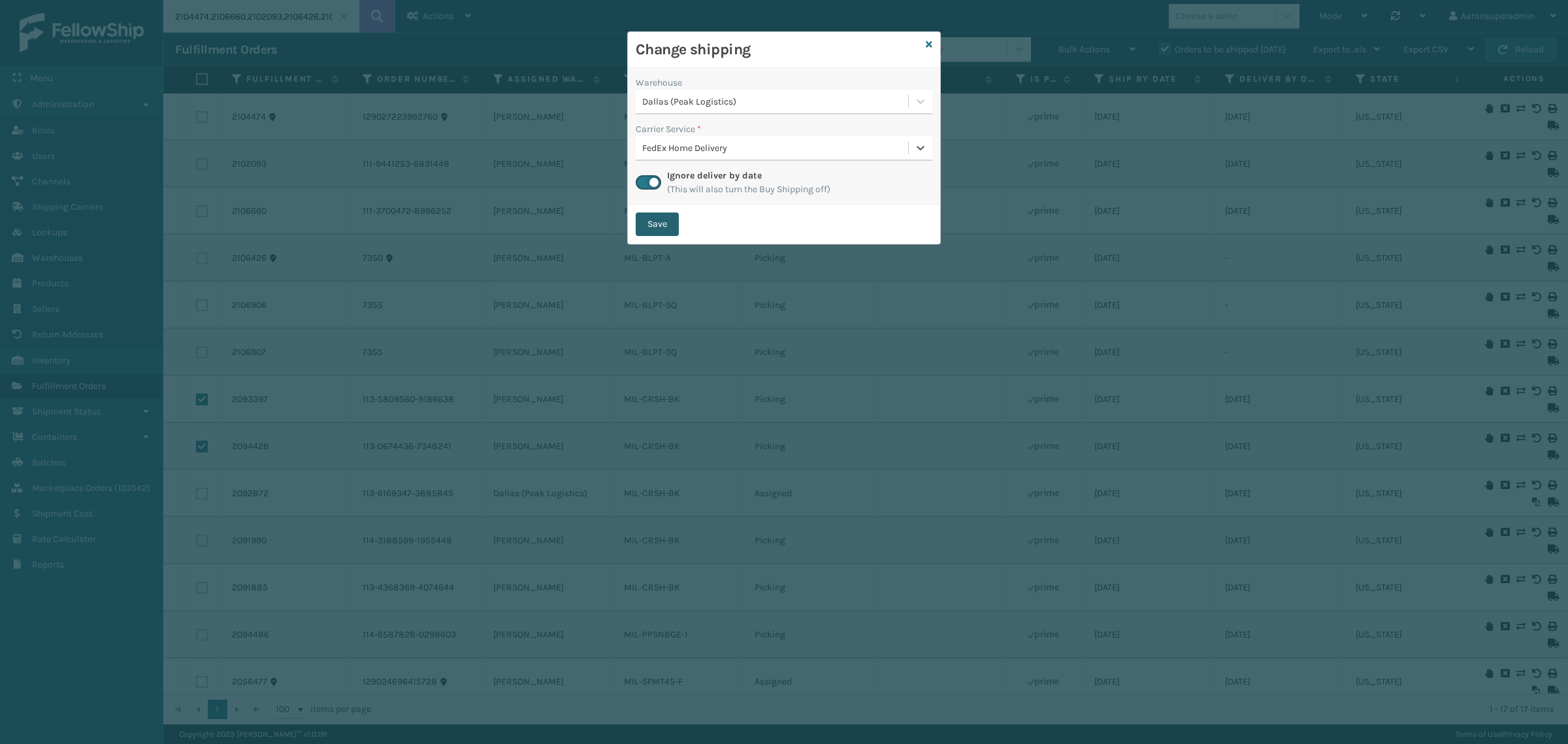
click at [660, 226] on button "Save" at bounding box center [657, 224] width 43 height 23
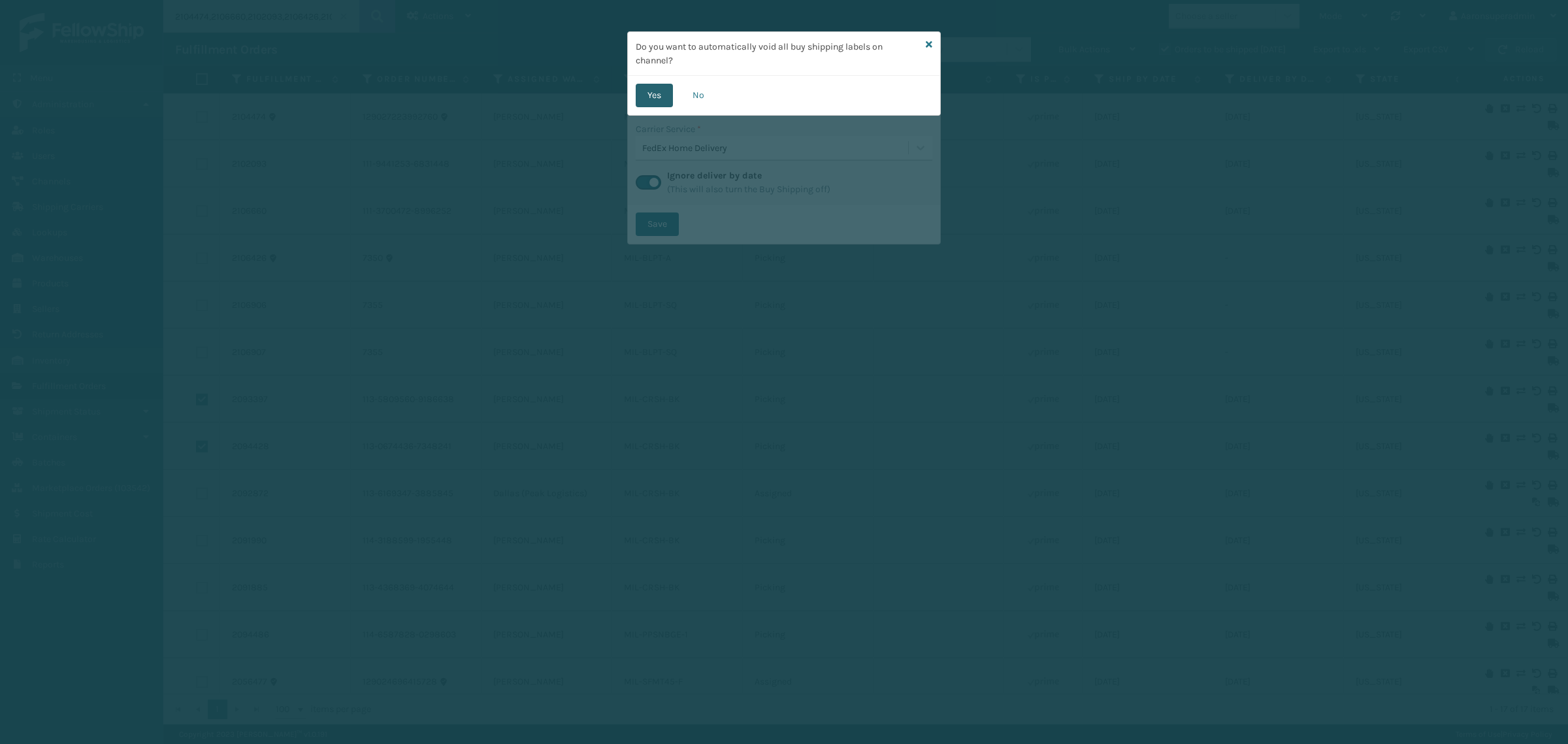
click at [661, 88] on button "Yes" at bounding box center [654, 95] width 37 height 23
checkbox input "false"
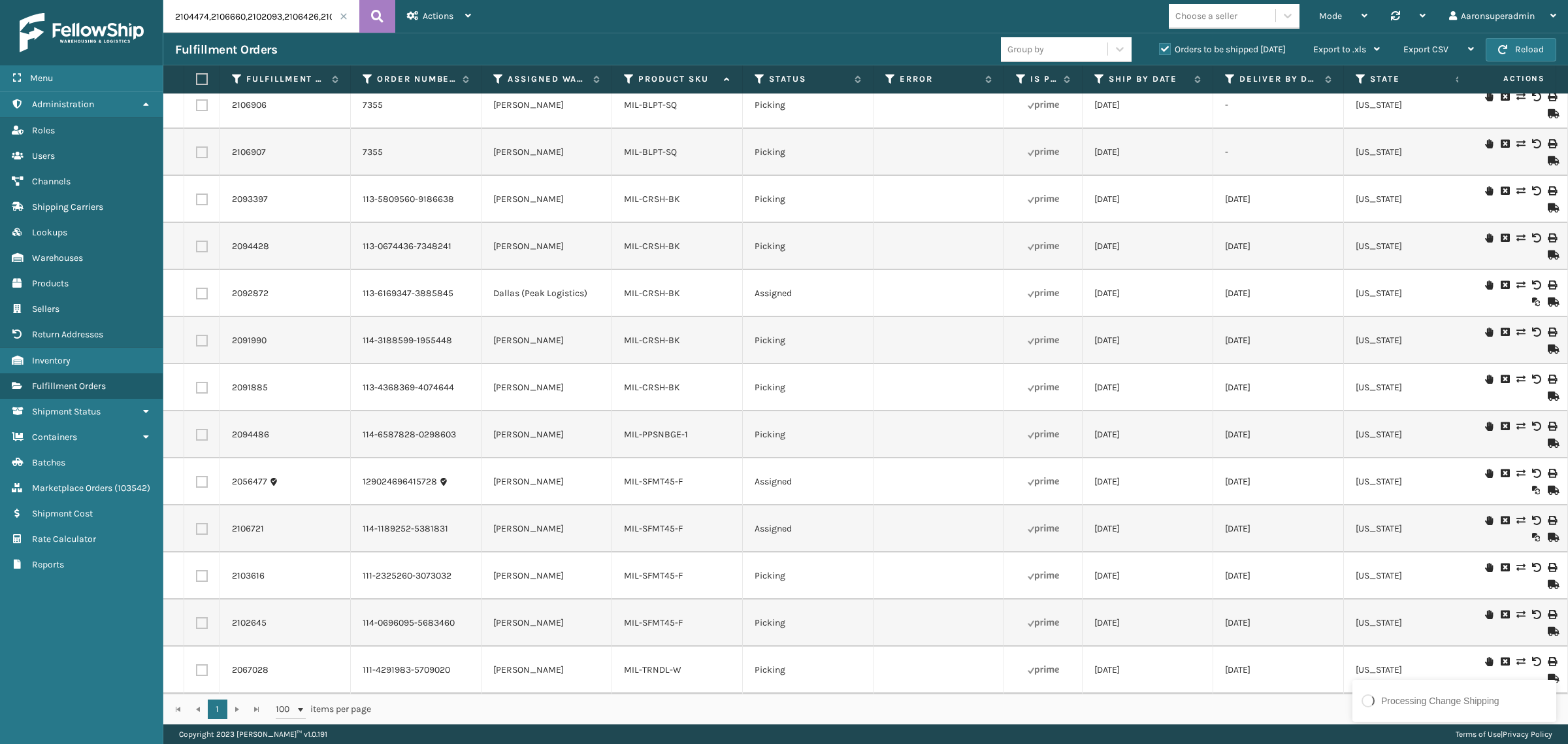
scroll to position [212, 0]
click at [1516, 327] on icon at bounding box center [1520, 332] width 8 height 9
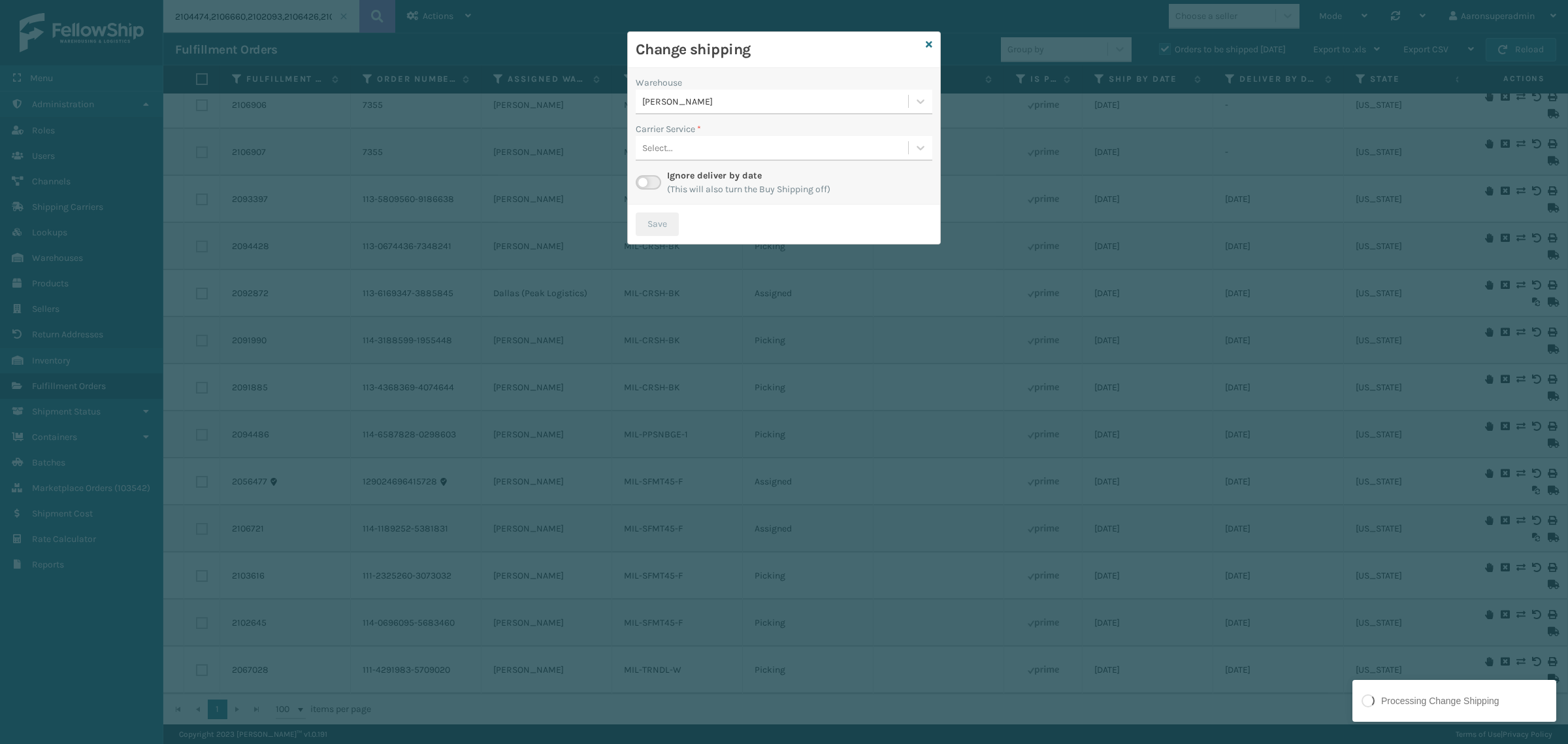
click at [661, 89] on div "[PERSON_NAME]" at bounding box center [784, 102] width 297 height 25
click at [706, 175] on label "Ignore deliver by date" at bounding box center [714, 175] width 95 height 11
click at [655, 89] on div "[PERSON_NAME]" at bounding box center [784, 102] width 297 height 25
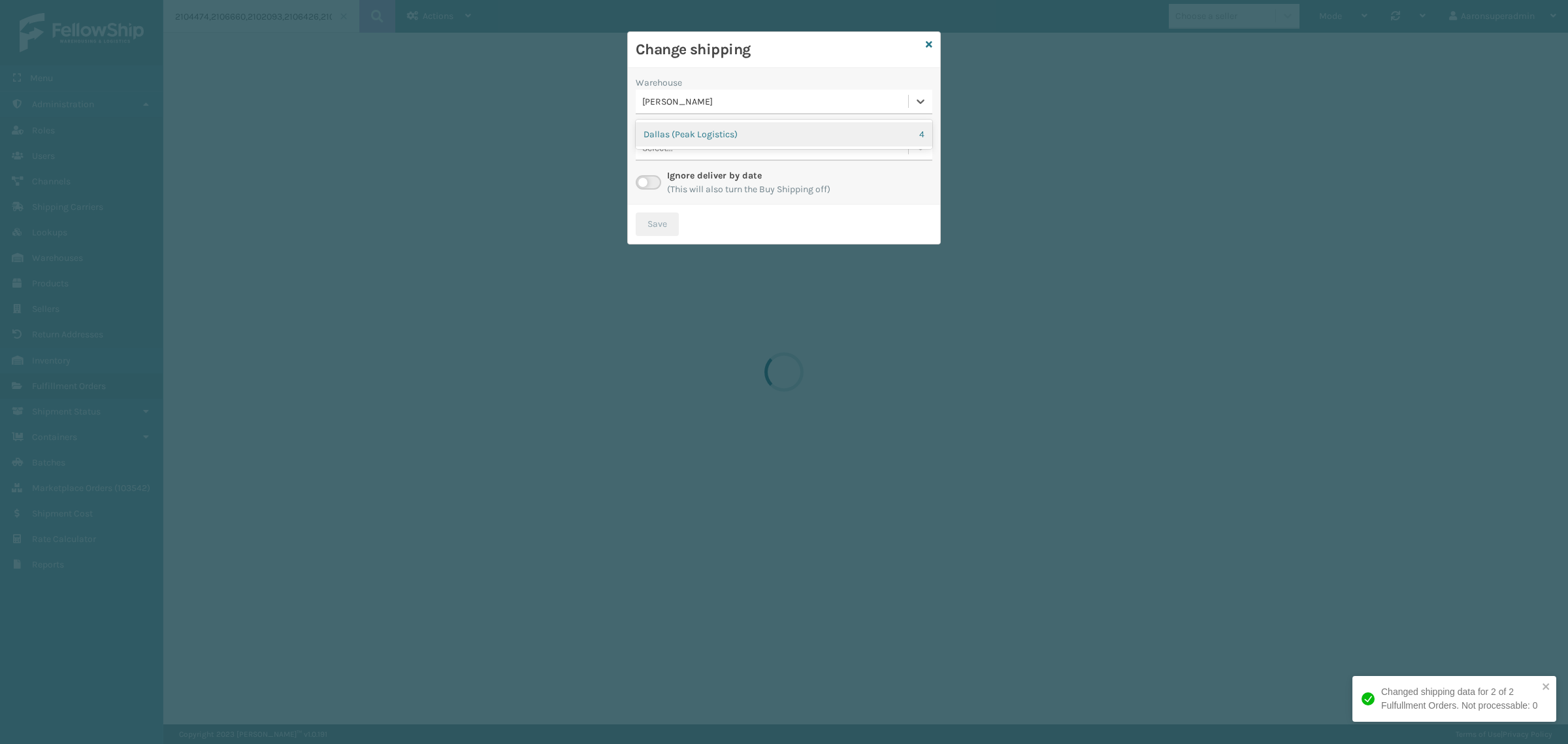
click at [670, 138] on div "Dallas (Peak Logistics) 4" at bounding box center [784, 134] width 297 height 24
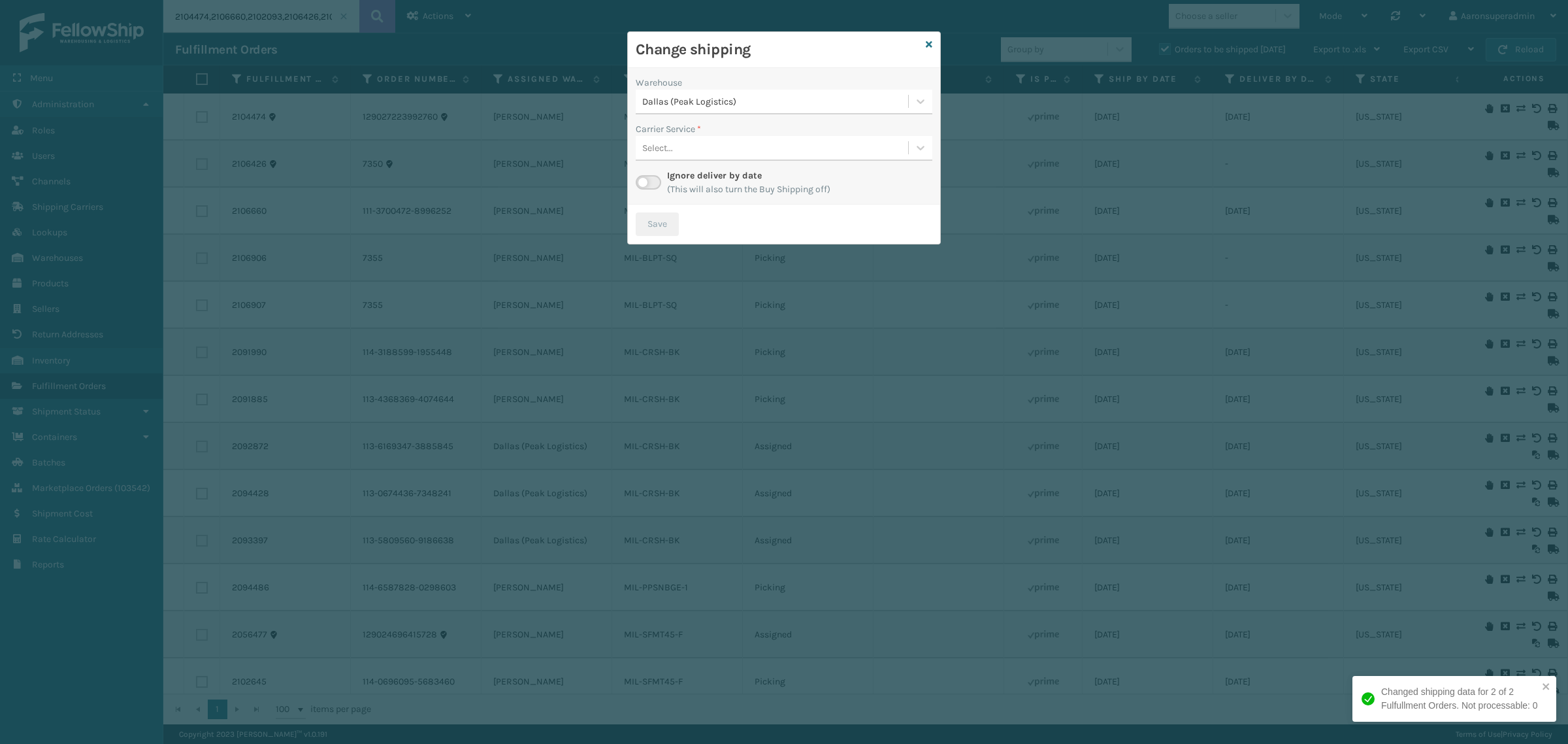
click at [655, 161] on div "Select..." at bounding box center [784, 148] width 297 height 25
click at [679, 142] on div "Select..." at bounding box center [772, 148] width 273 height 21
click at [654, 180] on label at bounding box center [648, 182] width 26 height 14
click at [644, 180] on input "checkbox" at bounding box center [639, 179] width 8 height 8
click at [700, 145] on div "Select..." at bounding box center [772, 148] width 273 height 21
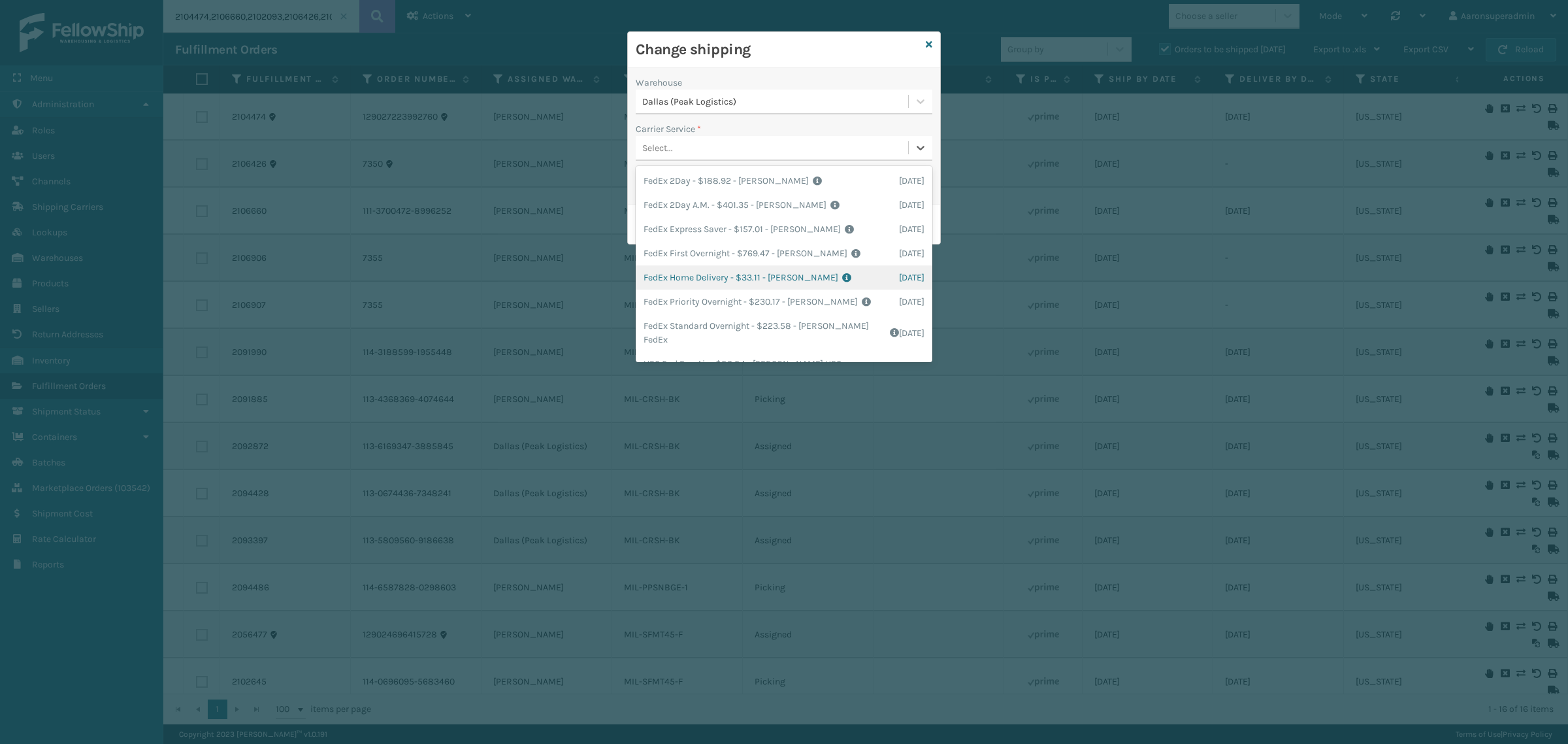
click at [692, 276] on div "FedEx Home Delivery - $33.11 - [PERSON_NAME] FedEx Shipping Cost $29.04 Surplus…" at bounding box center [784, 277] width 297 height 24
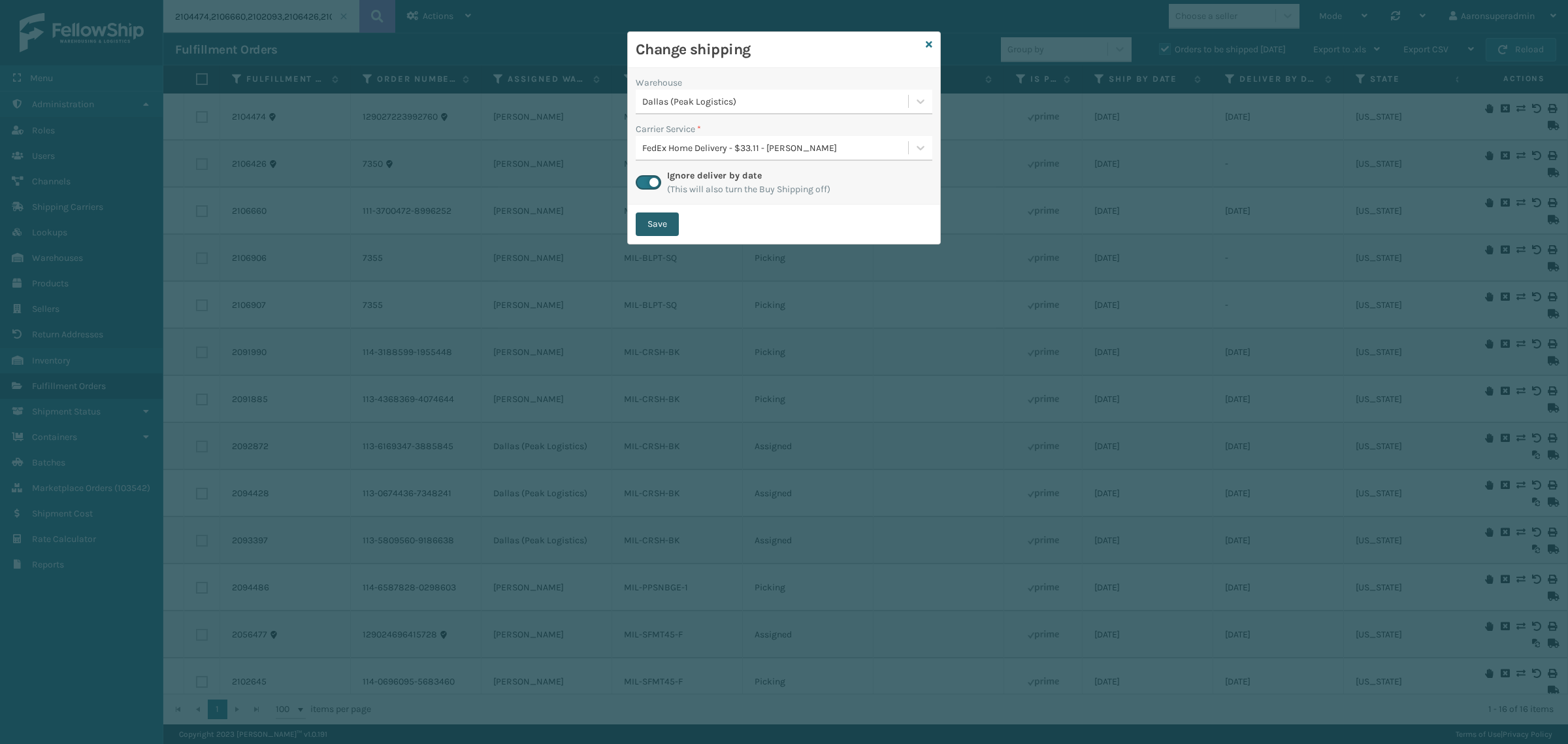
click at [658, 227] on button "Save" at bounding box center [657, 224] width 43 height 23
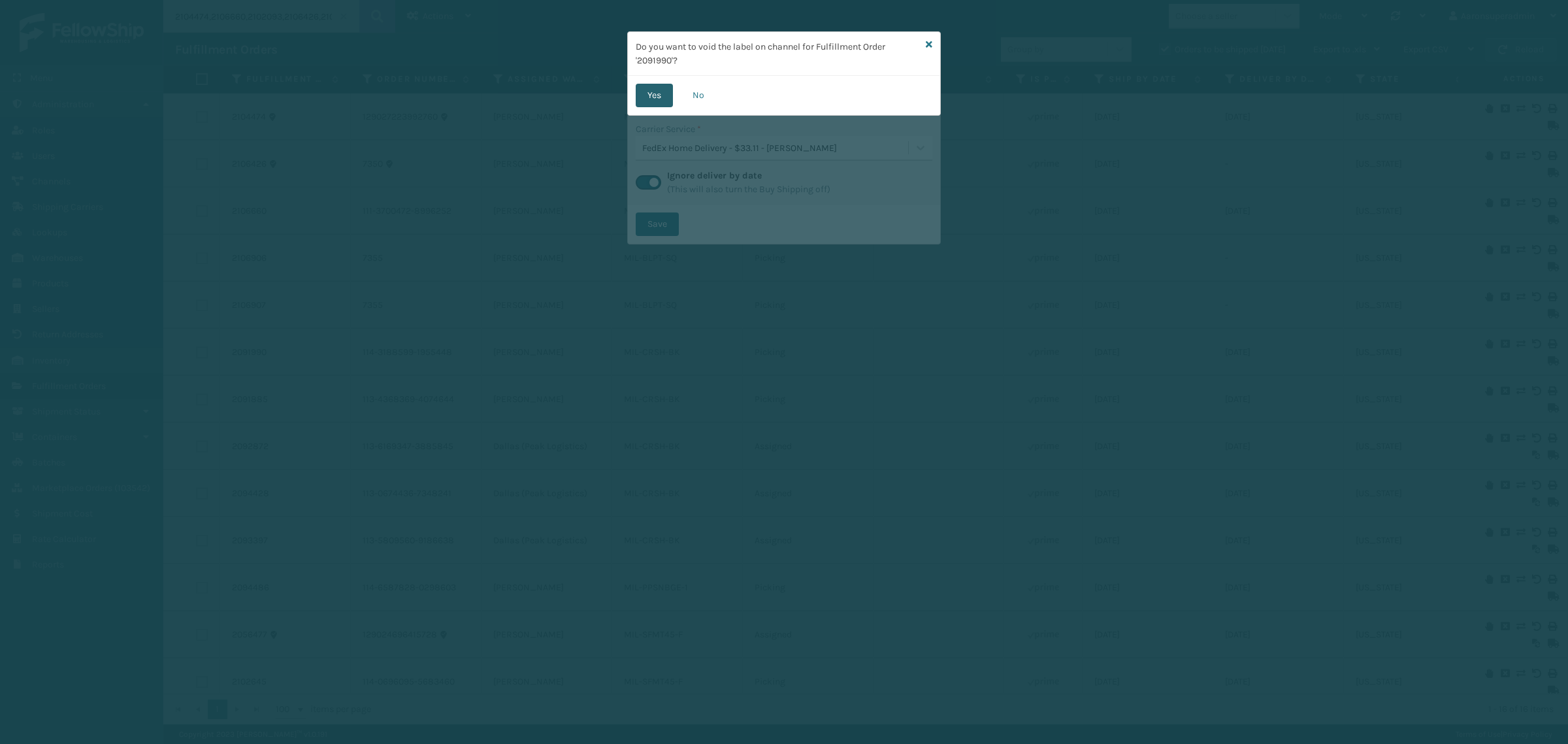
click at [649, 93] on button "Yes" at bounding box center [654, 95] width 37 height 23
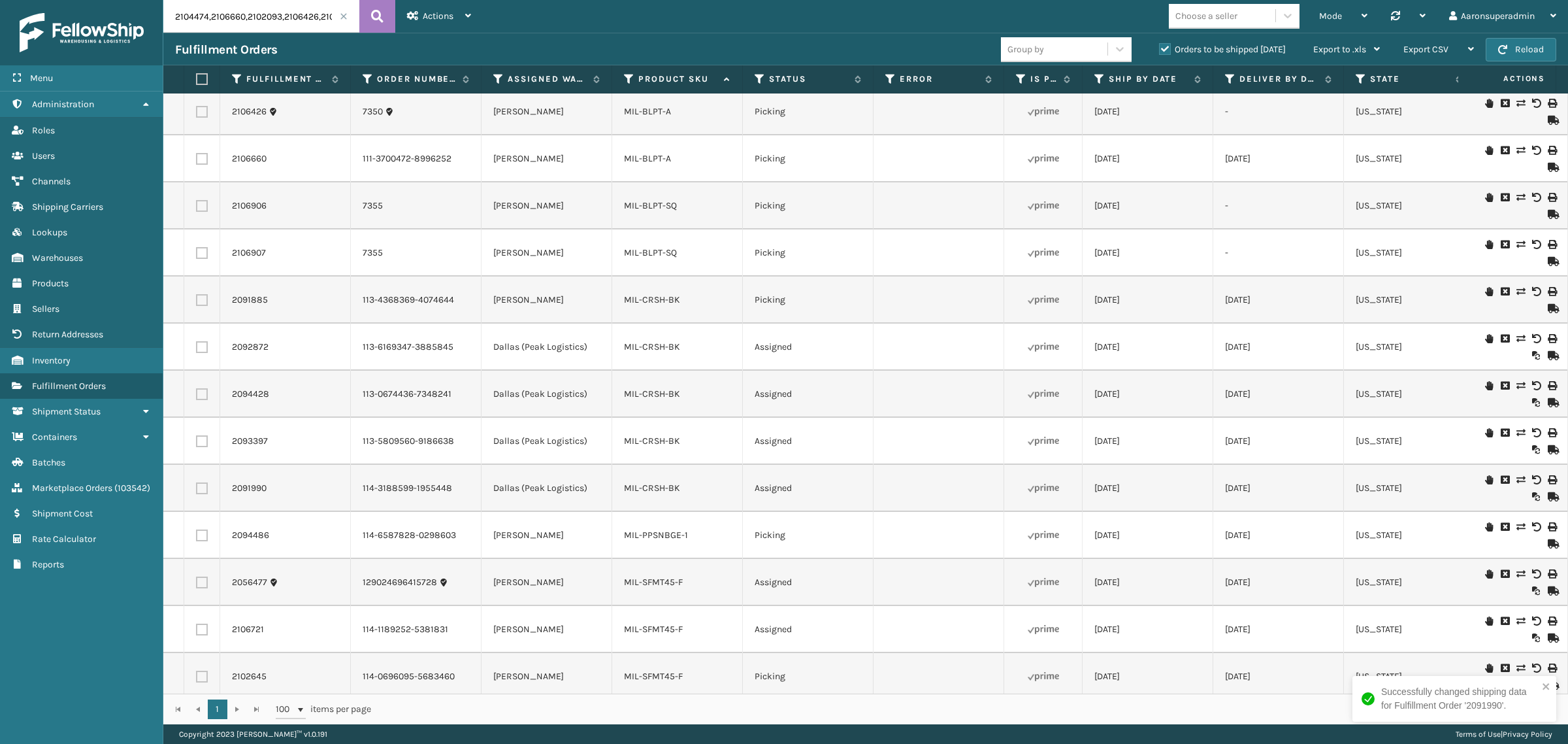
scroll to position [55, 0]
click at [1516, 292] on icon at bounding box center [1520, 289] width 8 height 9
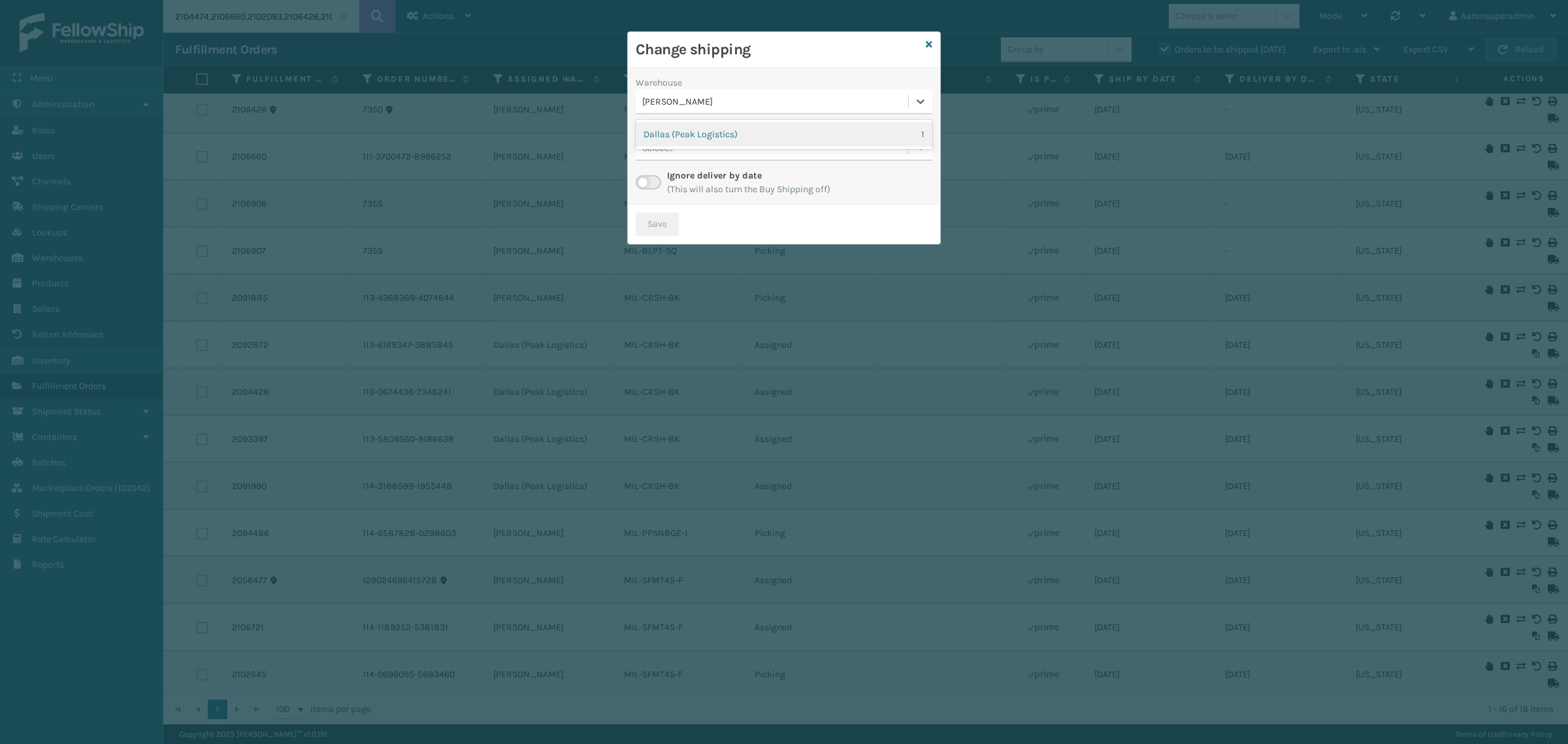
click at [685, 102] on div "[PERSON_NAME]" at bounding box center [776, 102] width 267 height 14
click at [694, 131] on div "Dallas (Peak Logistics) 1" at bounding box center [784, 134] width 297 height 24
click at [706, 152] on div "Select..." at bounding box center [772, 148] width 273 height 21
click at [704, 132] on div "Carrier Service *" at bounding box center [784, 129] width 297 height 14
click at [652, 180] on label at bounding box center [648, 182] width 26 height 14
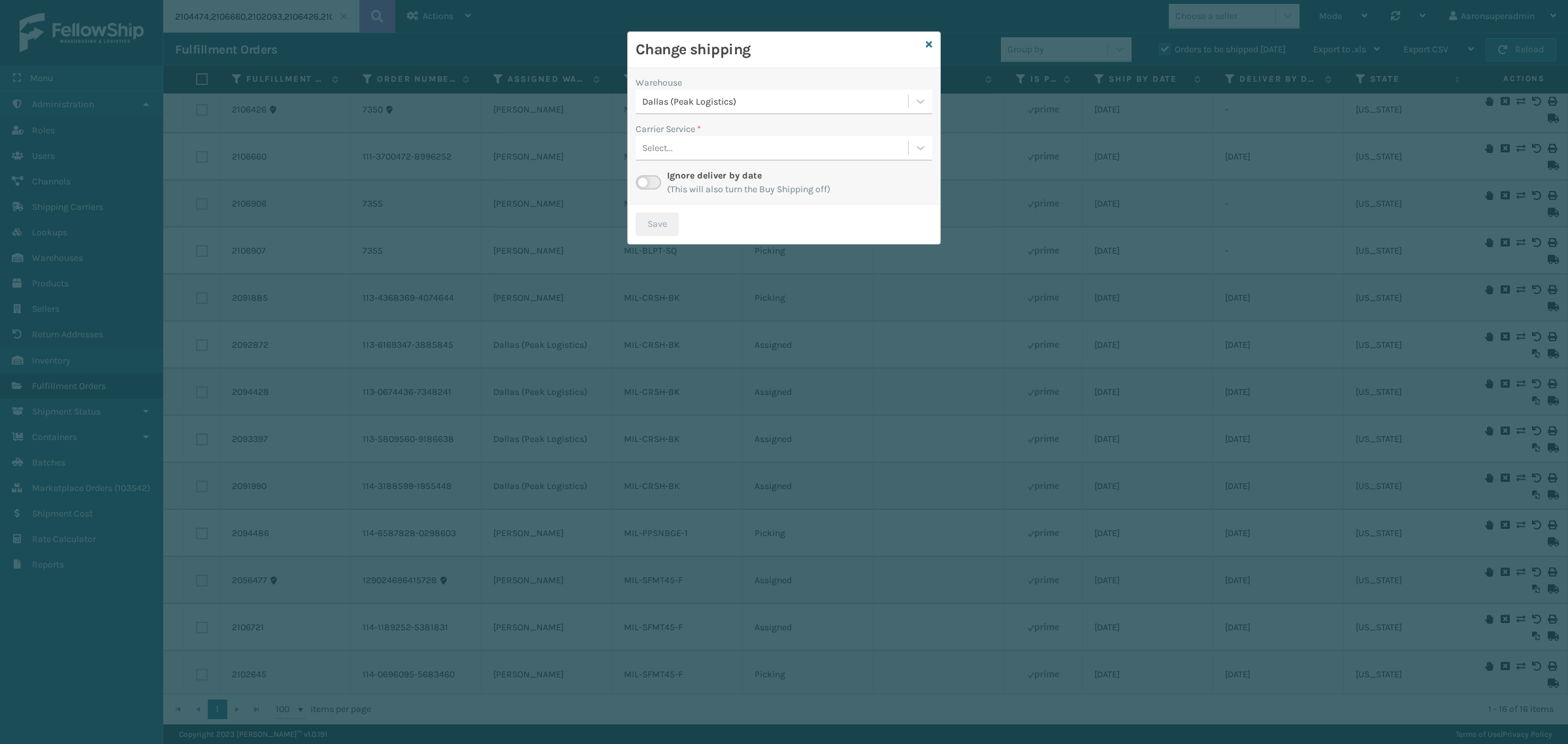
click at [644, 180] on input "checkbox" at bounding box center [639, 179] width 8 height 8
click at [710, 152] on div "Select..." at bounding box center [772, 148] width 273 height 21
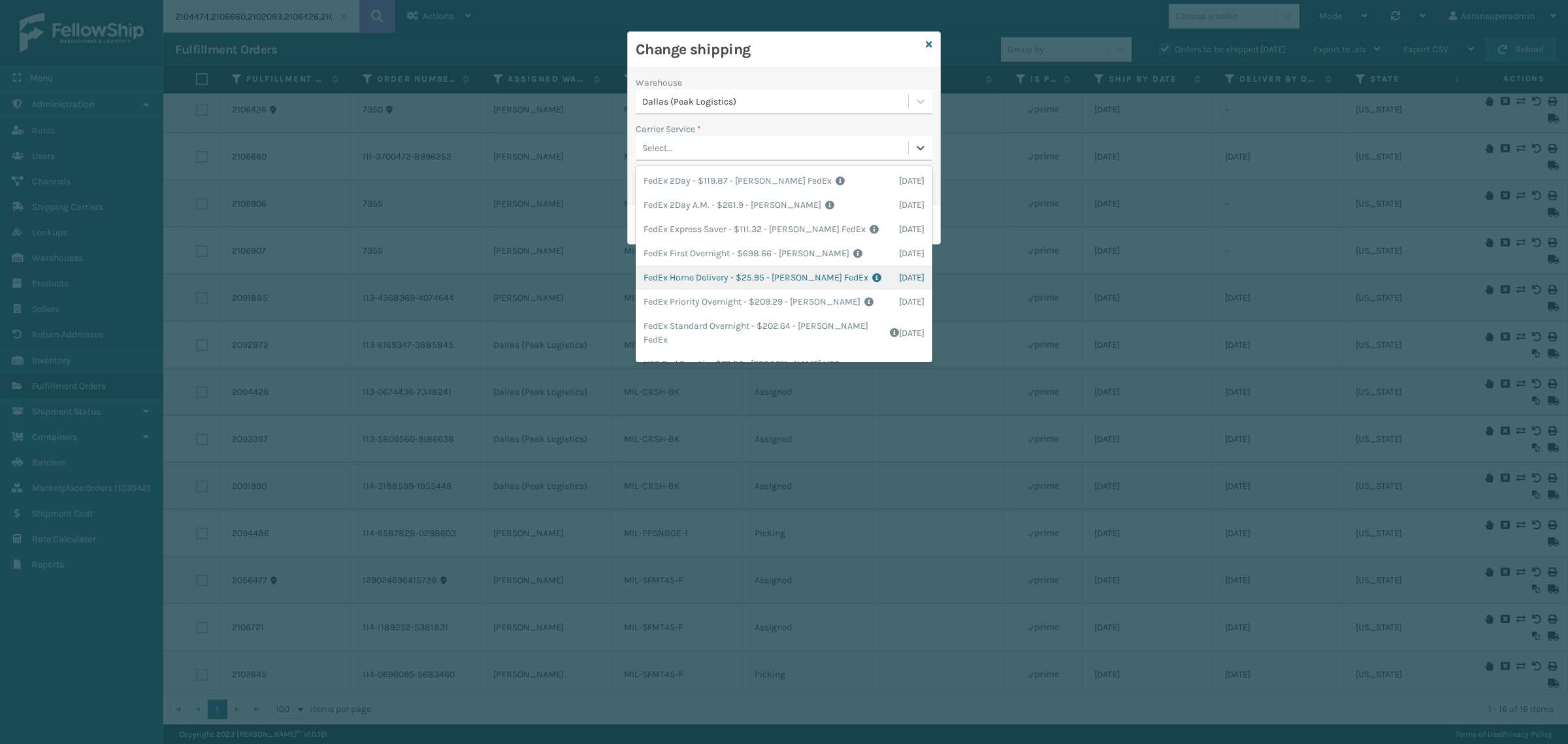
click at [692, 277] on div "FedEx Home Delivery - $25.95 - [PERSON_NAME] FedEx Shipping Cost $22.76 Surplus…" at bounding box center [784, 277] width 297 height 24
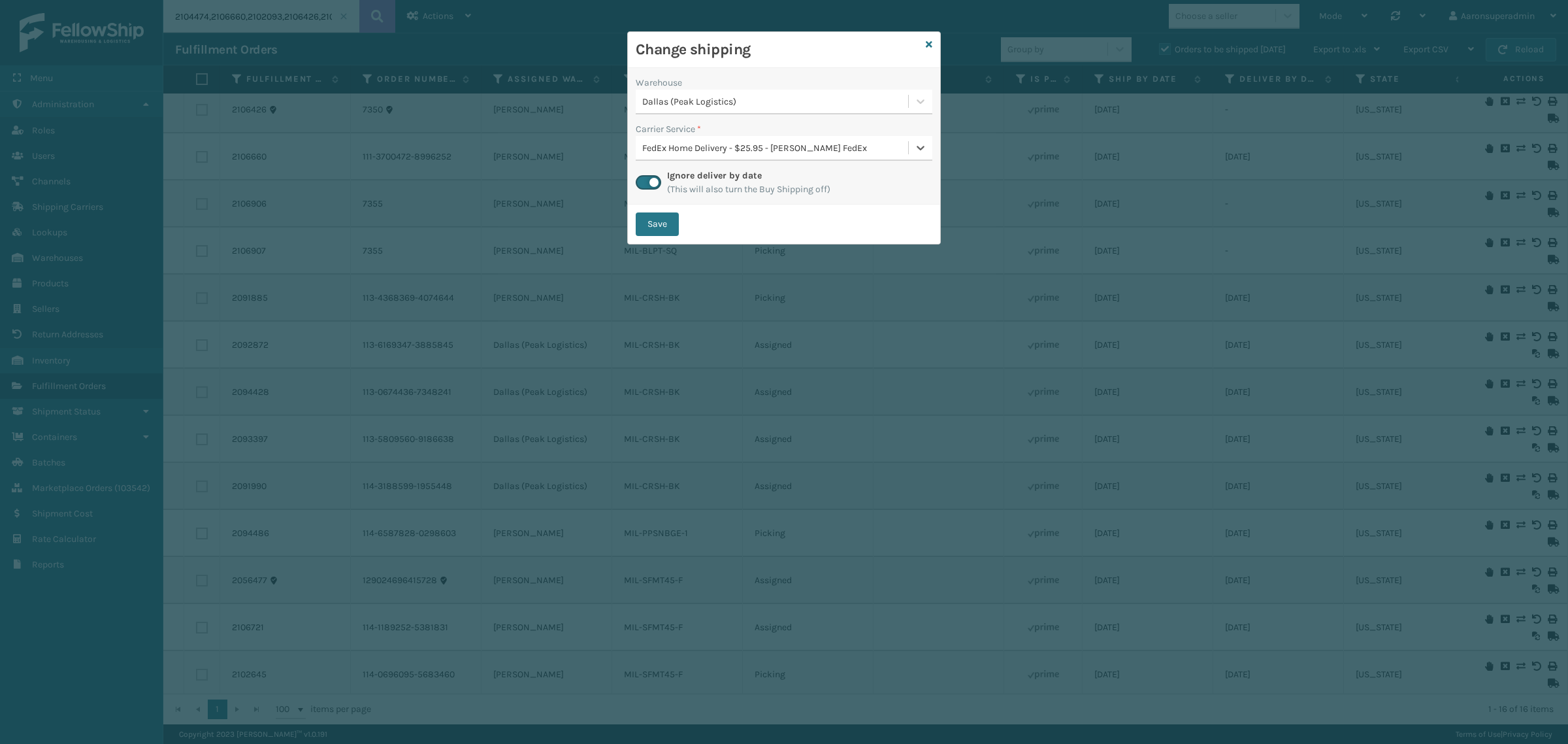
click at [657, 210] on div "Save" at bounding box center [784, 224] width 312 height 39
click at [654, 220] on button "Save" at bounding box center [657, 224] width 43 height 23
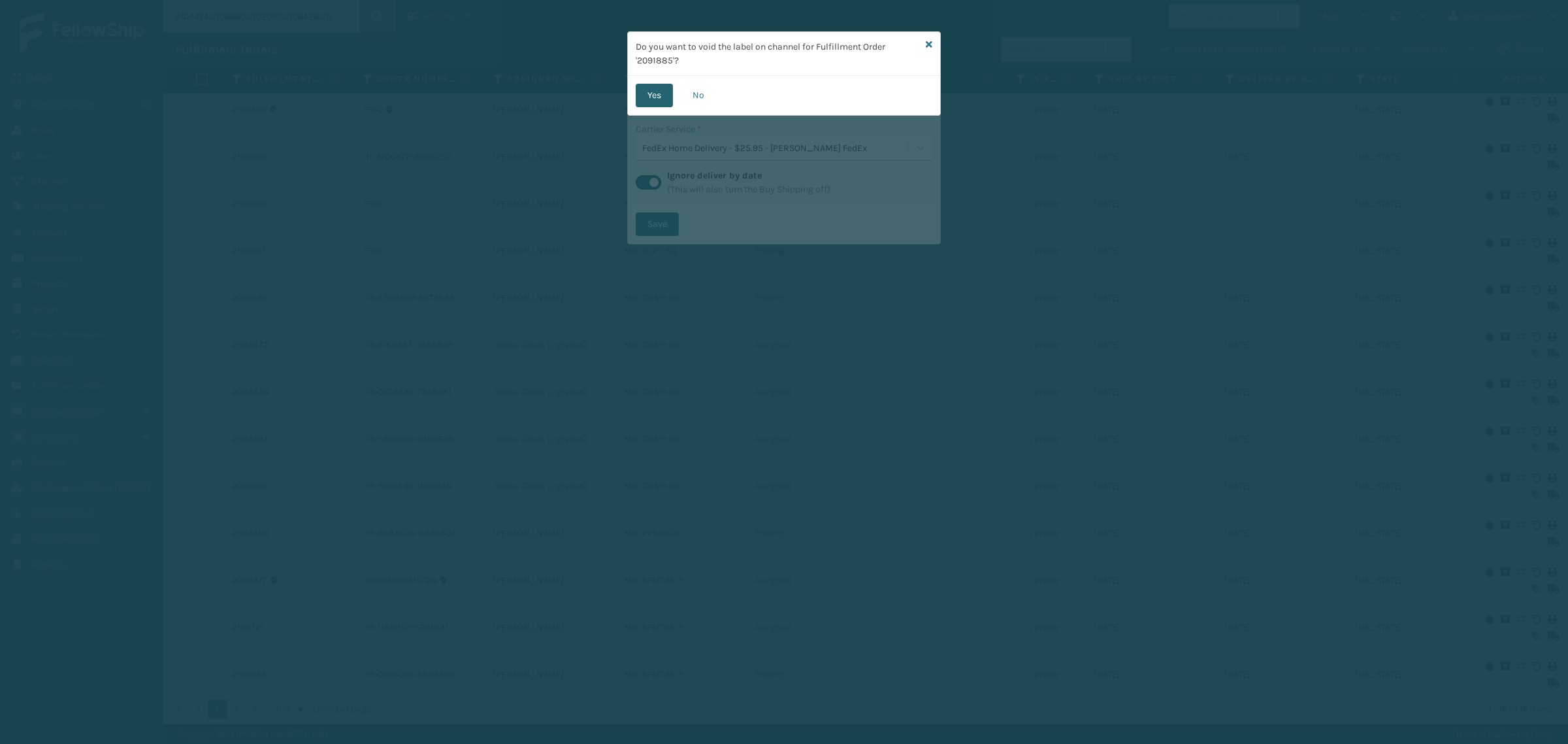
click at [654, 92] on button "Yes" at bounding box center [654, 95] width 37 height 23
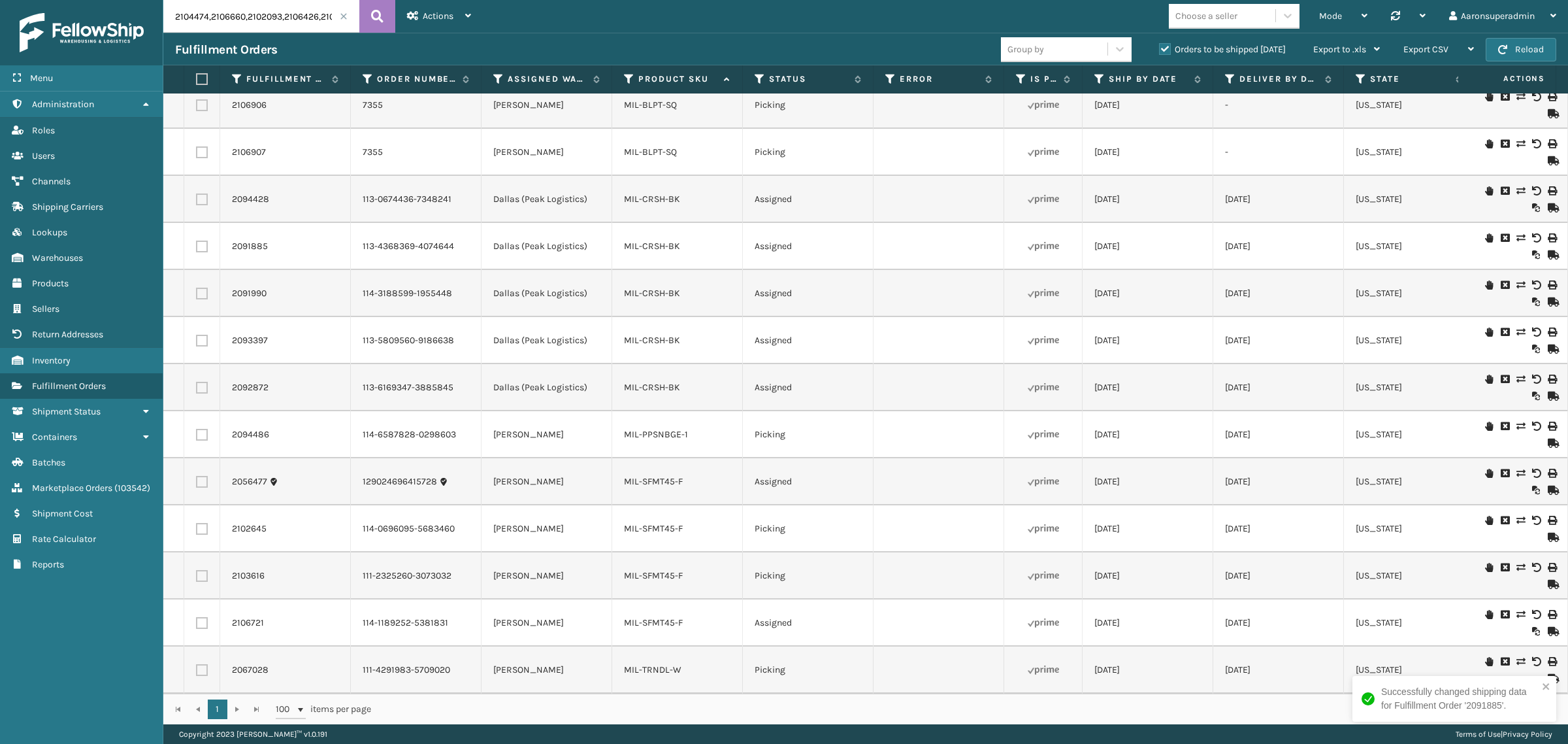
scroll to position [164, 0]
click at [662, 429] on link "MIL-PPSNBGE-1" at bounding box center [656, 434] width 64 height 11
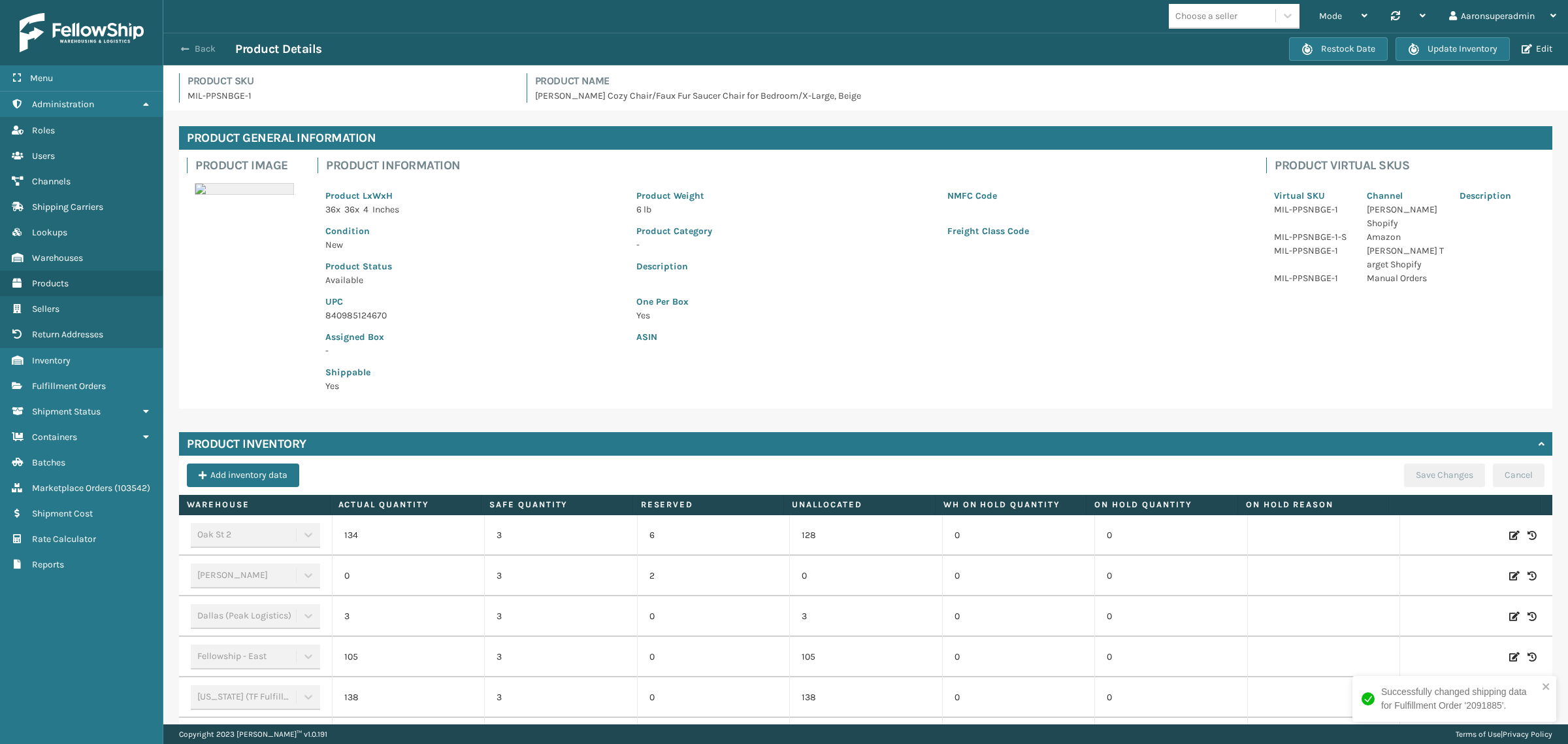
click at [208, 46] on button "Back" at bounding box center [205, 49] width 60 height 12
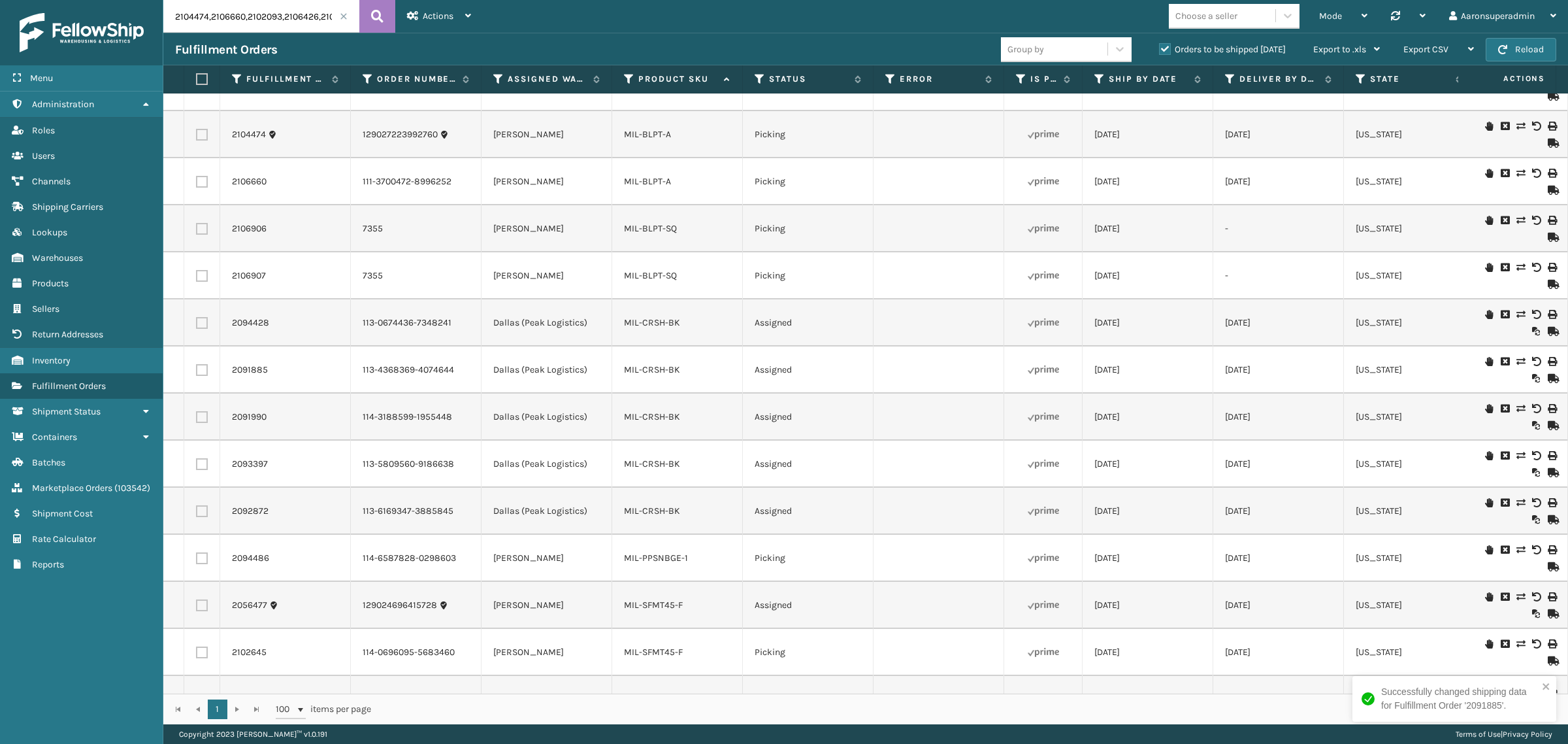
scroll to position [82, 0]
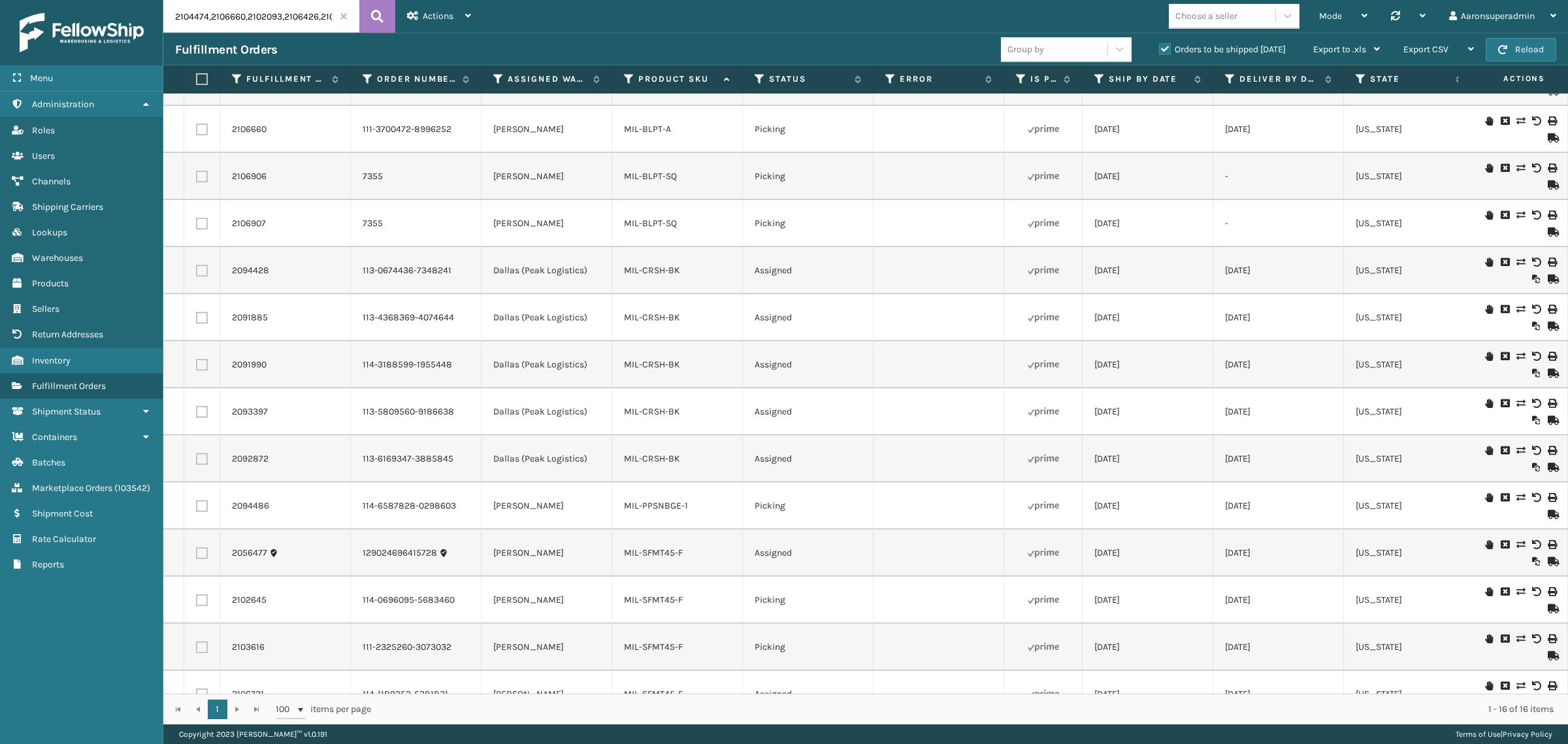
click at [1516, 495] on icon at bounding box center [1520, 497] width 8 height 9
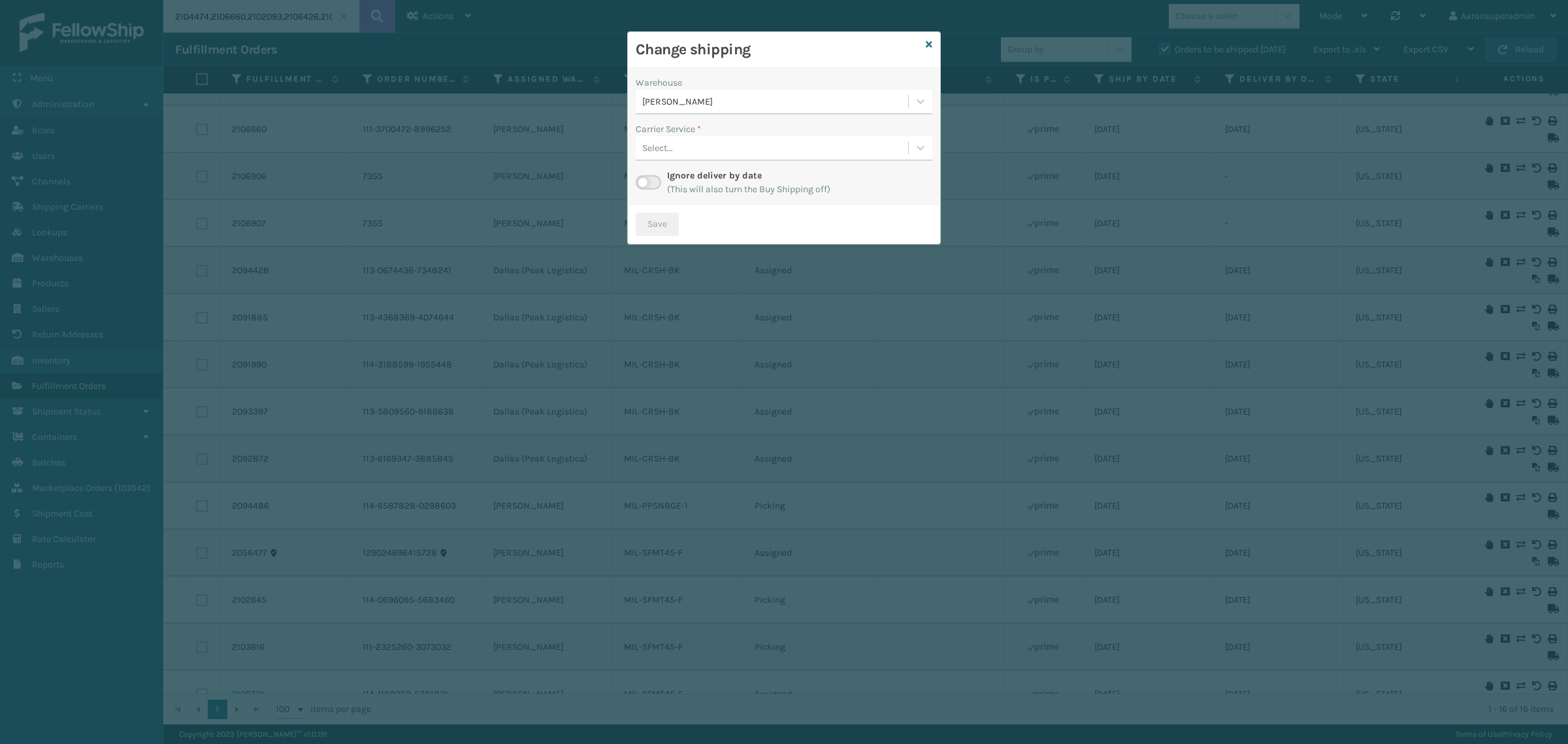
click at [717, 105] on div "[PERSON_NAME]" at bounding box center [776, 102] width 267 height 14
drag, startPoint x: 709, startPoint y: 127, endPoint x: 720, endPoint y: 173, distance: 47.3
click at [720, 173] on div "Dallas (Peak Logistics) 3 Fellowship - East 105 [US_STATE] (TF Fulfillment) [ST…" at bounding box center [784, 183] width 297 height 126
click at [720, 173] on div "[US_STATE] (TF Fulfillment) 138" at bounding box center [784, 183] width 297 height 24
click at [678, 152] on div "Select..." at bounding box center [772, 148] width 273 height 21
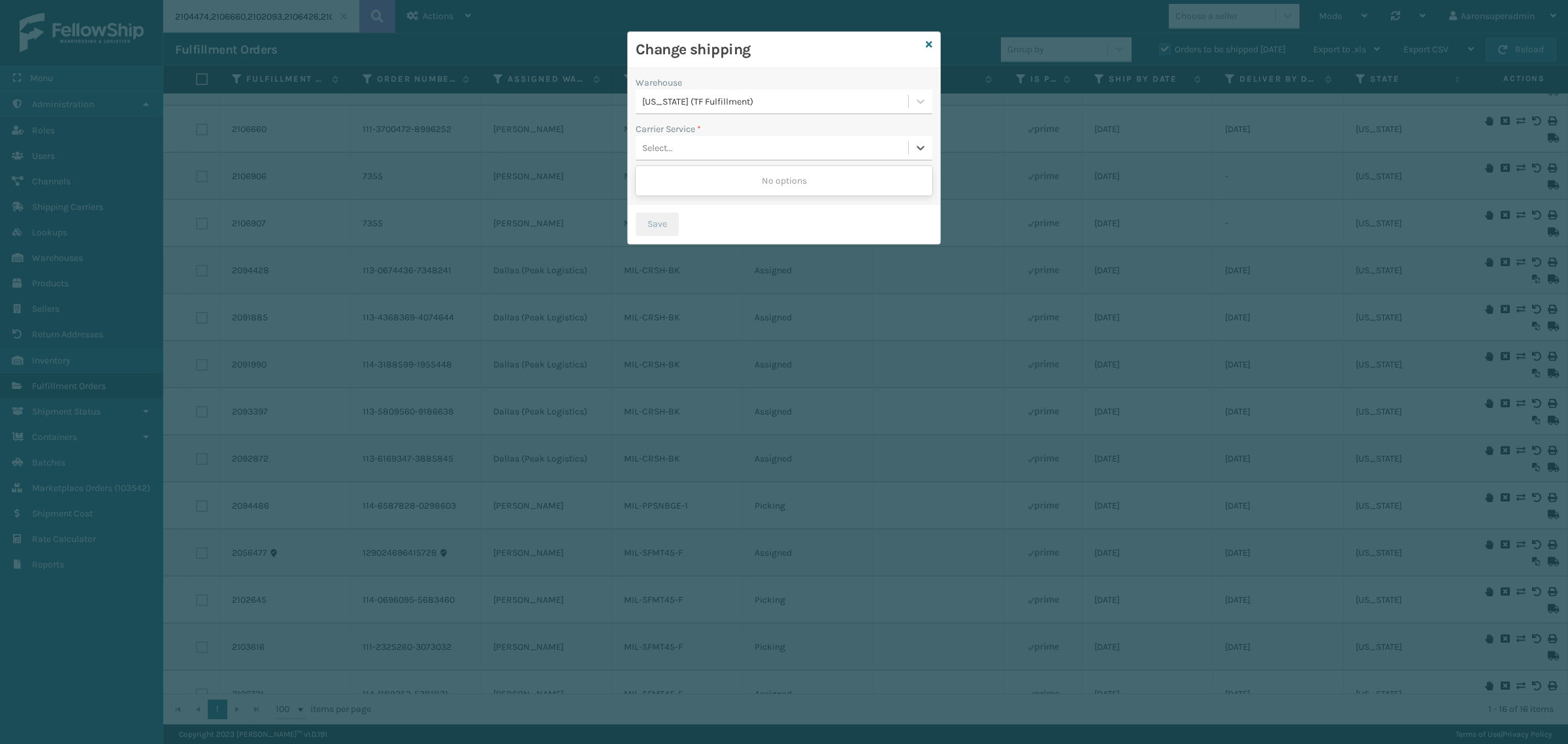
click at [684, 142] on div "Select..." at bounding box center [772, 148] width 273 height 21
click at [654, 188] on label at bounding box center [648, 182] width 26 height 14
click at [644, 183] on input "checkbox" at bounding box center [639, 179] width 8 height 8
click at [684, 140] on div "Select..." at bounding box center [772, 148] width 273 height 21
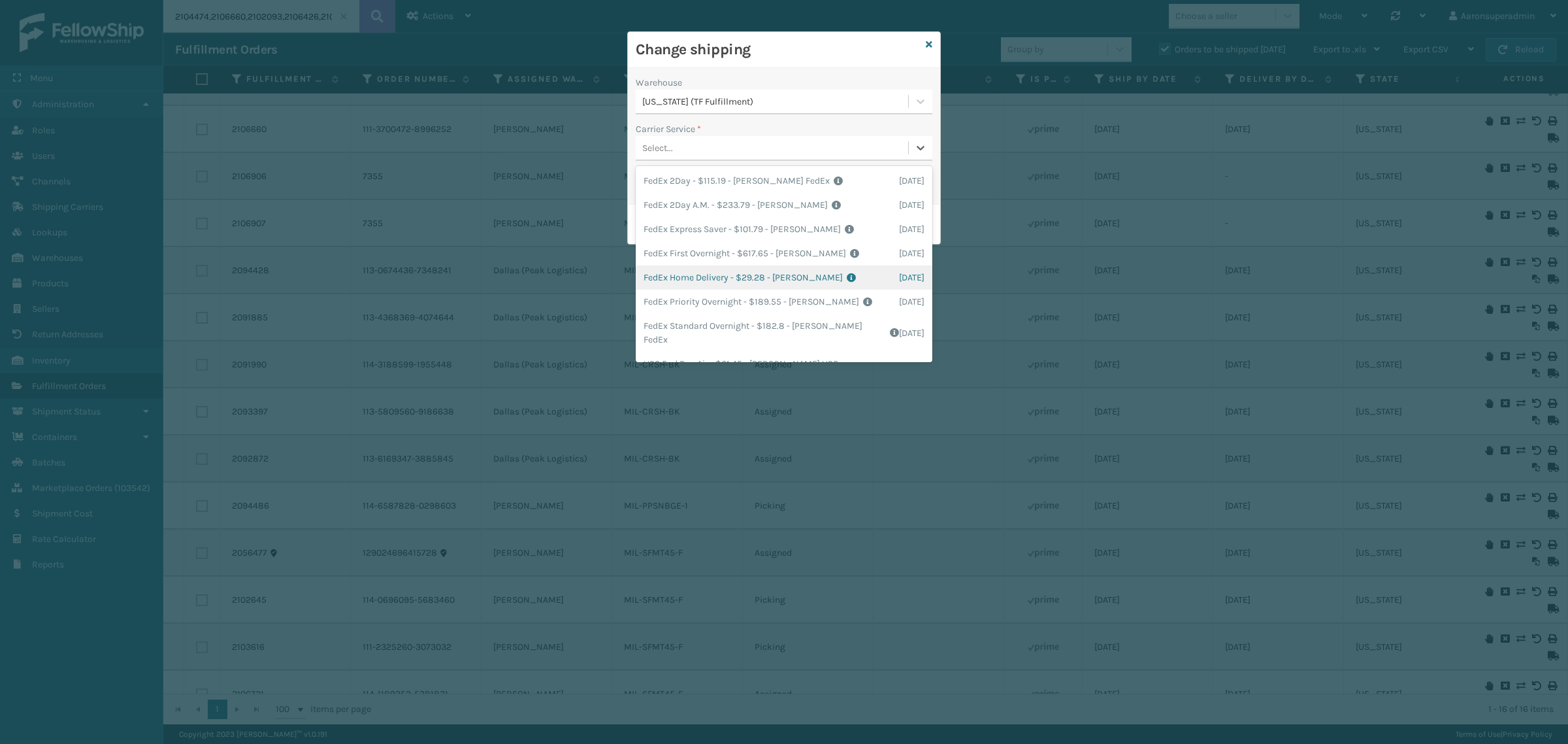
click at [704, 277] on div "FedEx Home Delivery - $29.28 - [PERSON_NAME] FedEx Shipping Cost $25.68 Surplus…" at bounding box center [784, 277] width 297 height 24
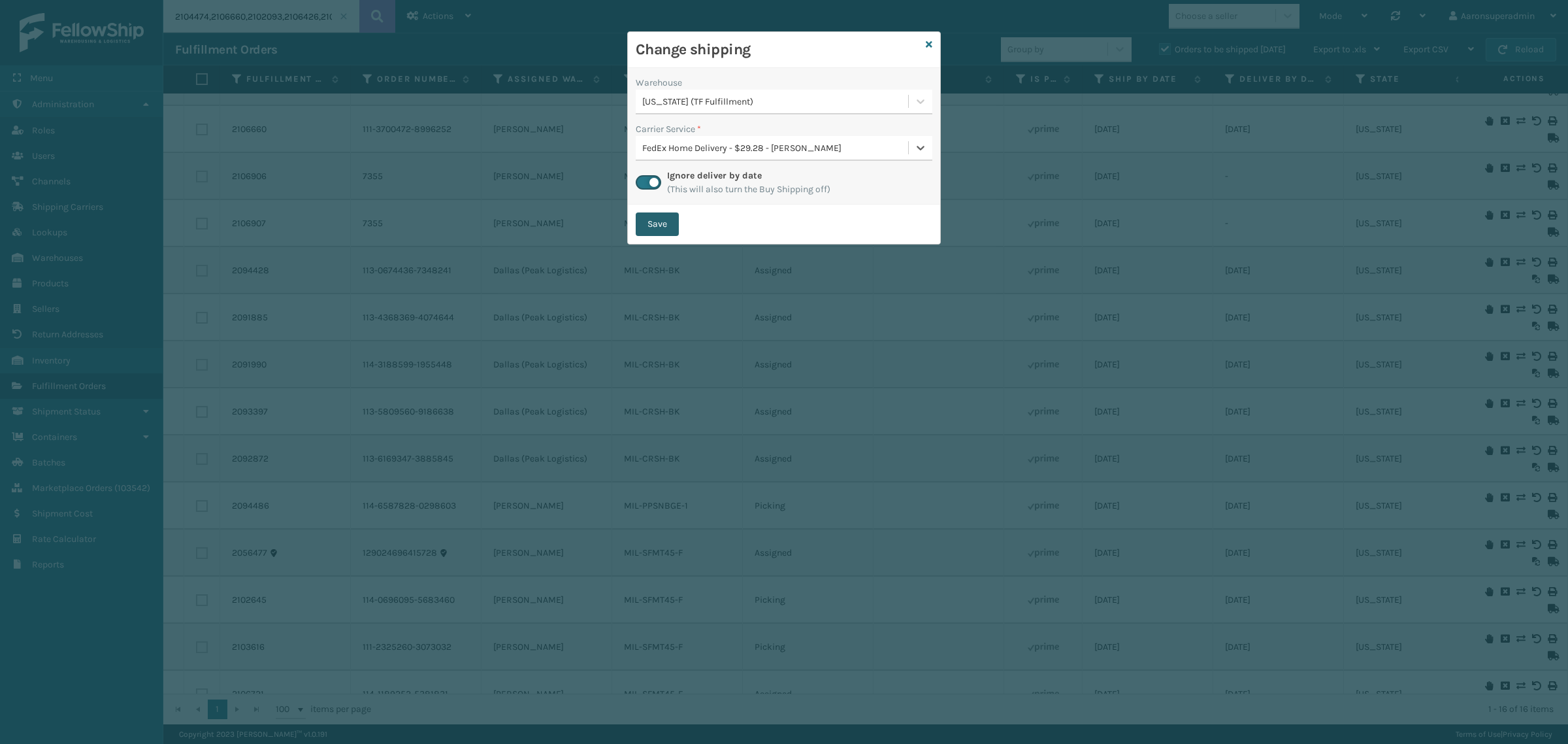
click at [672, 221] on button "Save" at bounding box center [657, 224] width 43 height 23
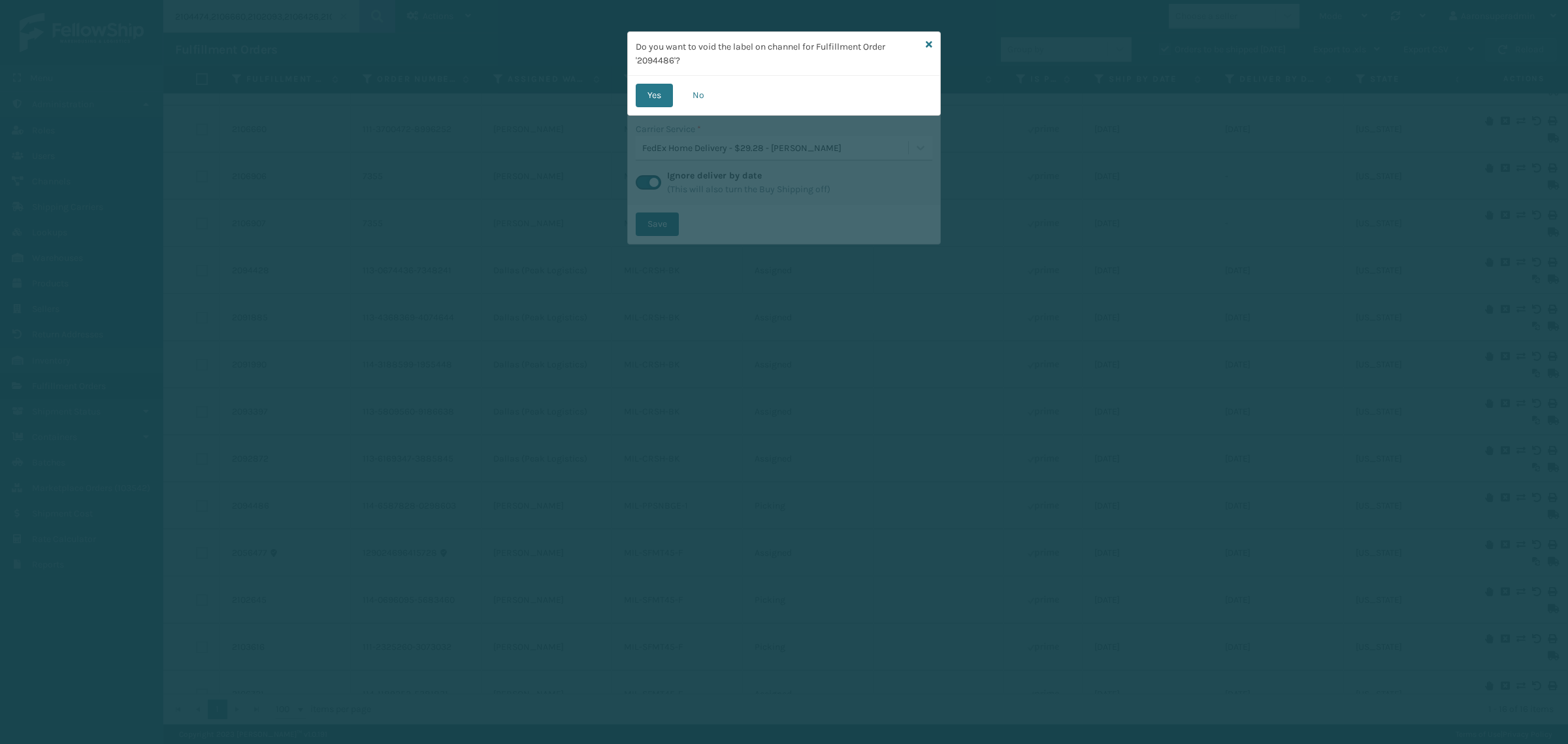
drag, startPoint x: 664, startPoint y: 98, endPoint x: 668, endPoint y: 108, distance: 10.8
click at [668, 108] on div "Yes No" at bounding box center [784, 95] width 312 height 39
click at [662, 103] on button "Yes" at bounding box center [654, 95] width 37 height 23
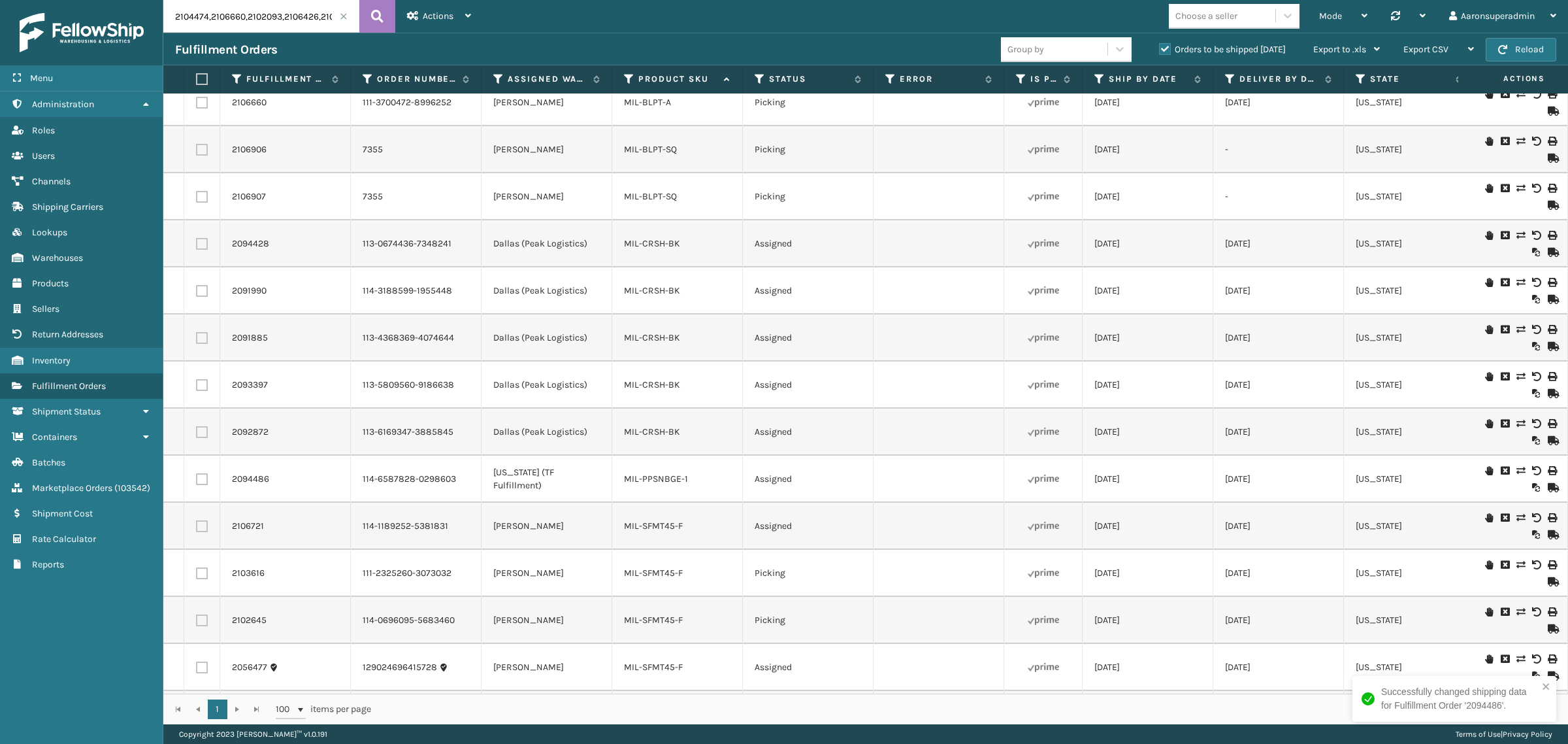
scroll to position [164, 0]
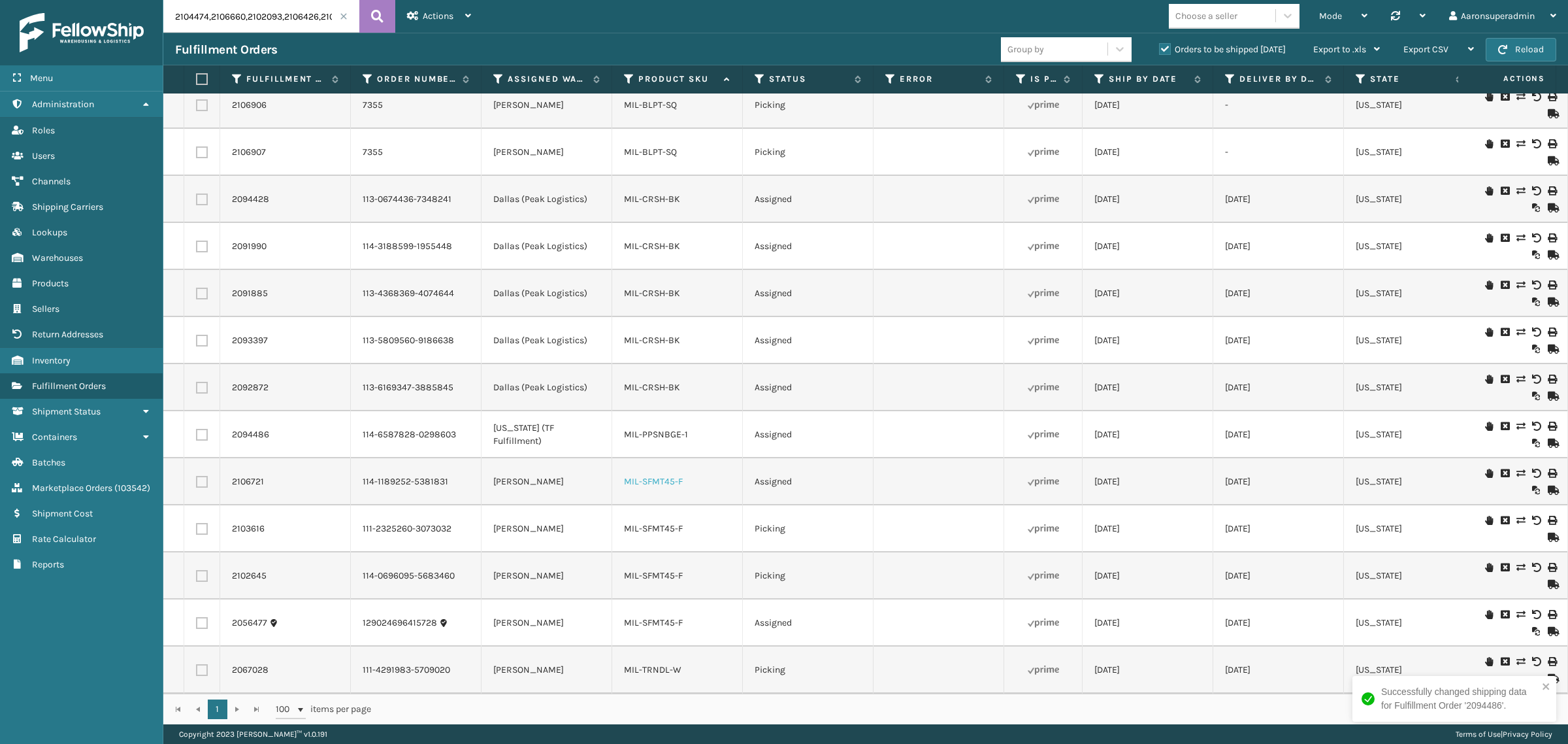
click at [661, 476] on link "MIL-SFMT45-F" at bounding box center [654, 481] width 59 height 11
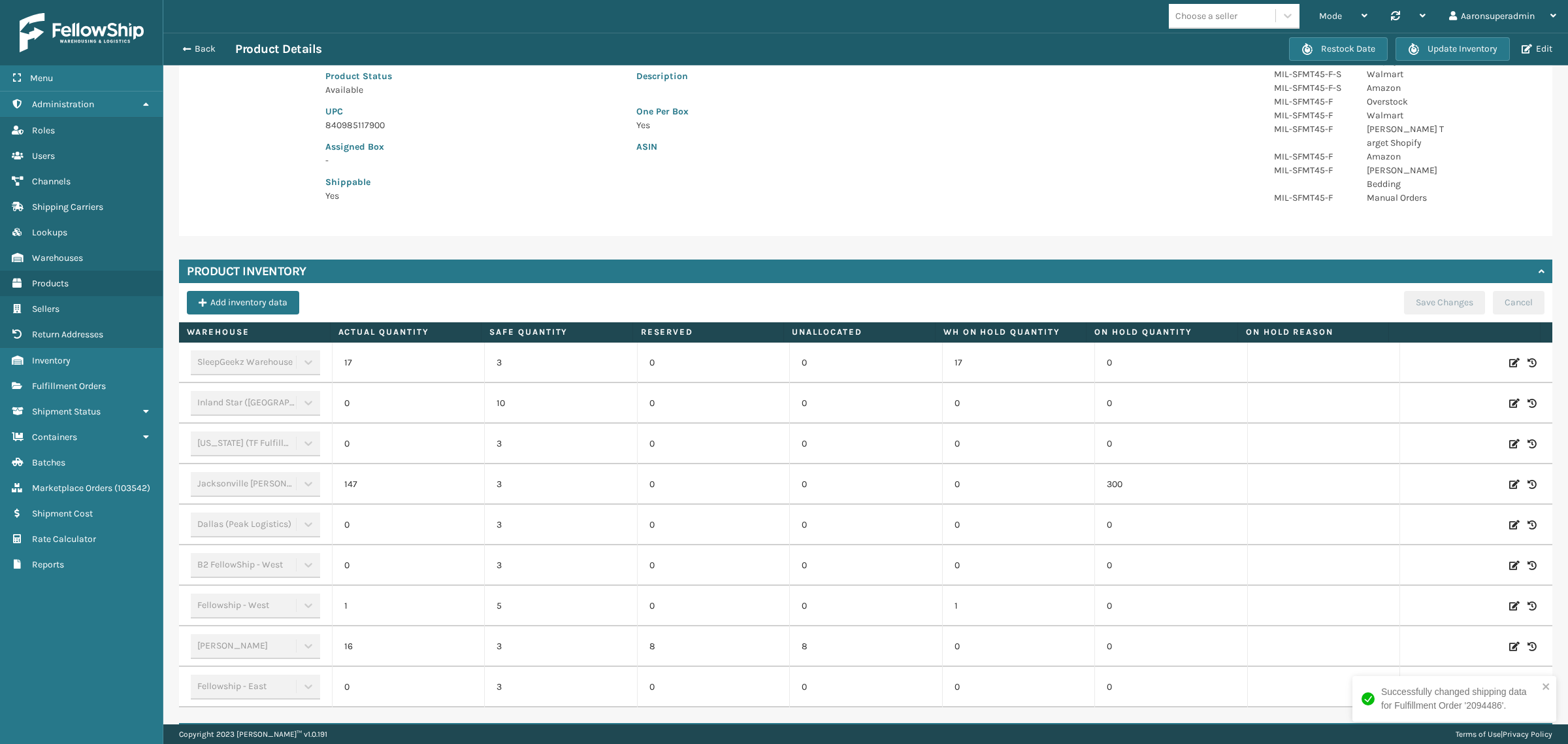
scroll to position [210, 0]
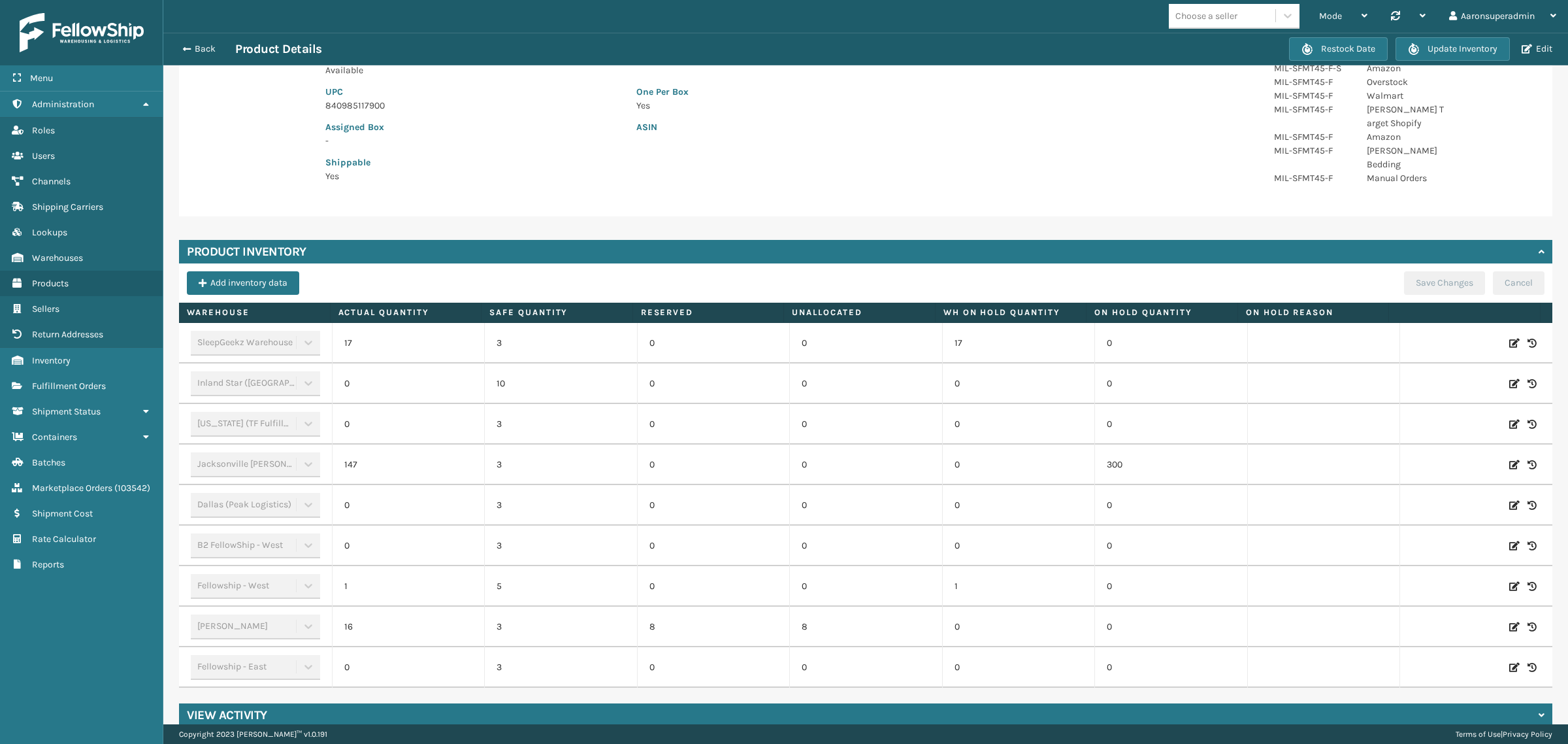
click at [1510, 621] on icon at bounding box center [1515, 627] width 11 height 13
click at [416, 615] on input "16" at bounding box center [408, 627] width 93 height 23
click at [417, 615] on input "16" at bounding box center [408, 627] width 93 height 23
type input "0"
click at [1510, 458] on icon at bounding box center [1515, 464] width 11 height 13
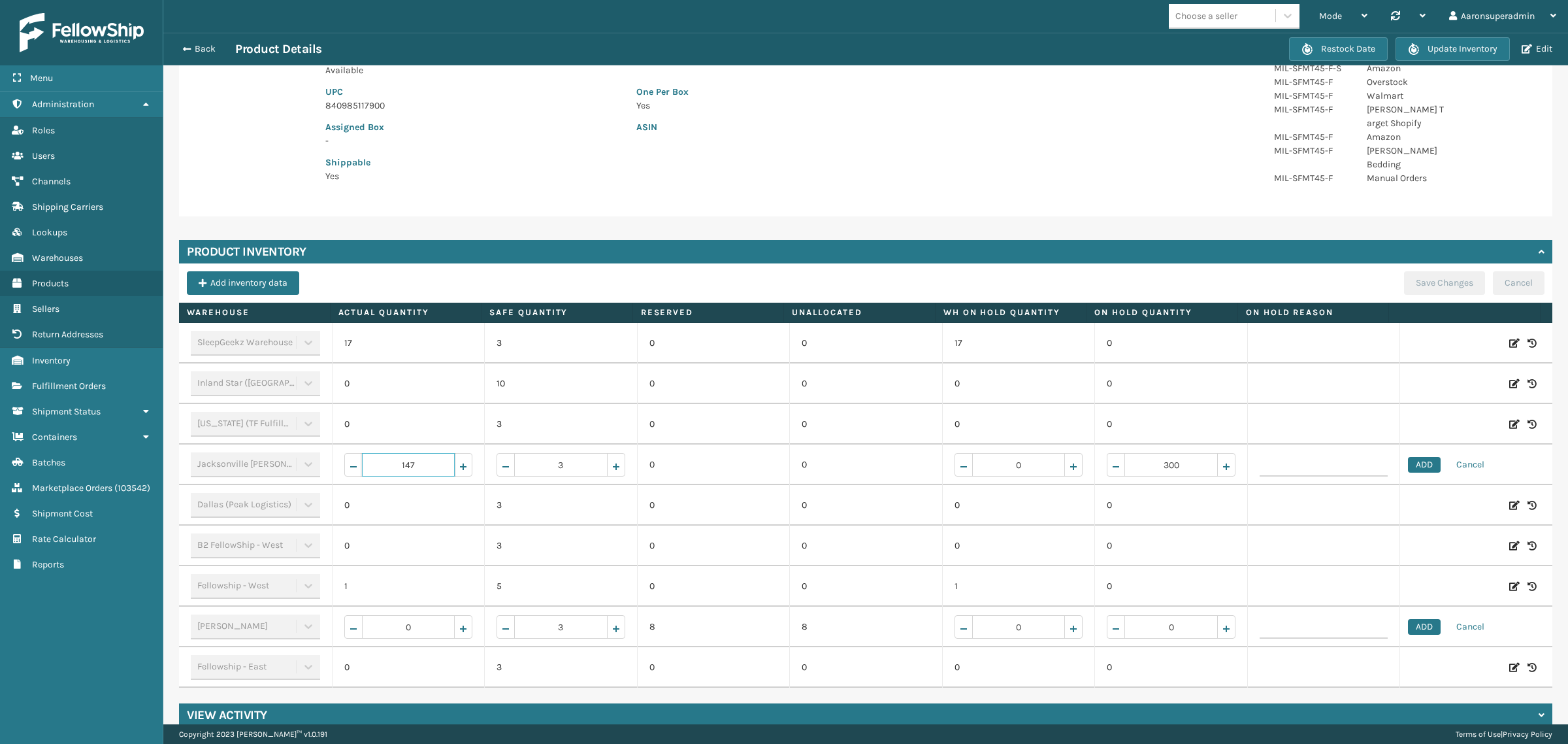
click at [419, 455] on input "147" at bounding box center [408, 464] width 93 height 23
type input "0"
click at [1408, 457] on button "ADD" at bounding box center [1424, 464] width 33 height 16
click at [1408, 619] on button "ADD" at bounding box center [1424, 627] width 33 height 16
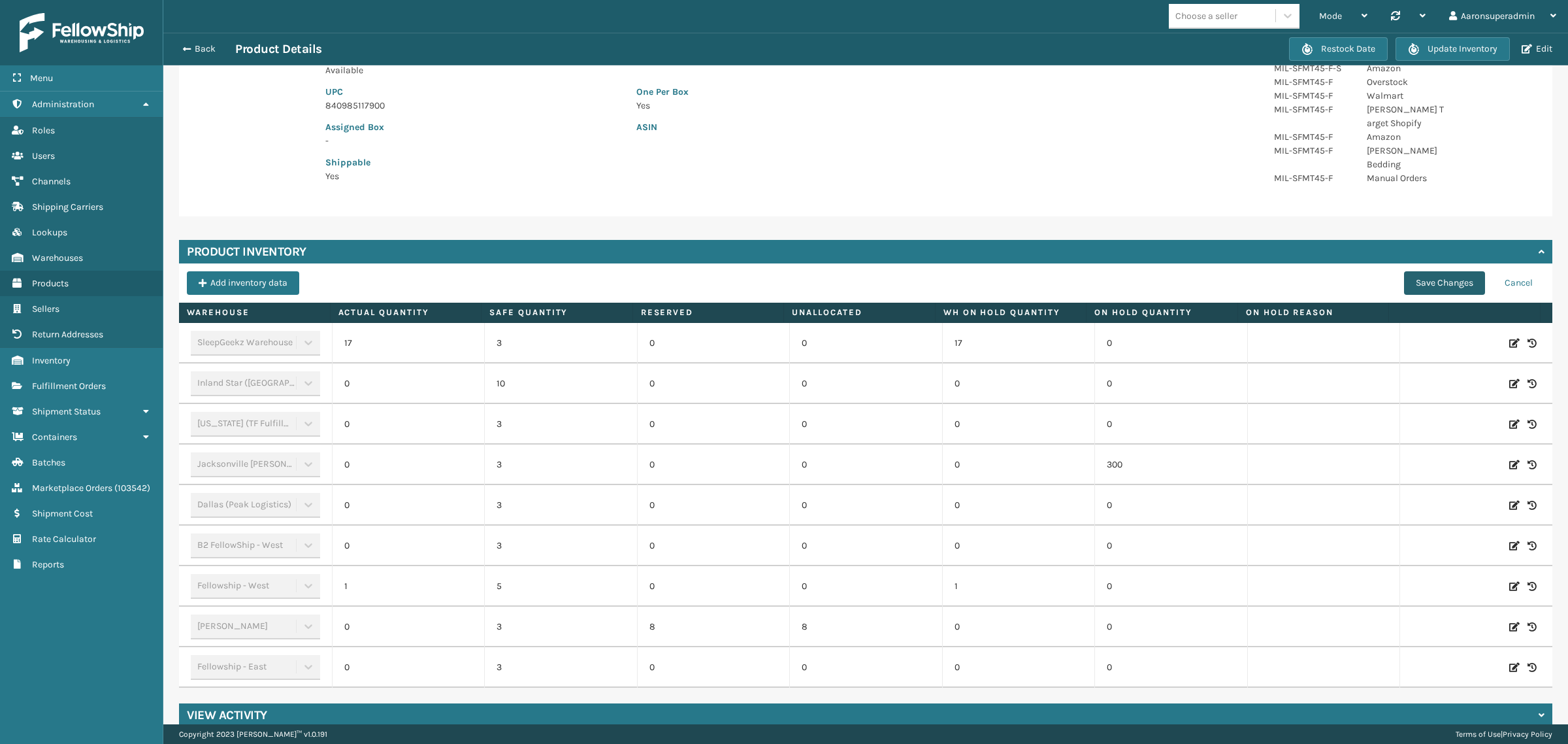
click at [1404, 271] on button "Save Changes" at bounding box center [1445, 283] width 81 height 23
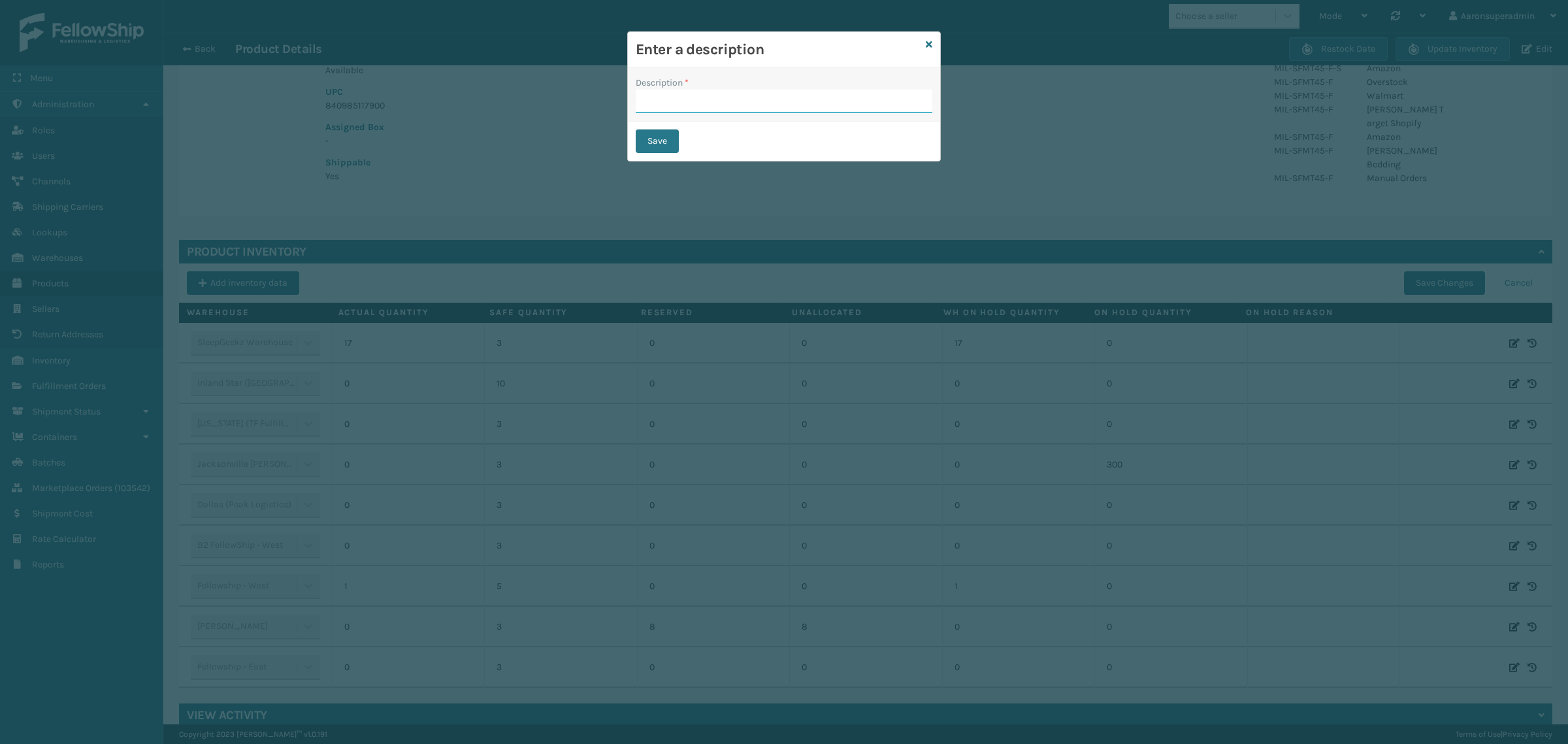
click at [698, 100] on input "Description *" at bounding box center [784, 101] width 297 height 23
type input "SFP"
click at [661, 145] on button "Save" at bounding box center [657, 141] width 43 height 23
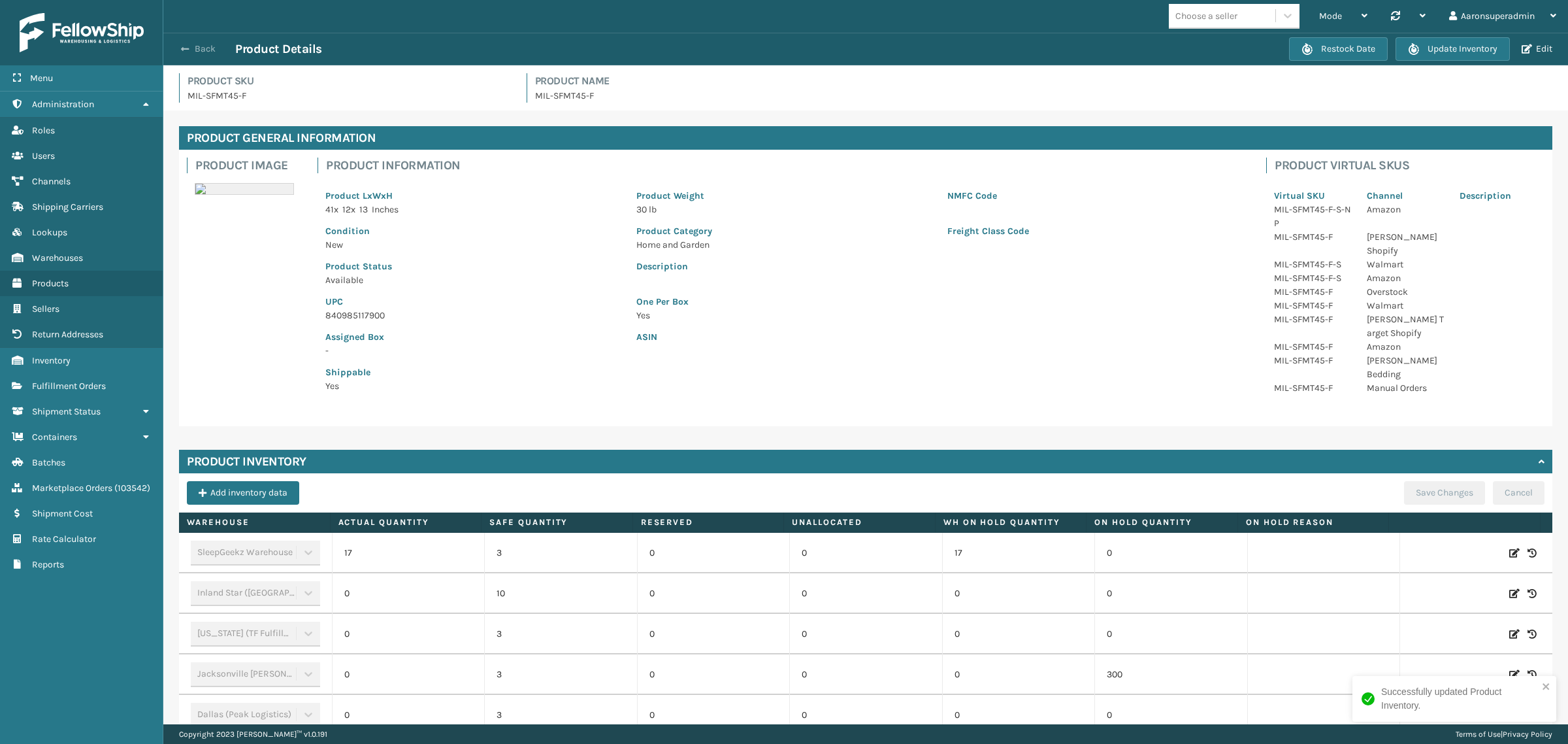
click at [191, 44] on button "Back" at bounding box center [205, 49] width 60 height 12
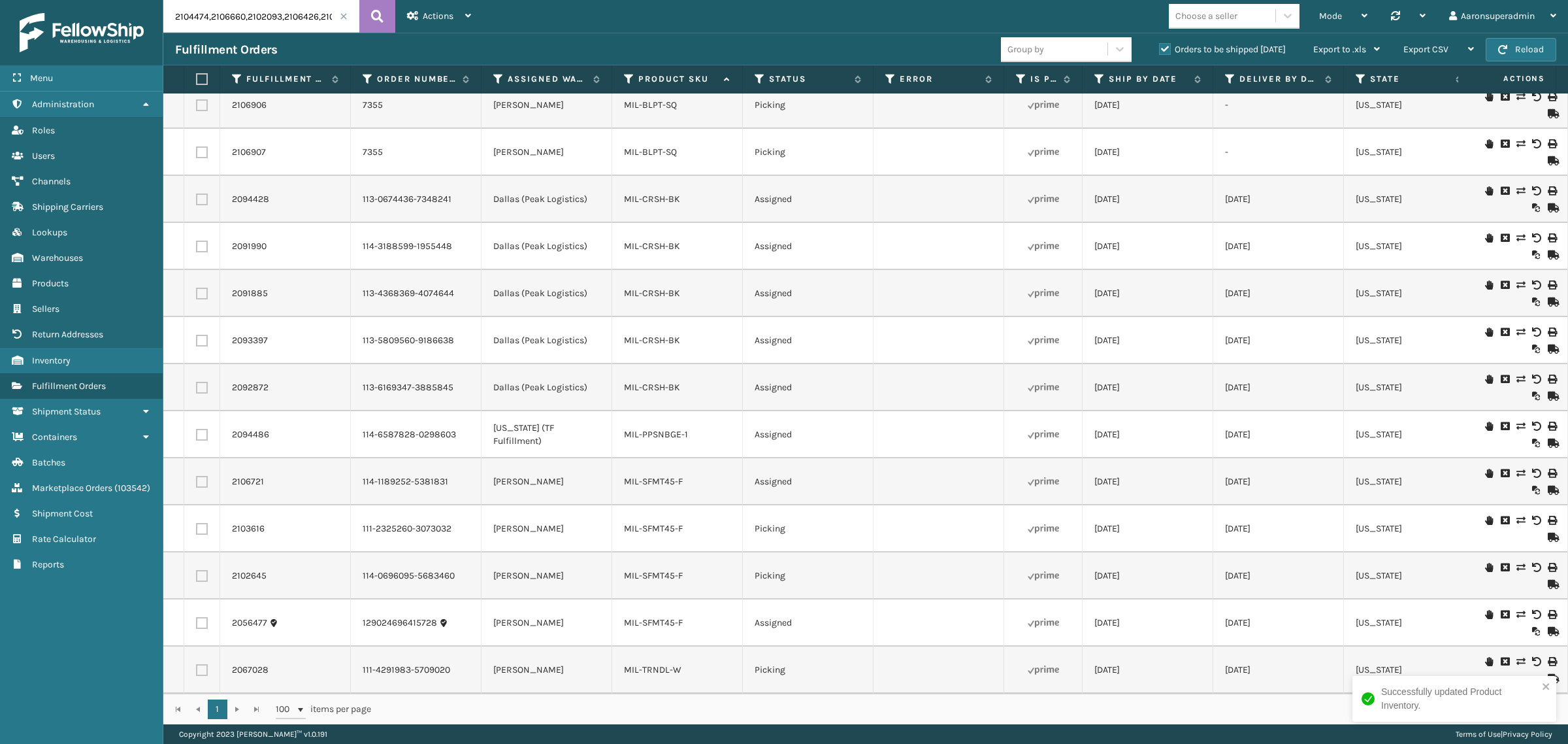
scroll to position [164, 0]
click at [1516, 657] on icon at bounding box center [1520, 661] width 8 height 9
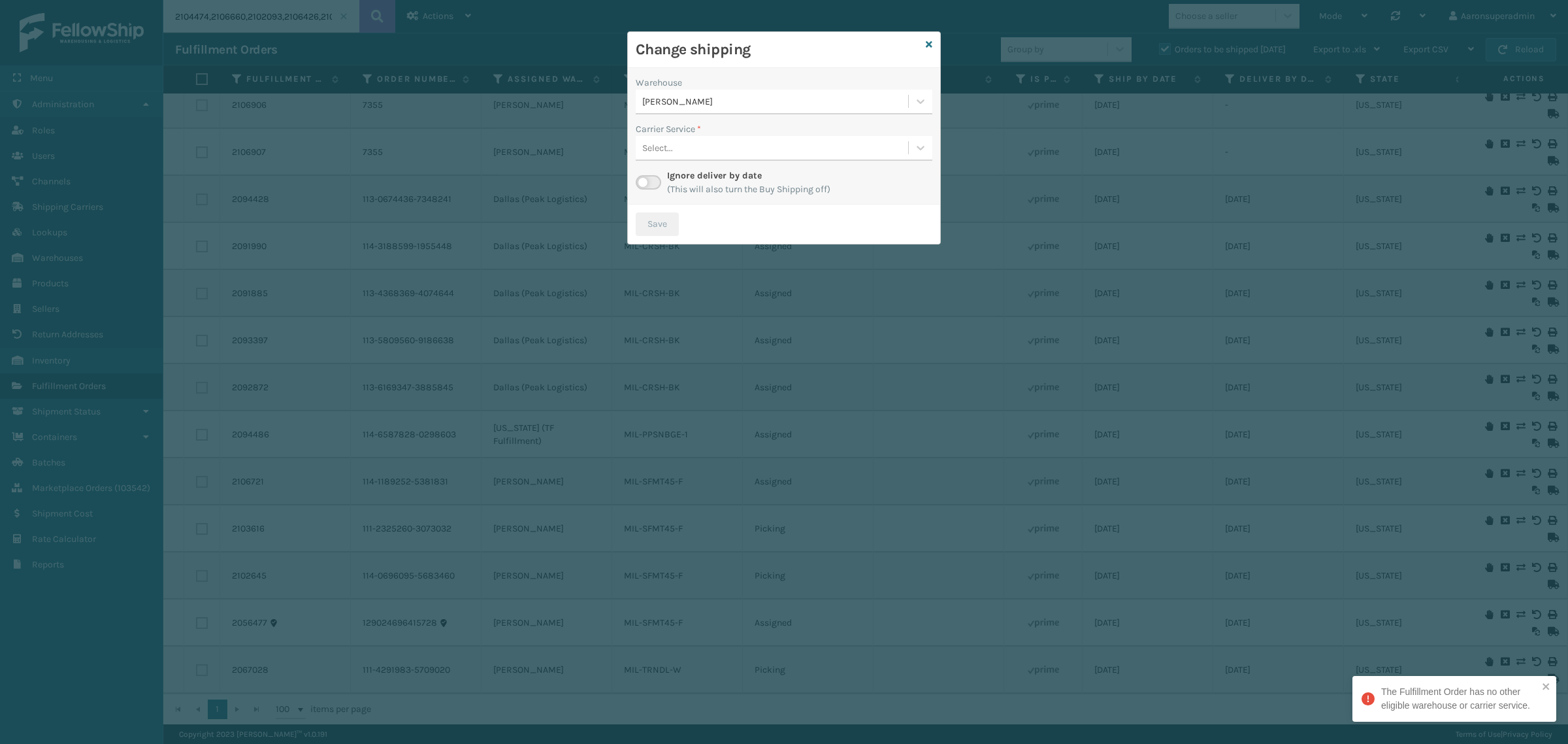
click at [687, 92] on div "[PERSON_NAME]" at bounding box center [772, 102] width 273 height 21
click at [711, 86] on div "Warehouse" at bounding box center [784, 83] width 297 height 14
click at [928, 45] on icon at bounding box center [929, 45] width 7 height 9
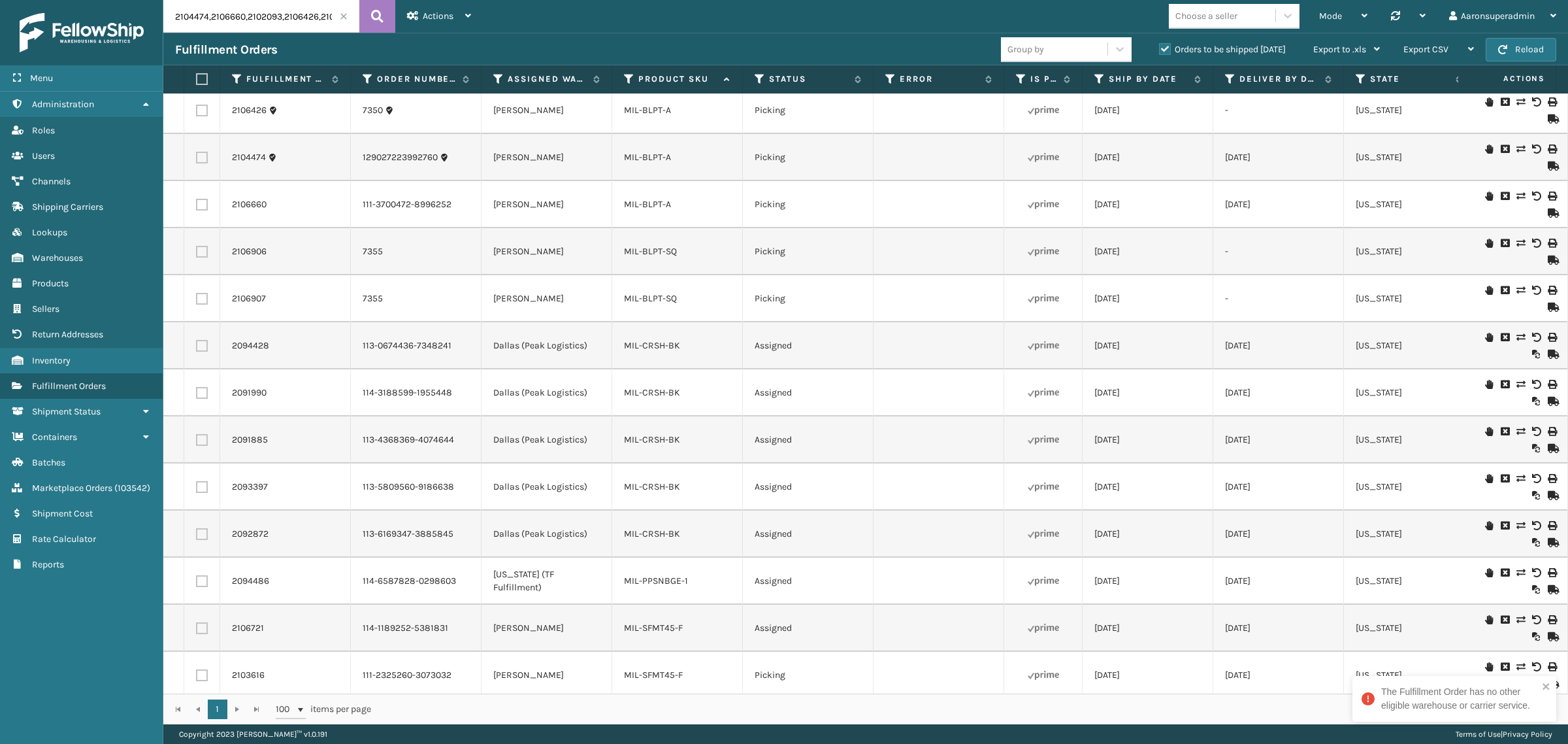
scroll to position [0, 0]
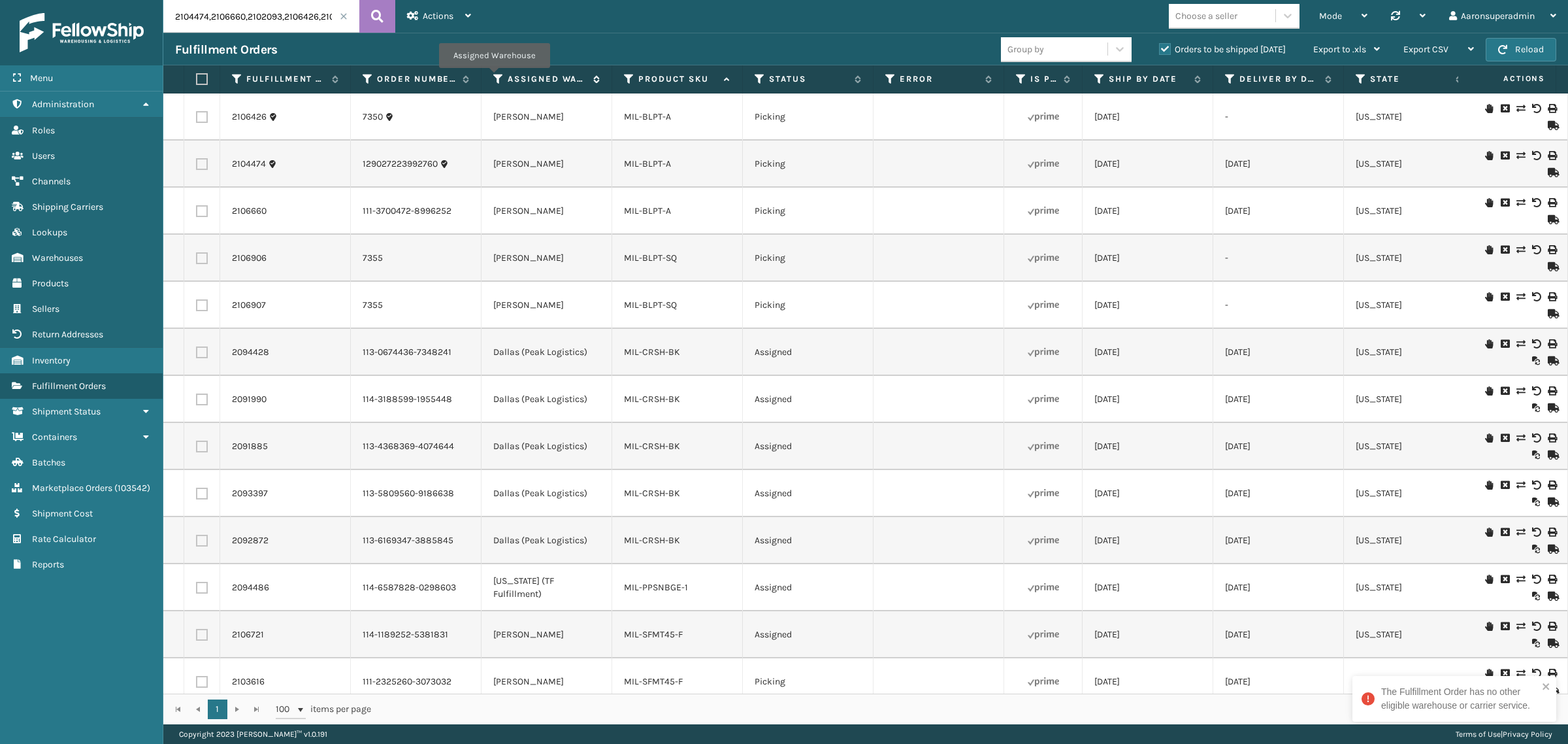
click at [494, 77] on icon at bounding box center [498, 80] width 11 height 12
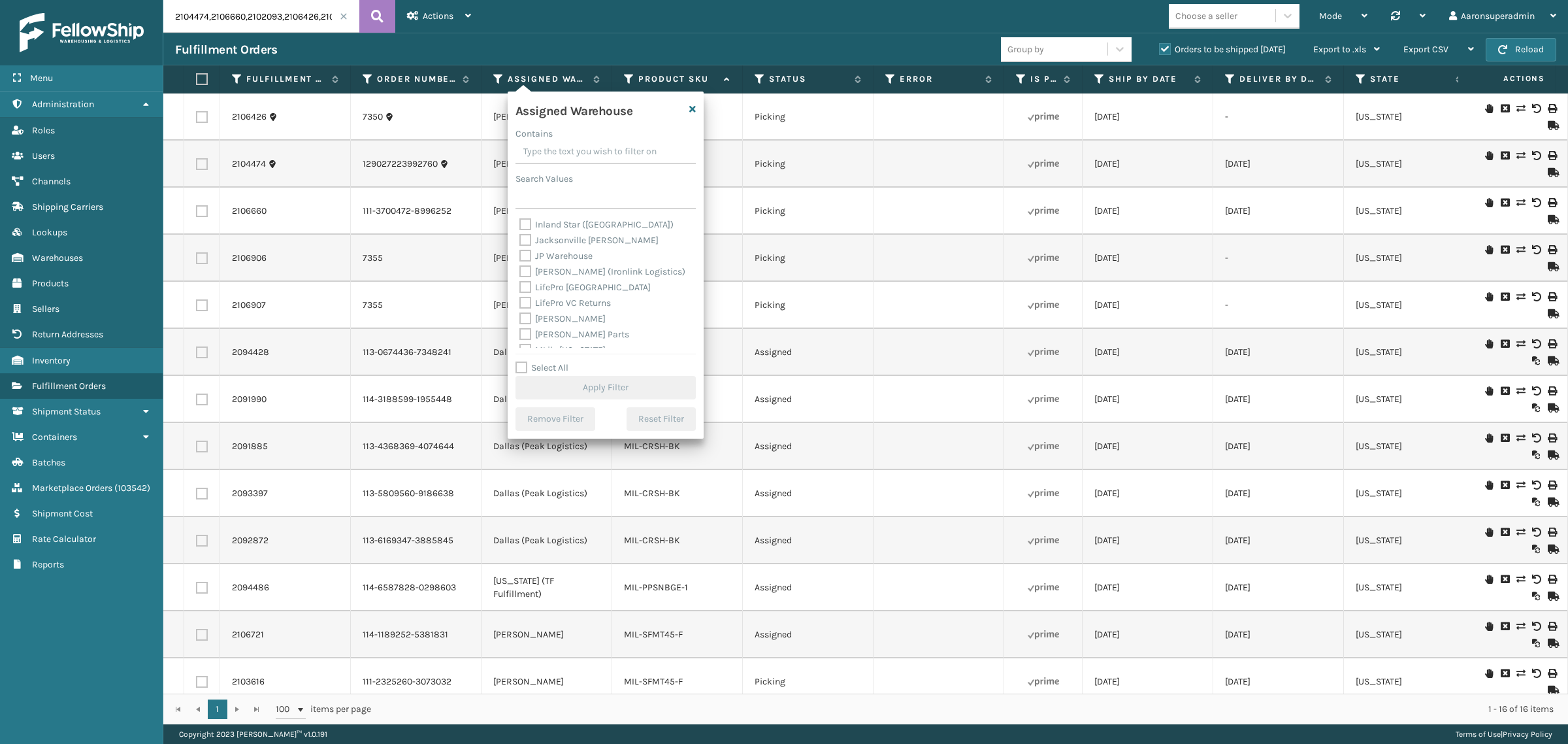
scroll to position [164, 0]
click at [562, 308] on label "[PERSON_NAME]" at bounding box center [563, 312] width 86 height 11
click at [520, 308] on input "[PERSON_NAME]" at bounding box center [520, 308] width 1 height 8
checkbox input "true"
click at [561, 383] on button "Apply Filter" at bounding box center [606, 387] width 180 height 23
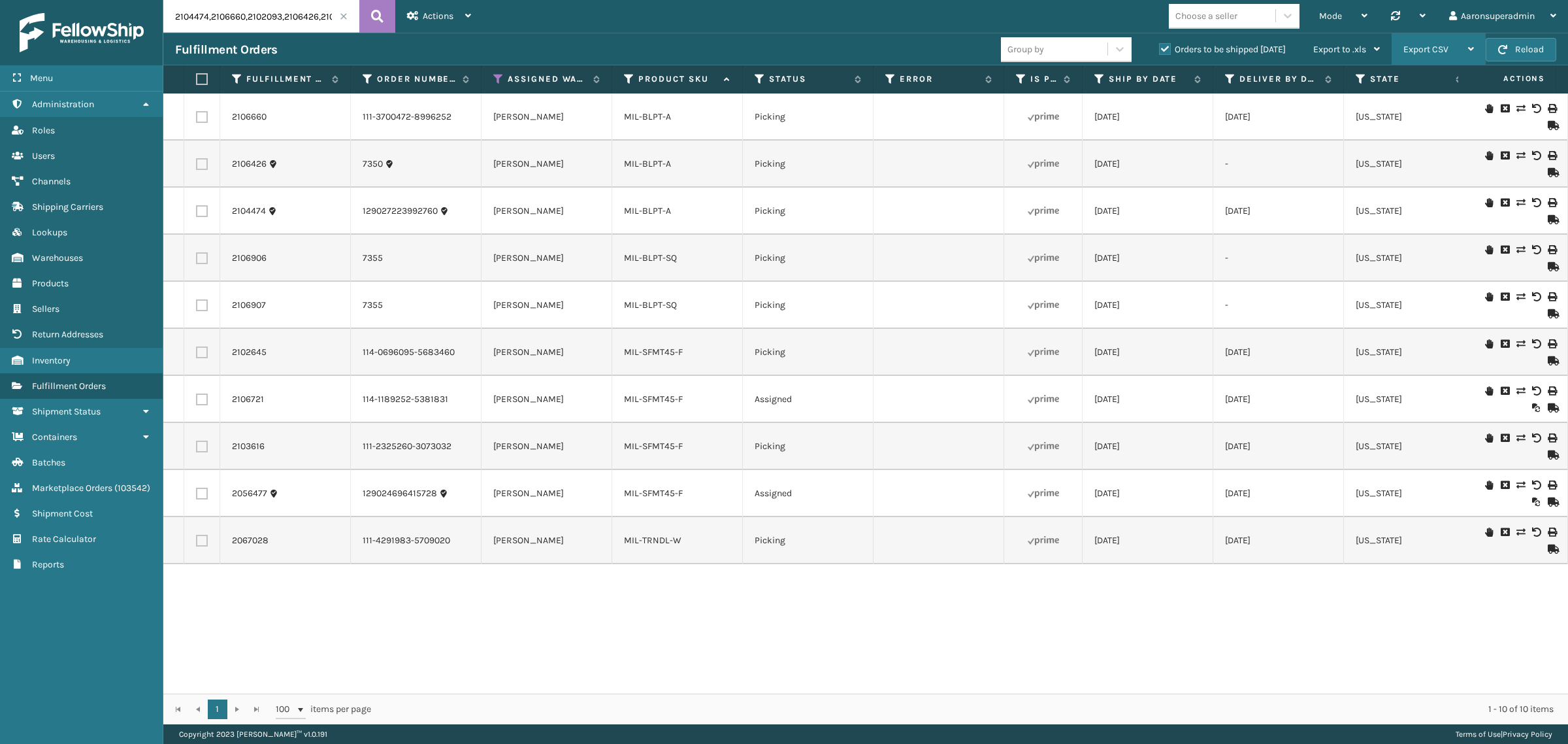
click at [1426, 52] on span "Export CSV" at bounding box center [1426, 49] width 45 height 11
click at [1351, 90] on li "Export Current Page" at bounding box center [1397, 84] width 175 height 36
drag, startPoint x: 201, startPoint y: 77, endPoint x: 210, endPoint y: 77, distance: 9.0
click at [201, 77] on label at bounding box center [200, 80] width 8 height 12
click at [197, 77] on input "checkbox" at bounding box center [196, 79] width 1 height 8
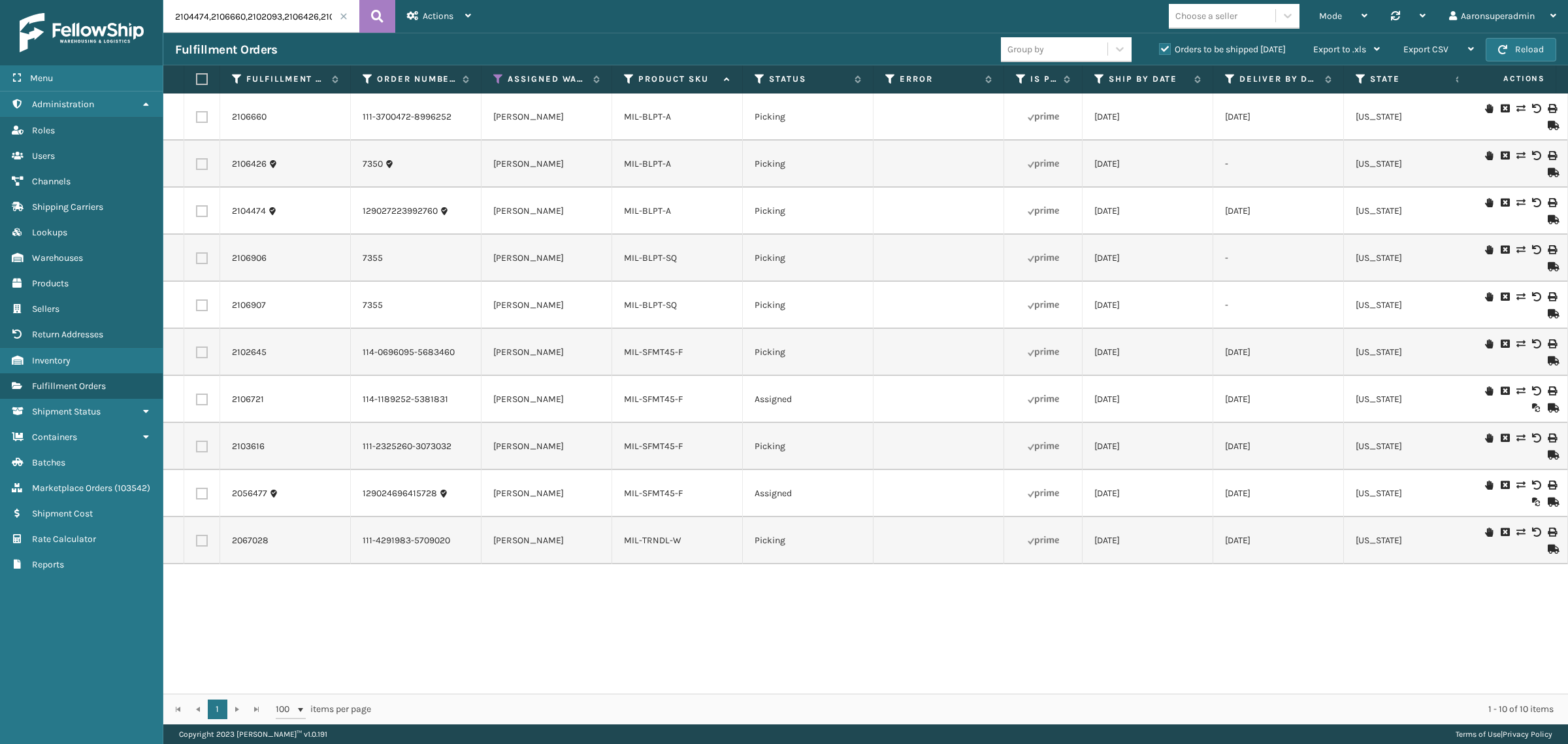
checkbox input "true"
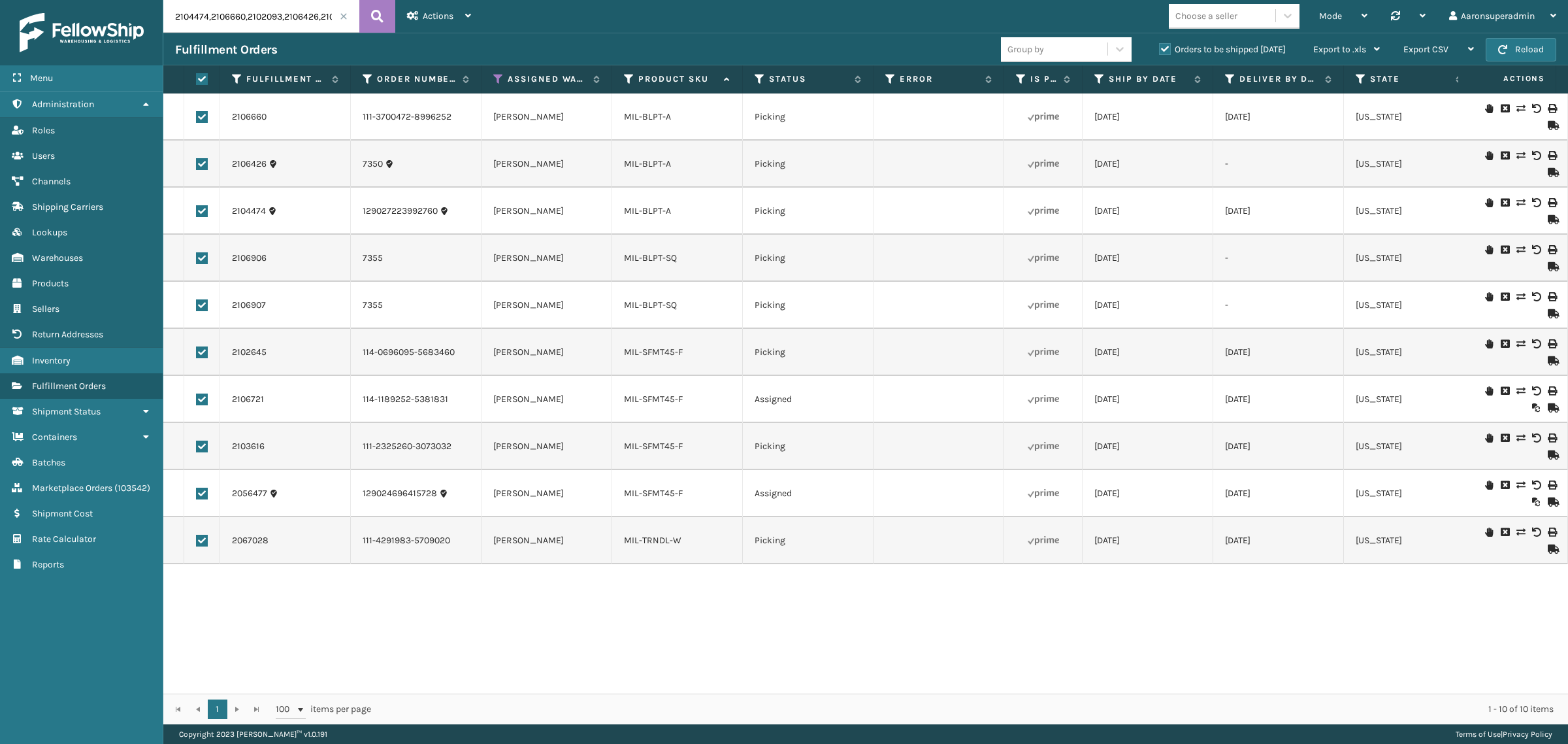
checkbox input "true"
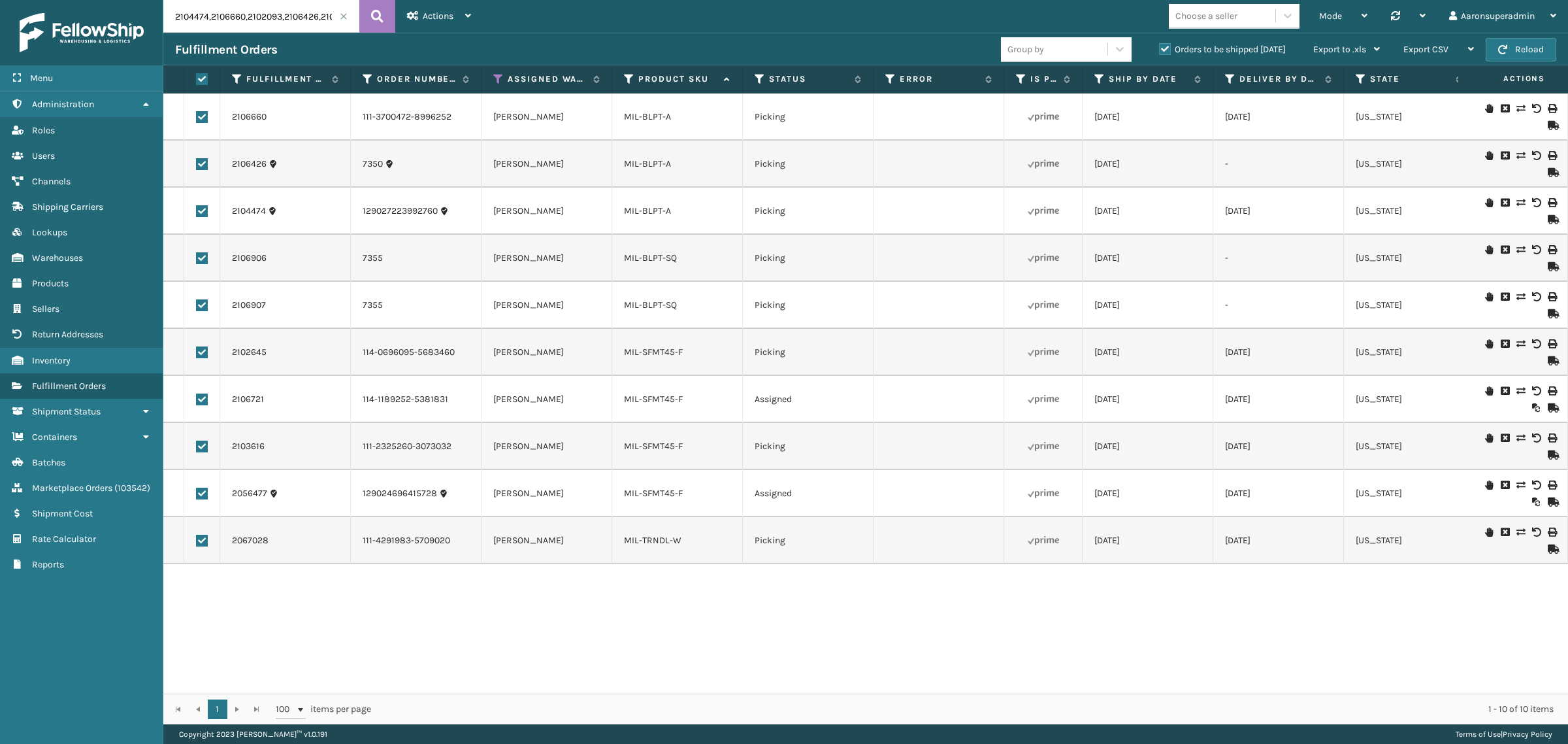
checkbox input "true"
click at [1082, 50] on span "Bulk Actions" at bounding box center [1084, 49] width 52 height 11
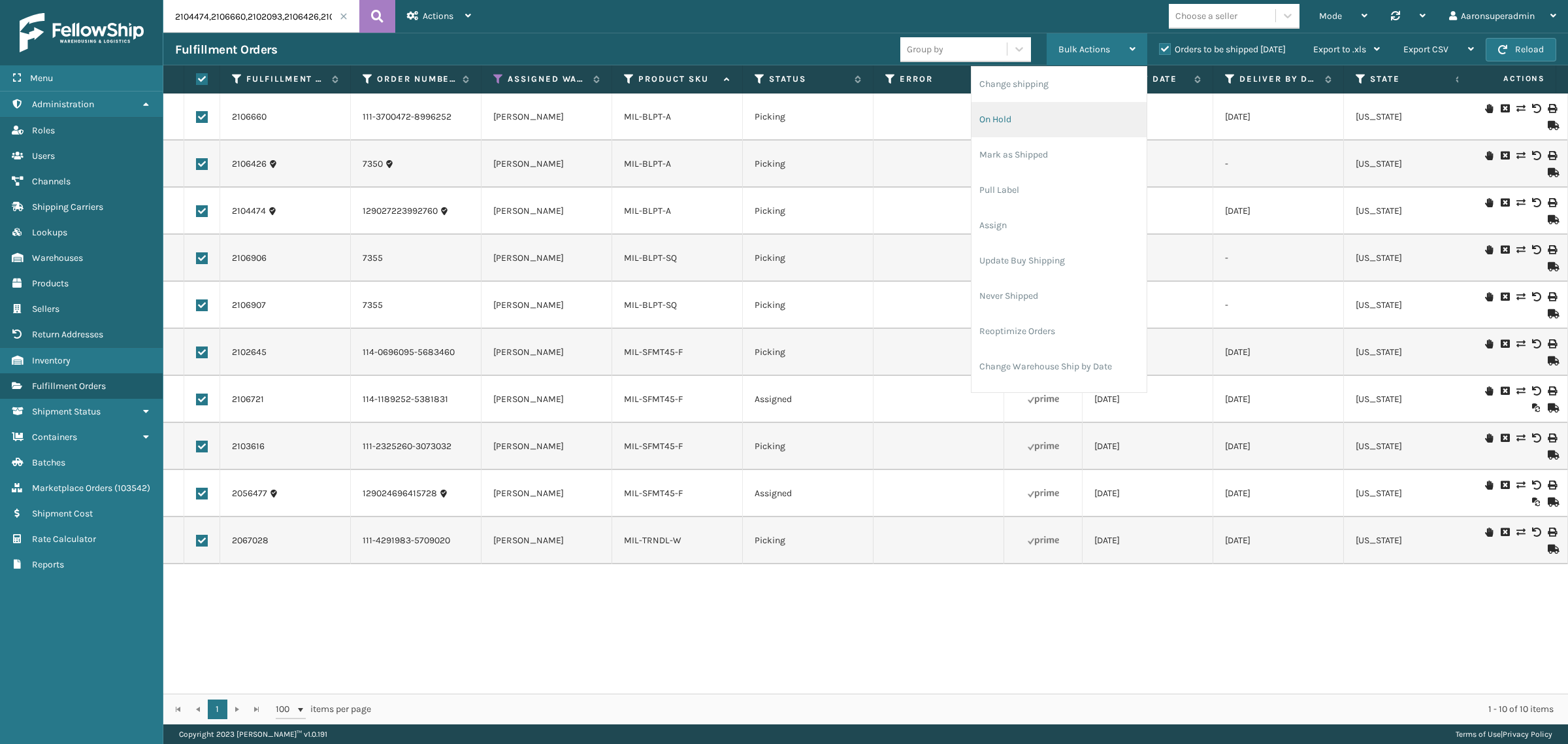
click at [1020, 126] on li "On Hold" at bounding box center [1059, 120] width 175 height 36
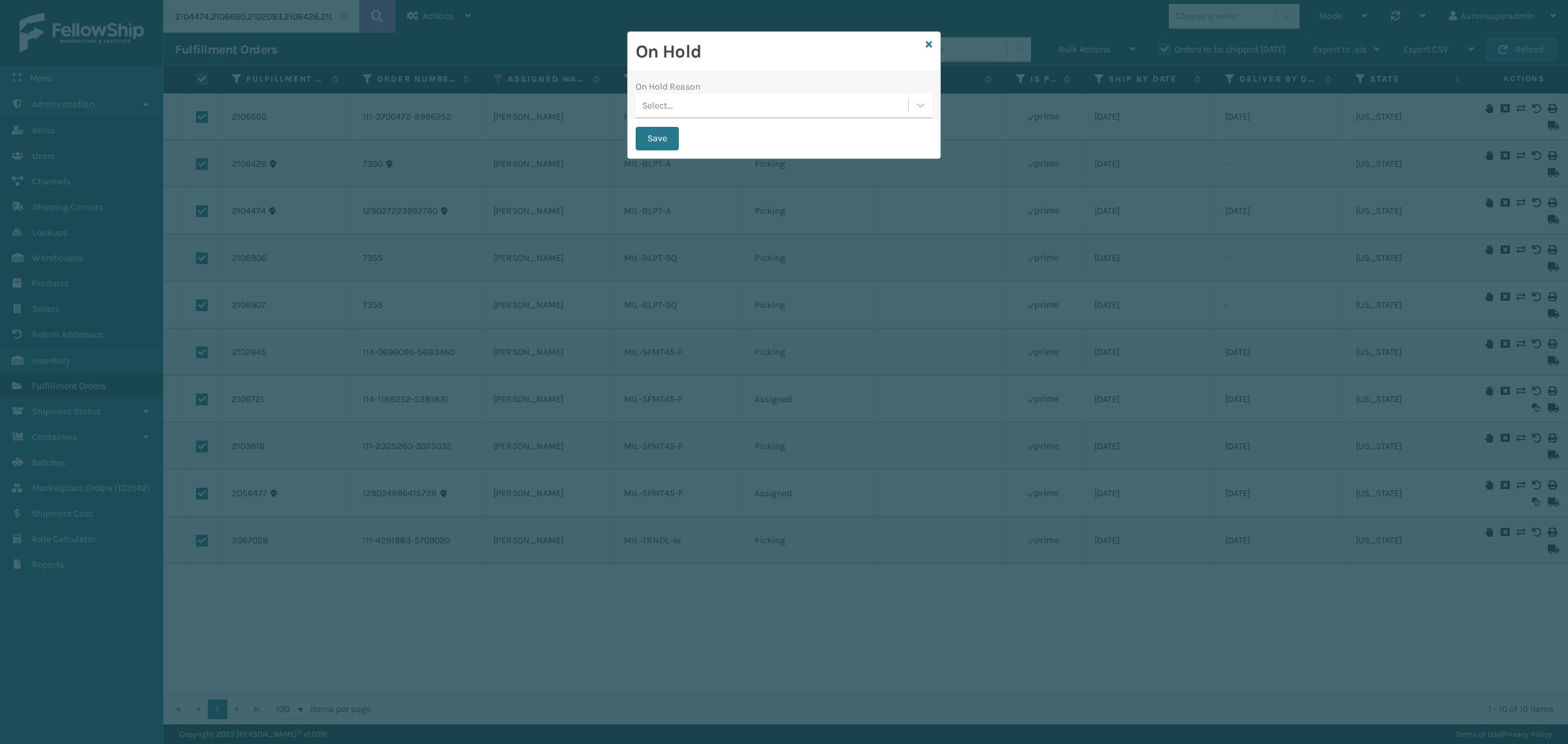
click at [889, 105] on div "Select..." at bounding box center [772, 105] width 273 height 21
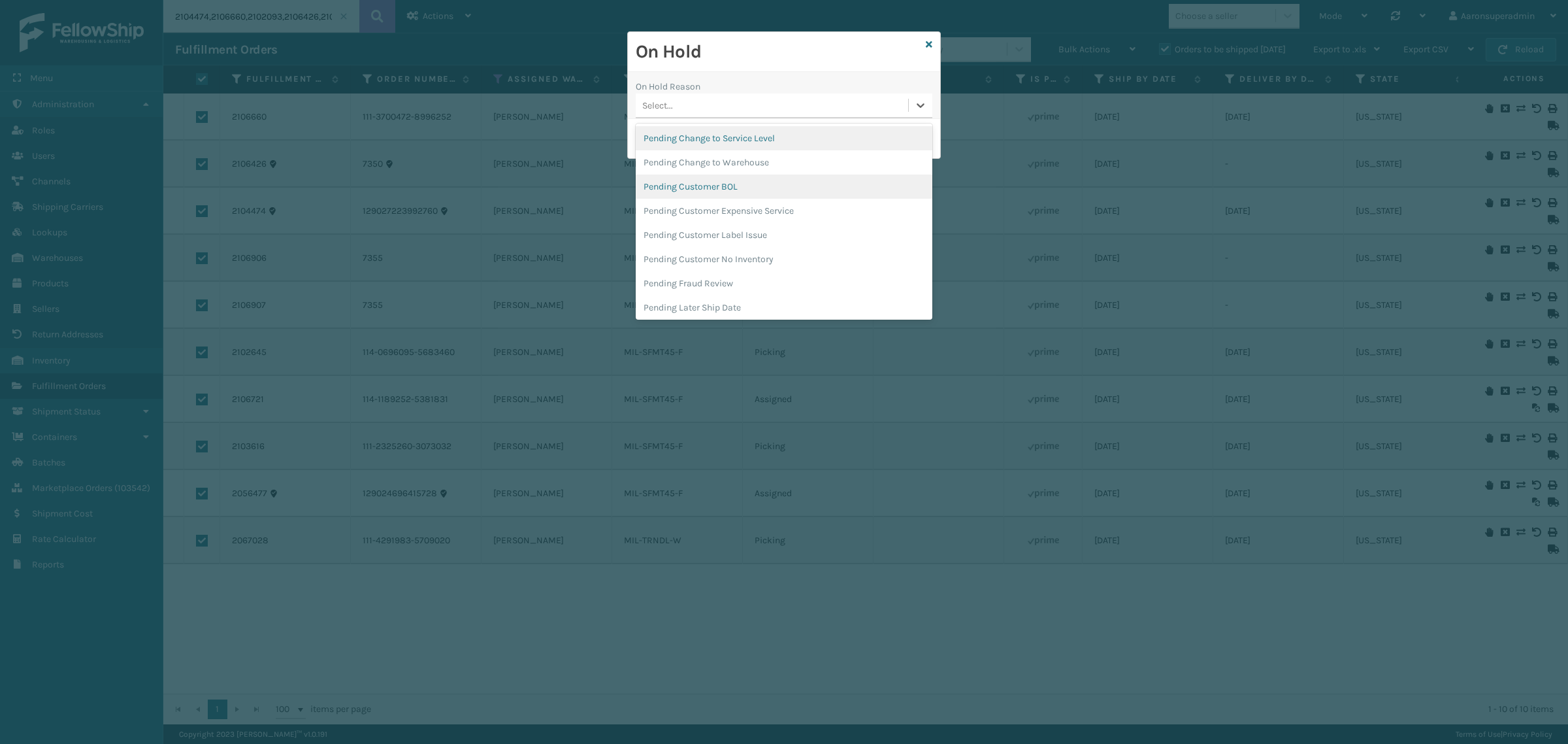
scroll to position [514, 0]
click at [782, 255] on div "Pending Customer No Inventory" at bounding box center [784, 253] width 297 height 24
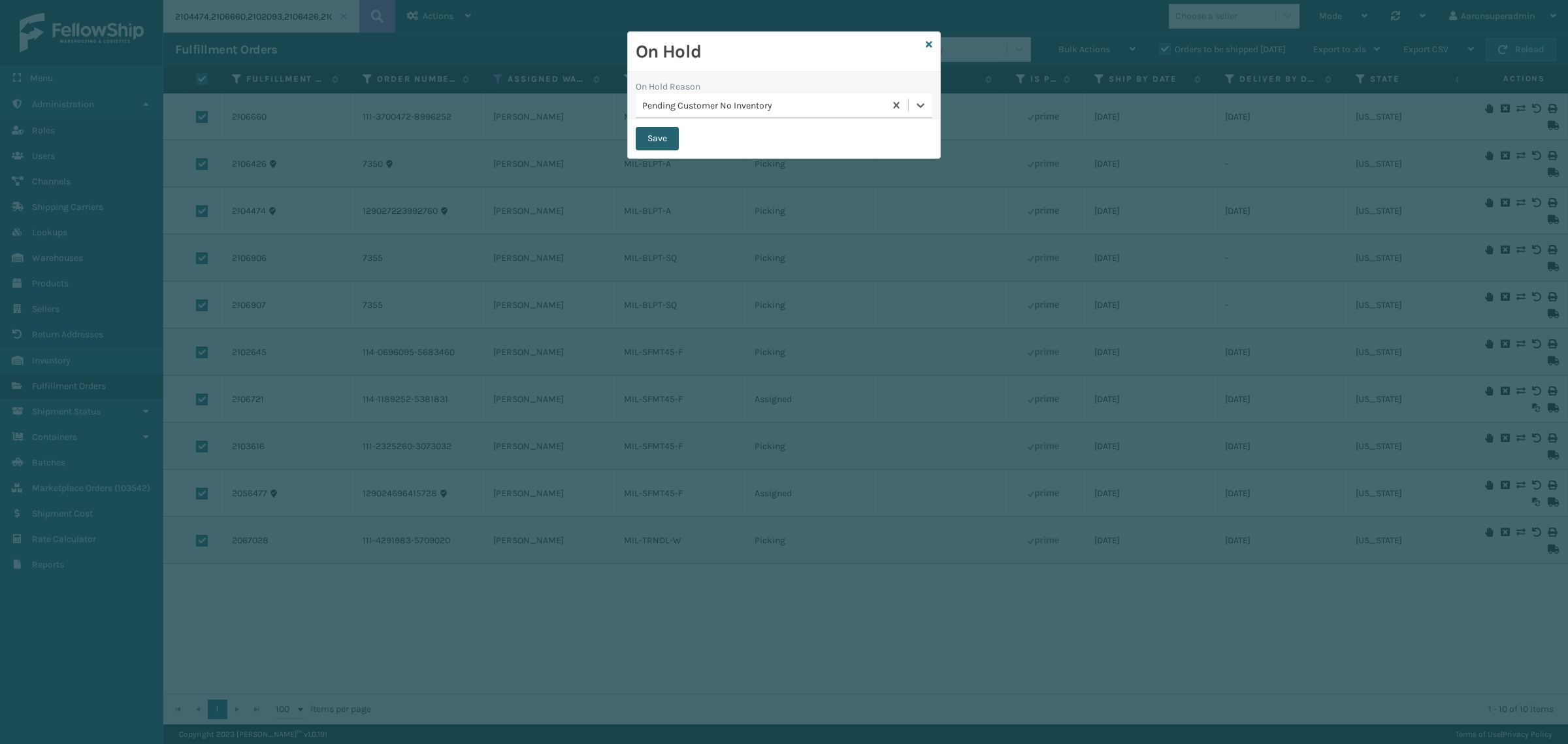
click at [664, 144] on button "Save" at bounding box center [657, 138] width 43 height 23
checkbox input "false"
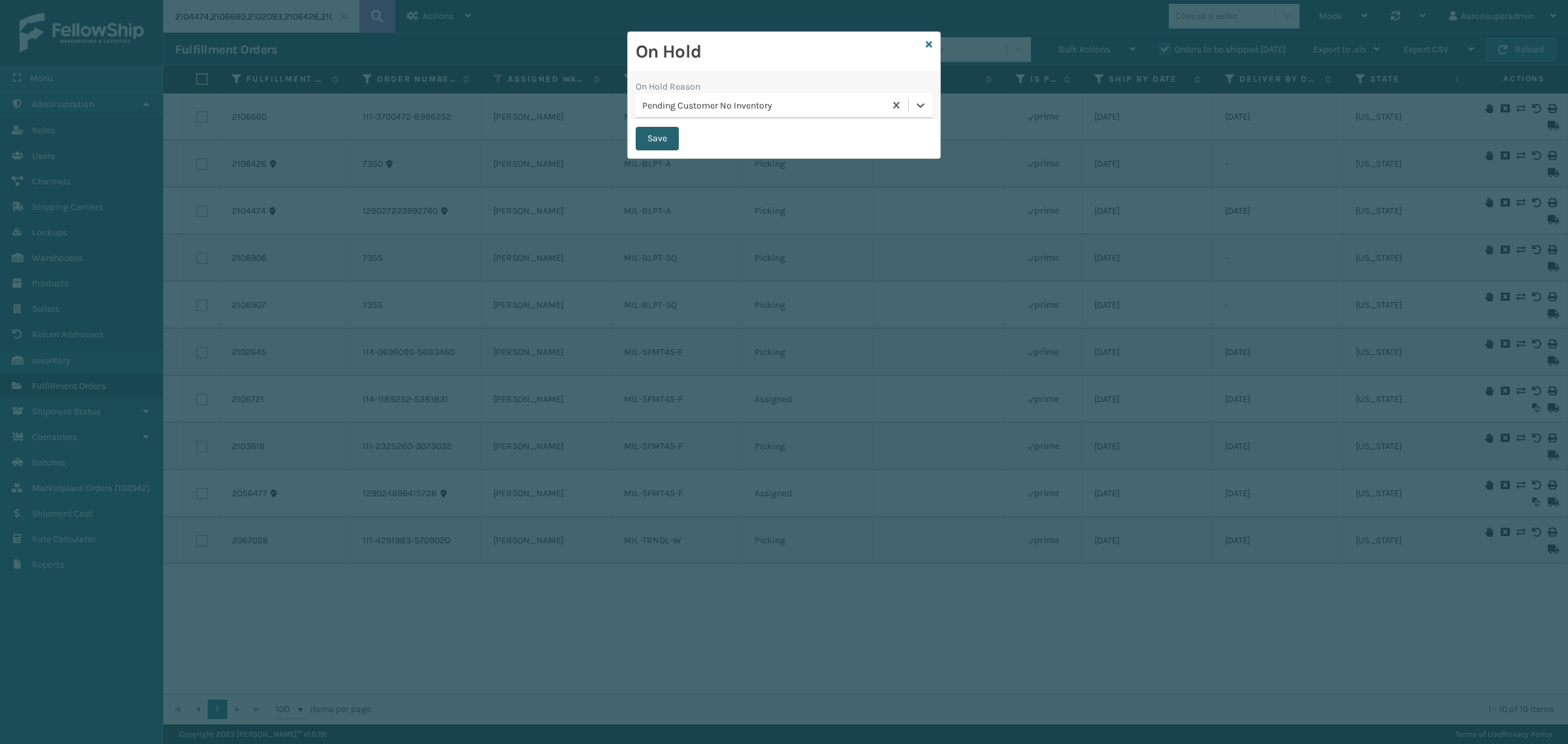
checkbox input "false"
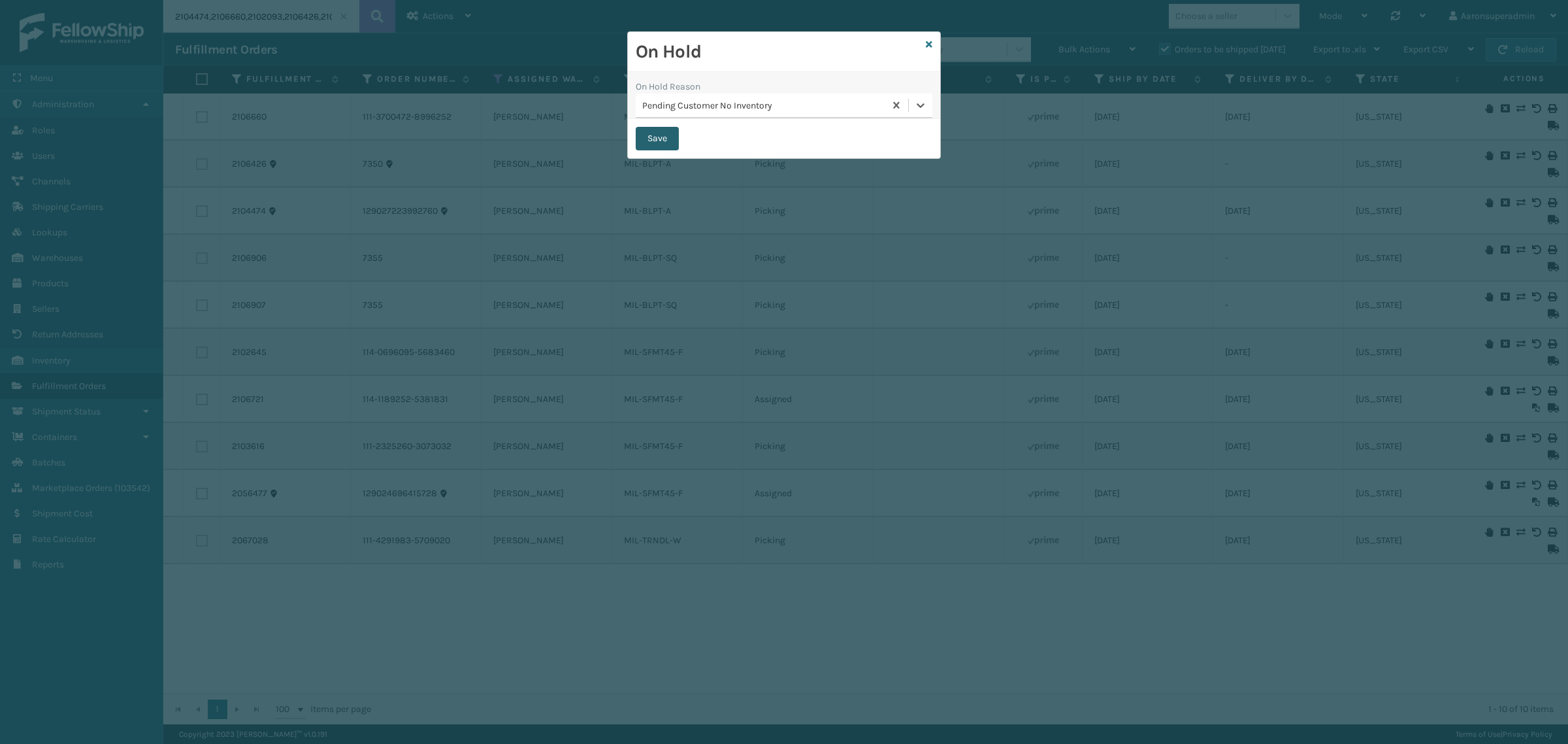
checkbox input "false"
